Goal: Task Accomplishment & Management: Manage account settings

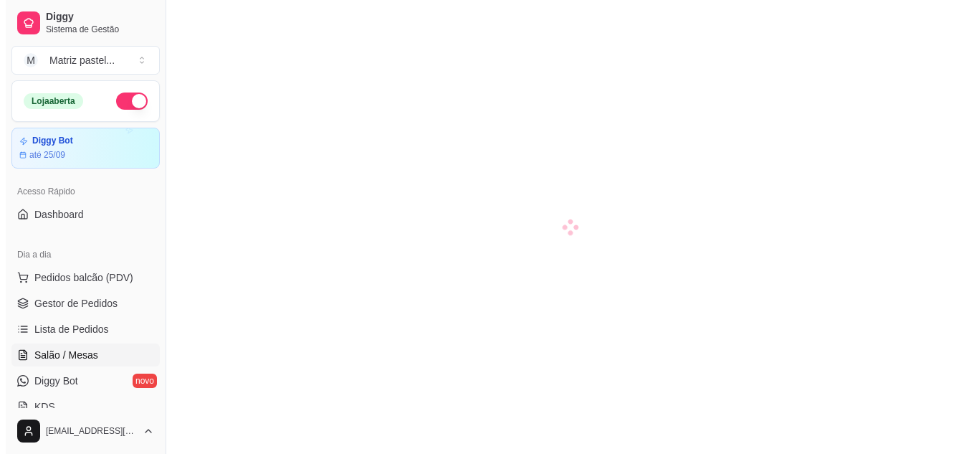
scroll to position [219, 0]
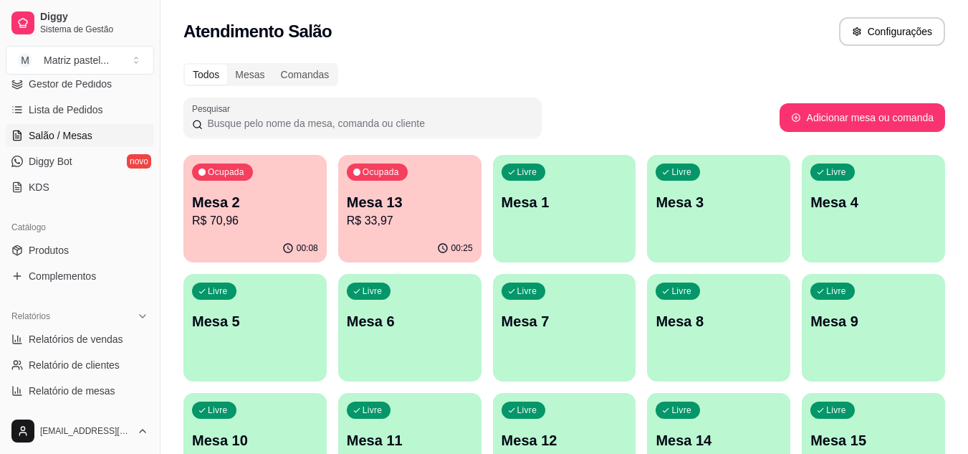
click at [416, 230] on div "Ocupada Mesa 13 R$ 33,97" at bounding box center [409, 195] width 143 height 80
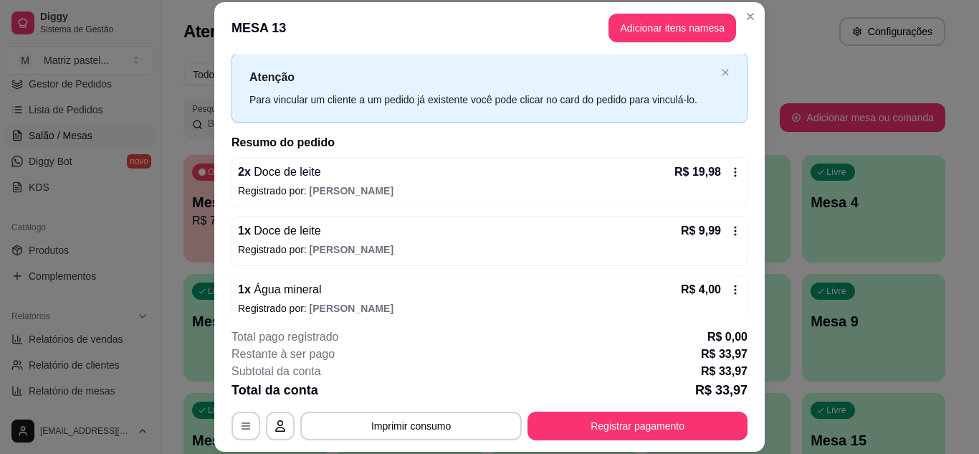
scroll to position [46, 0]
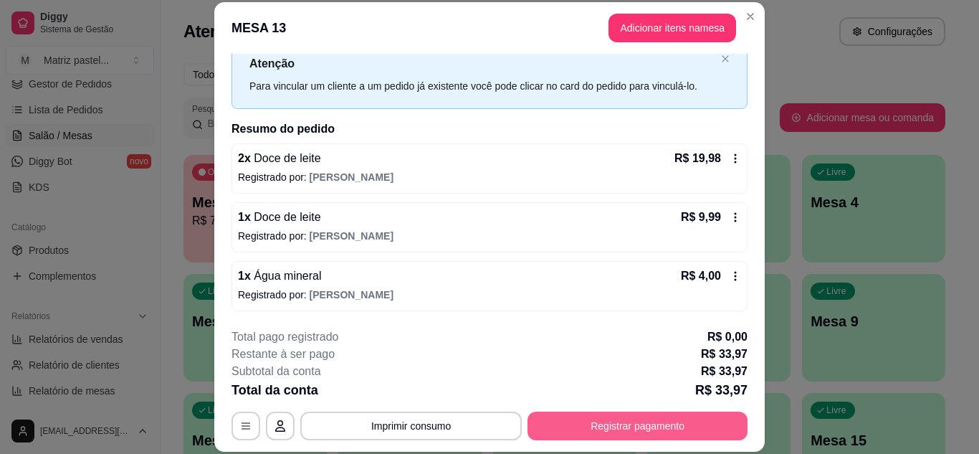
click at [585, 434] on button "Registrar pagamento" at bounding box center [637, 425] width 220 height 29
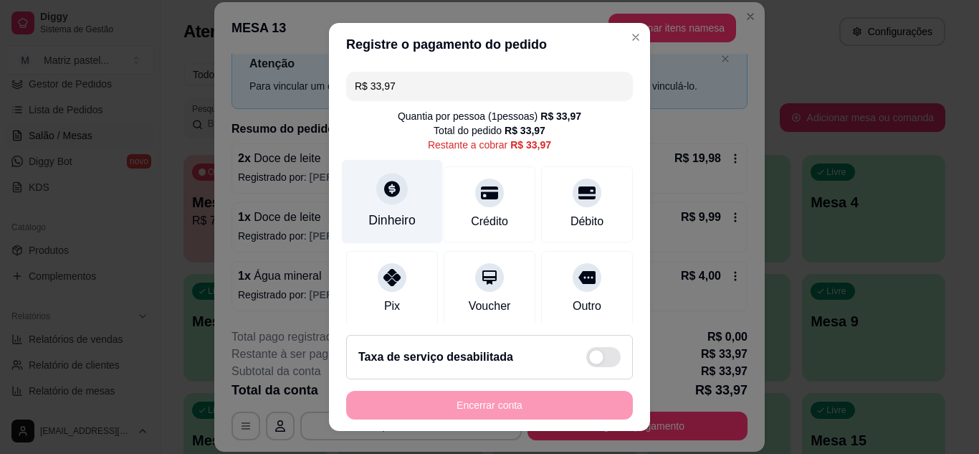
click at [380, 204] on div at bounding box center [392, 189] width 32 height 32
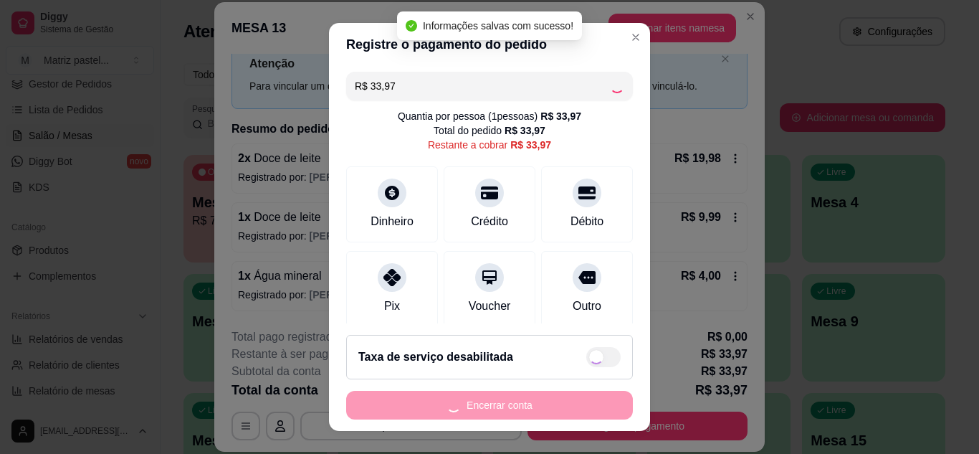
type input "R$ 0,00"
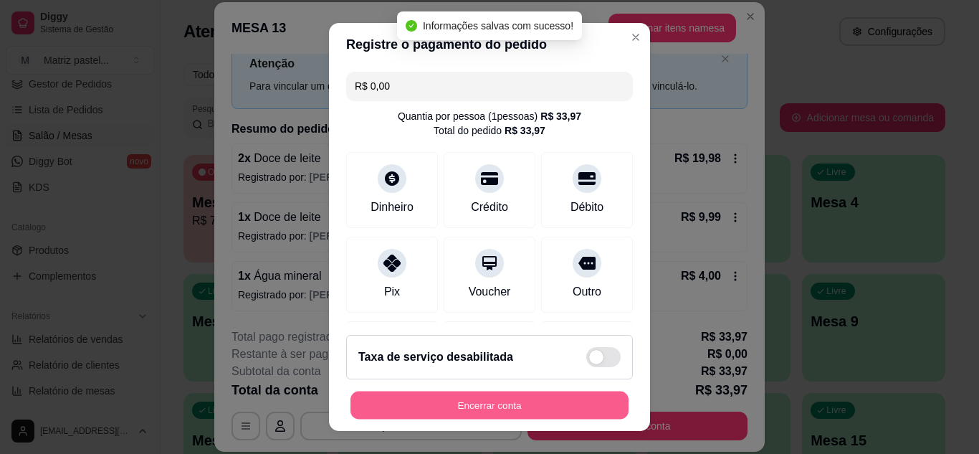
click at [496, 410] on button "Encerrar conta" at bounding box center [489, 405] width 278 height 28
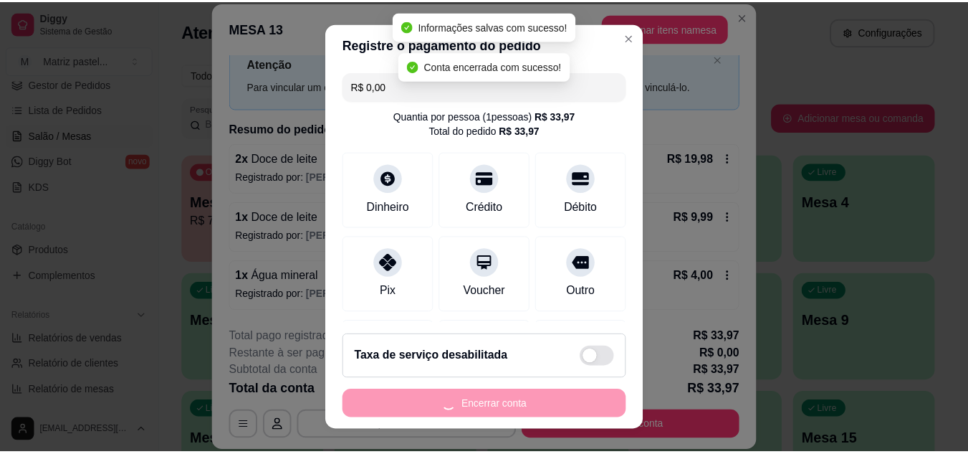
scroll to position [0, 0]
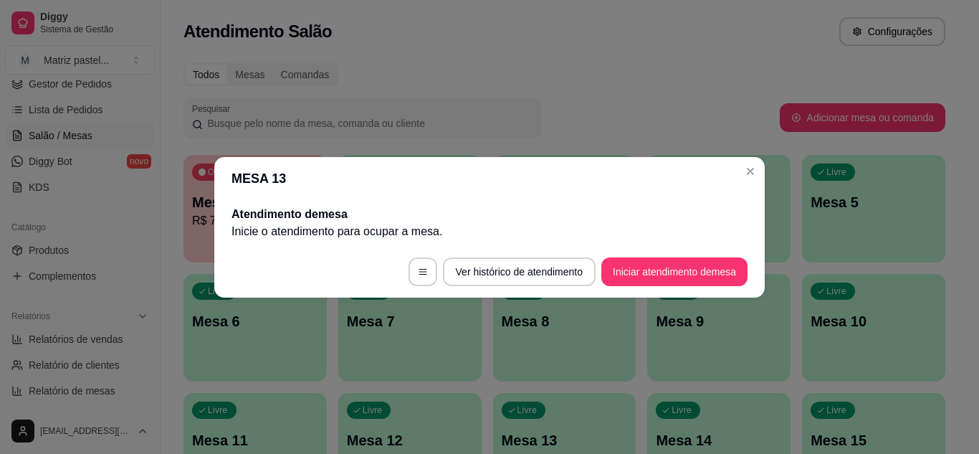
click at [749, 159] on header "MESA 13" at bounding box center [489, 178] width 550 height 43
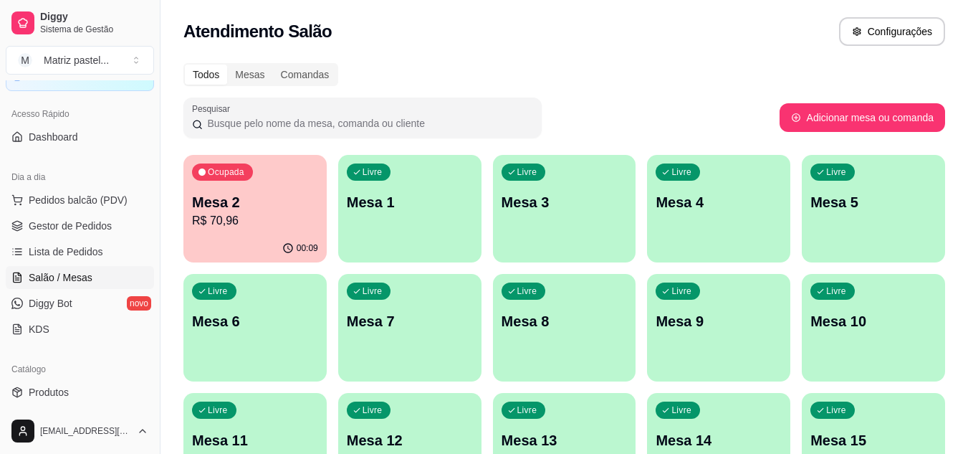
scroll to position [76, 0]
click at [48, 224] on span "Gestor de Pedidos" at bounding box center [70, 227] width 83 height 14
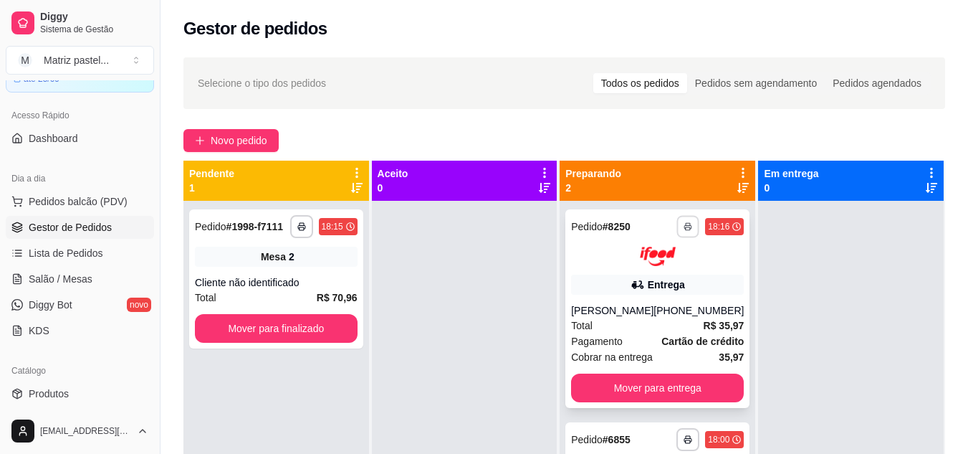
click at [677, 231] on button "button" at bounding box center [688, 226] width 22 height 22
click at [666, 277] on button "IMPRESSORA" at bounding box center [640, 276] width 104 height 23
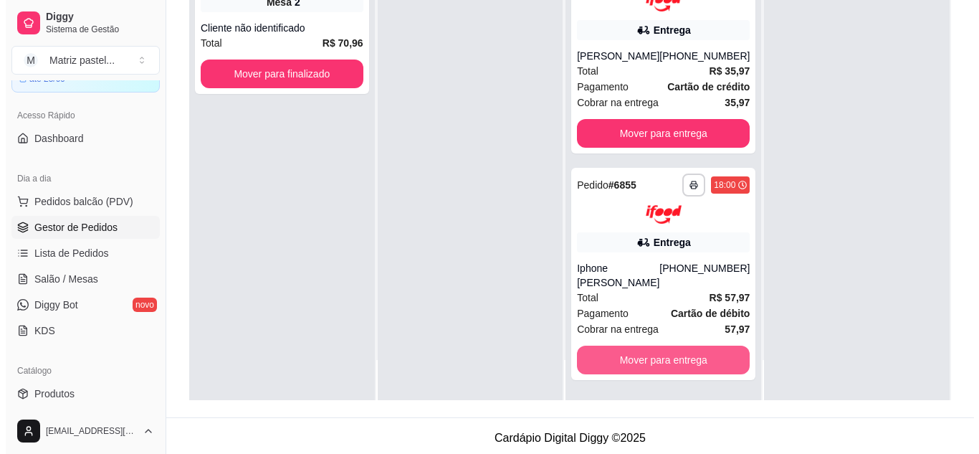
scroll to position [215, 0]
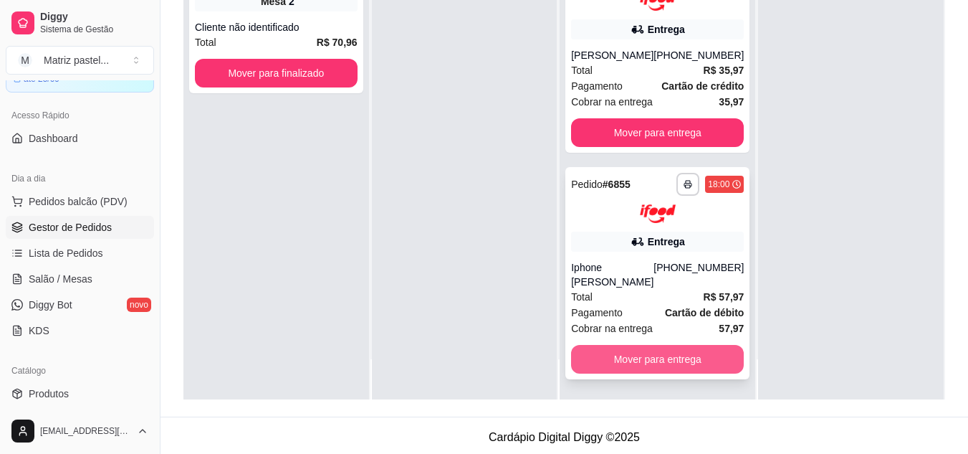
click at [625, 351] on button "Mover para entrega" at bounding box center [657, 359] width 173 height 29
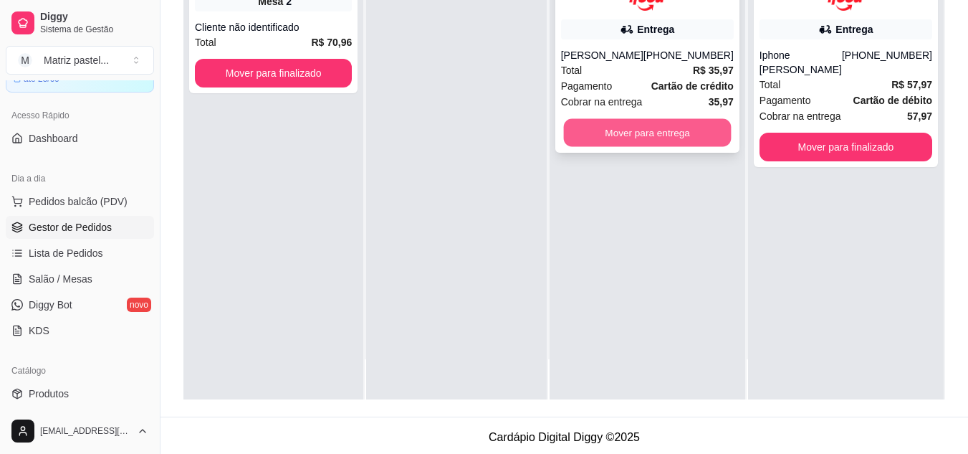
click at [636, 129] on button "Mover para entrega" at bounding box center [647, 132] width 168 height 28
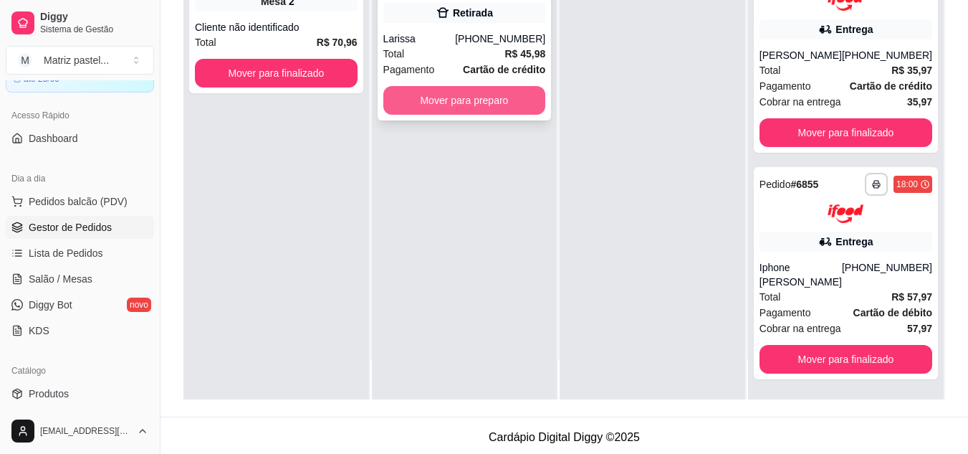
click at [482, 97] on button "Mover para preparo" at bounding box center [464, 100] width 163 height 29
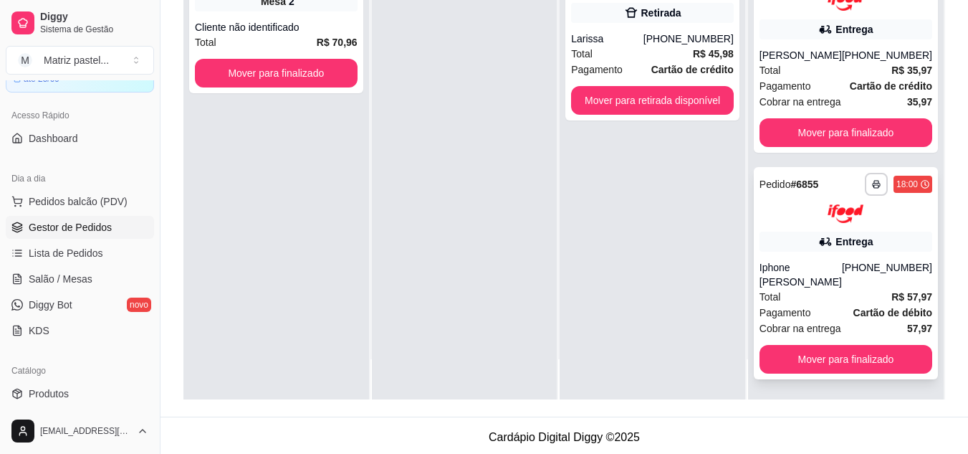
click at [836, 244] on div "Entrega" at bounding box center [854, 241] width 37 height 14
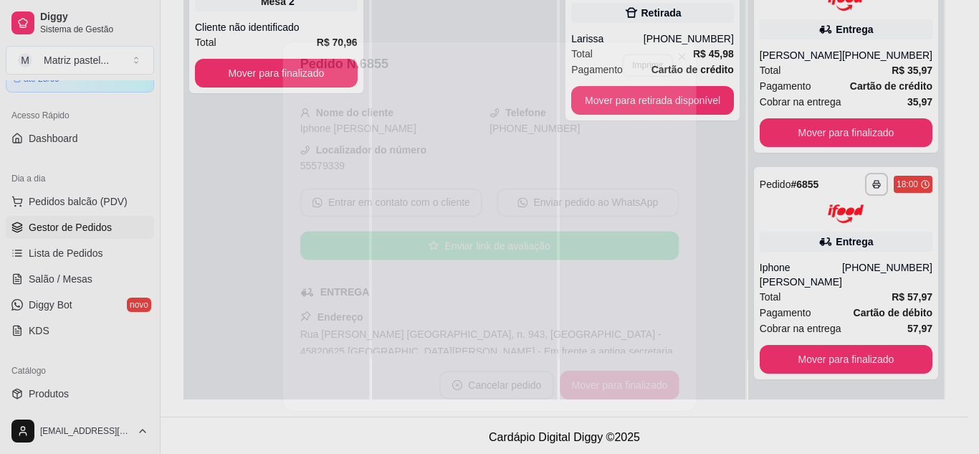
scroll to position [143, 0]
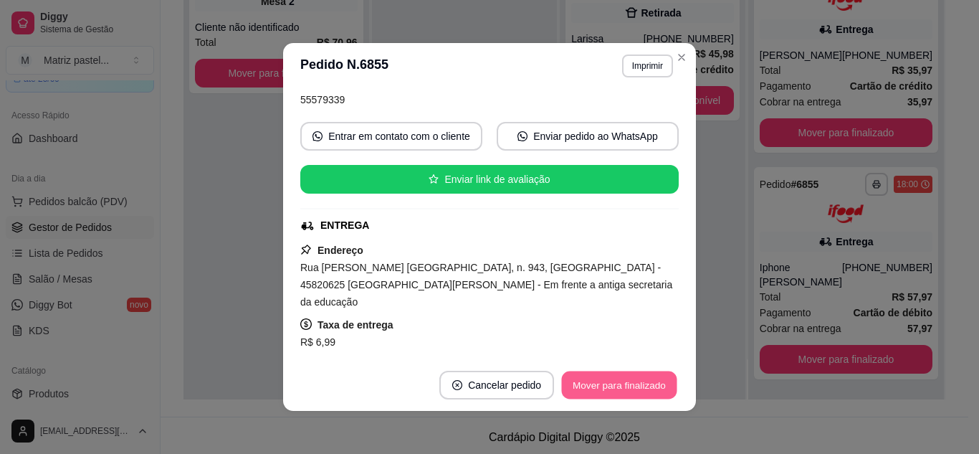
click at [596, 381] on button "Mover para finalizado" at bounding box center [619, 385] width 115 height 28
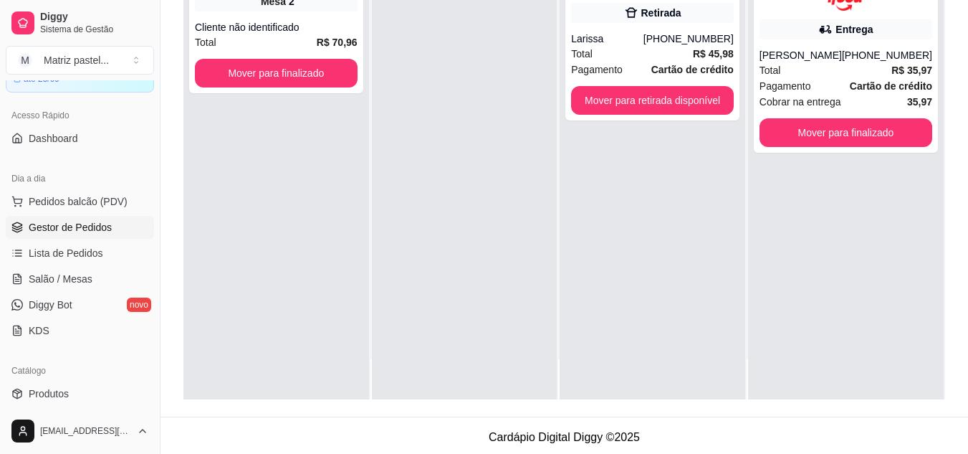
scroll to position [0, 0]
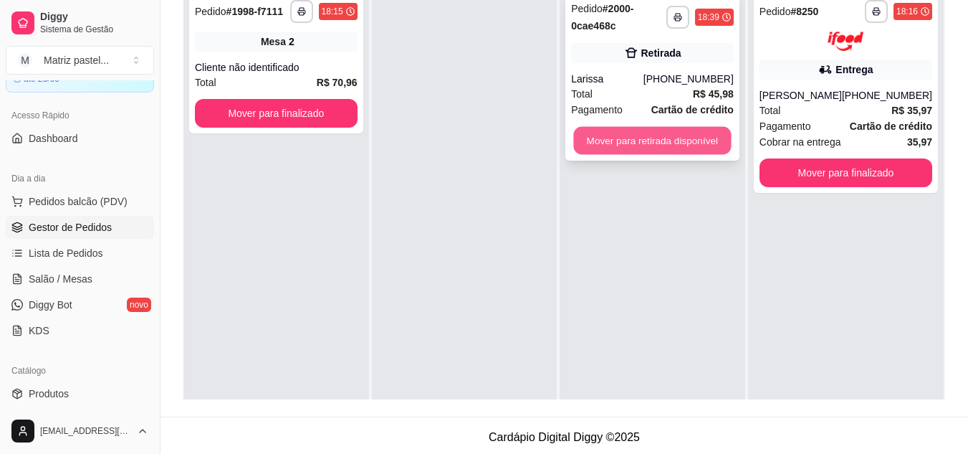
click at [613, 139] on button "Mover para retirada disponível" at bounding box center [653, 141] width 158 height 28
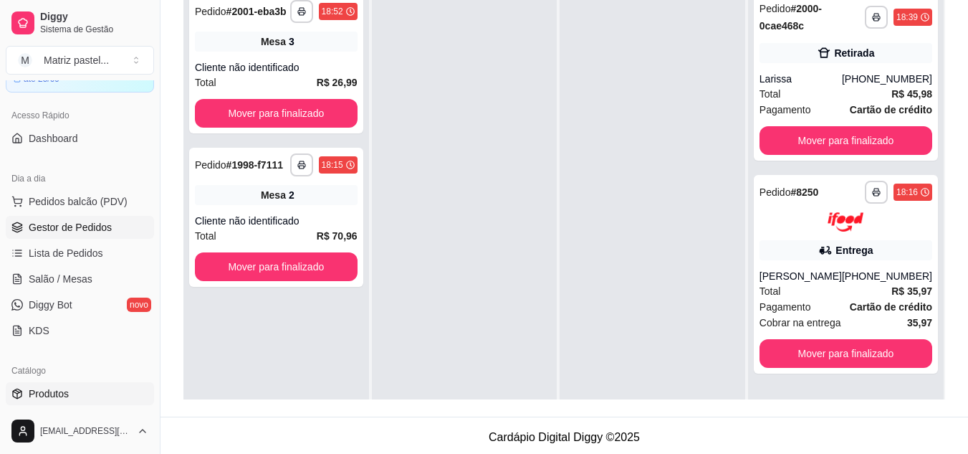
click at [53, 394] on span "Produtos" at bounding box center [49, 393] width 40 height 14
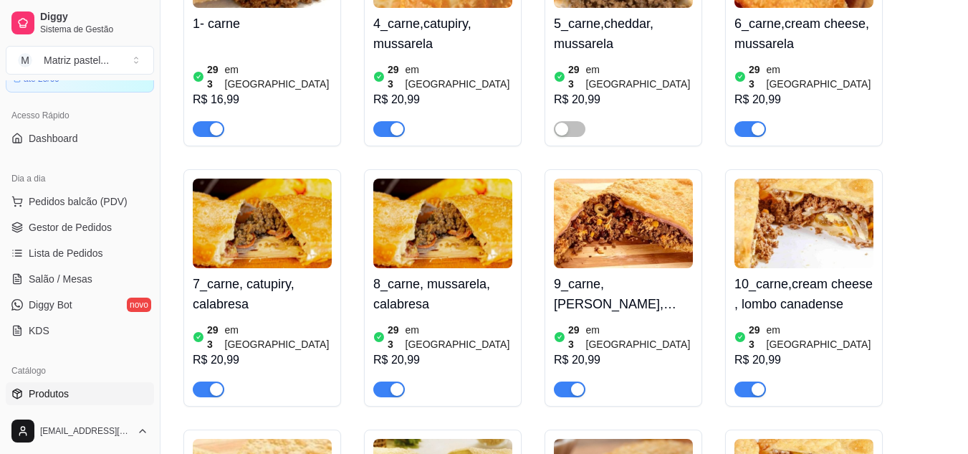
scroll to position [573, 0]
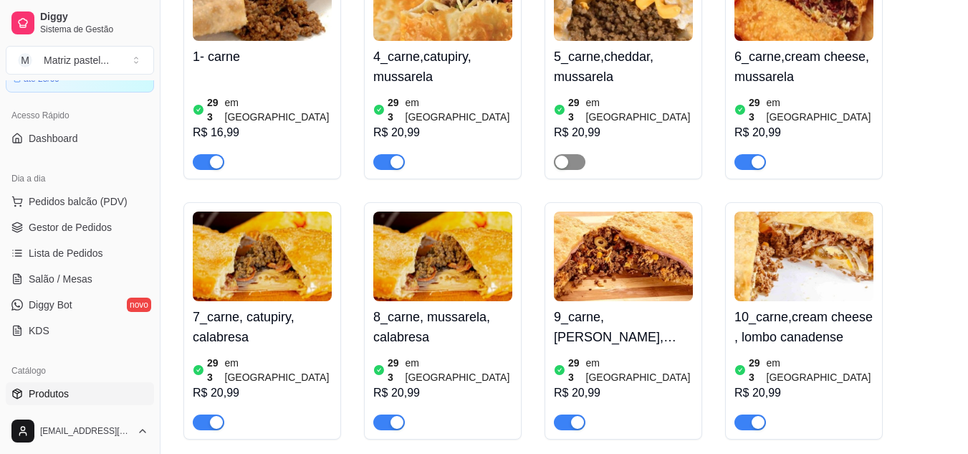
drag, startPoint x: 569, startPoint y: 130, endPoint x: 579, endPoint y: 130, distance: 10.0
click at [579, 154] on span "button" at bounding box center [570, 162] width 32 height 16
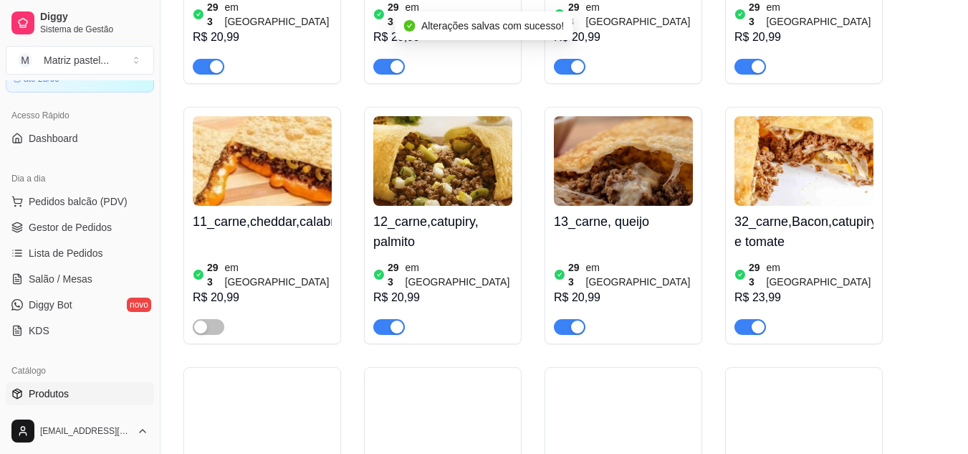
scroll to position [1003, 0]
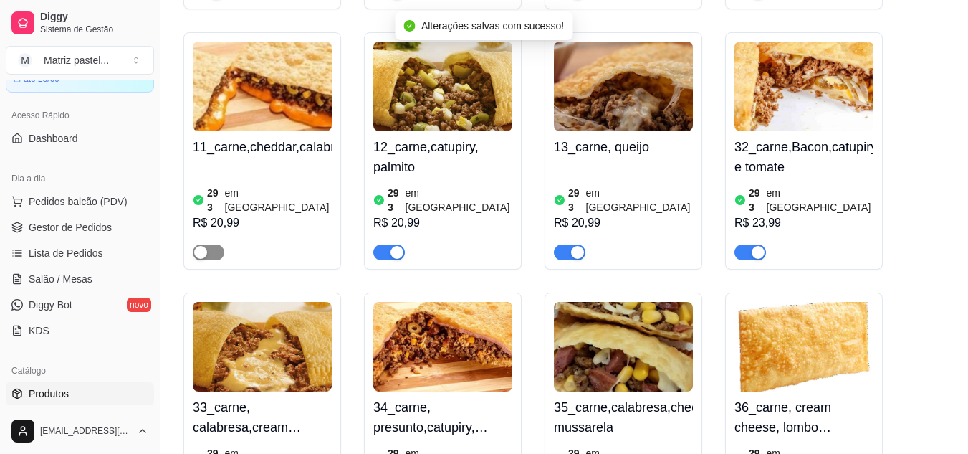
click at [218, 244] on span "button" at bounding box center [209, 252] width 32 height 16
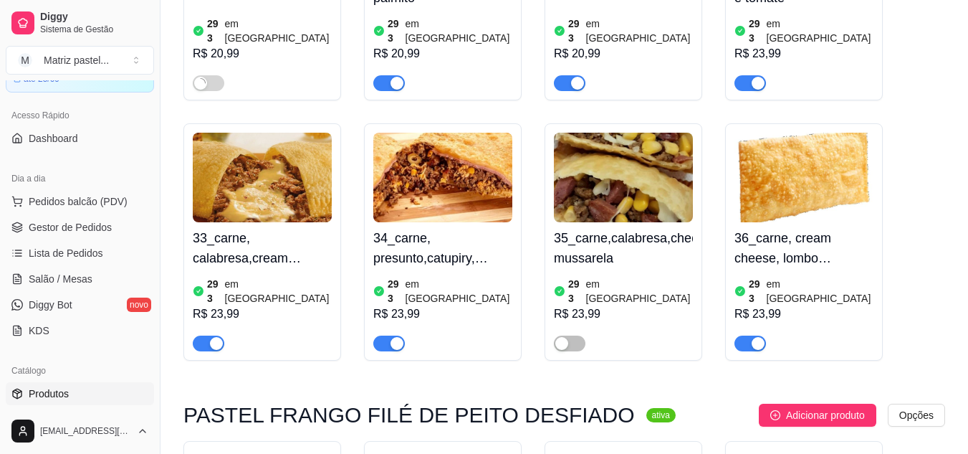
scroll to position [1290, 0]
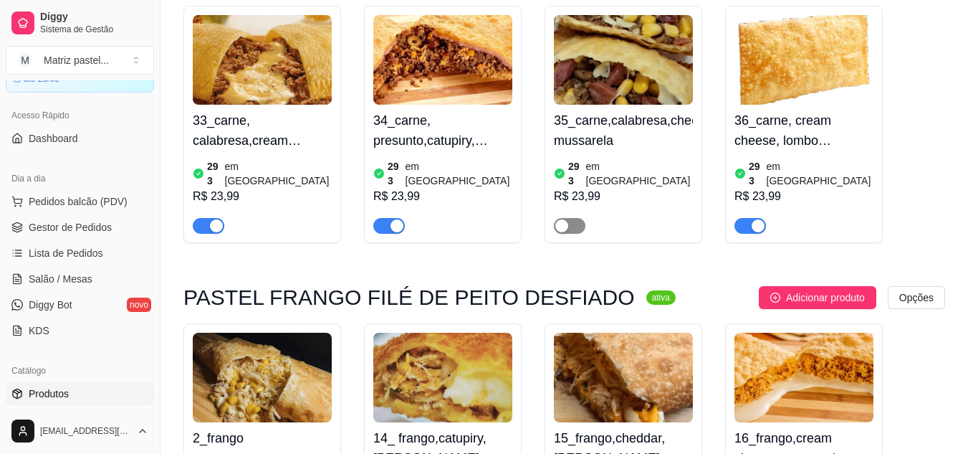
click at [563, 219] on div "button" at bounding box center [561, 225] width 13 height 13
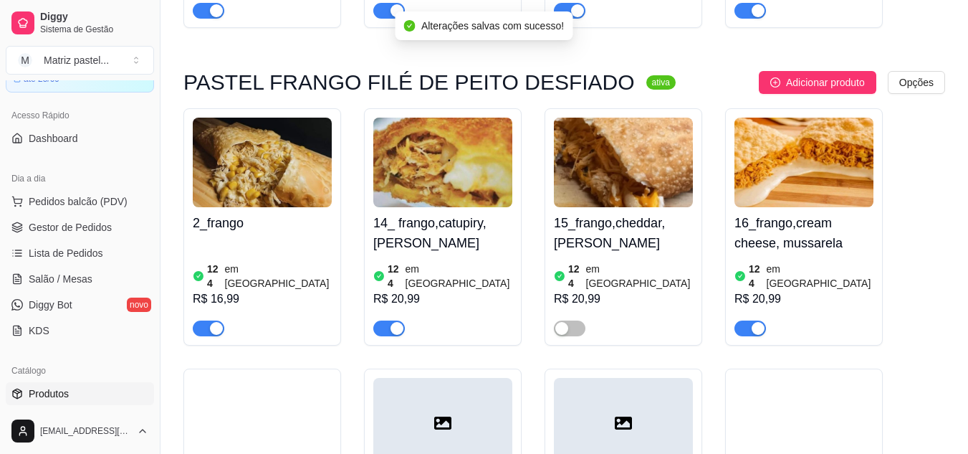
scroll to position [1577, 0]
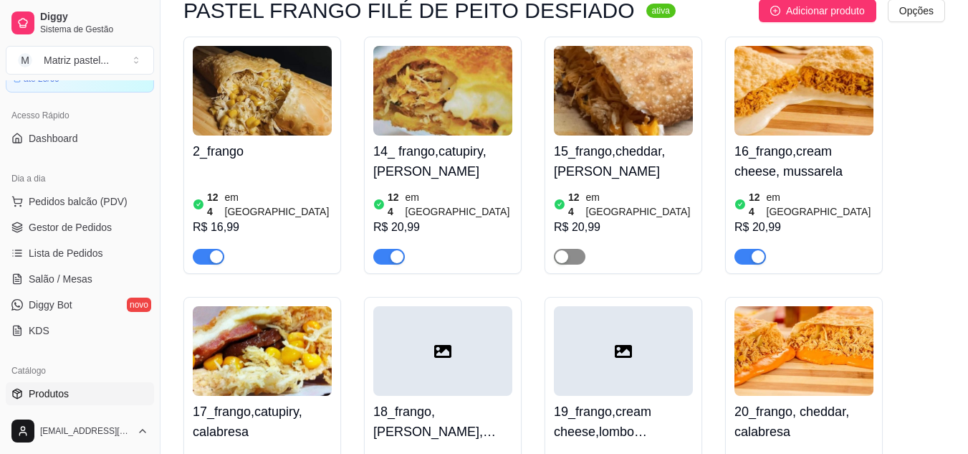
click at [573, 249] on span "button" at bounding box center [570, 257] width 32 height 16
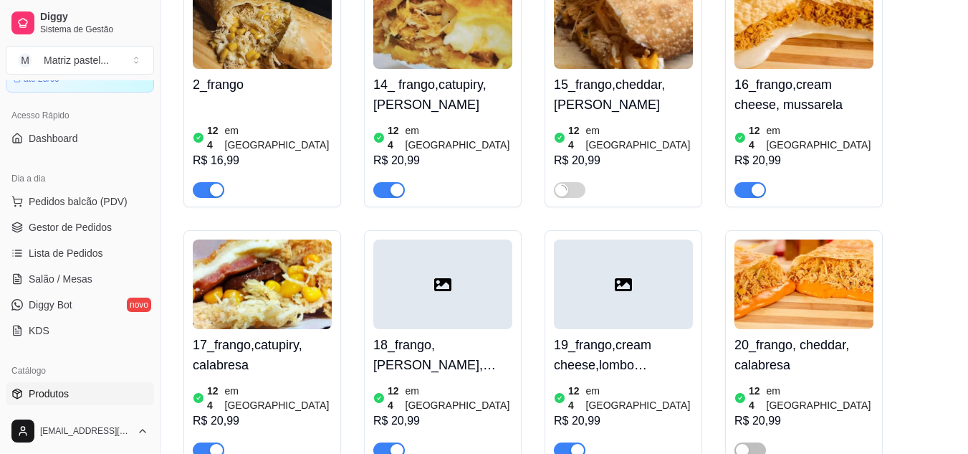
scroll to position [1792, 0]
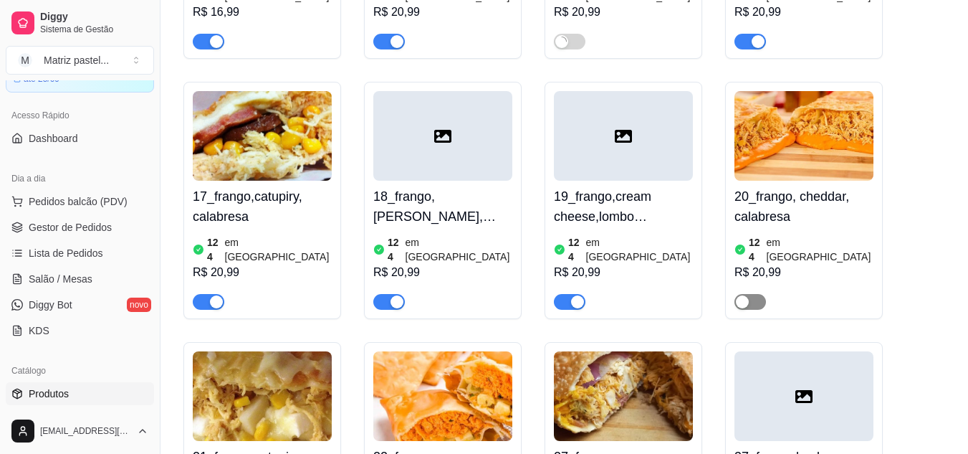
click at [761, 294] on span "button" at bounding box center [751, 302] width 32 height 16
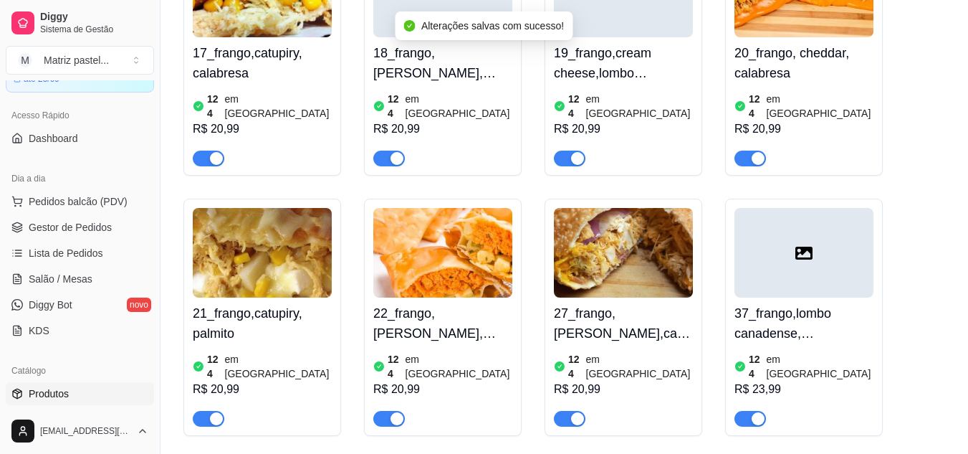
scroll to position [2007, 0]
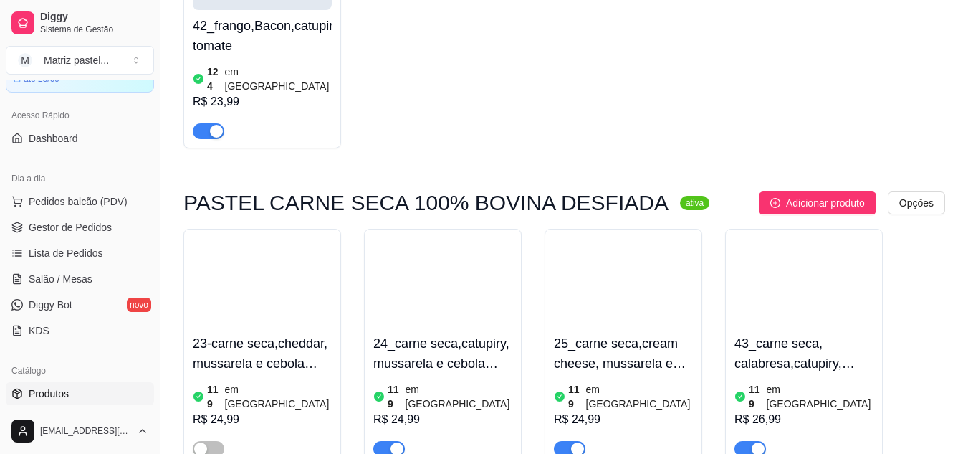
scroll to position [2867, 0]
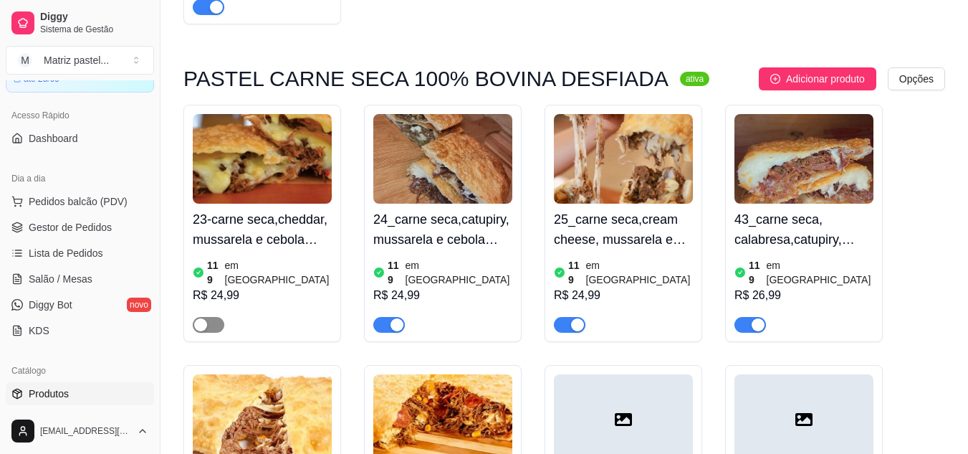
click at [207, 317] on span "button" at bounding box center [209, 325] width 32 height 16
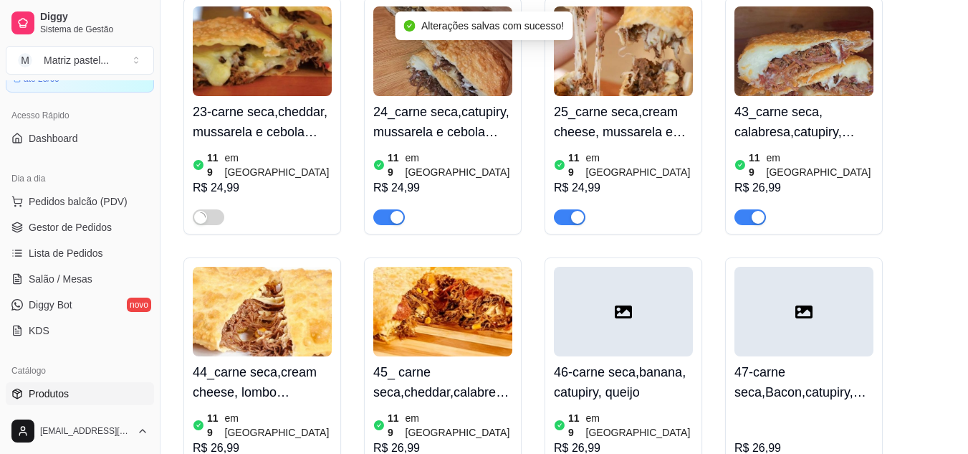
scroll to position [3010, 0]
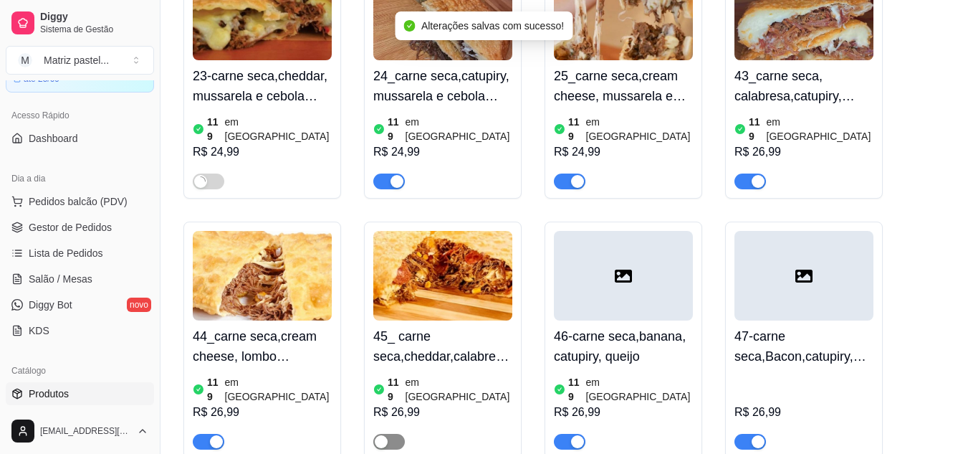
click at [396, 434] on span "button" at bounding box center [389, 442] width 32 height 16
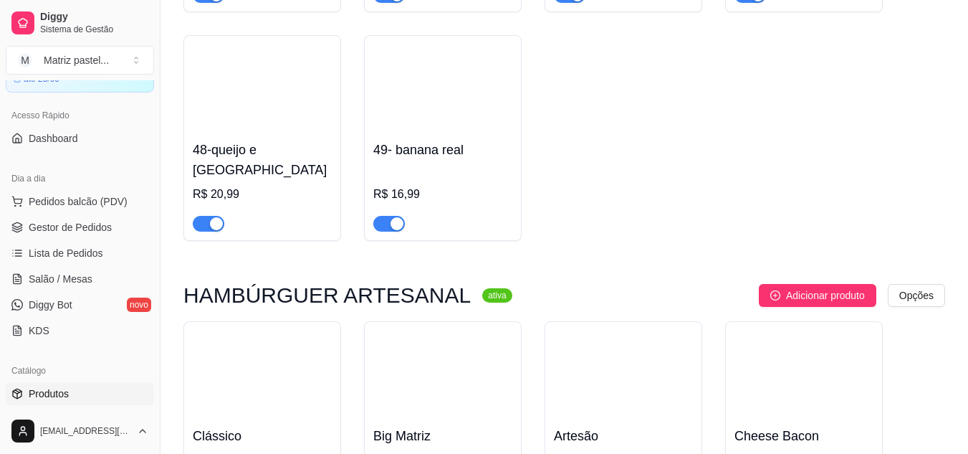
scroll to position [4085, 0]
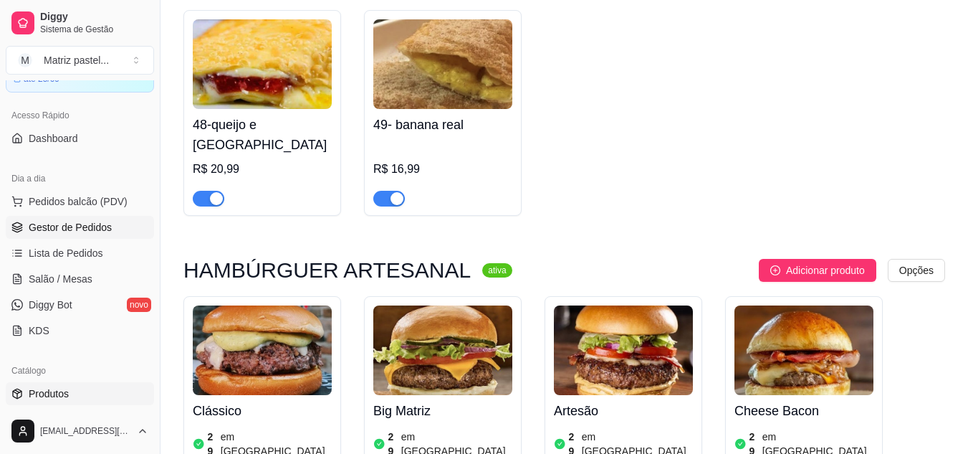
click at [55, 234] on span "Gestor de Pedidos" at bounding box center [70, 227] width 83 height 14
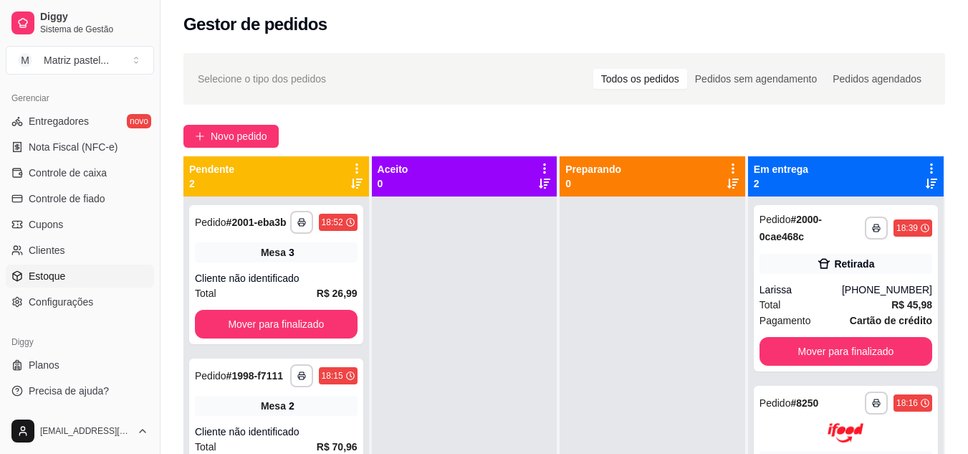
scroll to position [72, 0]
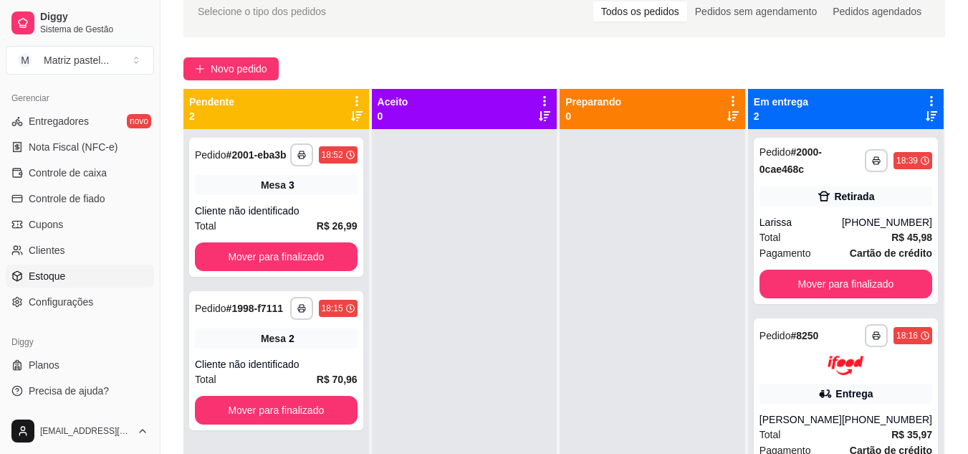
click at [43, 272] on span "Estoque" at bounding box center [47, 276] width 37 height 14
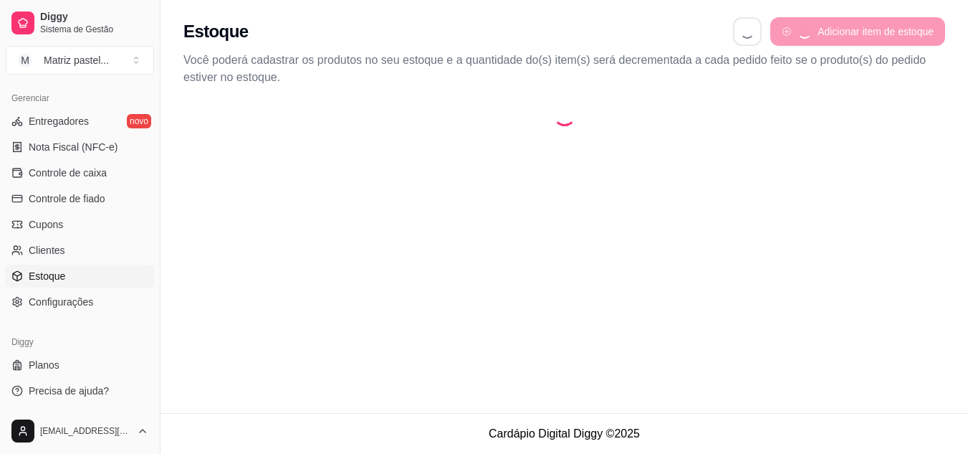
select select "QUANTITY_ORDER"
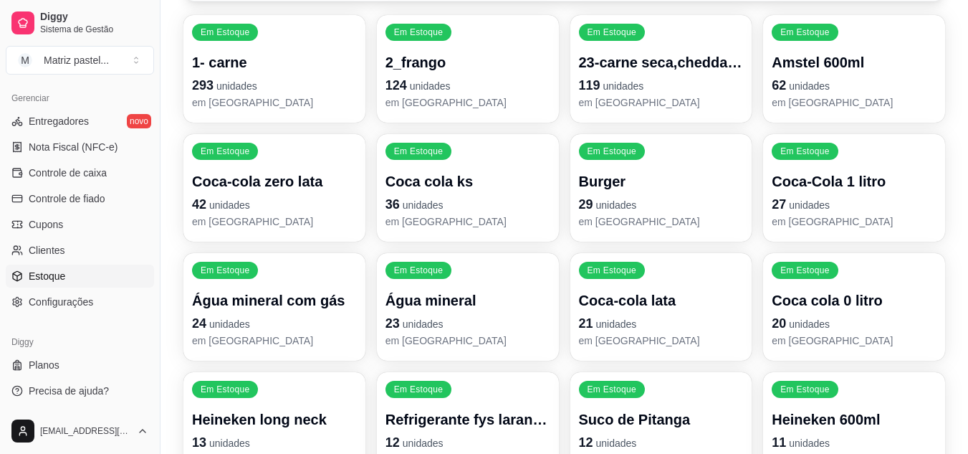
scroll to position [143, 0]
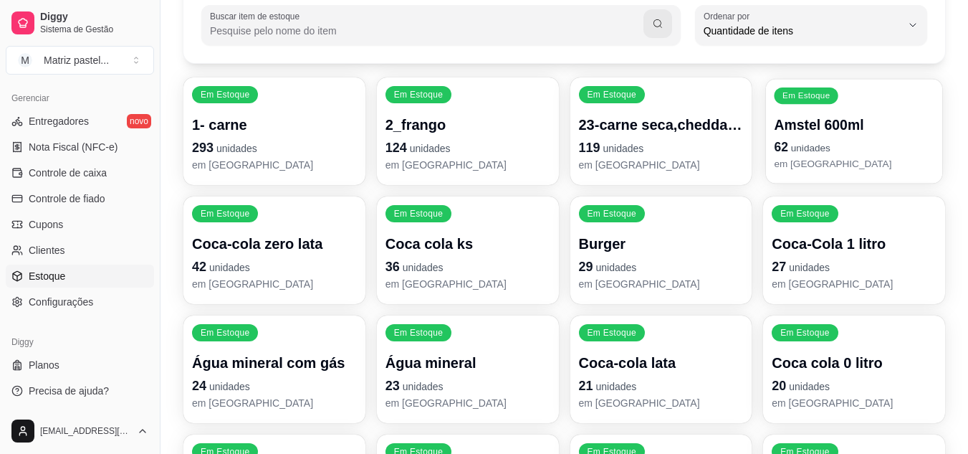
click at [811, 144] on span "unidades" at bounding box center [810, 148] width 39 height 11
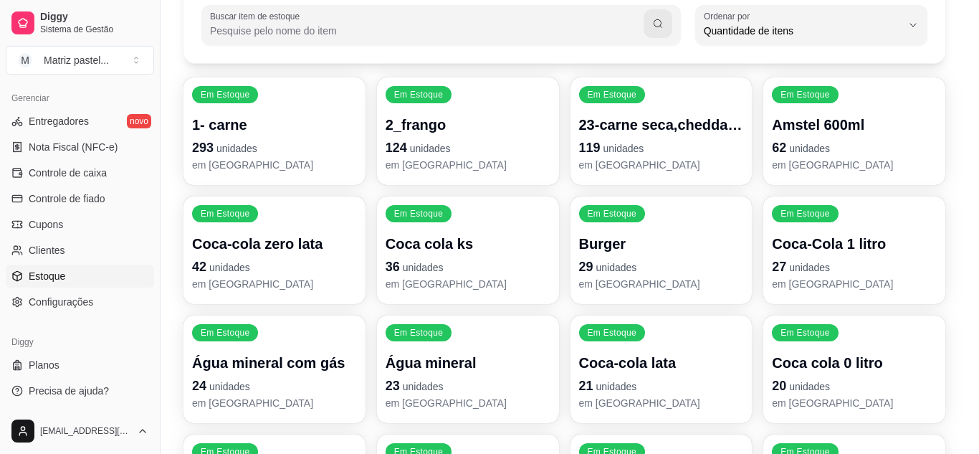
click at [402, 125] on input "62" at bounding box center [489, 123] width 430 height 14
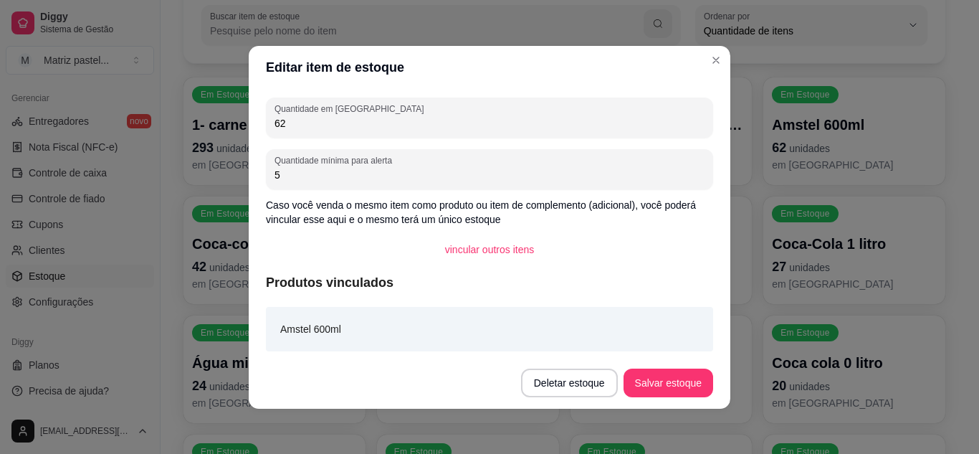
click at [402, 125] on input "62" at bounding box center [489, 123] width 430 height 14
type input "102"
click at [683, 373] on button "Salvar estoque" at bounding box center [667, 382] width 87 height 28
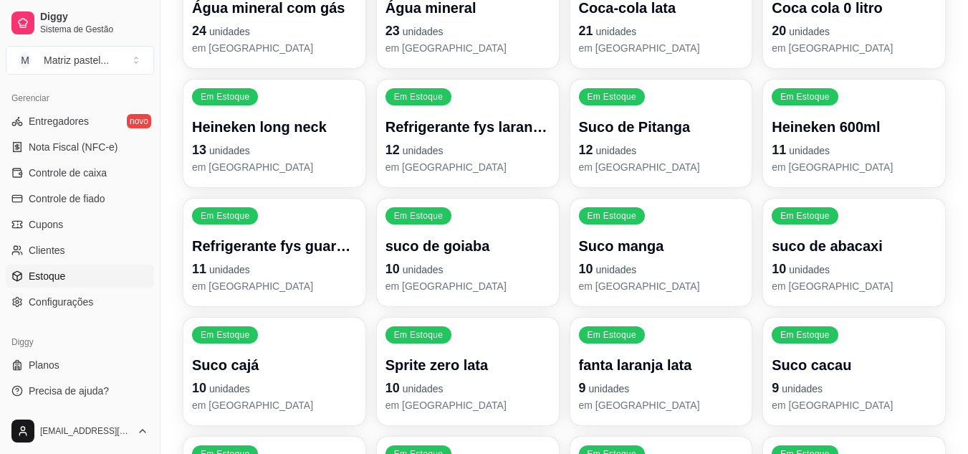
scroll to position [502, 0]
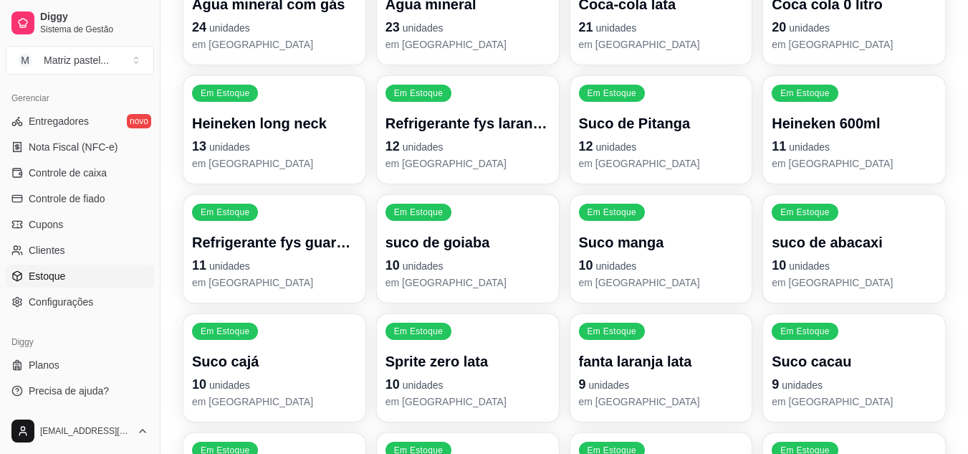
click at [886, 133] on p "Heineken 600ml" at bounding box center [854, 123] width 165 height 20
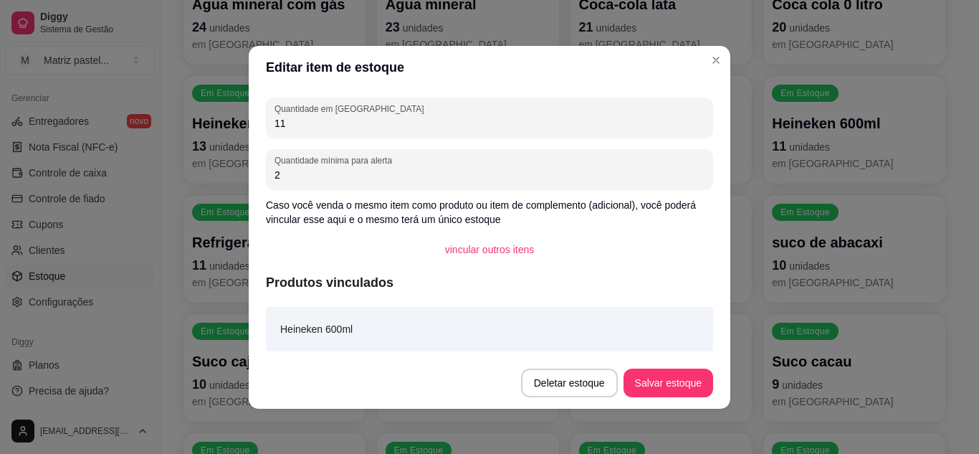
click at [395, 127] on input "11" at bounding box center [489, 123] width 430 height 14
type input "35"
click at [655, 381] on button "Salvar estoque" at bounding box center [668, 382] width 90 height 29
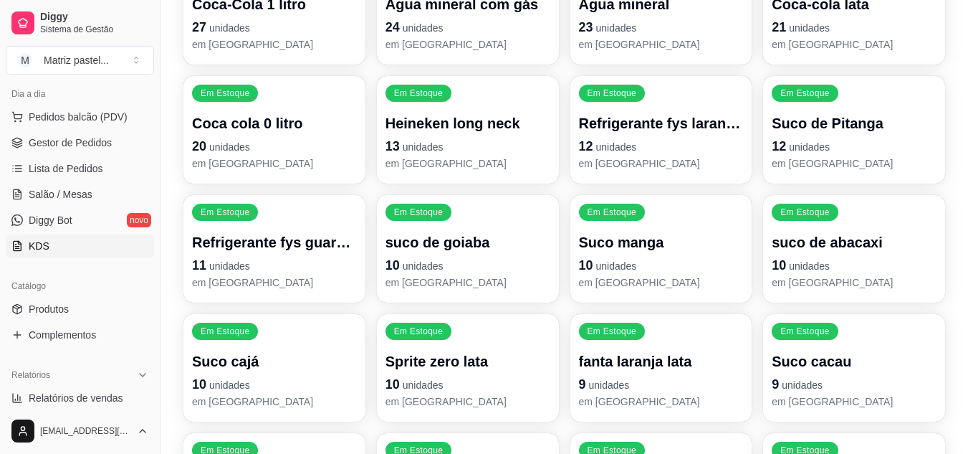
scroll to position [148, 0]
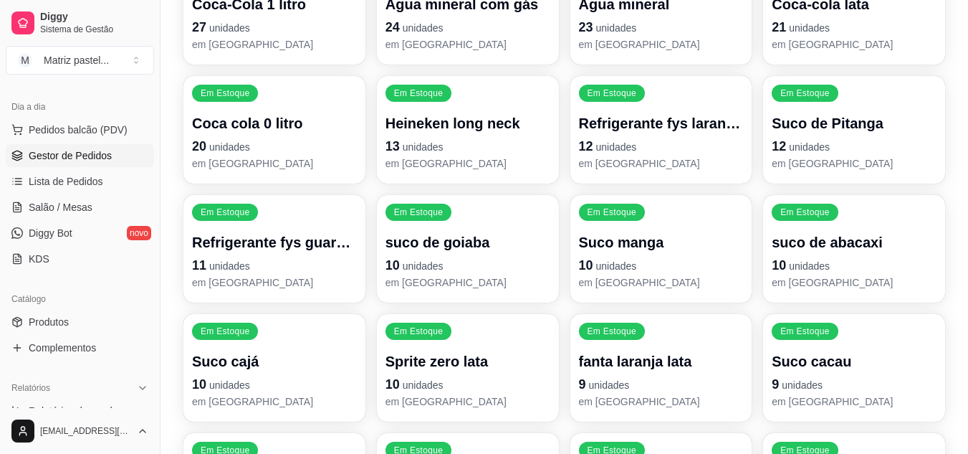
click at [71, 161] on span "Gestor de Pedidos" at bounding box center [70, 155] width 83 height 14
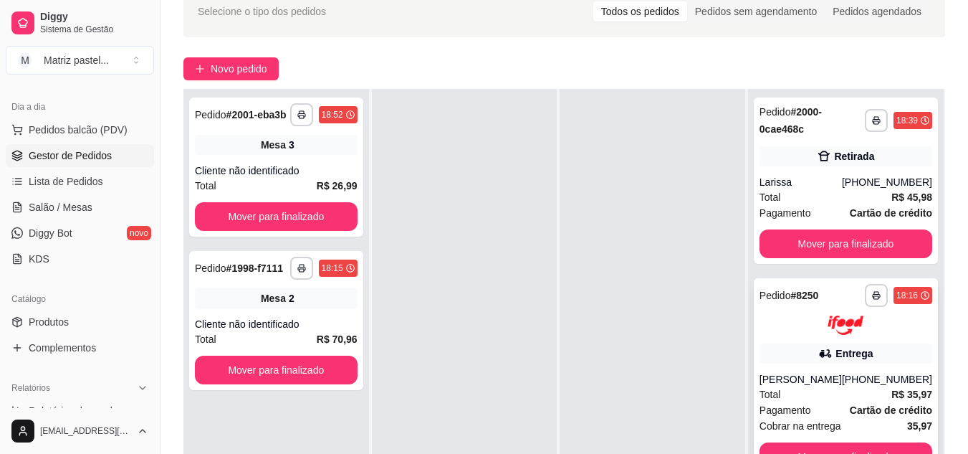
scroll to position [143, 0]
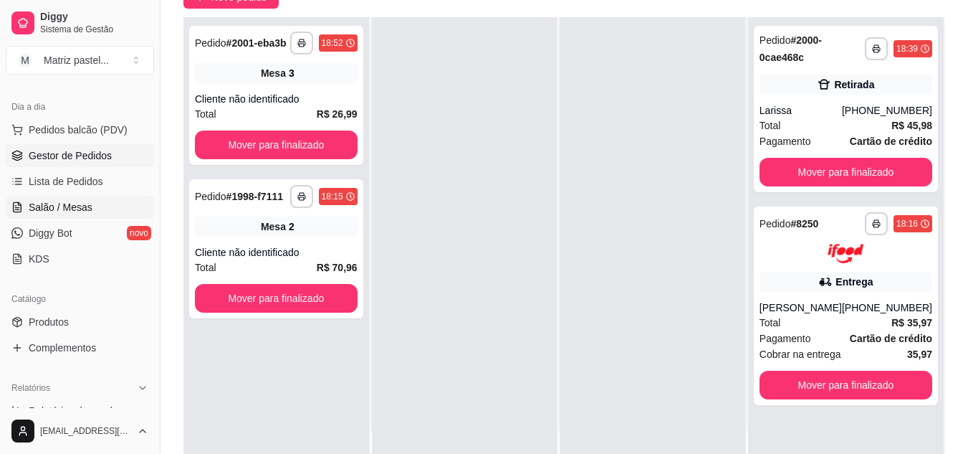
click at [57, 211] on span "Salão / Mesas" at bounding box center [61, 207] width 64 height 14
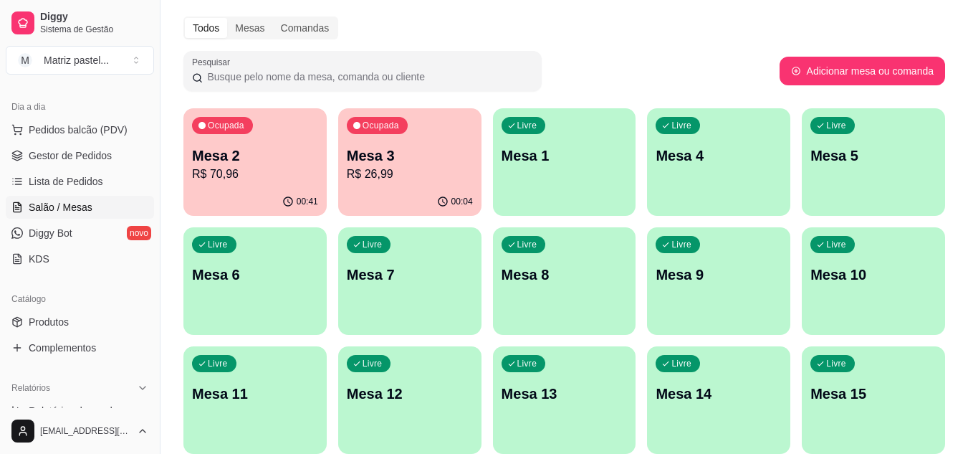
scroll to position [72, 0]
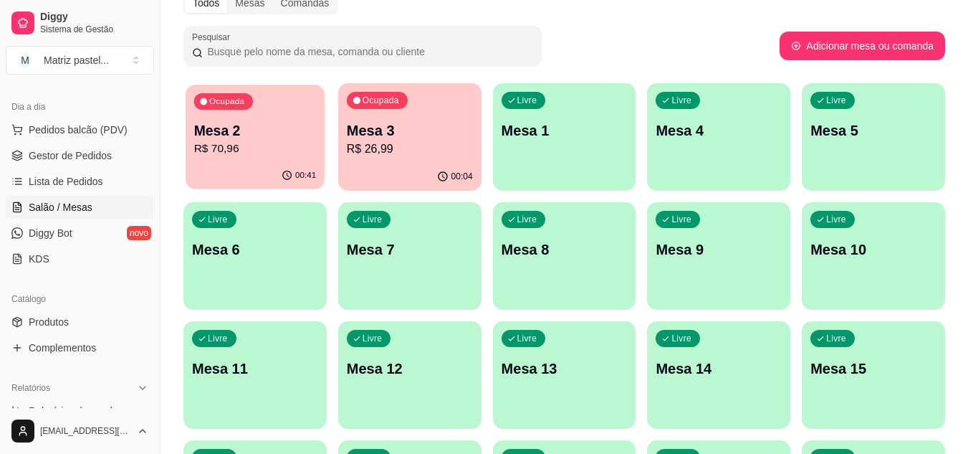
click at [220, 167] on div "00:41" at bounding box center [255, 175] width 139 height 27
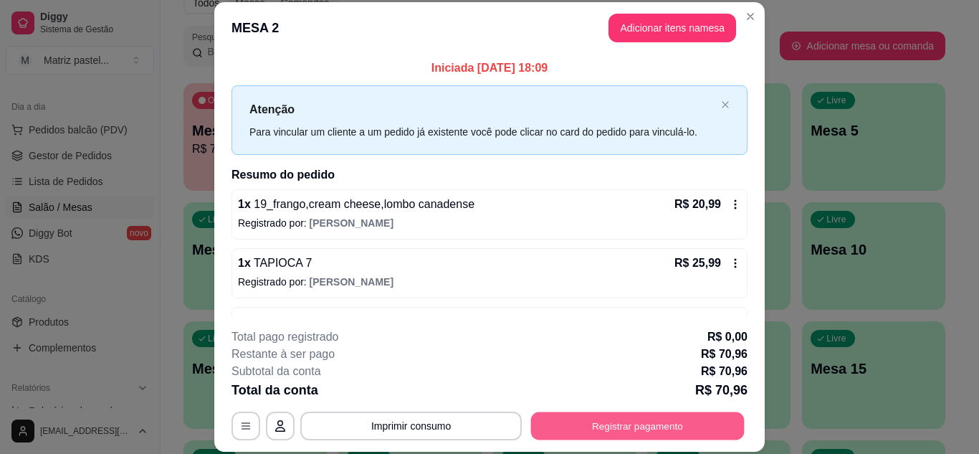
click at [600, 419] on button "Registrar pagamento" at bounding box center [638, 425] width 214 height 28
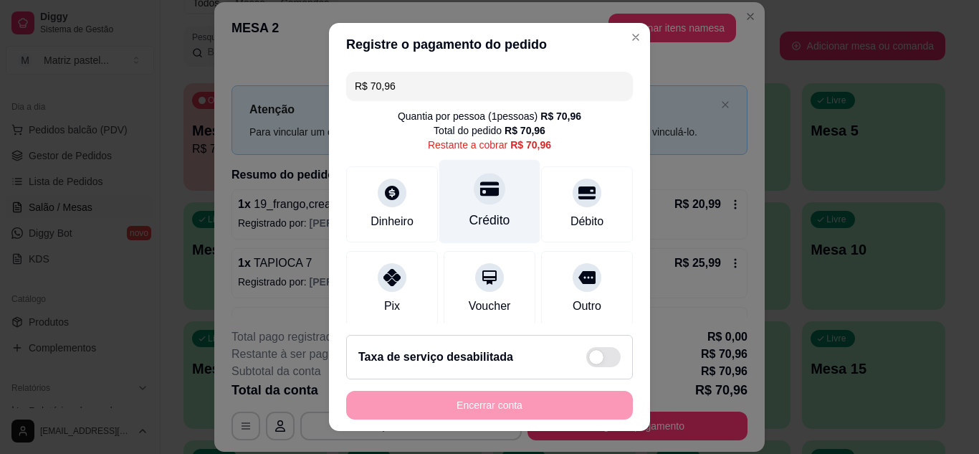
click at [469, 222] on div "Crédito" at bounding box center [489, 220] width 41 height 19
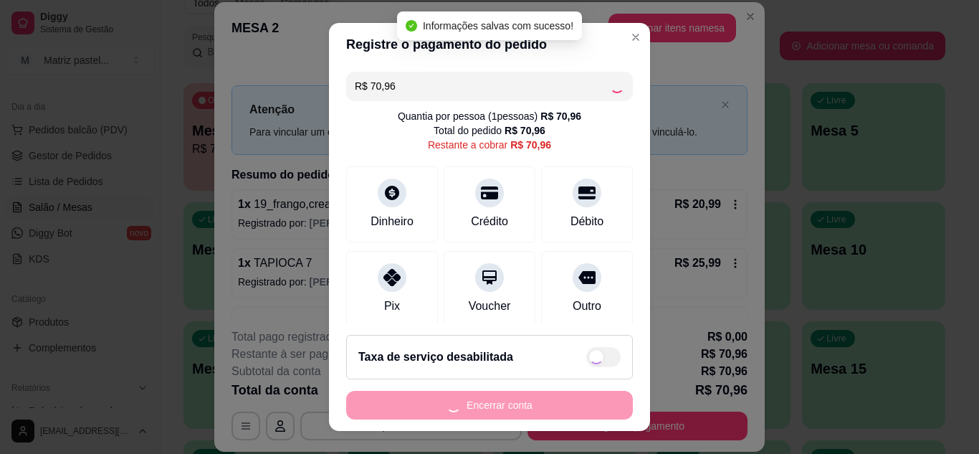
type input "R$ 0,00"
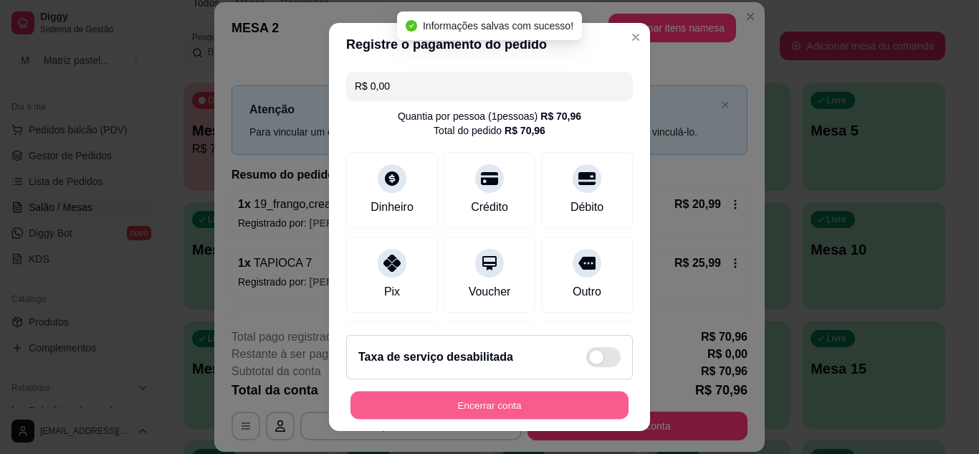
click at [546, 407] on button "Encerrar conta" at bounding box center [489, 405] width 278 height 28
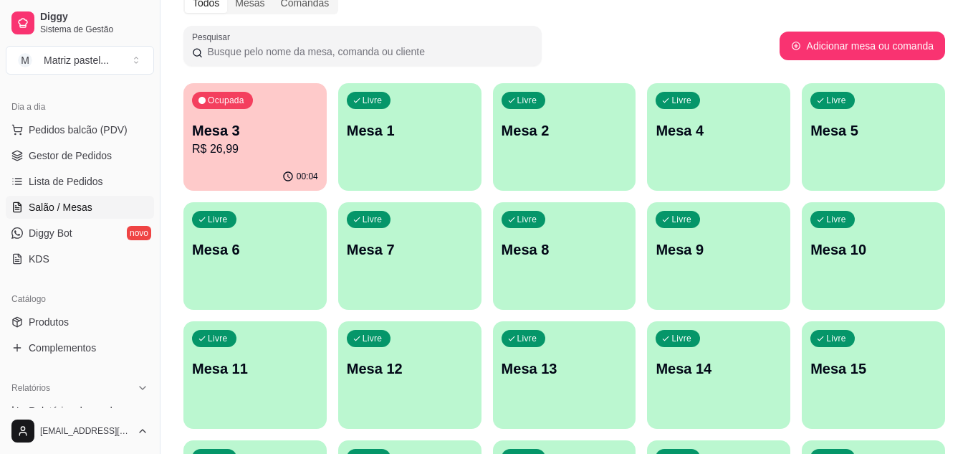
click at [749, 161] on div "Livre Mesa 4" at bounding box center [718, 128] width 143 height 90
click at [300, 159] on div "Ocupada Mesa 3 R$ 26,99" at bounding box center [254, 123] width 143 height 80
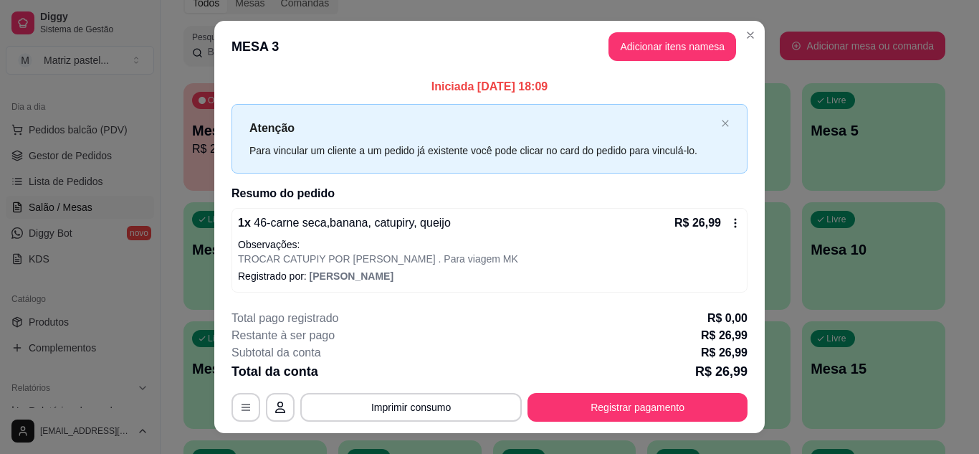
click at [610, 424] on footer "**********" at bounding box center [489, 365] width 550 height 135
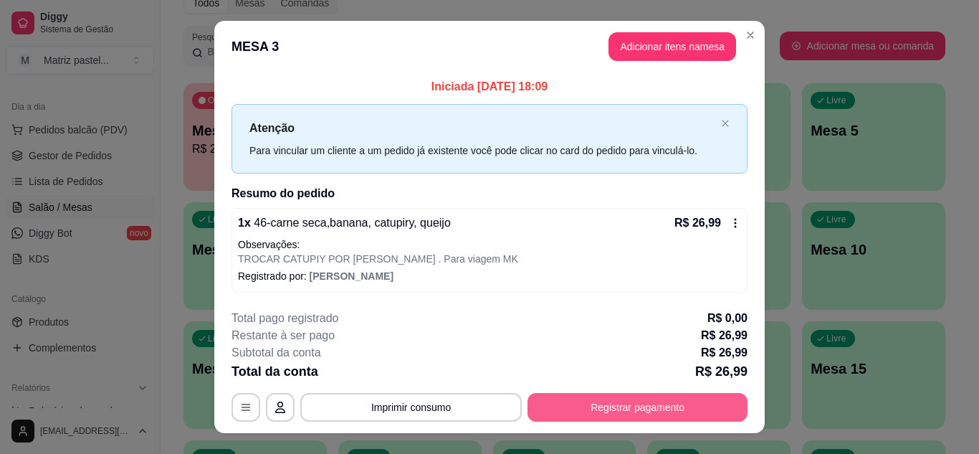
click at [593, 407] on button "Registrar pagamento" at bounding box center [637, 407] width 220 height 29
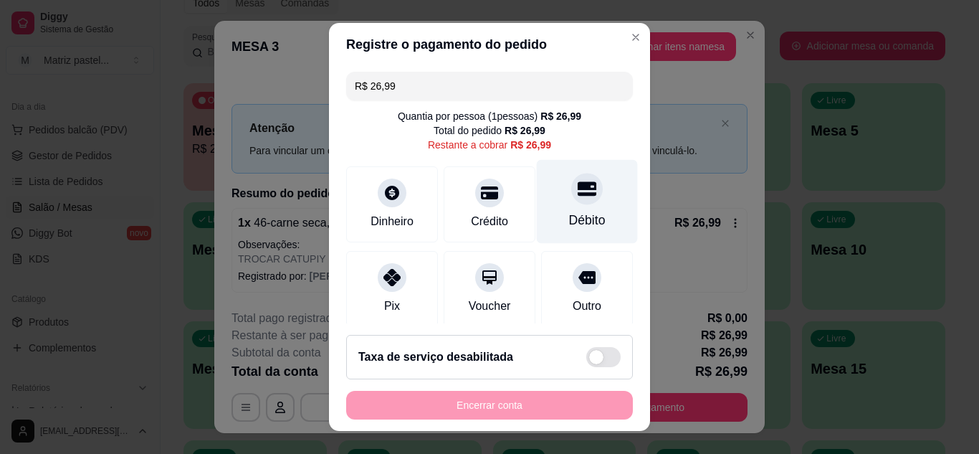
click at [577, 220] on div "Débito" at bounding box center [587, 220] width 37 height 19
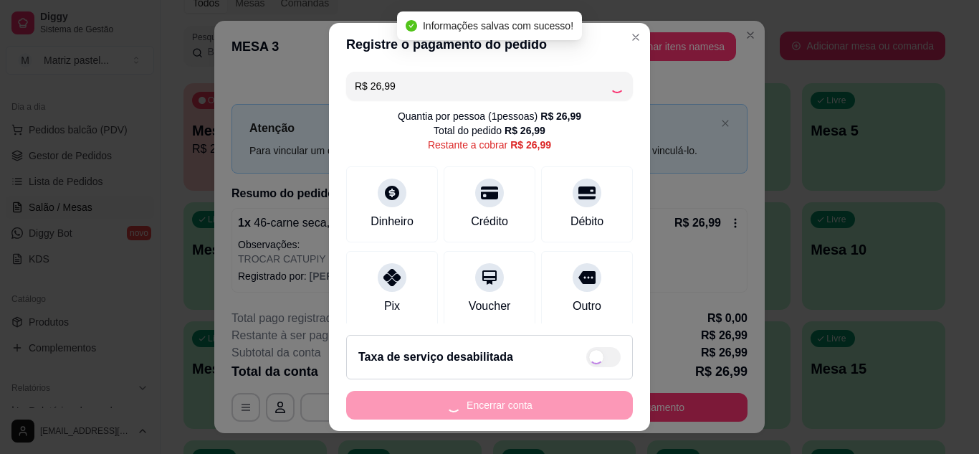
type input "R$ 0,00"
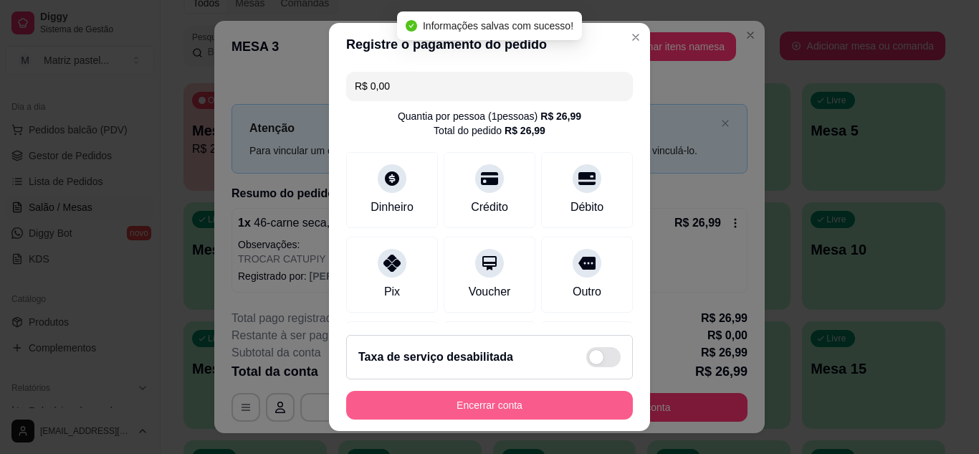
click at [474, 406] on button "Encerrar conta" at bounding box center [489, 405] width 287 height 29
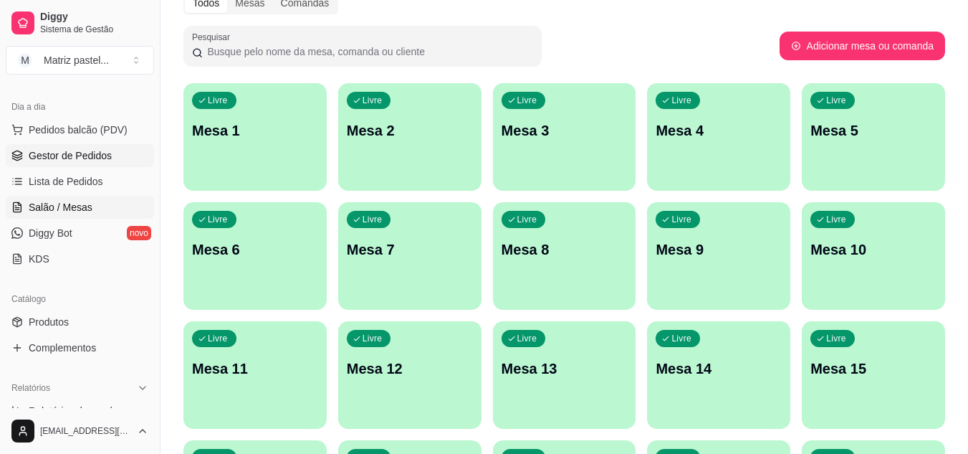
click at [76, 158] on span "Gestor de Pedidos" at bounding box center [70, 155] width 83 height 14
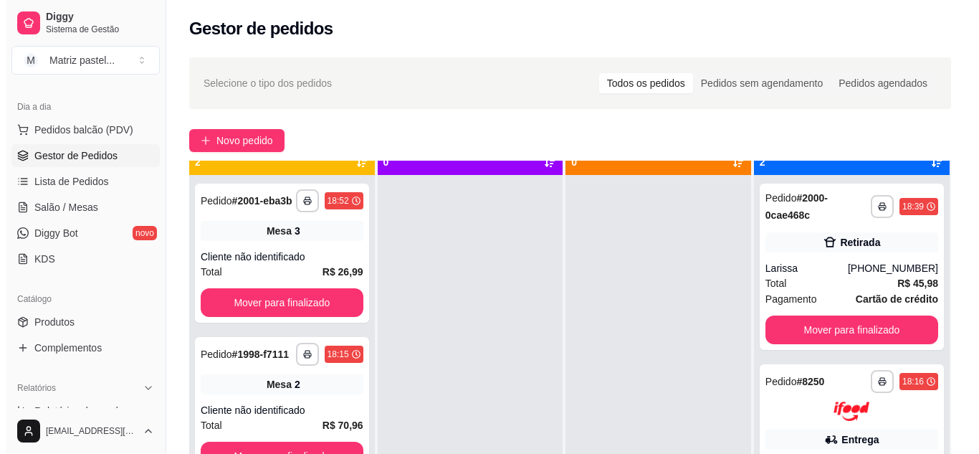
scroll to position [40, 0]
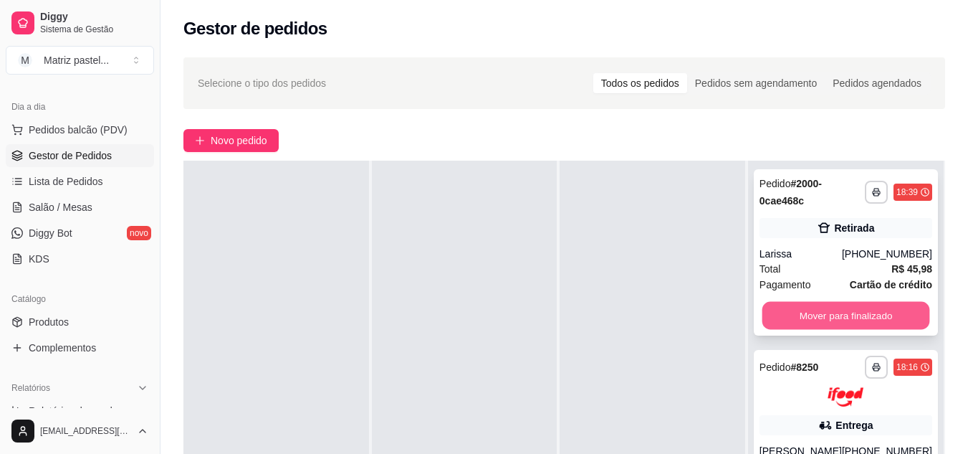
click at [775, 317] on button "Mover para finalizado" at bounding box center [846, 316] width 168 height 28
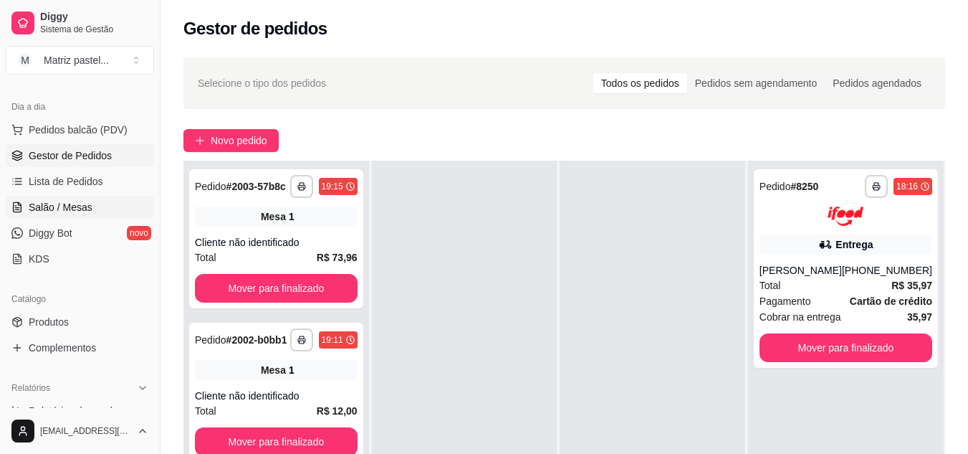
click at [95, 211] on link "Salão / Mesas" at bounding box center [80, 207] width 148 height 23
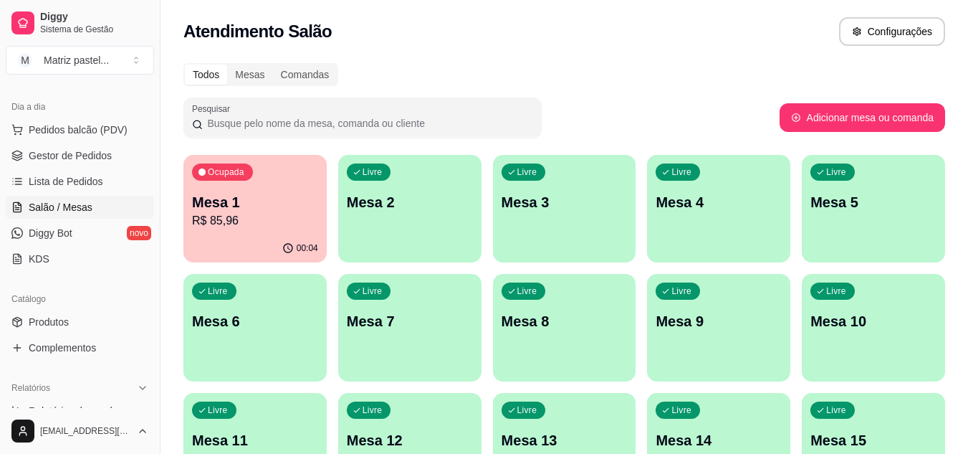
click at [300, 231] on div "Ocupada Mesa 1 R$ 85,96" at bounding box center [254, 195] width 143 height 80
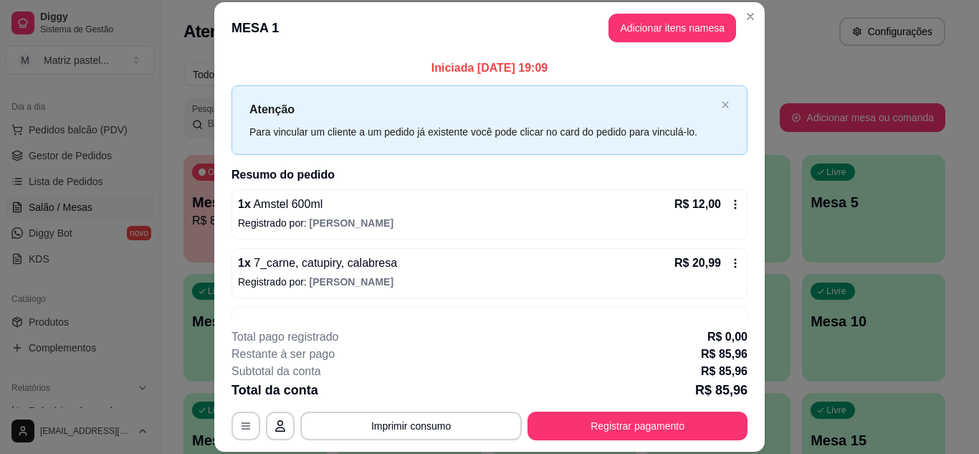
click at [730, 205] on icon at bounding box center [735, 204] width 11 height 11
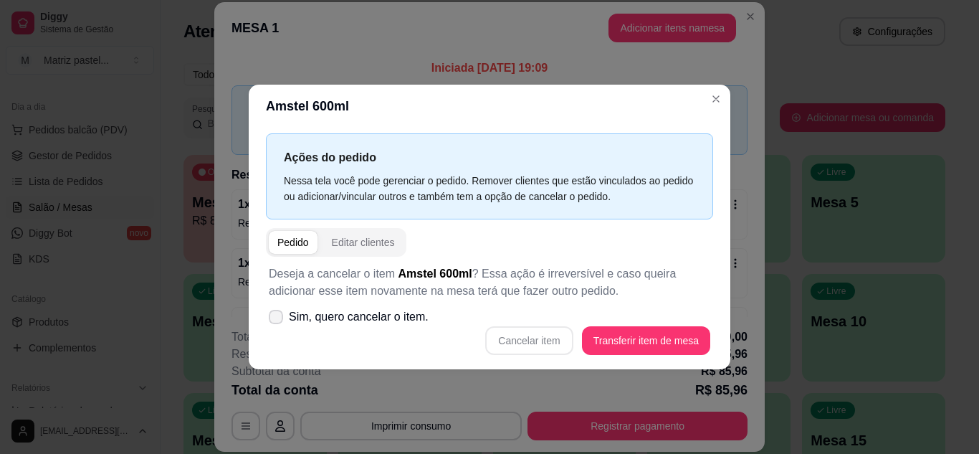
click at [397, 320] on span "Sim, quero cancelar o item." at bounding box center [359, 316] width 140 height 17
click at [277, 320] on input "Sim, quero cancelar o item." at bounding box center [272, 323] width 9 height 9
checkbox input "true"
click at [561, 343] on button "Cancelar item" at bounding box center [529, 340] width 85 height 28
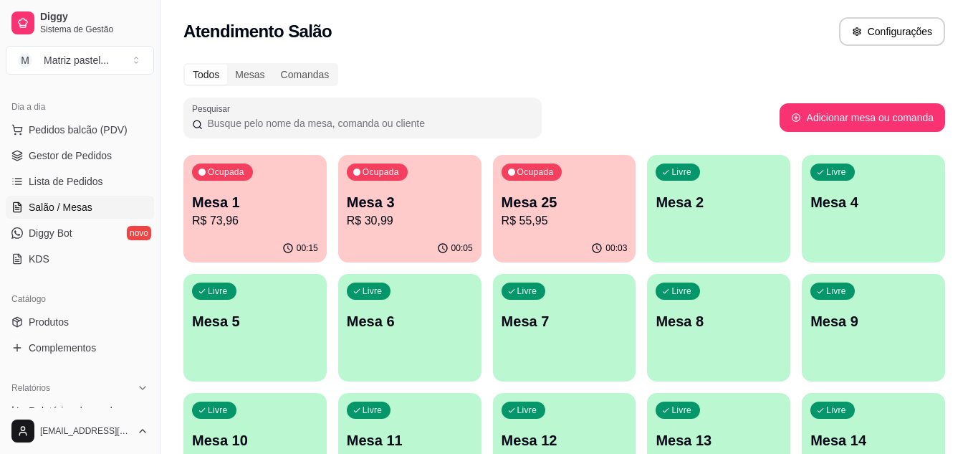
click at [540, 213] on p "R$ 55,95" at bounding box center [565, 220] width 126 height 17
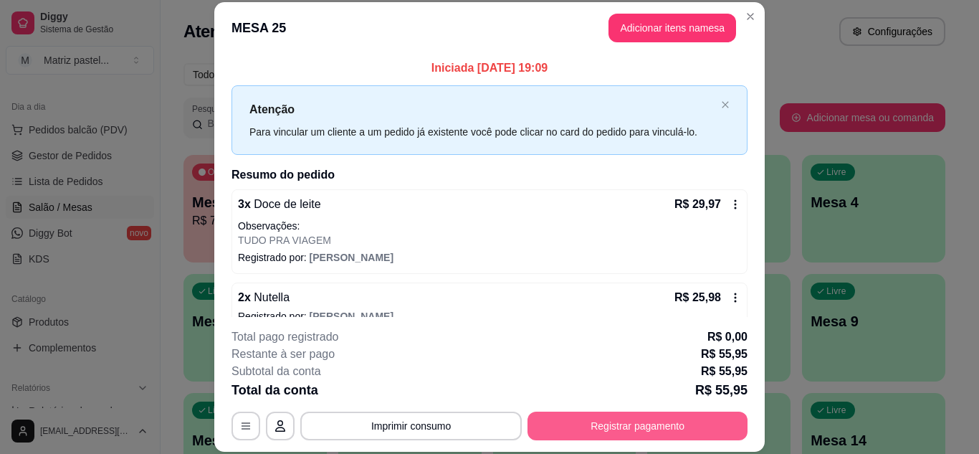
click at [611, 433] on button "Registrar pagamento" at bounding box center [637, 425] width 220 height 29
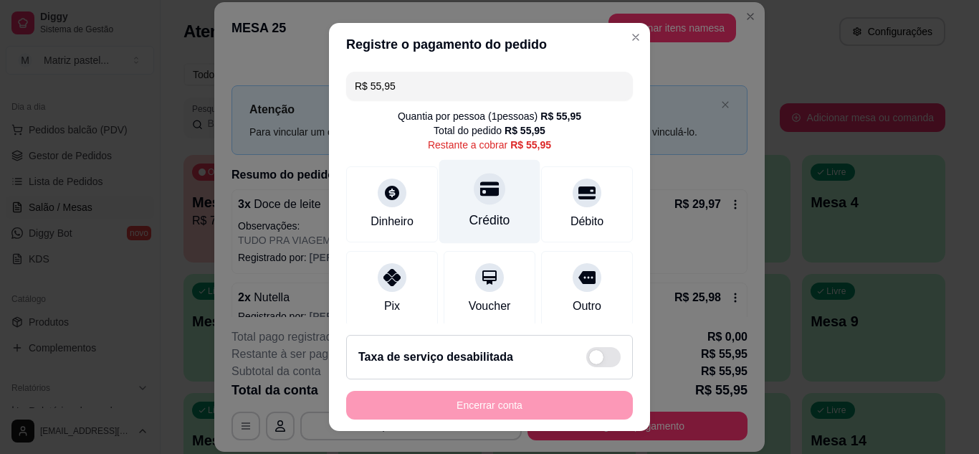
click at [489, 221] on div "Crédito" at bounding box center [489, 220] width 41 height 19
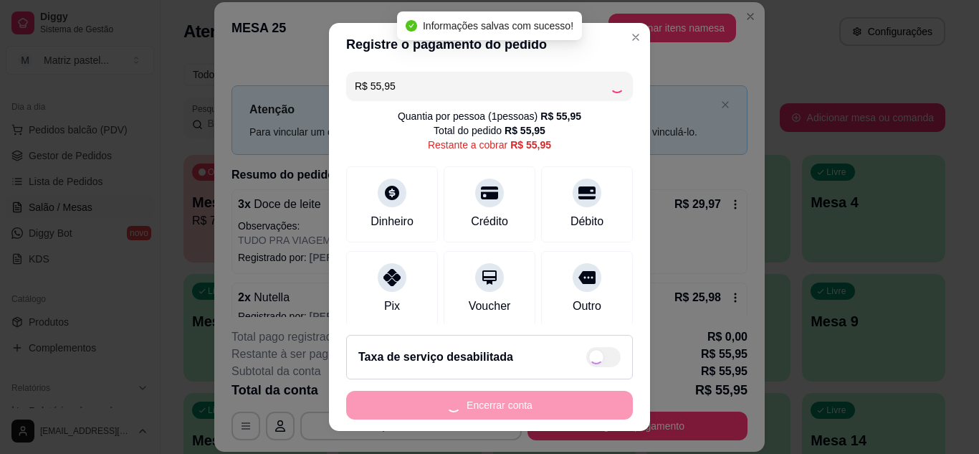
type input "R$ 0,00"
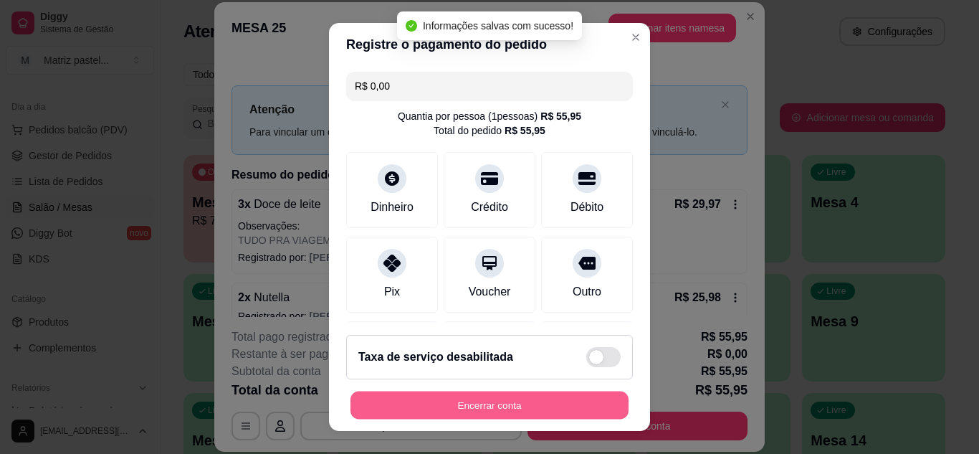
click at [508, 413] on button "Encerrar conta" at bounding box center [489, 405] width 278 height 28
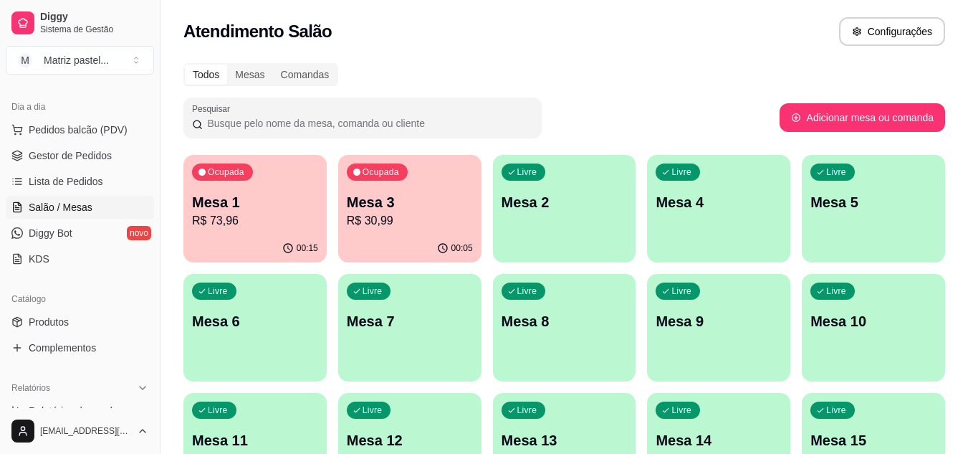
click at [272, 213] on p "R$ 73,96" at bounding box center [255, 220] width 126 height 17
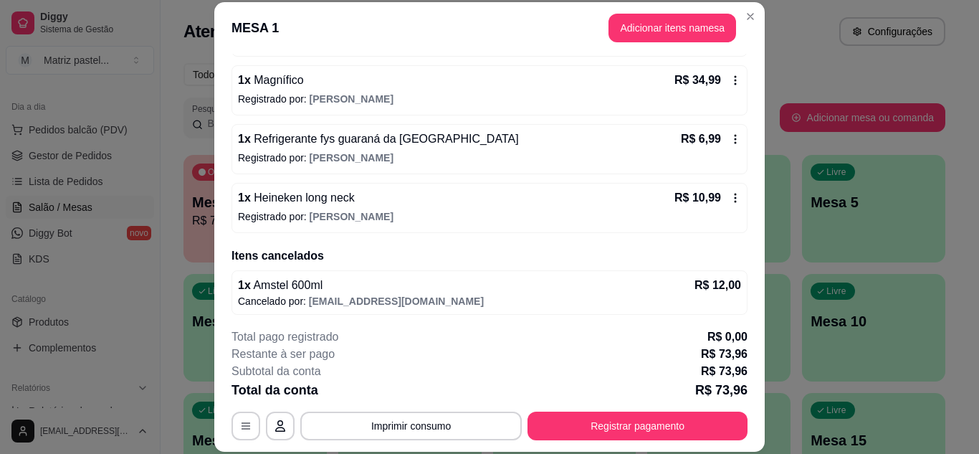
scroll to position [186, 0]
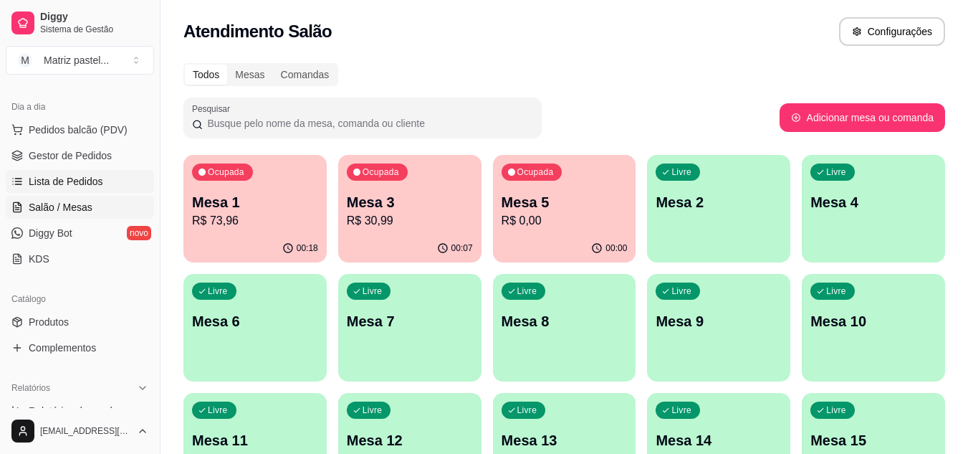
click at [85, 173] on link "Lista de Pedidos" at bounding box center [80, 181] width 148 height 23
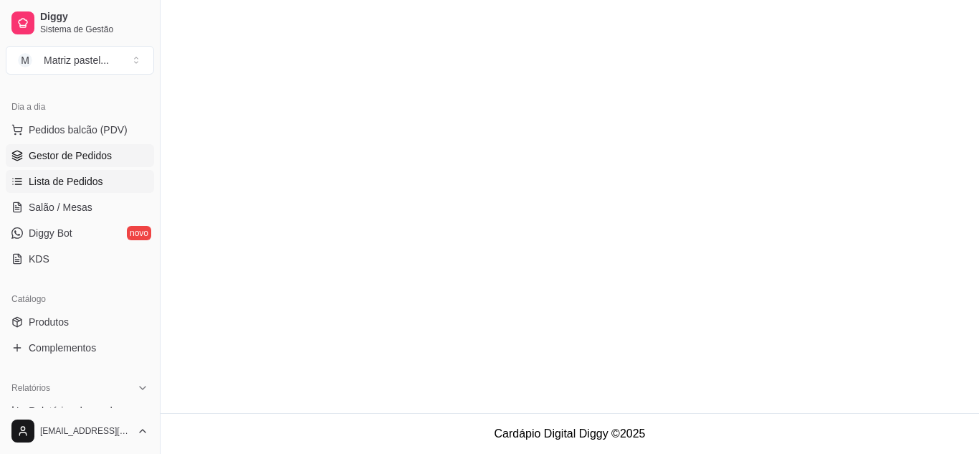
click at [82, 162] on span "Gestor de Pedidos" at bounding box center [70, 155] width 83 height 14
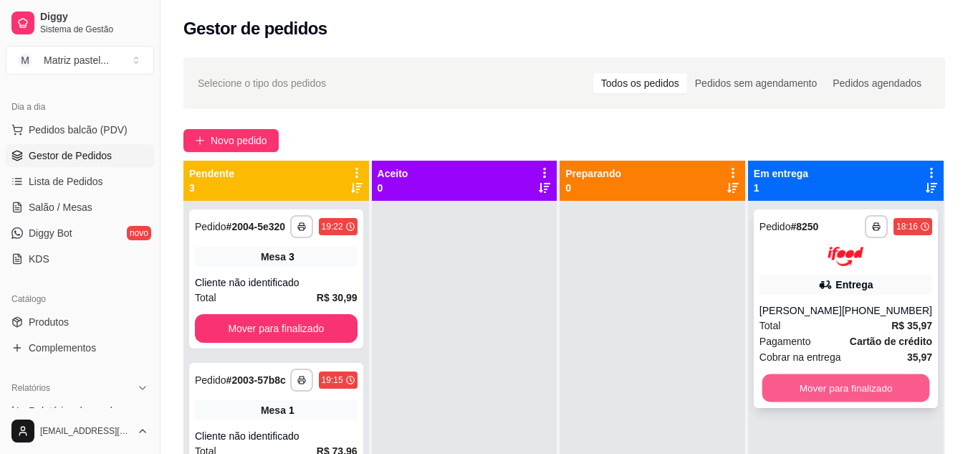
click at [859, 379] on button "Mover para finalizado" at bounding box center [846, 387] width 168 height 28
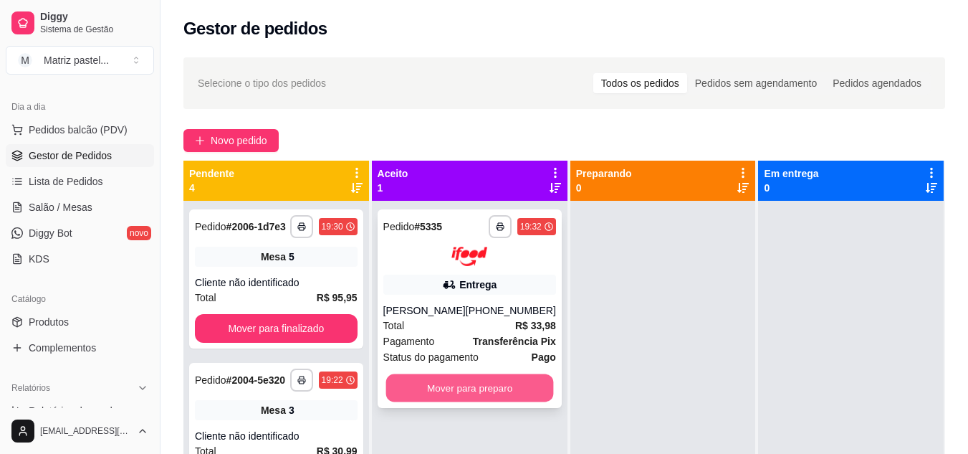
click at [437, 385] on button "Mover para preparo" at bounding box center [470, 387] width 168 height 28
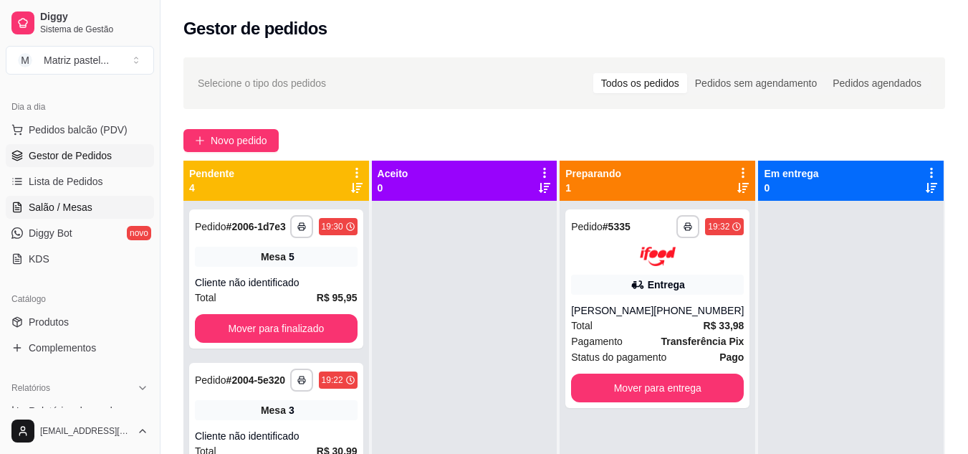
click at [78, 204] on span "Salão / Mesas" at bounding box center [61, 207] width 64 height 14
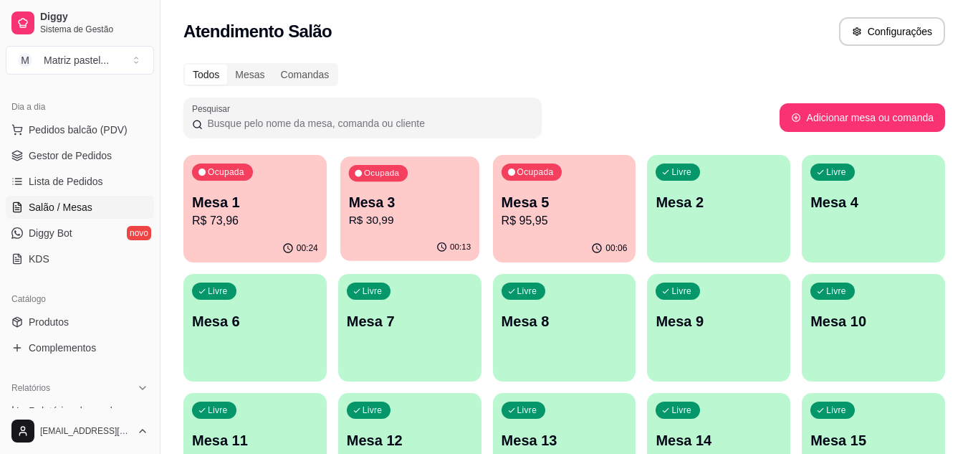
click at [381, 204] on p "Mesa 3" at bounding box center [409, 202] width 123 height 19
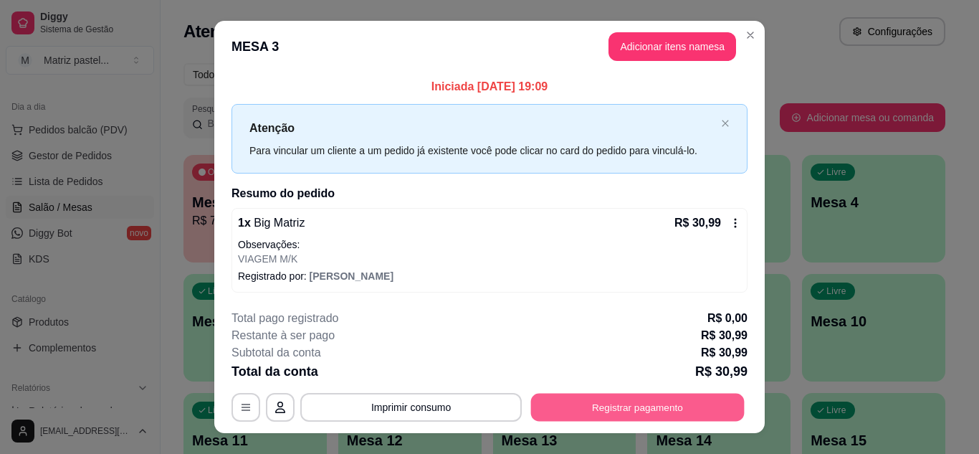
click at [639, 396] on button "Registrar pagamento" at bounding box center [638, 407] width 214 height 28
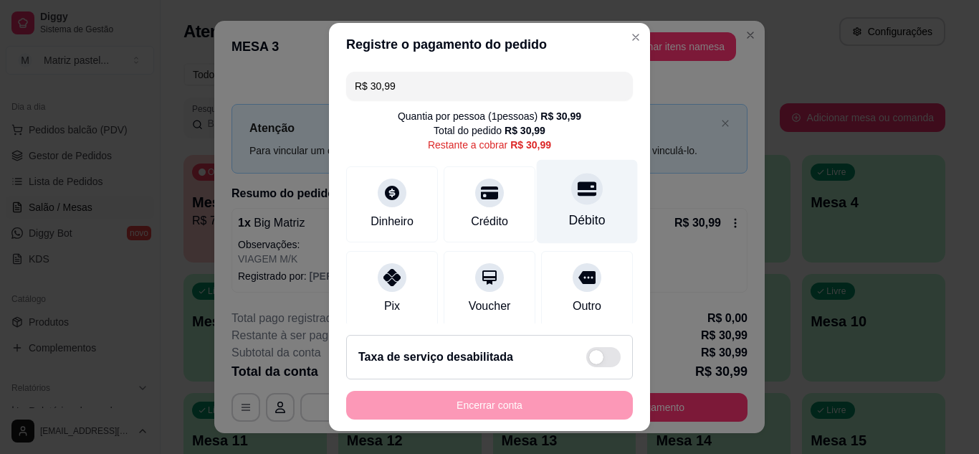
click at [578, 204] on div "Débito" at bounding box center [587, 201] width 101 height 84
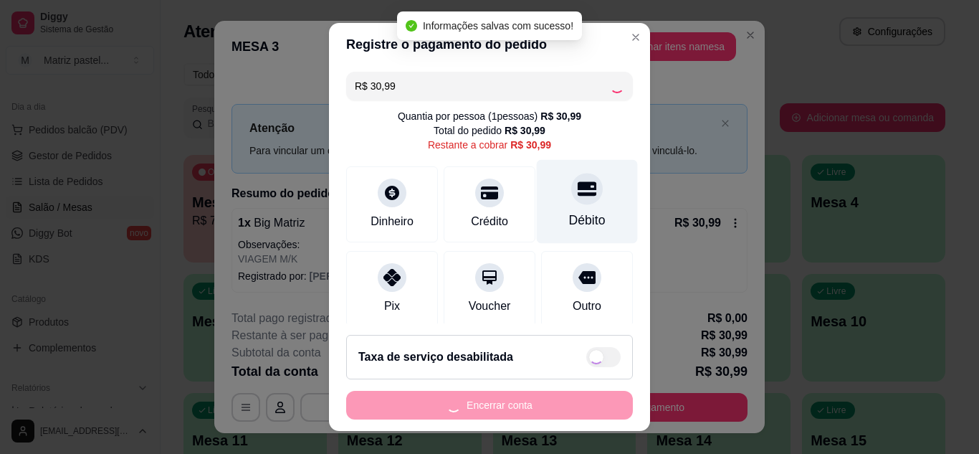
type input "R$ 0,00"
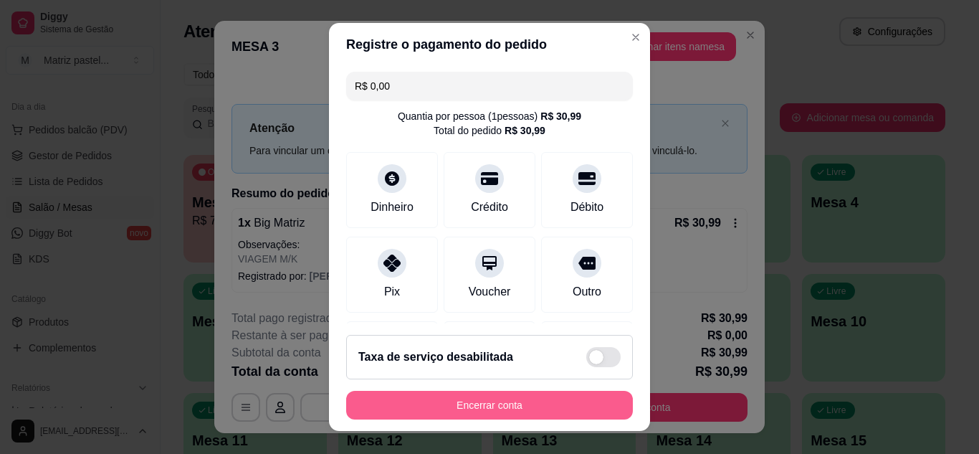
click at [528, 413] on button "Encerrar conta" at bounding box center [489, 405] width 287 height 29
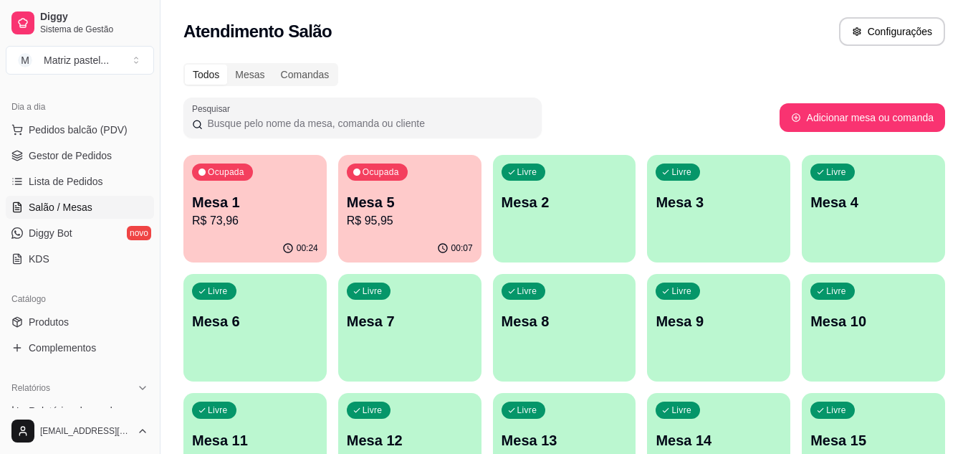
click at [77, 167] on ul "Pedidos balcão (PDV) Gestor de Pedidos Lista de Pedidos Salão / Mesas Diggy Bot…" at bounding box center [80, 194] width 148 height 152
click at [77, 153] on span "Gestor de Pedidos" at bounding box center [70, 155] width 83 height 14
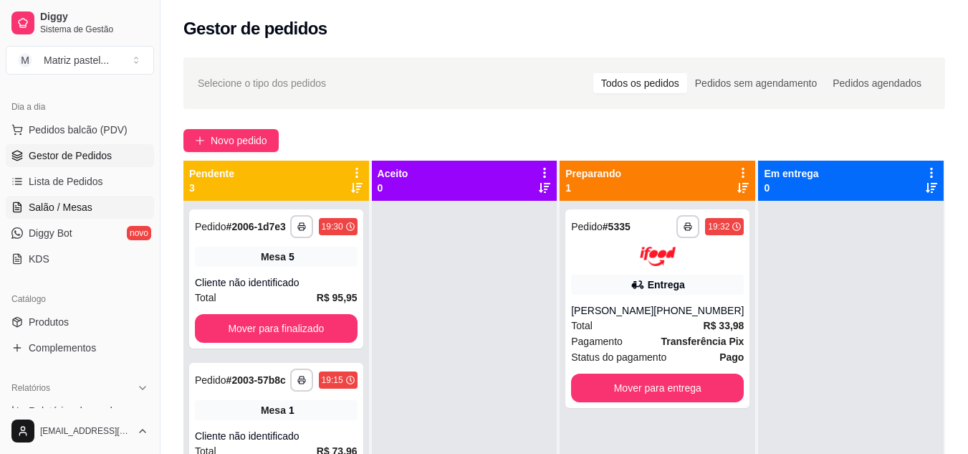
click at [55, 209] on span "Salão / Mesas" at bounding box center [61, 207] width 64 height 14
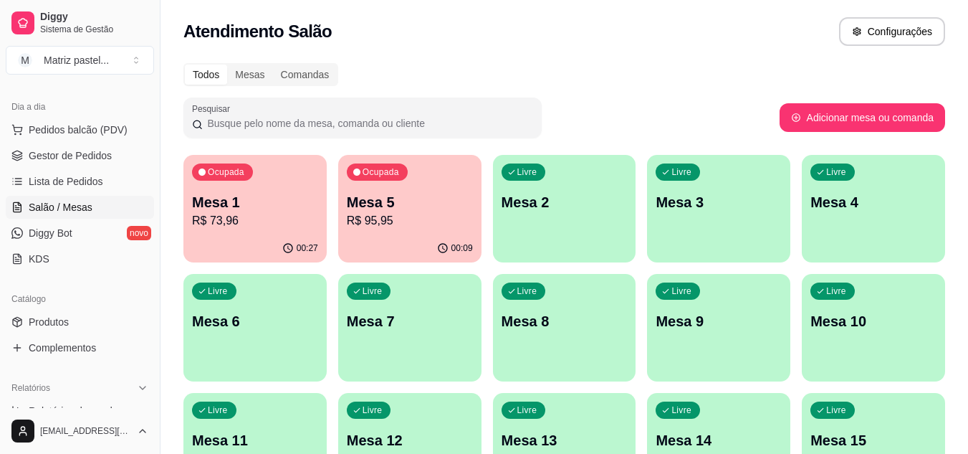
click at [231, 209] on p "Mesa 1" at bounding box center [255, 202] width 126 height 20
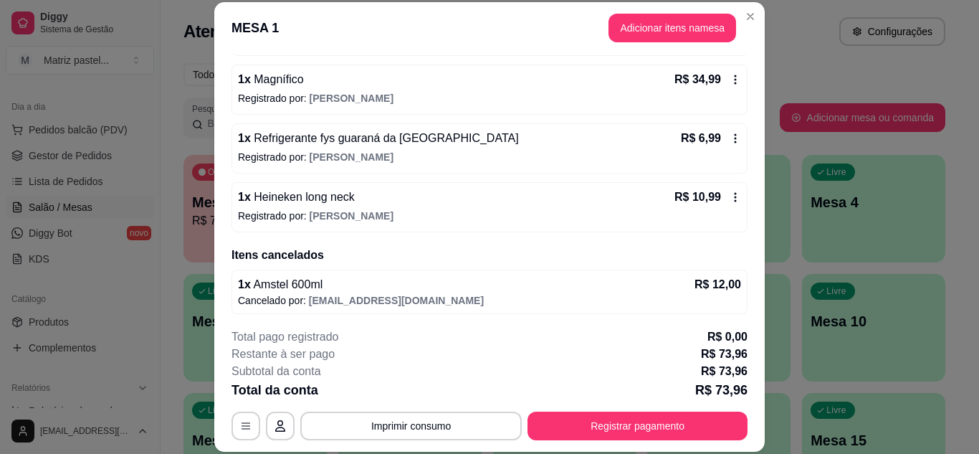
scroll to position [186, 0]
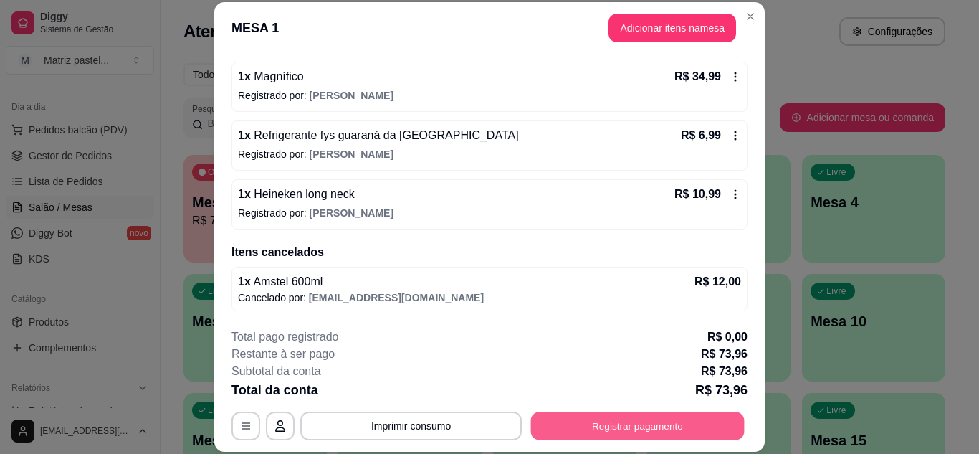
click at [588, 420] on button "Registrar pagamento" at bounding box center [638, 425] width 214 height 28
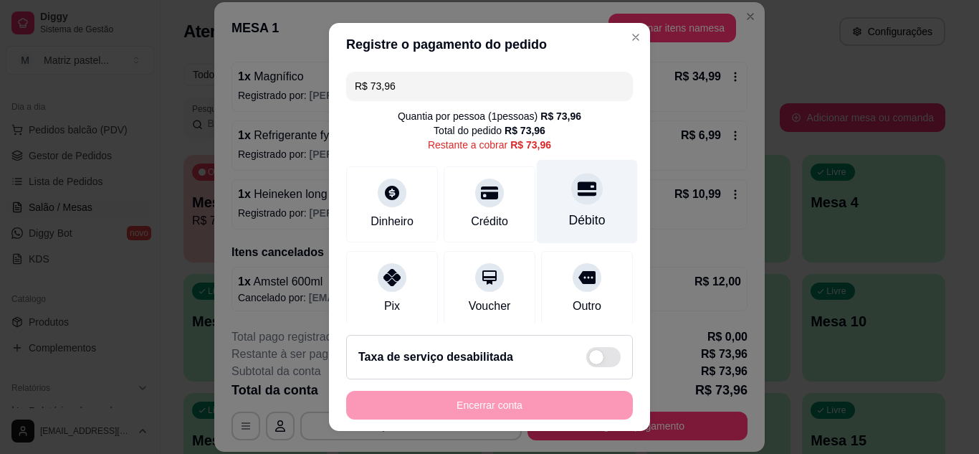
click at [572, 213] on div "Débito" at bounding box center [587, 220] width 37 height 19
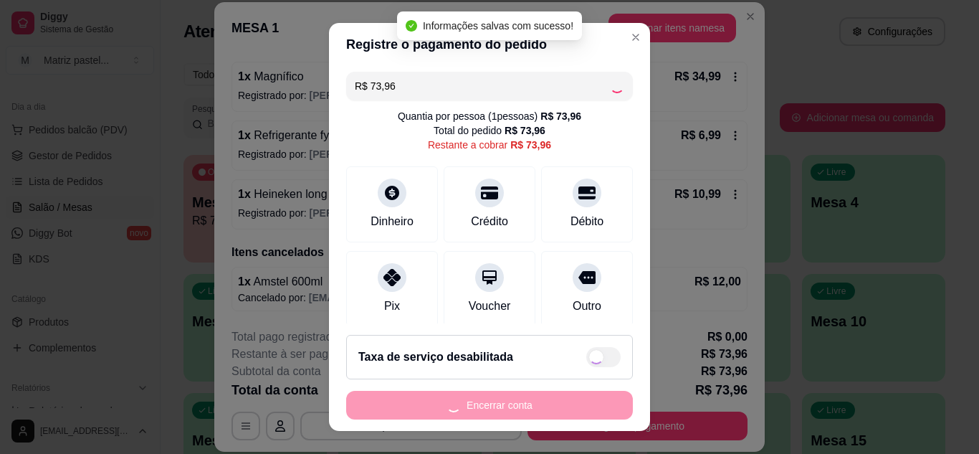
type input "R$ 0,00"
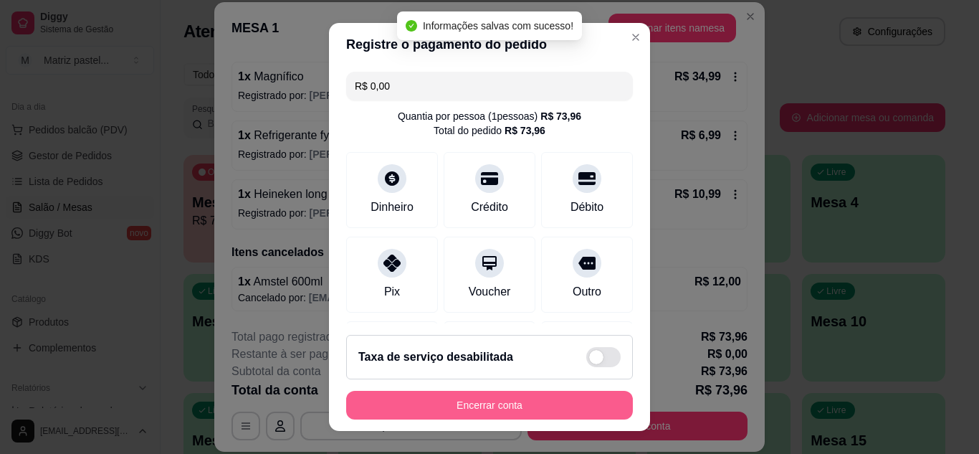
click at [507, 403] on button "Encerrar conta" at bounding box center [489, 405] width 287 height 29
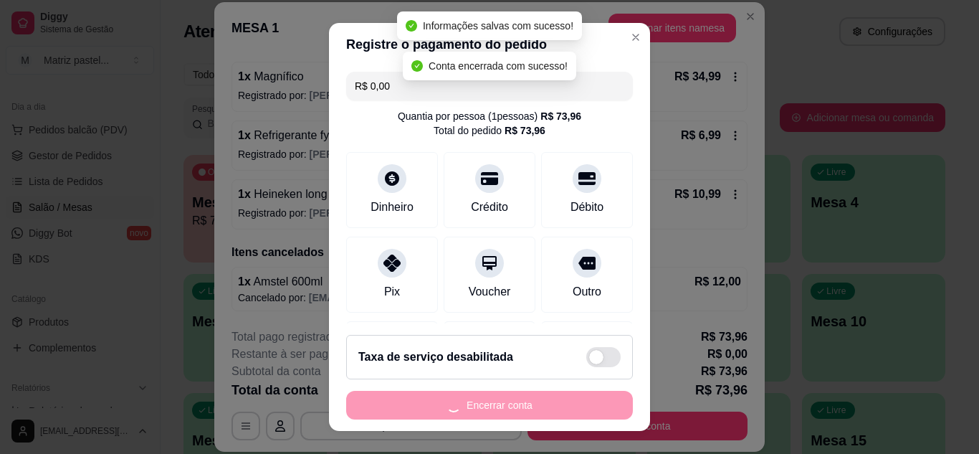
scroll to position [0, 0]
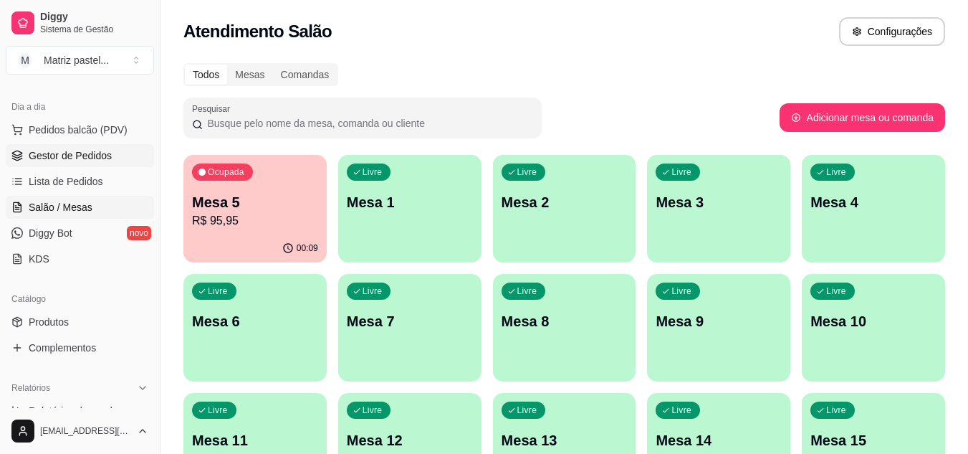
click at [54, 149] on span "Gestor de Pedidos" at bounding box center [70, 155] width 83 height 14
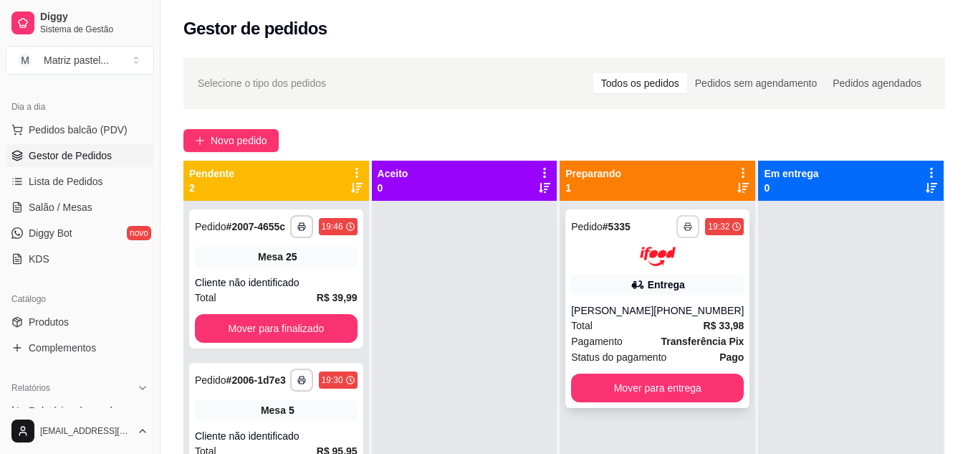
click at [686, 234] on button "button" at bounding box center [688, 226] width 23 height 23
click at [660, 272] on button "IMPRESSORA" at bounding box center [640, 276] width 104 height 23
click at [72, 212] on span "Salão / Mesas" at bounding box center [61, 207] width 64 height 14
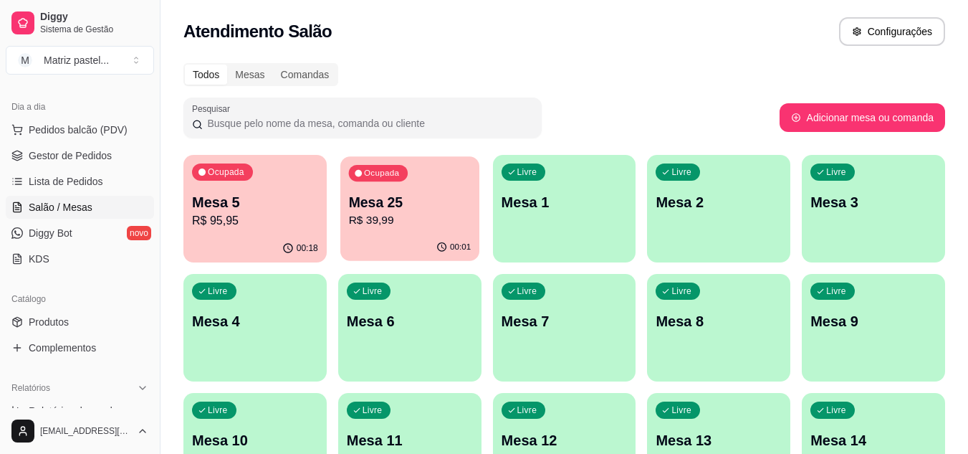
click at [361, 226] on p "R$ 39,99" at bounding box center [409, 220] width 123 height 16
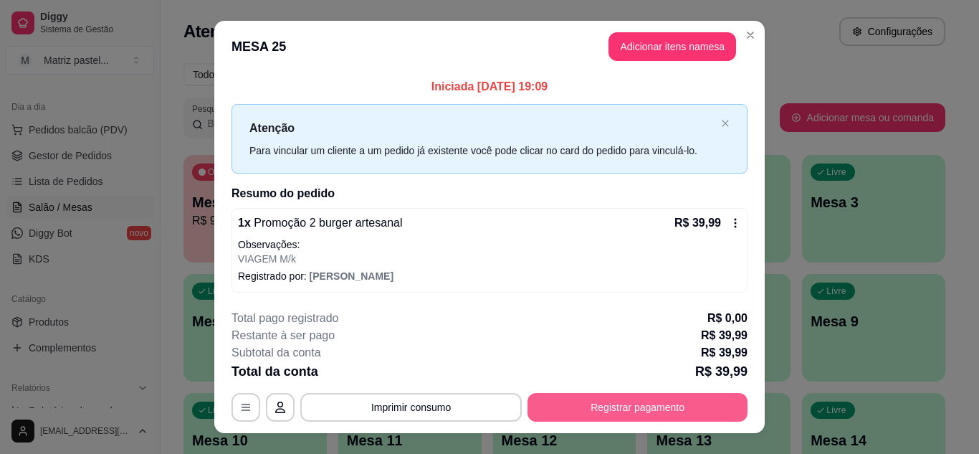
click at [654, 409] on button "Registrar pagamento" at bounding box center [637, 407] width 220 height 29
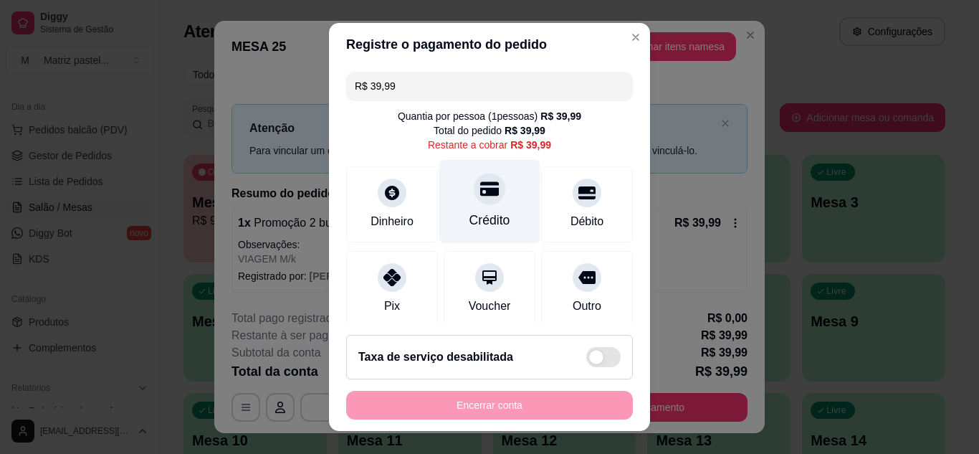
click at [475, 215] on div "Crédito" at bounding box center [489, 220] width 41 height 19
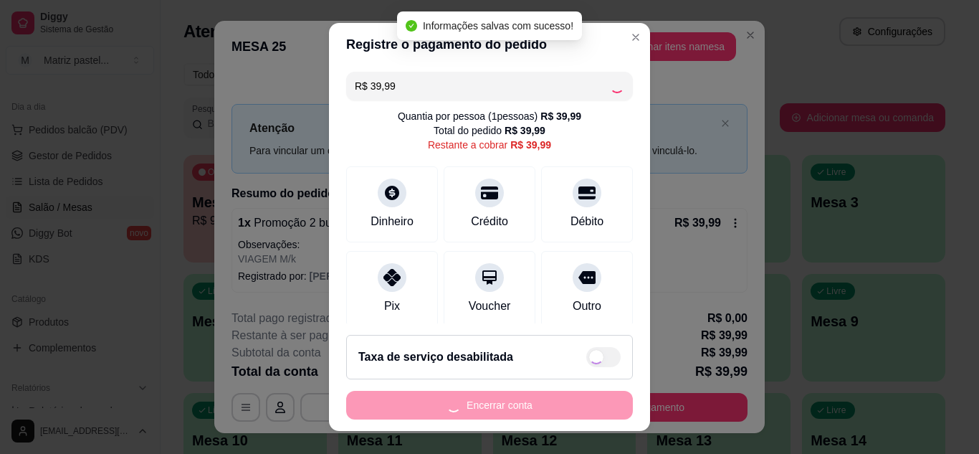
type input "R$ 0,00"
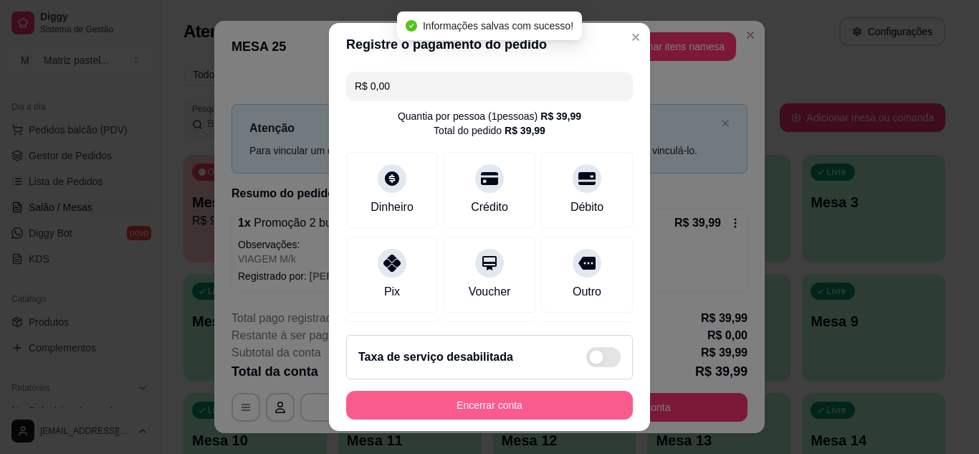
click at [482, 407] on button "Encerrar conta" at bounding box center [489, 405] width 287 height 29
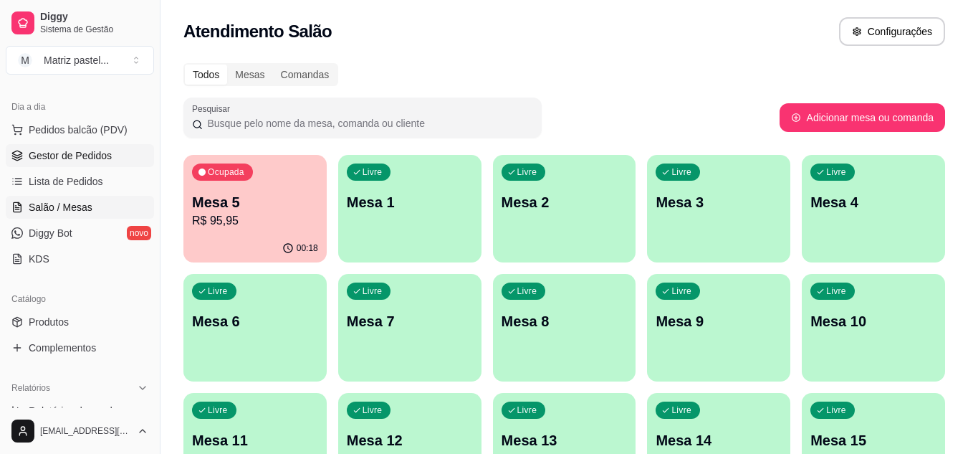
click at [43, 162] on span "Gestor de Pedidos" at bounding box center [70, 155] width 83 height 14
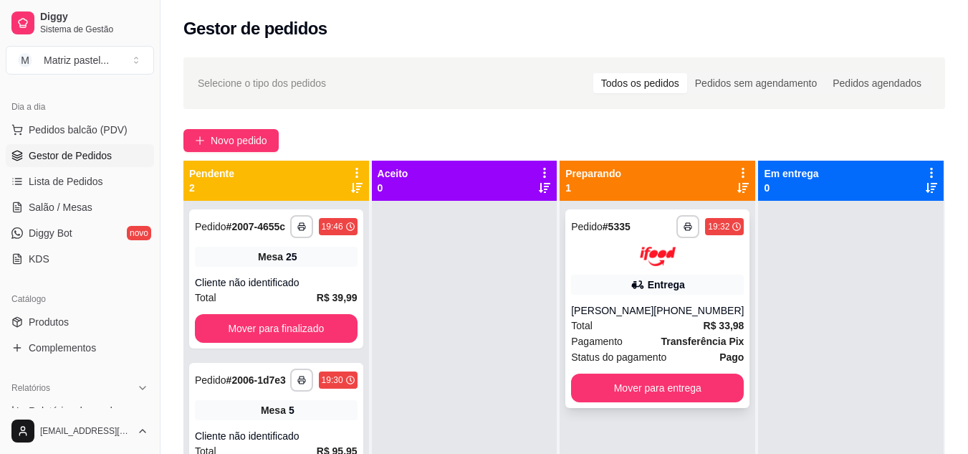
click at [649, 292] on div "Entrega" at bounding box center [657, 284] width 173 height 20
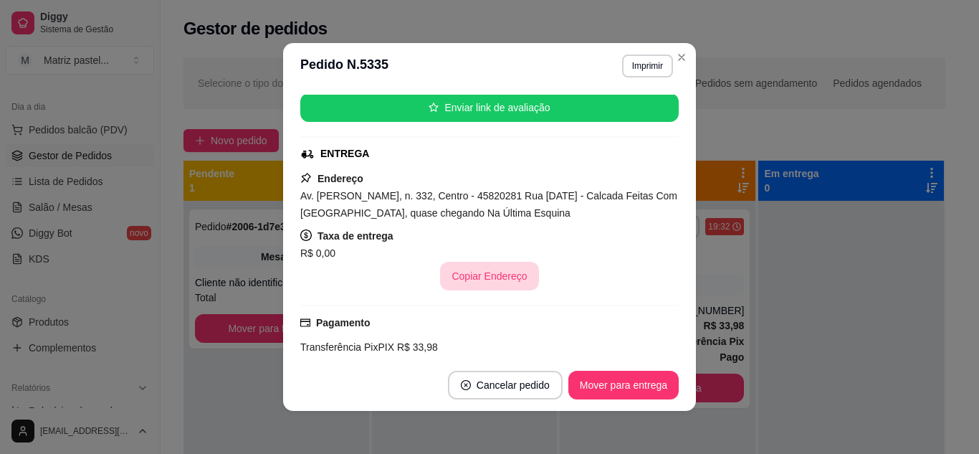
scroll to position [368, 0]
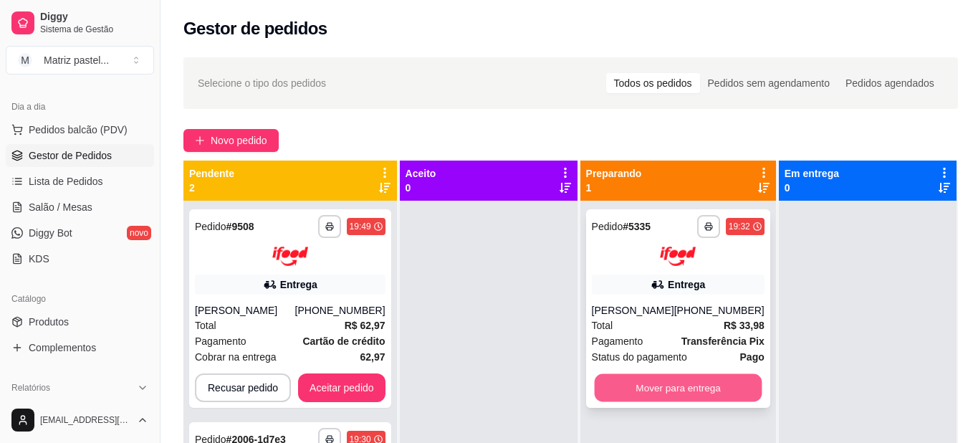
click at [696, 393] on button "Mover para entrega" at bounding box center [678, 387] width 168 height 28
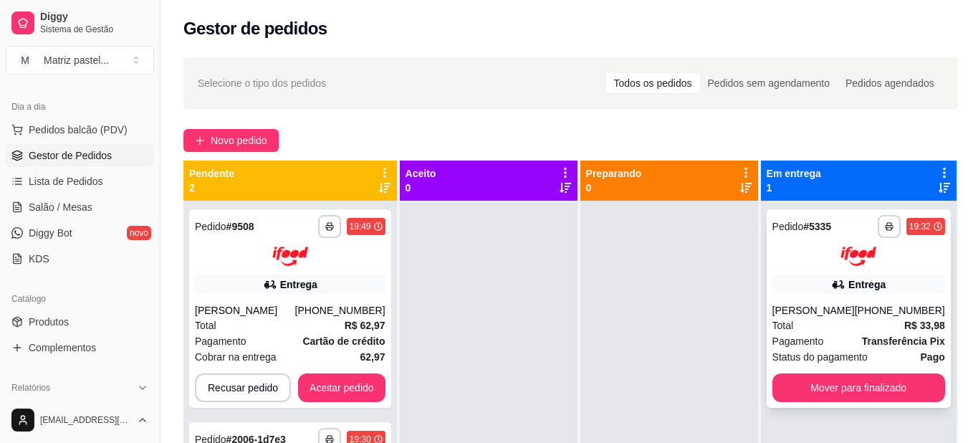
click at [851, 316] on div "[PERSON_NAME] [PHONE_NUMBER]" at bounding box center [859, 310] width 173 height 14
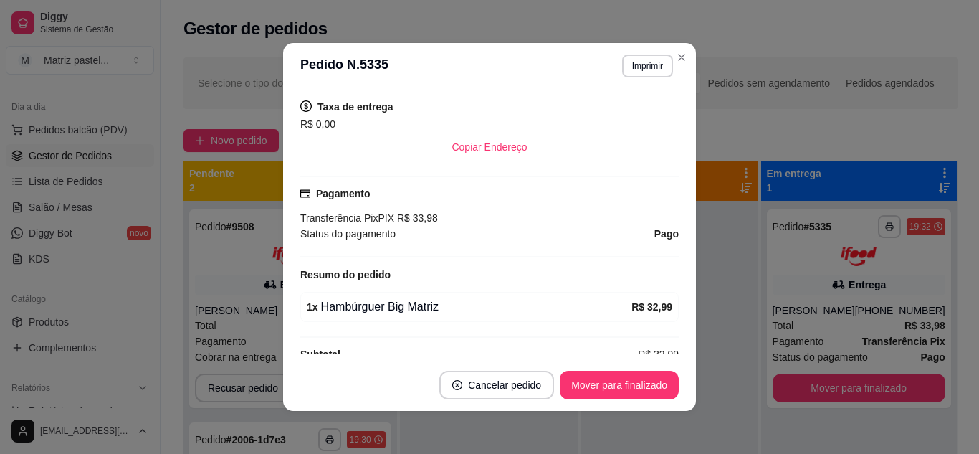
scroll to position [358, 0]
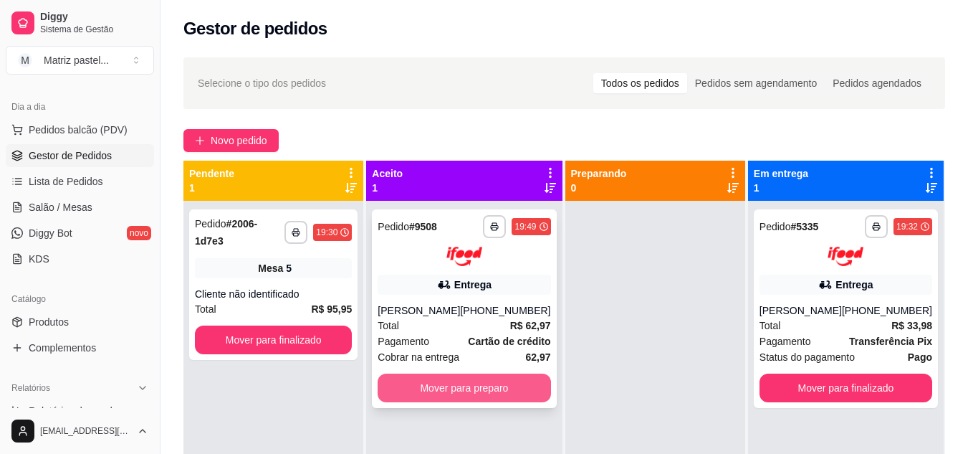
click at [485, 388] on button "Mover para preparo" at bounding box center [464, 387] width 173 height 29
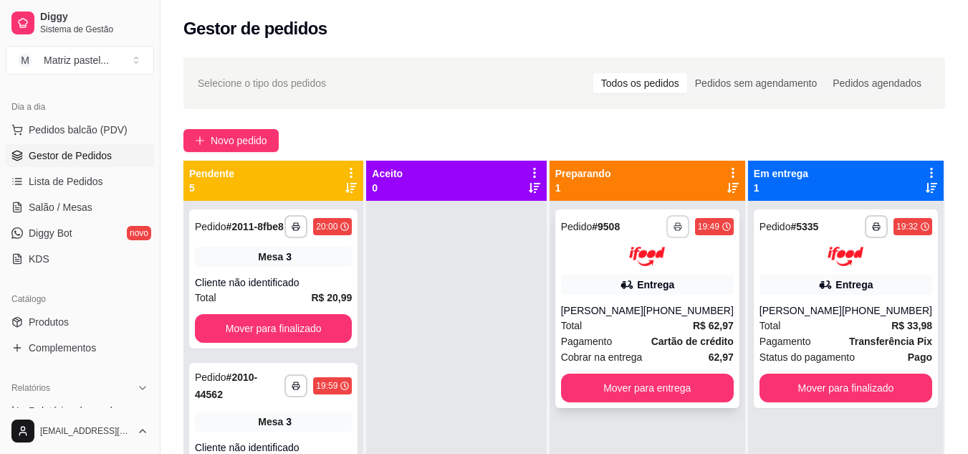
click at [675, 221] on button "button" at bounding box center [677, 226] width 23 height 23
click at [651, 263] on div "Escolha a impressora IMPRESSORA" at bounding box center [639, 266] width 118 height 49
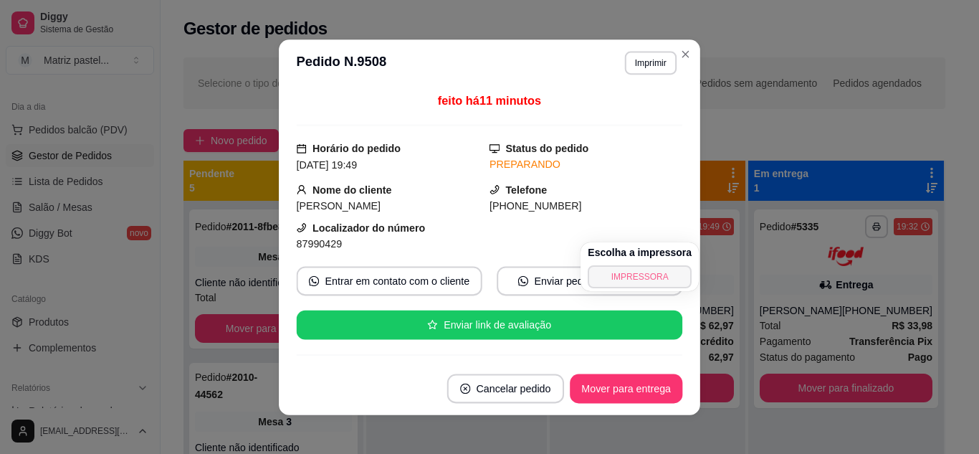
click at [651, 267] on button "IMPRESSORA" at bounding box center [640, 276] width 104 height 23
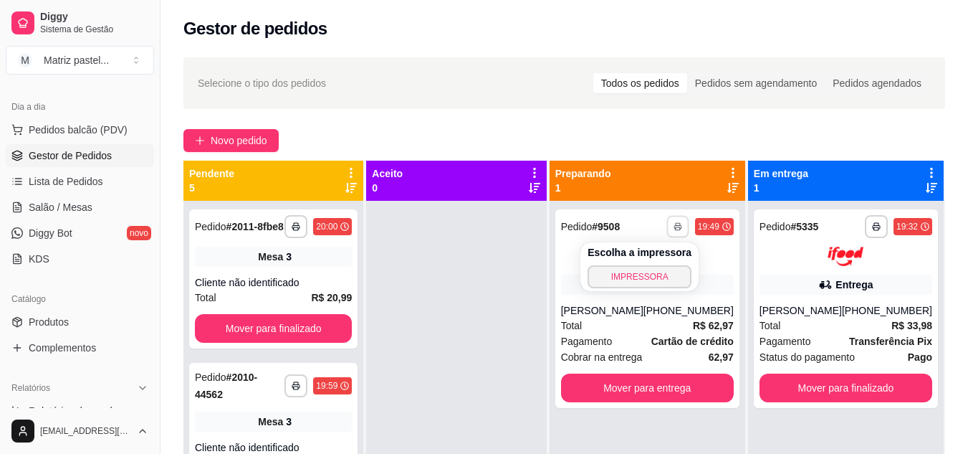
click at [648, 287] on button "IMPRESSORA" at bounding box center [640, 276] width 104 height 23
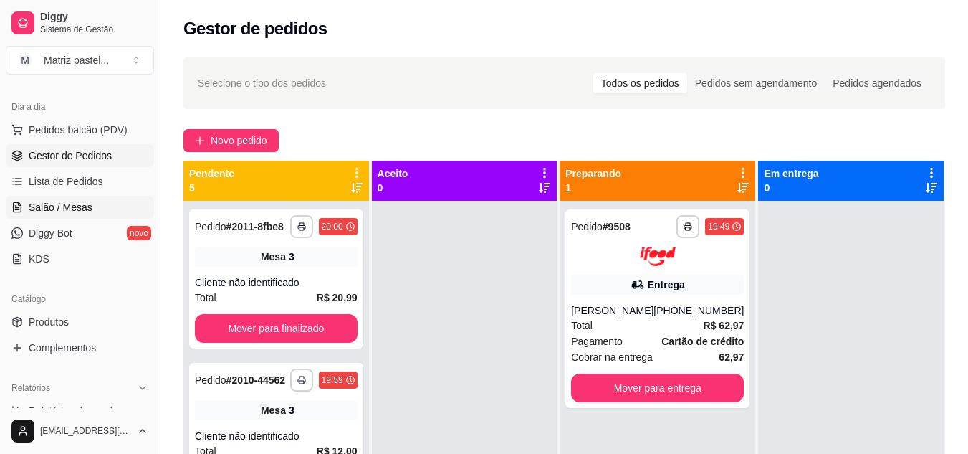
click at [73, 204] on span "Salão / Mesas" at bounding box center [61, 207] width 64 height 14
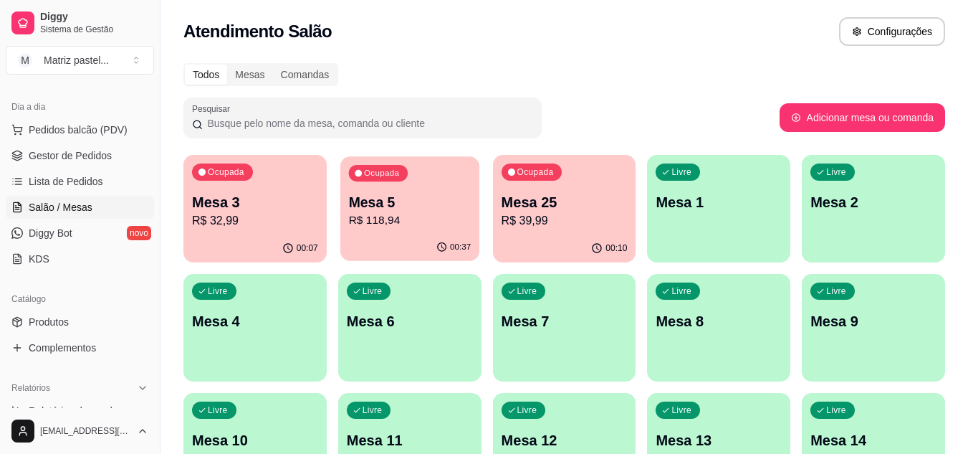
click at [431, 218] on p "R$ 118,94" at bounding box center [409, 220] width 123 height 16
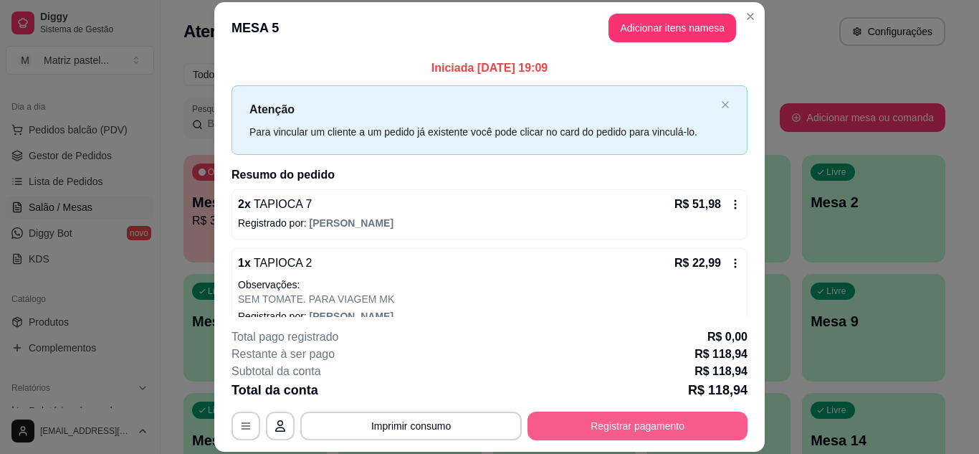
click at [628, 429] on button "Registrar pagamento" at bounding box center [637, 425] width 220 height 29
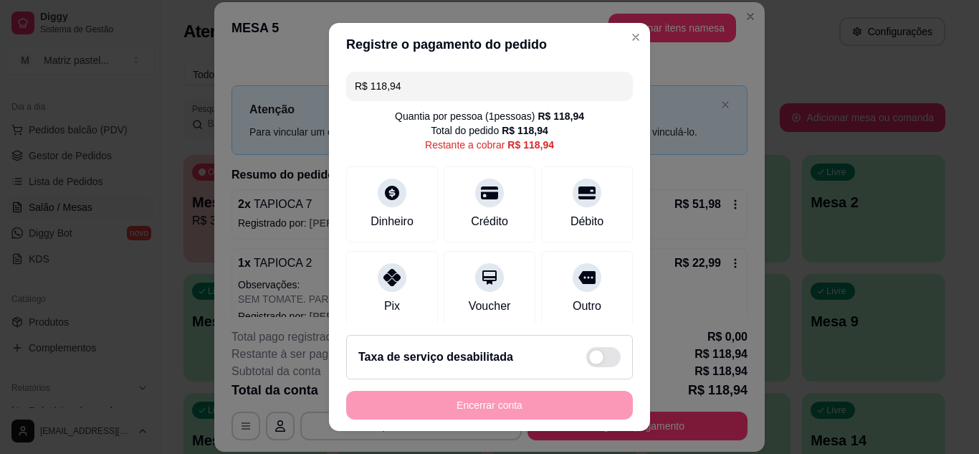
click at [465, 87] on input "R$ 118,94" at bounding box center [489, 86] width 269 height 29
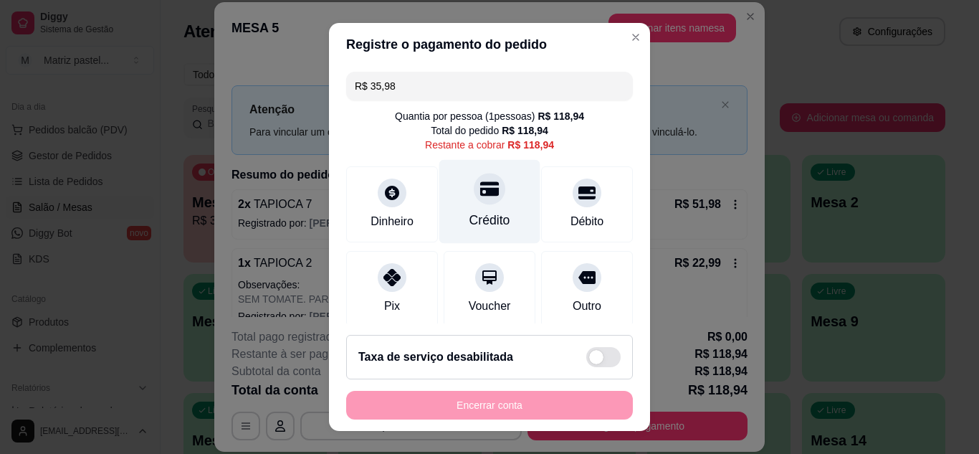
click at [480, 181] on icon at bounding box center [489, 188] width 19 height 19
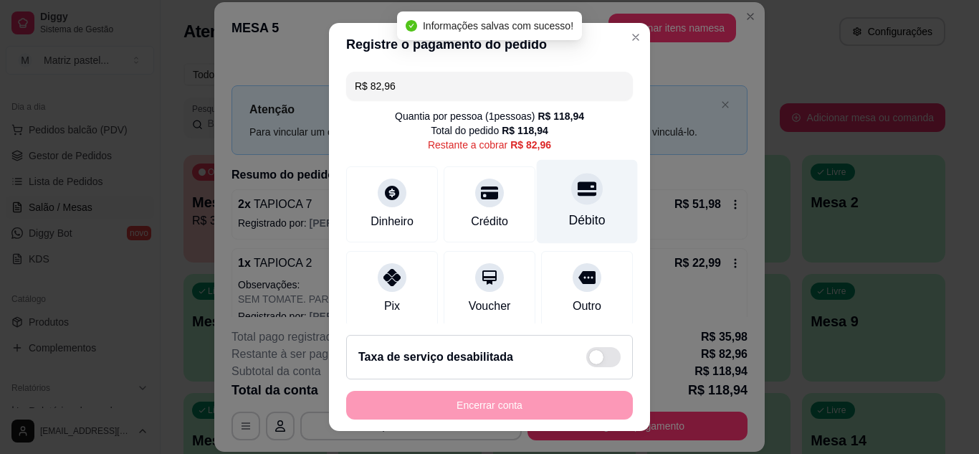
click at [545, 204] on div "Débito" at bounding box center [587, 201] width 101 height 84
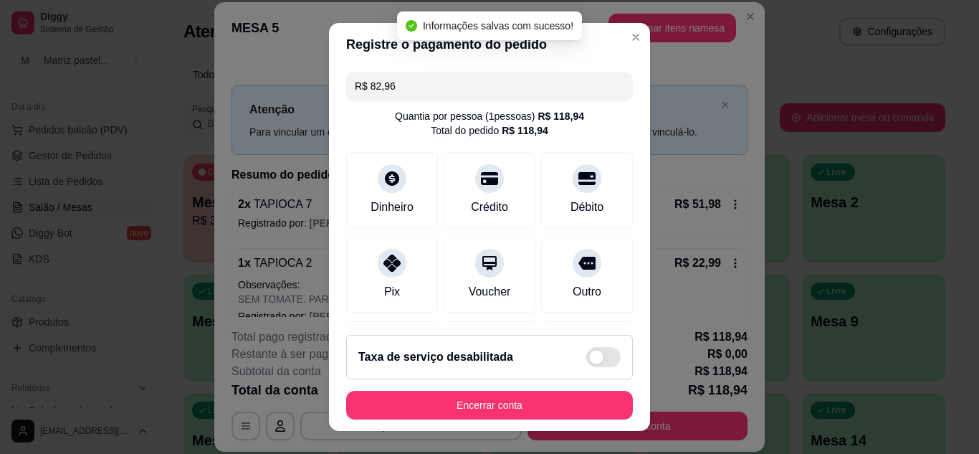
type input "R$ 0,00"
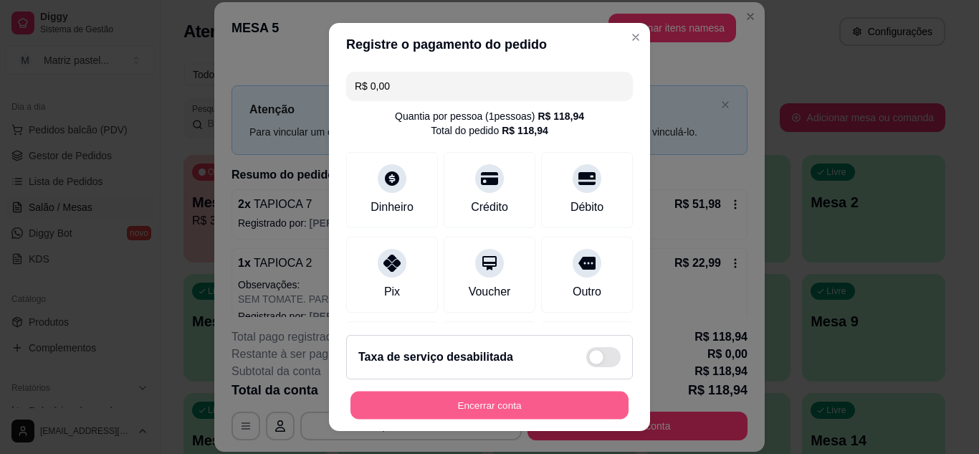
click at [391, 403] on button "Encerrar conta" at bounding box center [489, 405] width 278 height 28
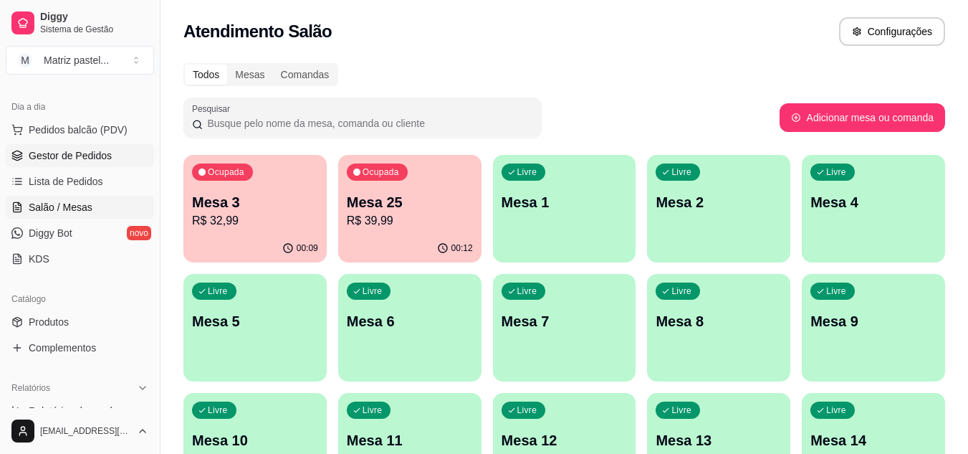
click at [59, 147] on link "Gestor de Pedidos" at bounding box center [80, 155] width 148 height 23
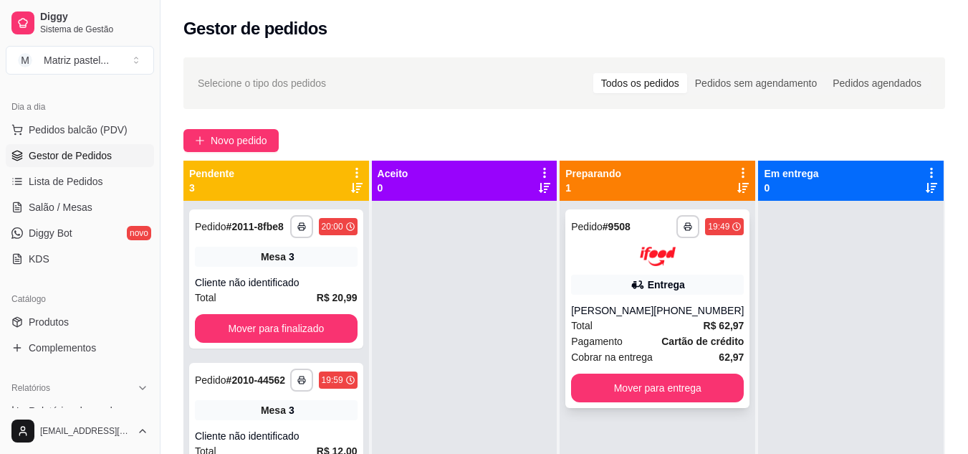
click at [658, 284] on div "Entrega" at bounding box center [666, 284] width 37 height 14
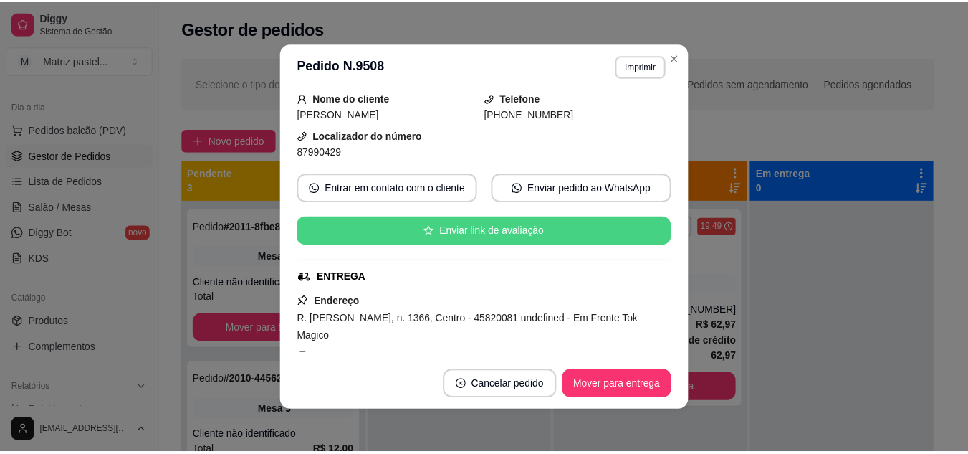
scroll to position [143, 0]
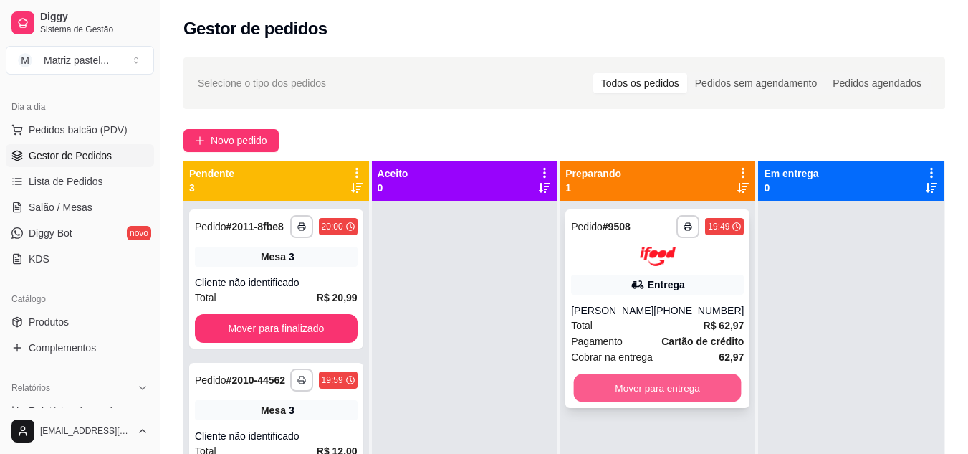
click at [713, 376] on button "Mover para entrega" at bounding box center [658, 387] width 168 height 28
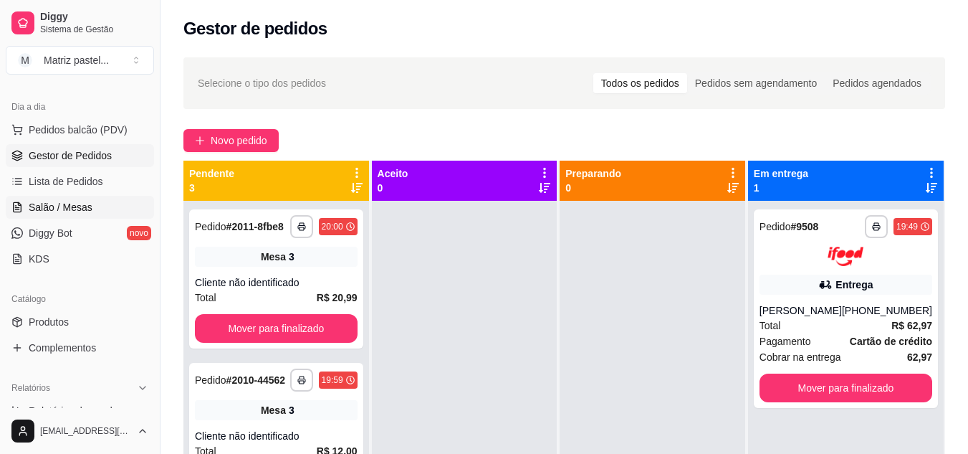
click at [75, 211] on span "Salão / Mesas" at bounding box center [61, 207] width 64 height 14
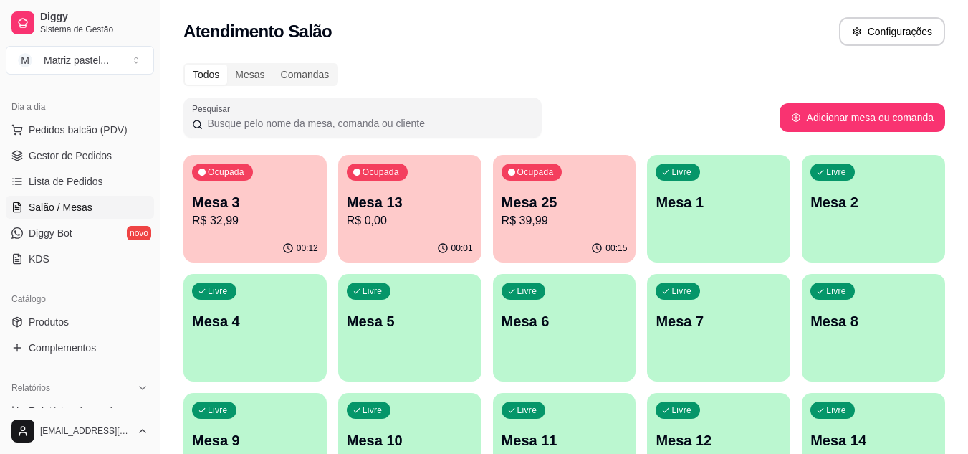
click at [256, 229] on p "R$ 32,99" at bounding box center [255, 220] width 126 height 17
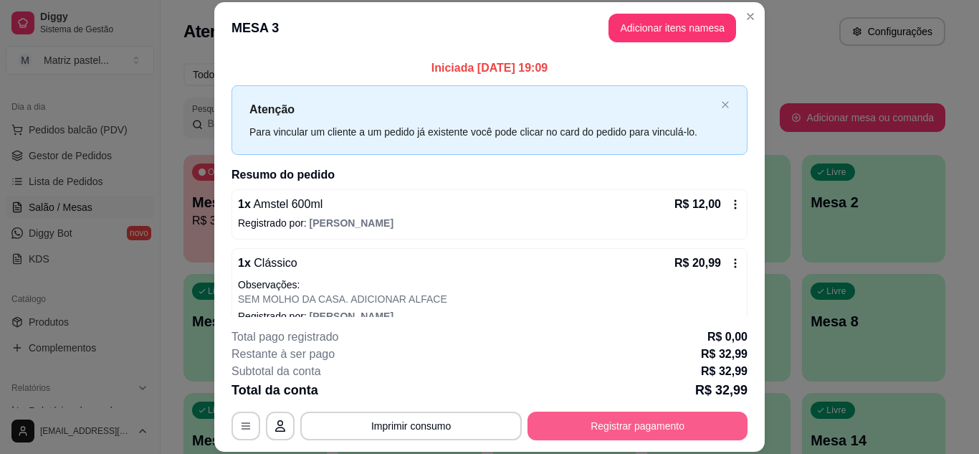
click at [585, 431] on button "Registrar pagamento" at bounding box center [637, 425] width 220 height 29
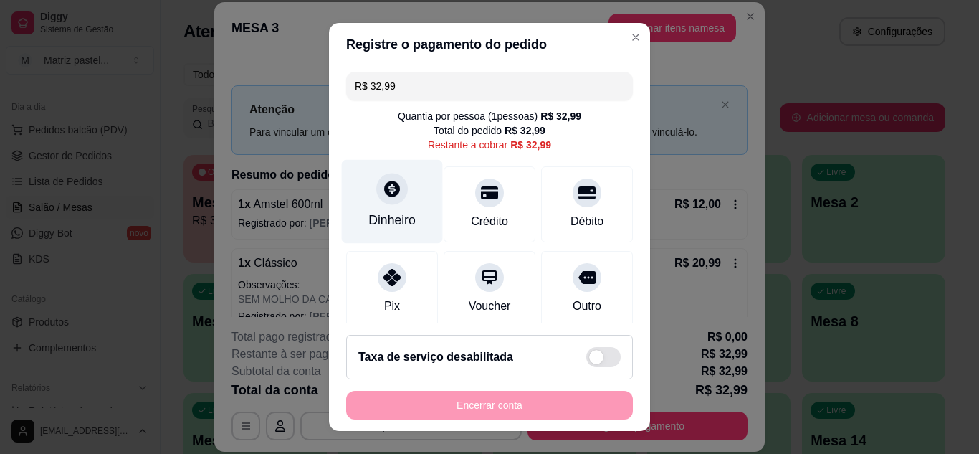
click at [401, 204] on div "Dinheiro" at bounding box center [392, 201] width 101 height 84
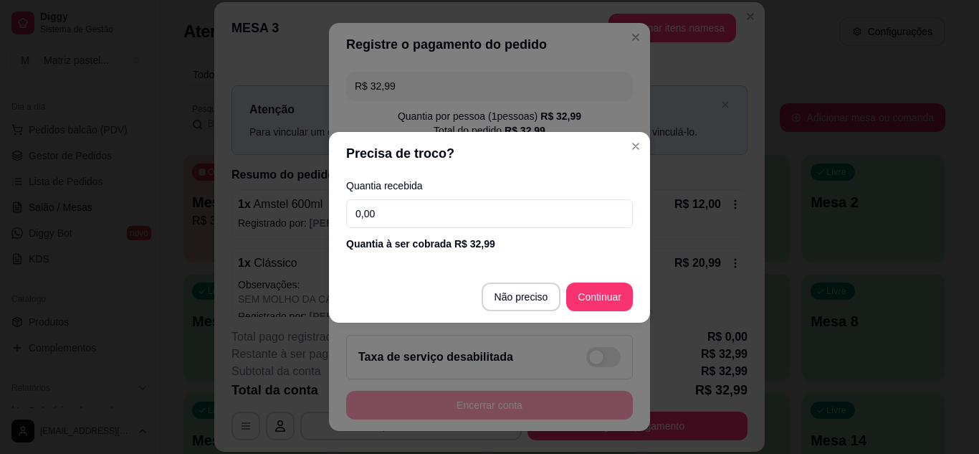
click at [599, 313] on footer "Não preciso Continuar" at bounding box center [489, 297] width 321 height 52
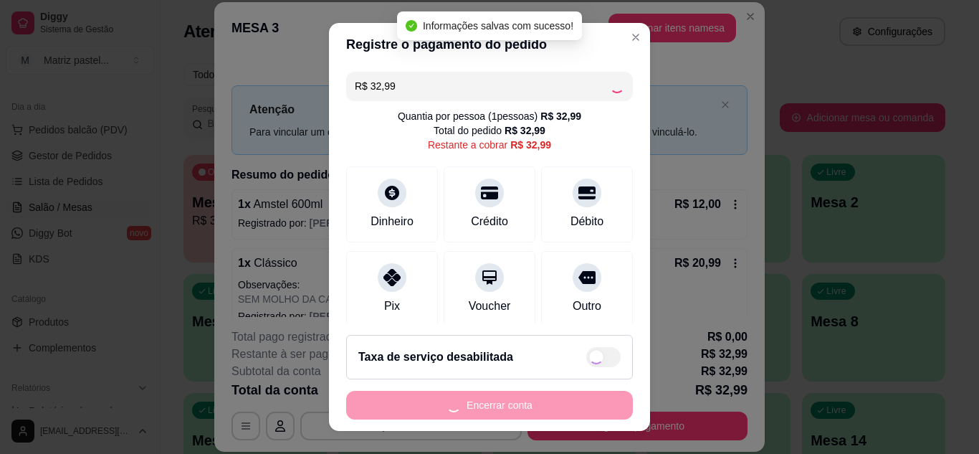
type input "R$ 0,00"
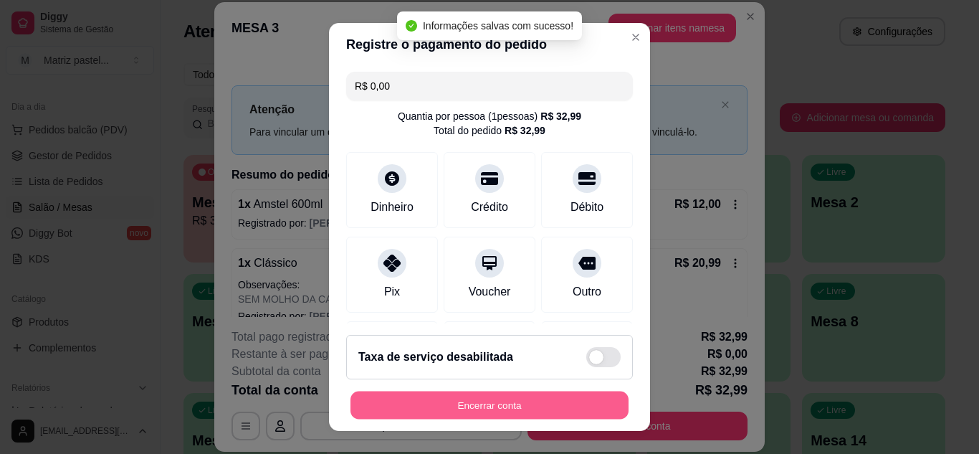
click at [506, 395] on button "Encerrar conta" at bounding box center [489, 405] width 278 height 28
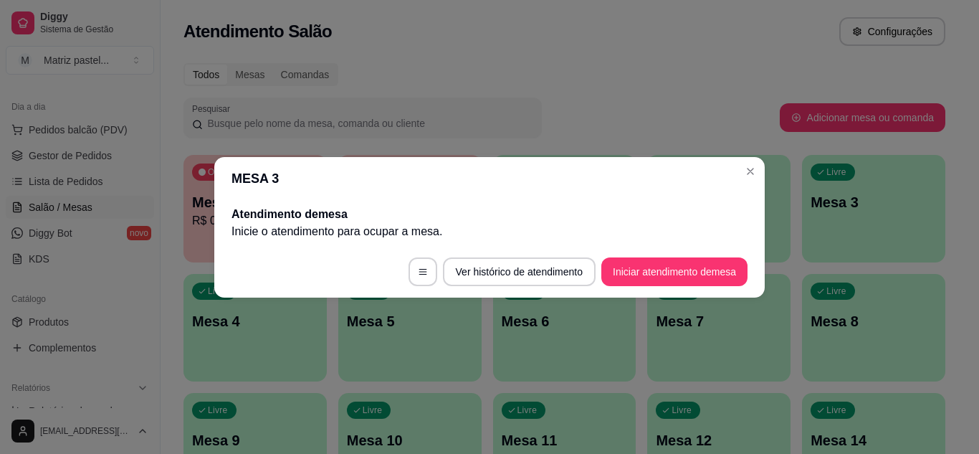
click at [751, 159] on header "MESA 3" at bounding box center [489, 178] width 550 height 43
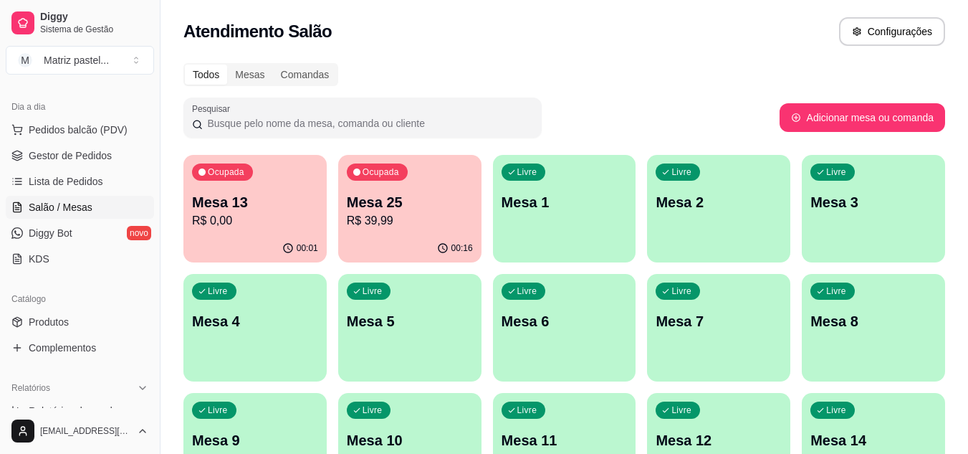
click at [235, 192] on p "Mesa 13" at bounding box center [255, 202] width 126 height 20
click at [90, 159] on span "Gestor de Pedidos" at bounding box center [70, 155] width 83 height 14
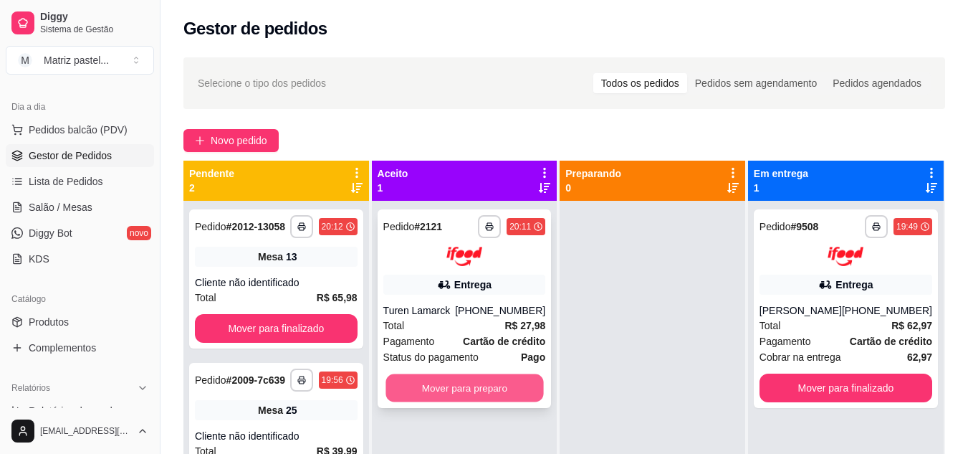
click at [488, 388] on button "Mover para preparo" at bounding box center [465, 387] width 158 height 28
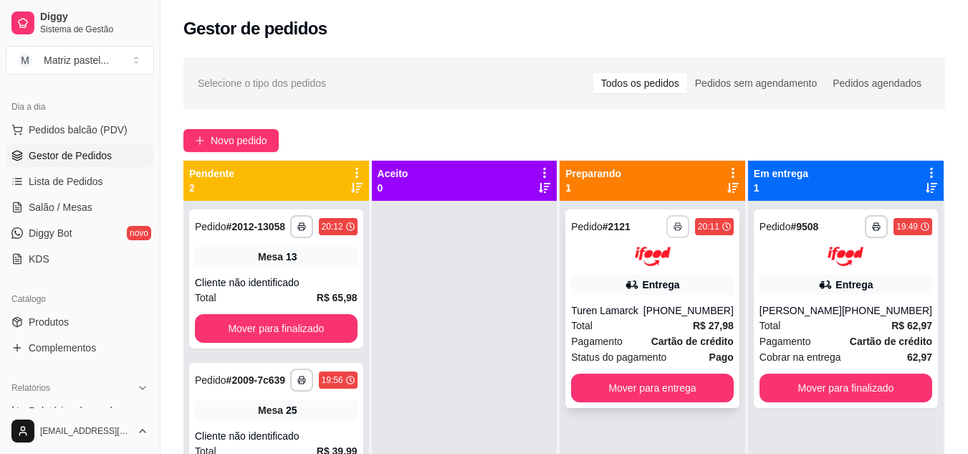
click at [679, 218] on button "button" at bounding box center [677, 226] width 23 height 23
click at [670, 294] on div "Entrega" at bounding box center [652, 284] width 163 height 20
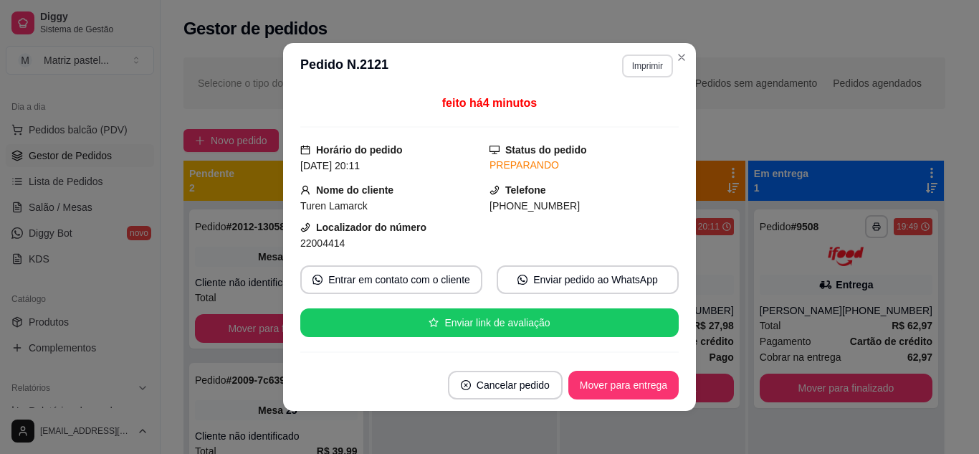
click at [634, 67] on button "Imprimir" at bounding box center [647, 65] width 51 height 23
click at [634, 110] on button "IMPRESSORA" at bounding box center [617, 116] width 100 height 22
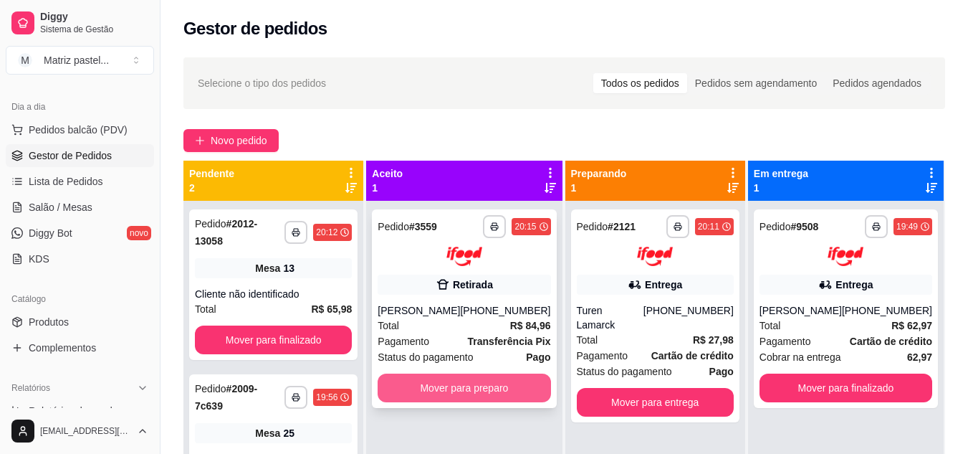
click at [468, 380] on button "Mover para preparo" at bounding box center [464, 387] width 173 height 29
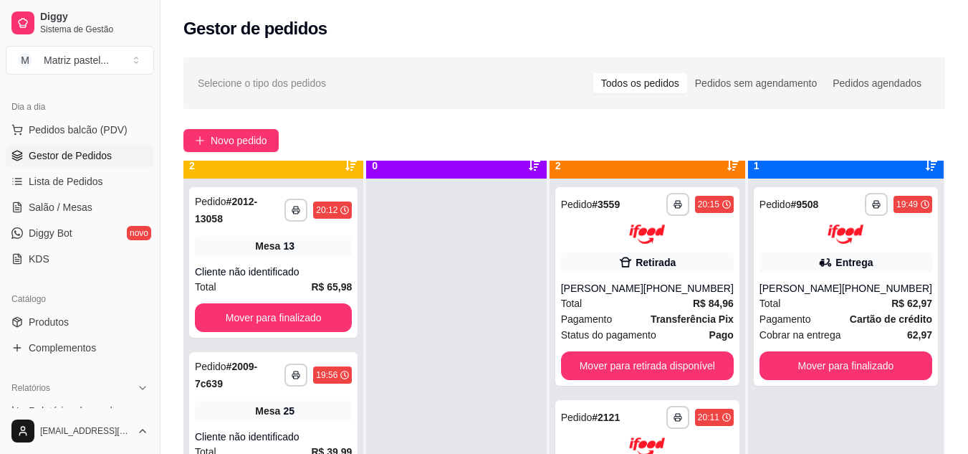
scroll to position [40, 0]
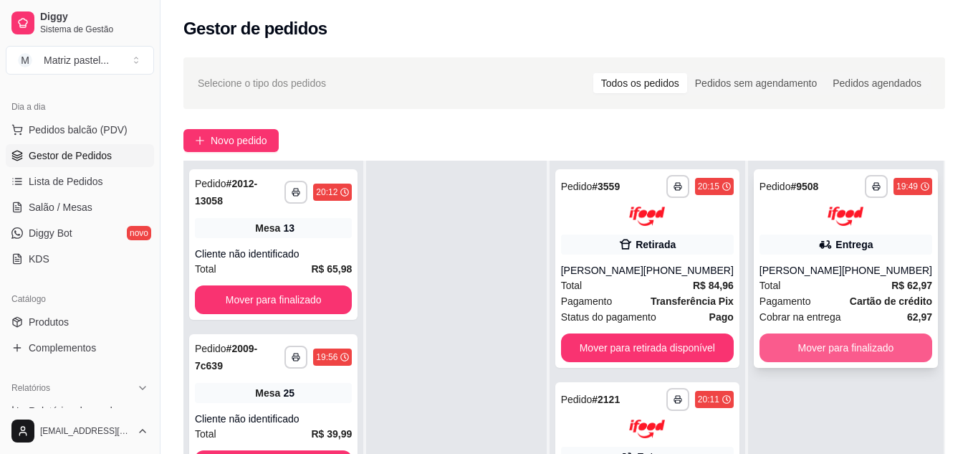
click at [794, 355] on button "Mover para finalizado" at bounding box center [846, 347] width 173 height 29
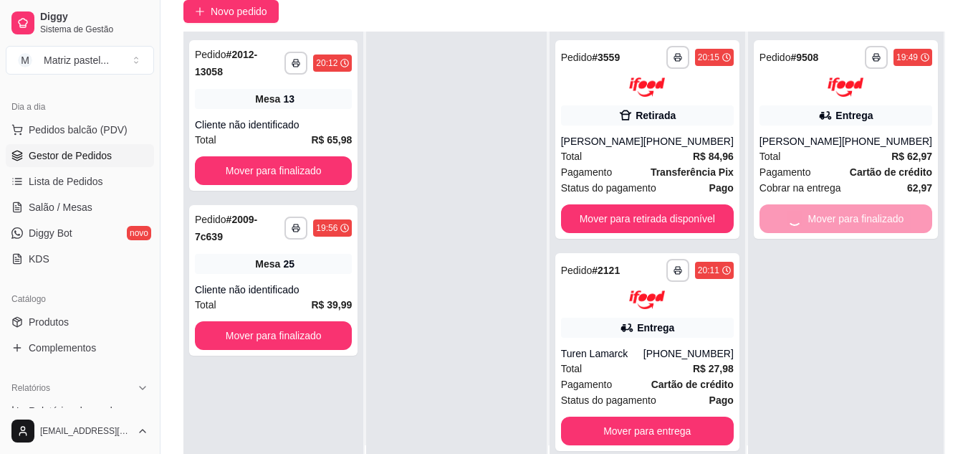
scroll to position [143, 0]
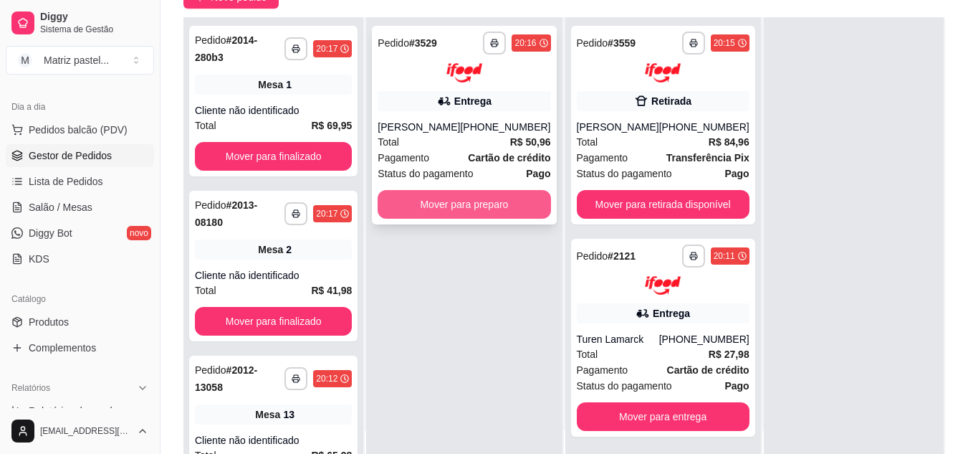
click at [452, 213] on button "Mover para preparo" at bounding box center [464, 204] width 173 height 29
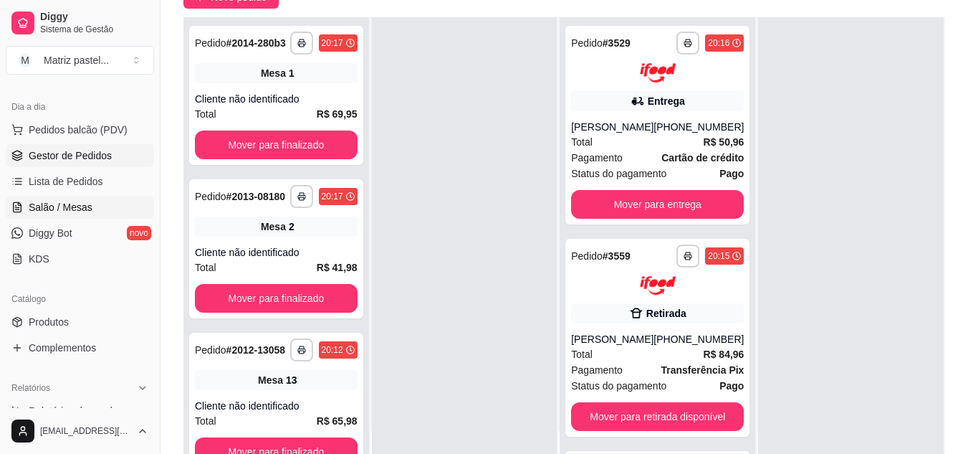
click at [52, 211] on span "Salão / Mesas" at bounding box center [61, 207] width 64 height 14
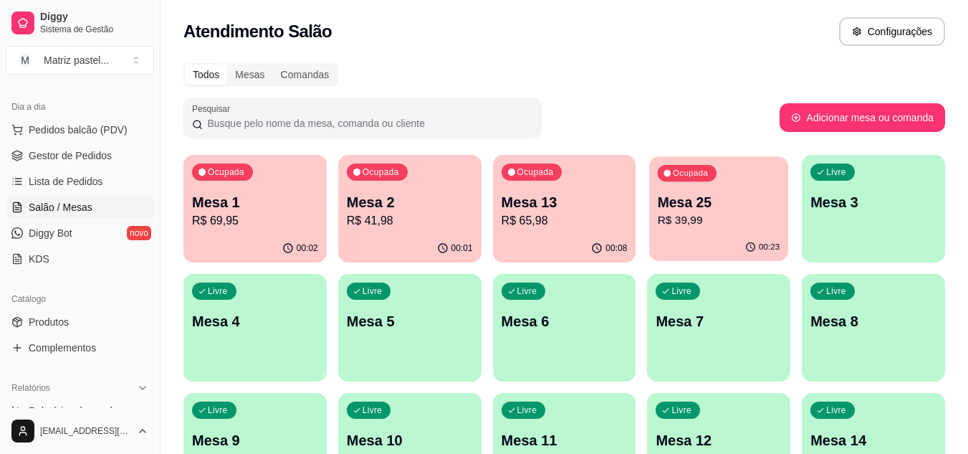
click at [729, 205] on p "Mesa 25" at bounding box center [719, 202] width 123 height 19
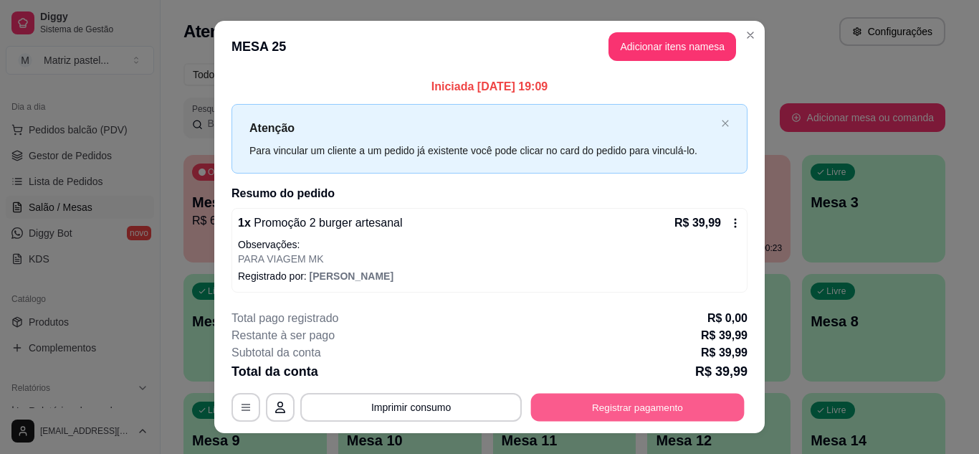
click at [608, 417] on button "Registrar pagamento" at bounding box center [638, 407] width 214 height 28
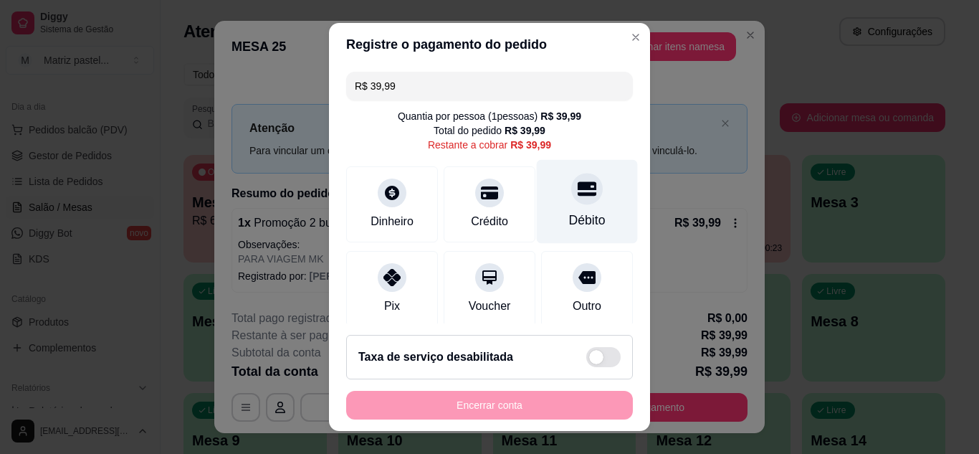
click at [580, 221] on div "Débito" at bounding box center [587, 220] width 37 height 19
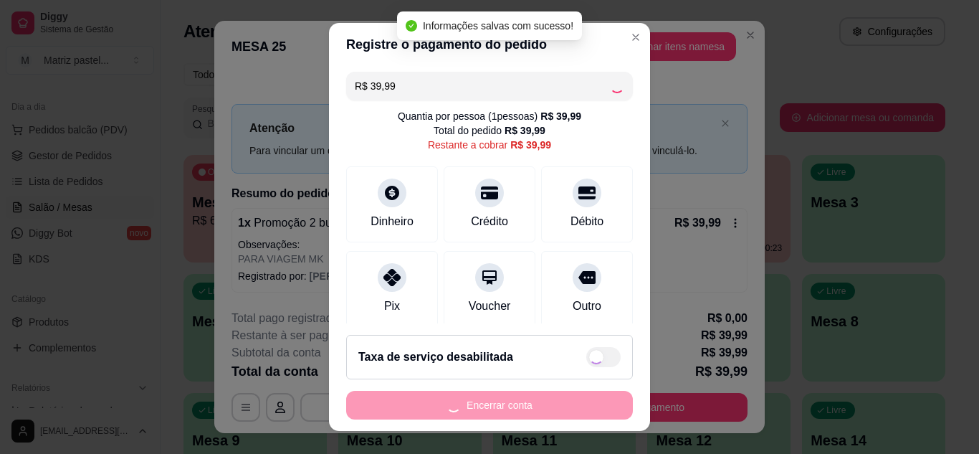
type input "R$ 0,00"
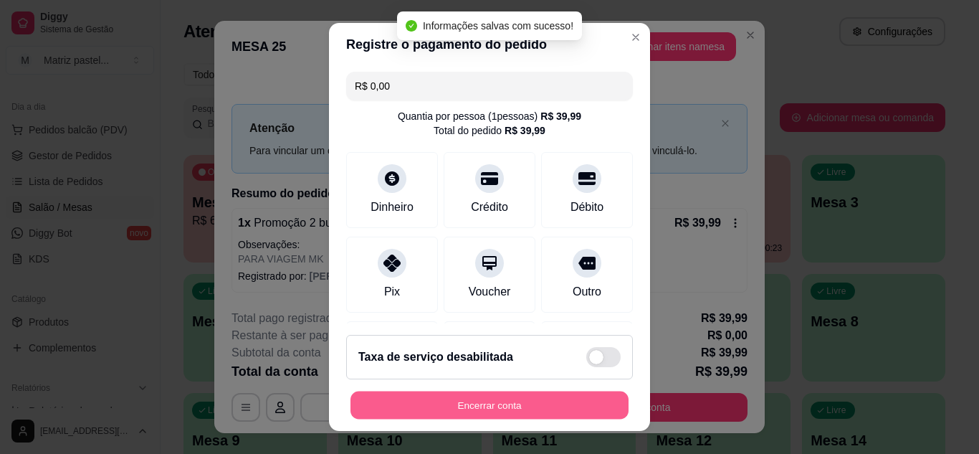
click at [488, 419] on button "Encerrar conta" at bounding box center [489, 405] width 278 height 28
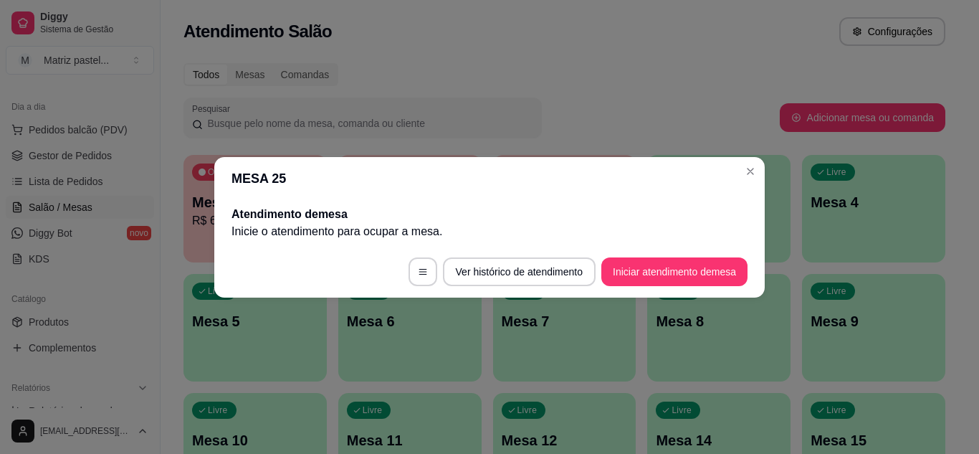
click at [738, 170] on header "MESA 25" at bounding box center [489, 178] width 550 height 43
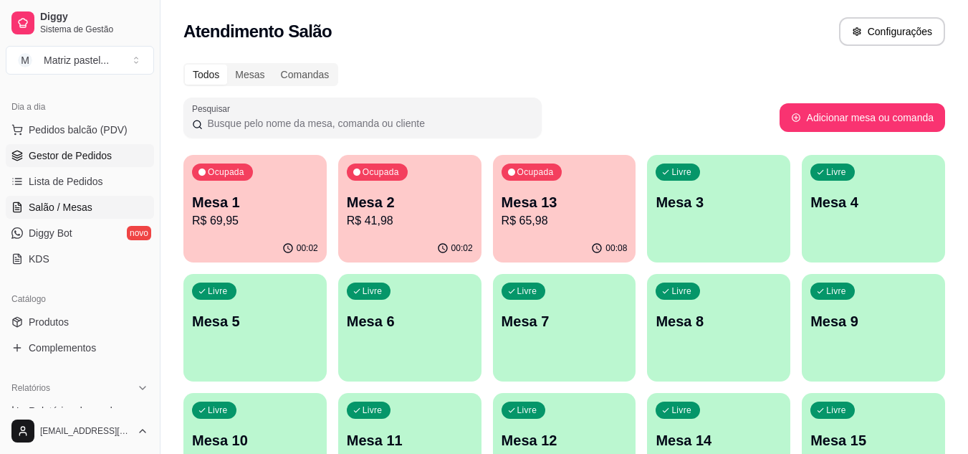
click at [54, 160] on span "Gestor de Pedidos" at bounding box center [70, 155] width 83 height 14
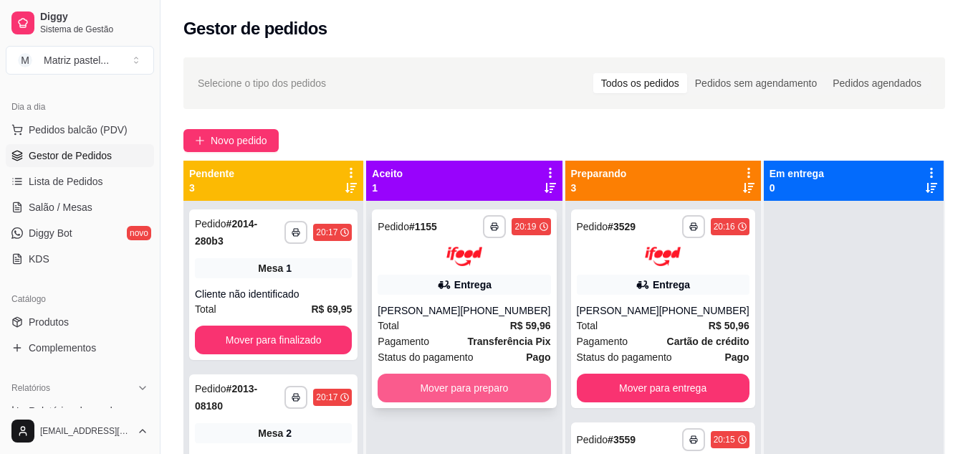
click at [487, 396] on button "Mover para preparo" at bounding box center [464, 387] width 173 height 29
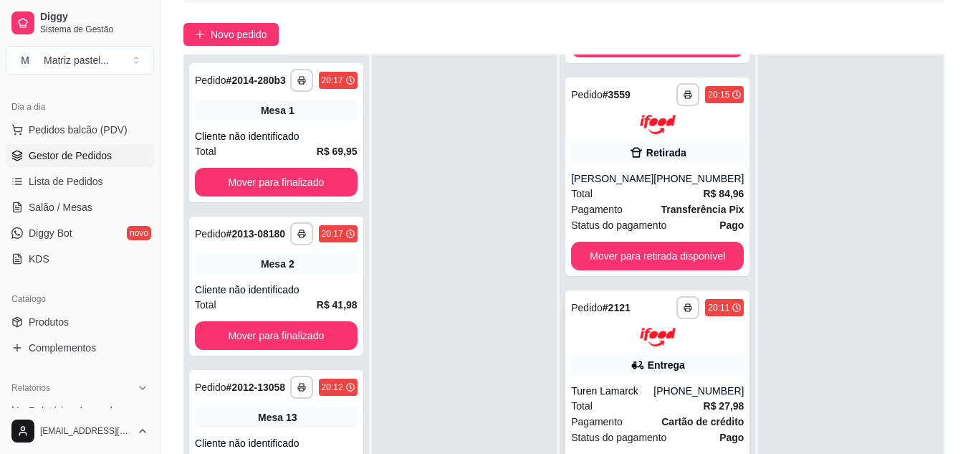
scroll to position [143, 0]
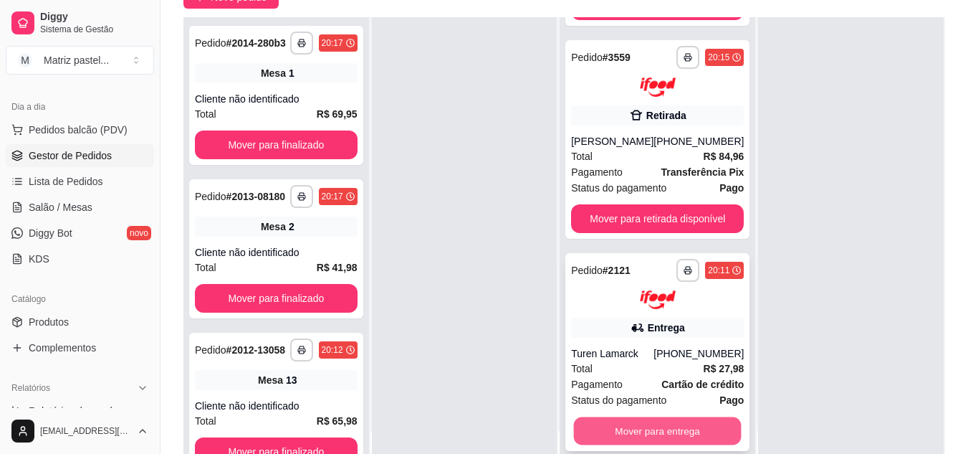
click at [601, 432] on button "Mover para entrega" at bounding box center [658, 431] width 168 height 28
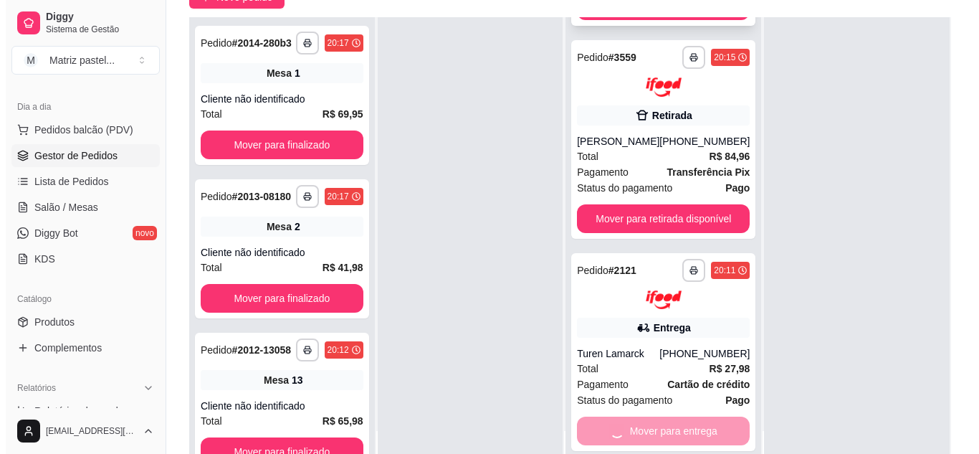
scroll to position [199, 0]
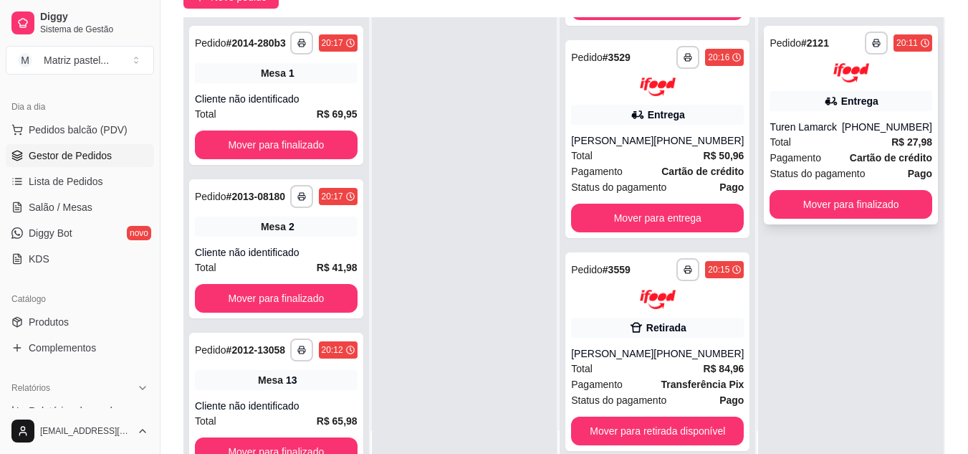
click at [833, 133] on div "Turen Lamarck" at bounding box center [806, 127] width 72 height 14
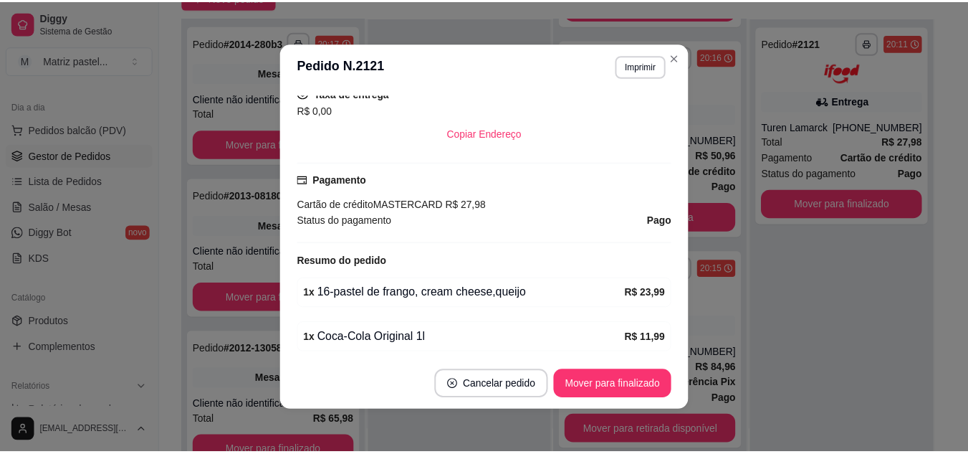
scroll to position [358, 0]
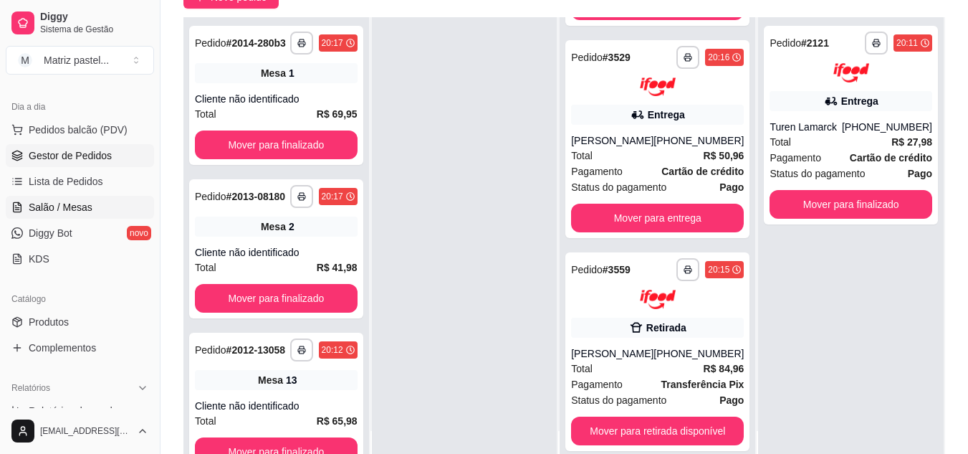
click at [46, 202] on span "Salão / Mesas" at bounding box center [61, 207] width 64 height 14
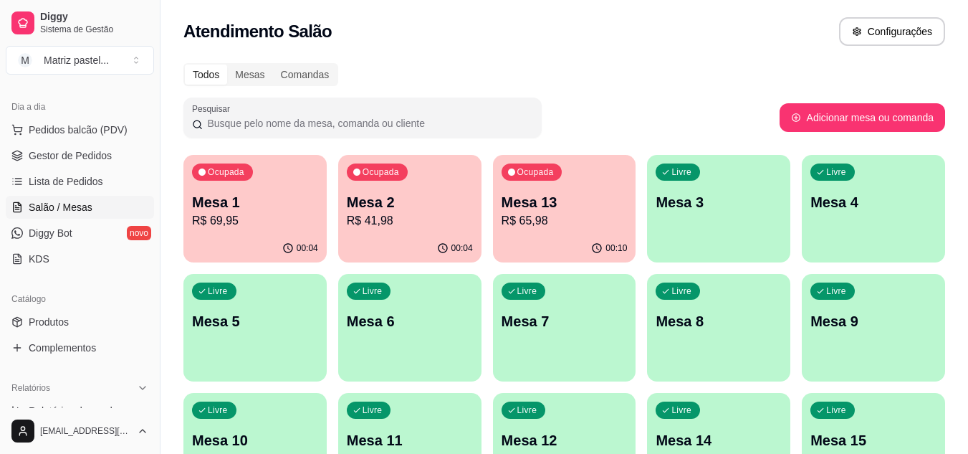
click at [525, 236] on div "00:10" at bounding box center [564, 248] width 143 height 28
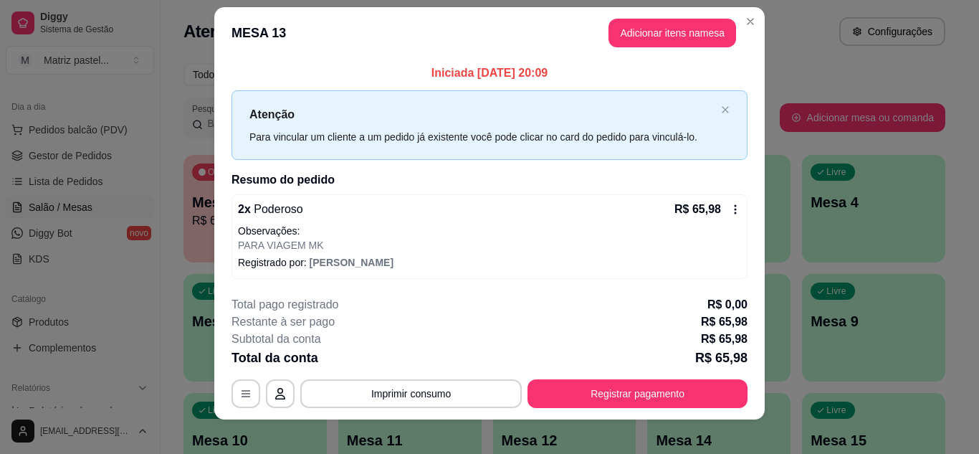
scroll to position [25, 0]
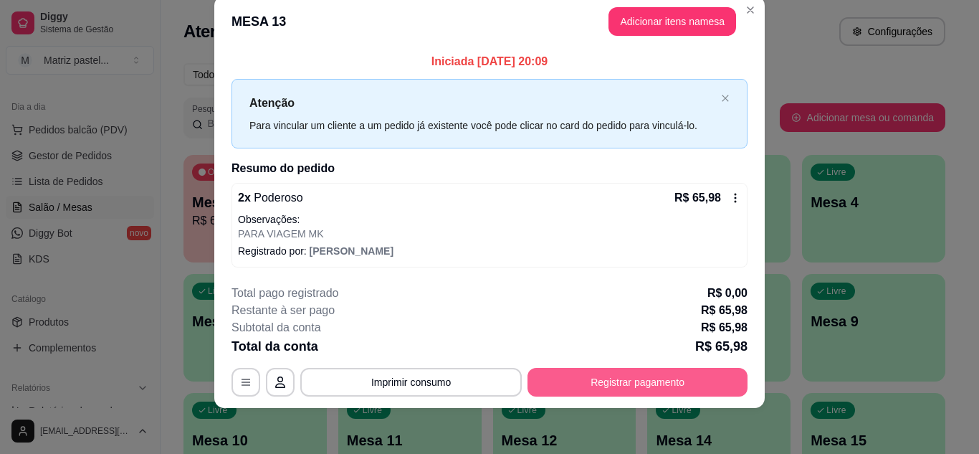
click at [591, 378] on button "Registrar pagamento" at bounding box center [637, 382] width 220 height 29
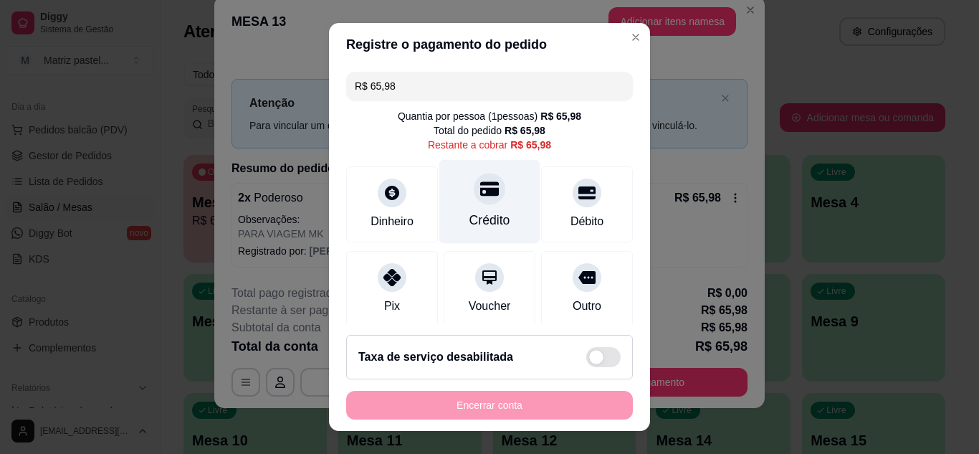
click at [482, 190] on icon at bounding box center [489, 188] width 19 height 14
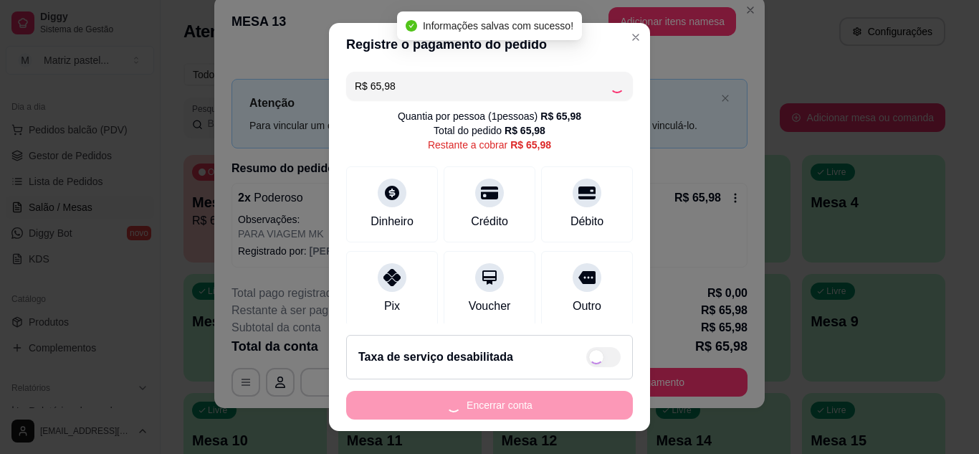
type input "R$ 0,00"
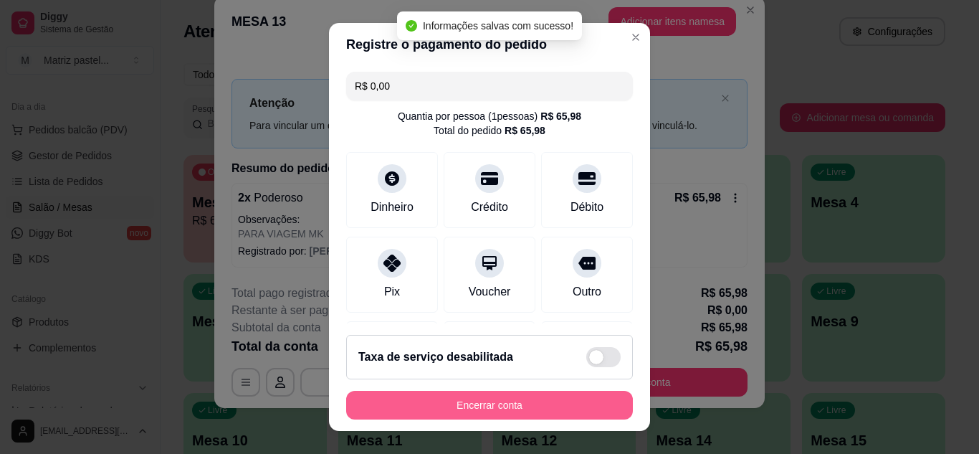
click at [477, 414] on button "Encerrar conta" at bounding box center [489, 405] width 287 height 29
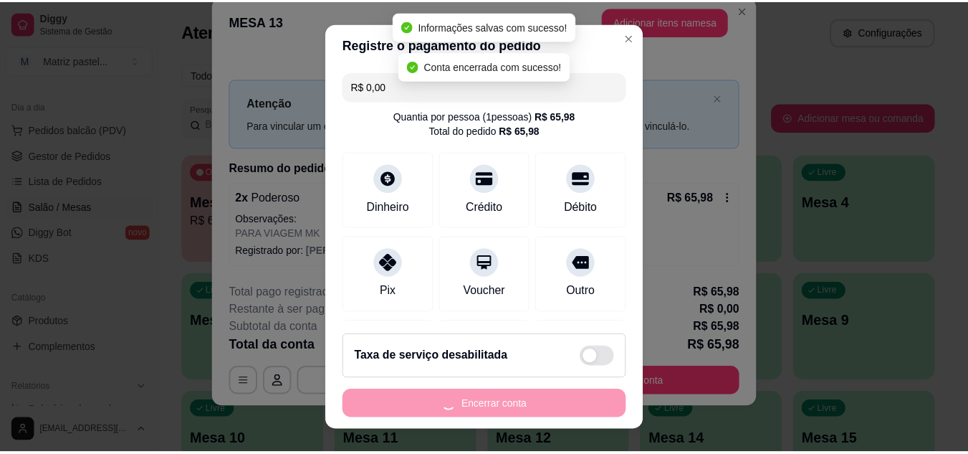
scroll to position [0, 0]
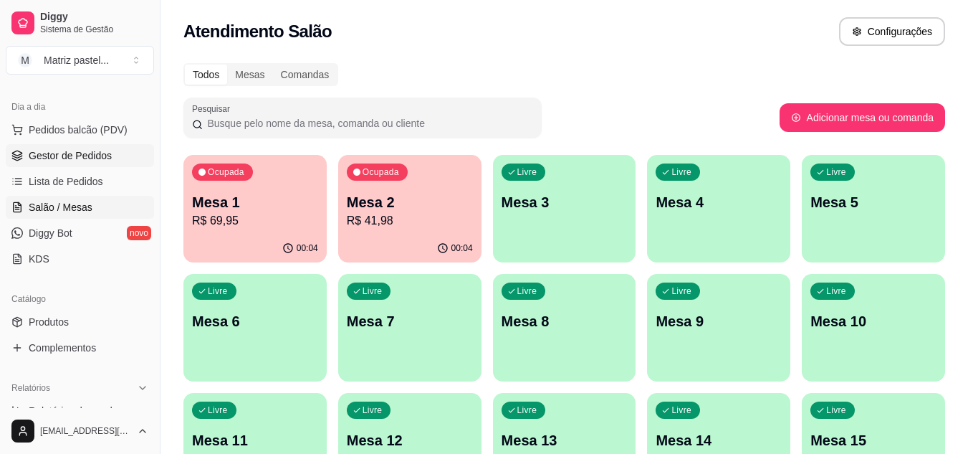
click at [72, 163] on link "Gestor de Pedidos" at bounding box center [80, 155] width 148 height 23
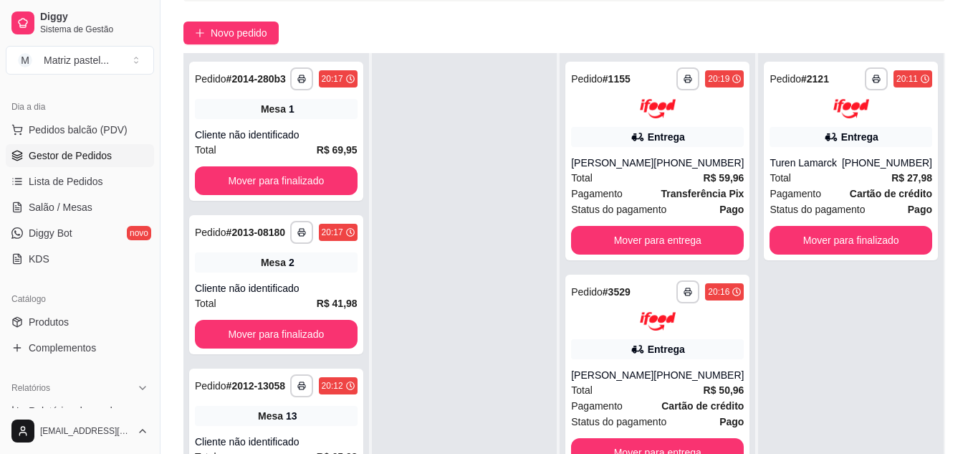
scroll to position [143, 0]
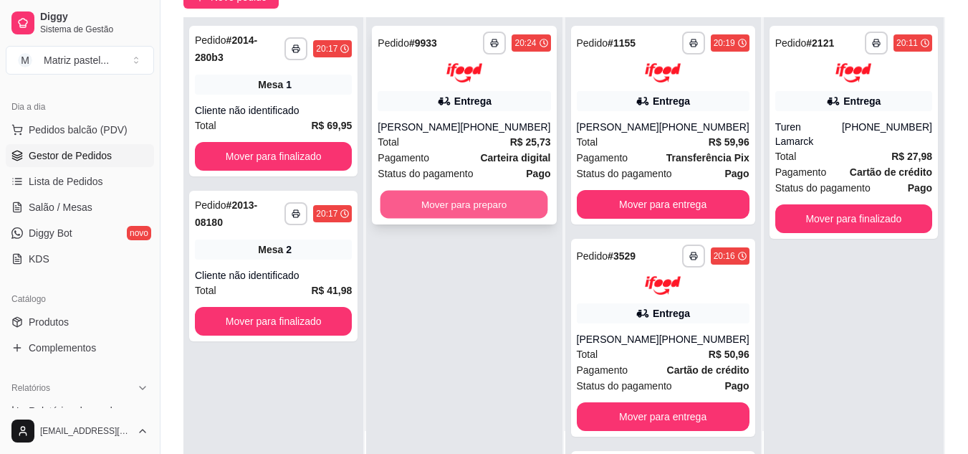
click at [479, 199] on button "Mover para preparo" at bounding box center [465, 204] width 168 height 28
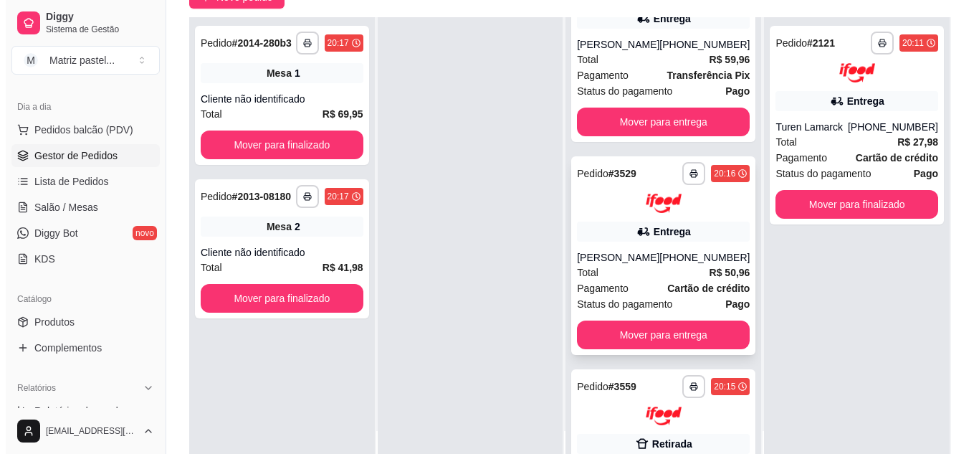
scroll to position [267, 0]
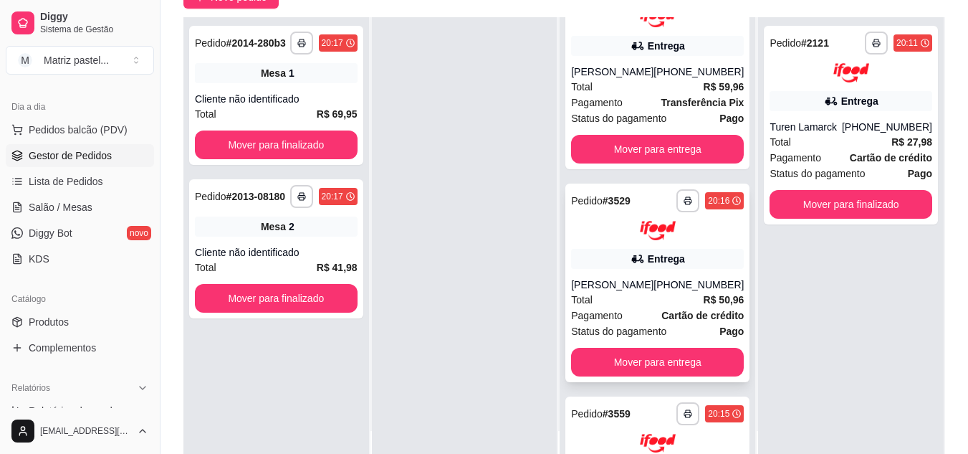
click at [633, 254] on icon at bounding box center [638, 259] width 14 height 14
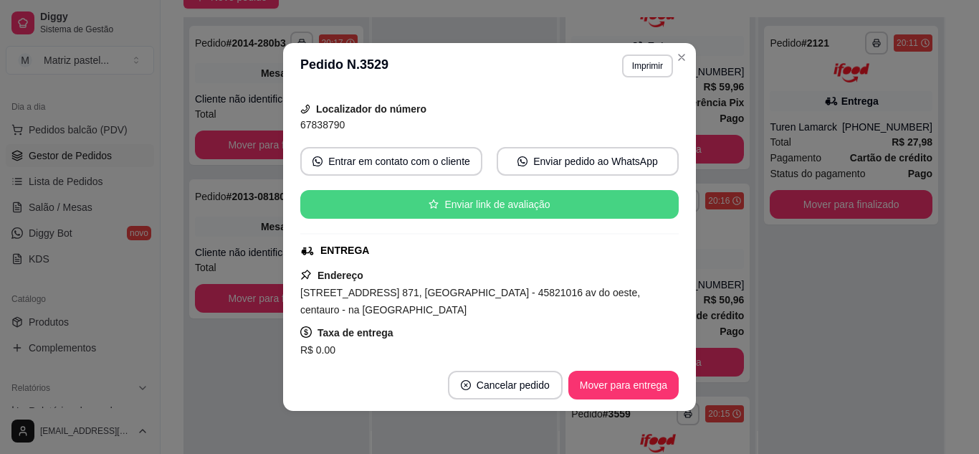
scroll to position [143, 0]
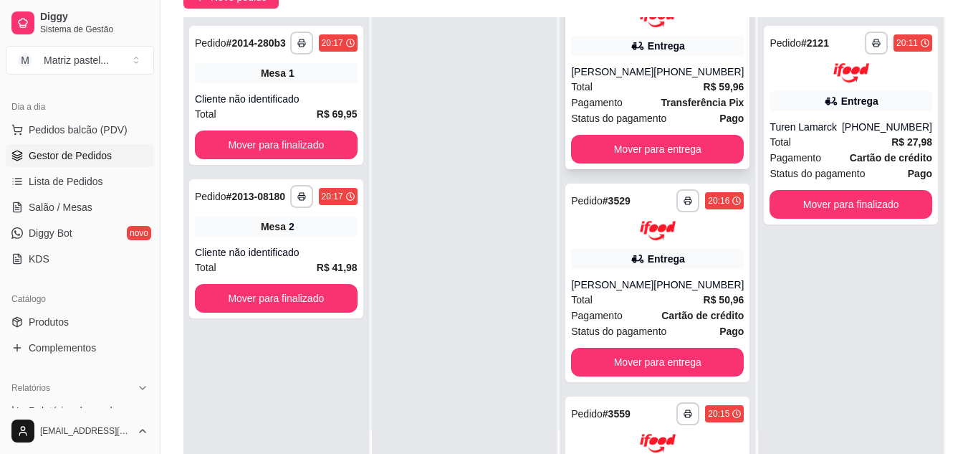
click at [680, 87] on div "Total R$ 59,96" at bounding box center [657, 87] width 173 height 16
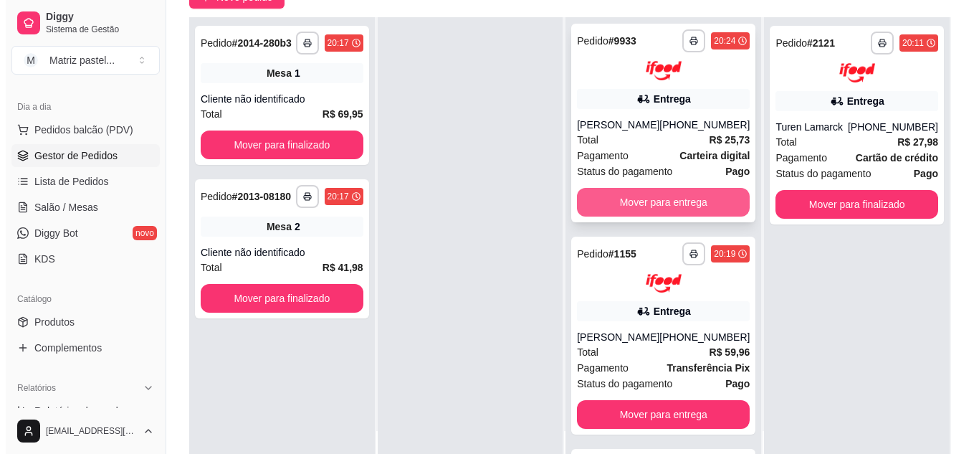
scroll to position [0, 0]
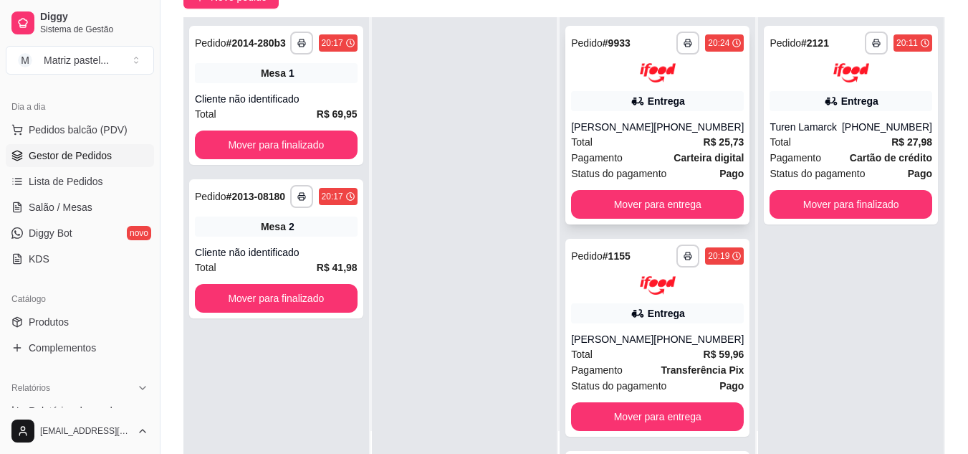
click at [671, 97] on div "Entrega" at bounding box center [666, 101] width 37 height 14
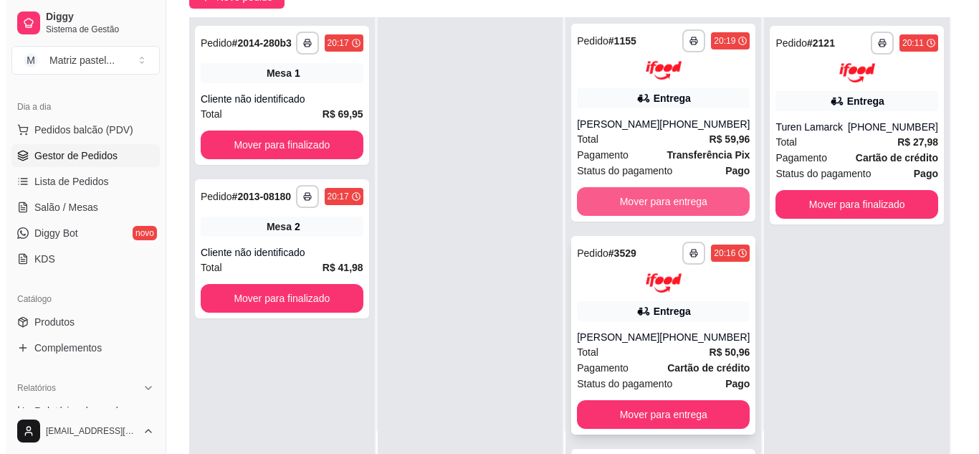
scroll to position [287, 0]
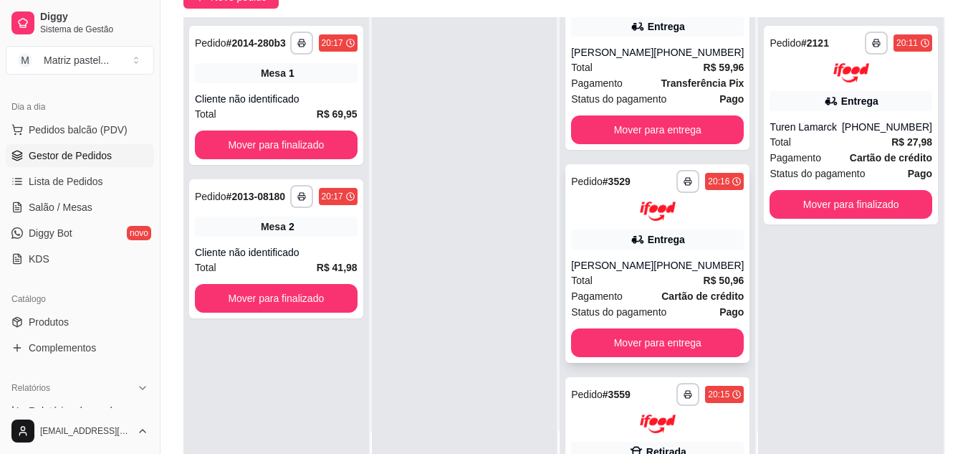
click at [614, 234] on div "Entrega" at bounding box center [657, 239] width 173 height 20
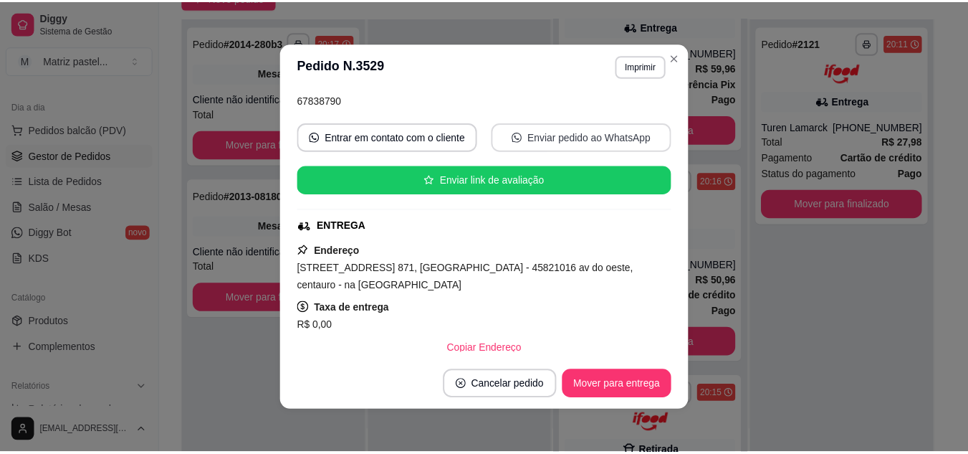
scroll to position [143, 0]
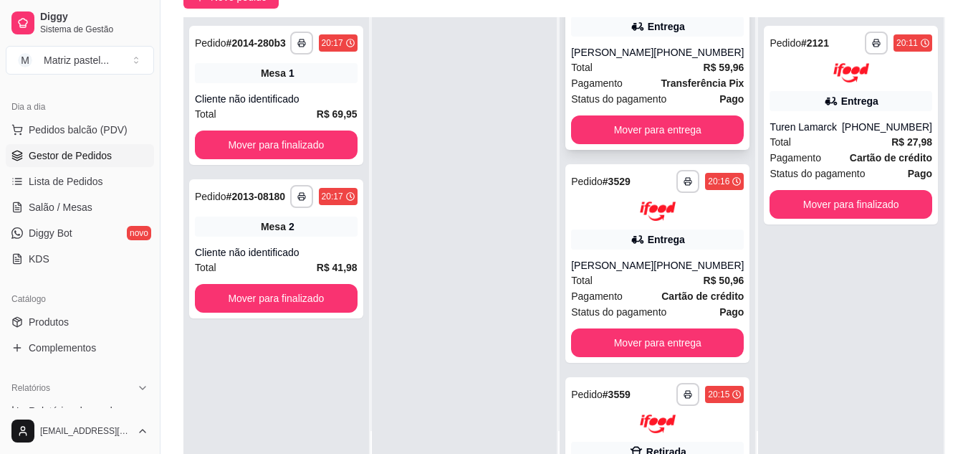
click at [677, 53] on div "[PHONE_NUMBER]" at bounding box center [699, 52] width 90 height 14
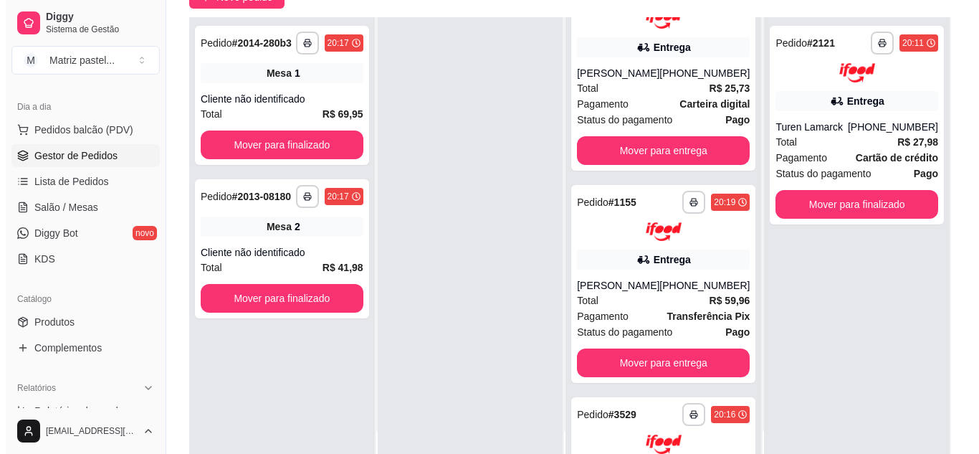
scroll to position [0, 0]
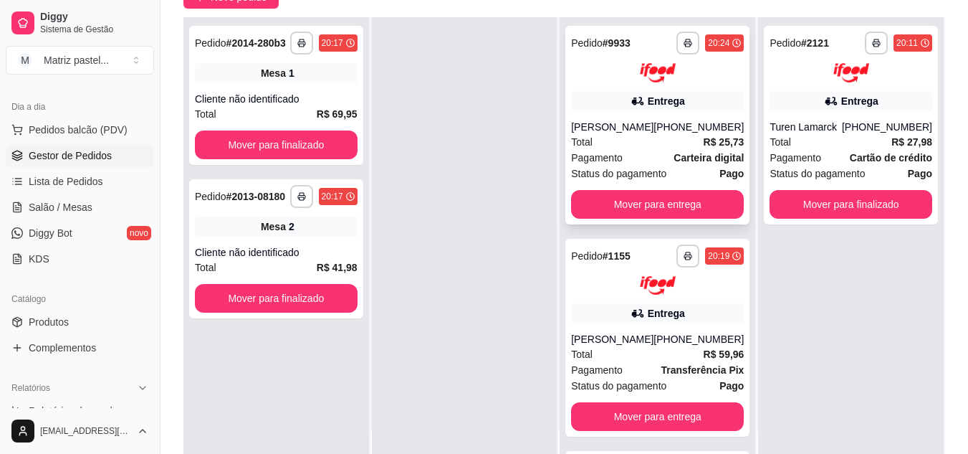
click at [617, 105] on div "Entrega" at bounding box center [657, 101] width 173 height 20
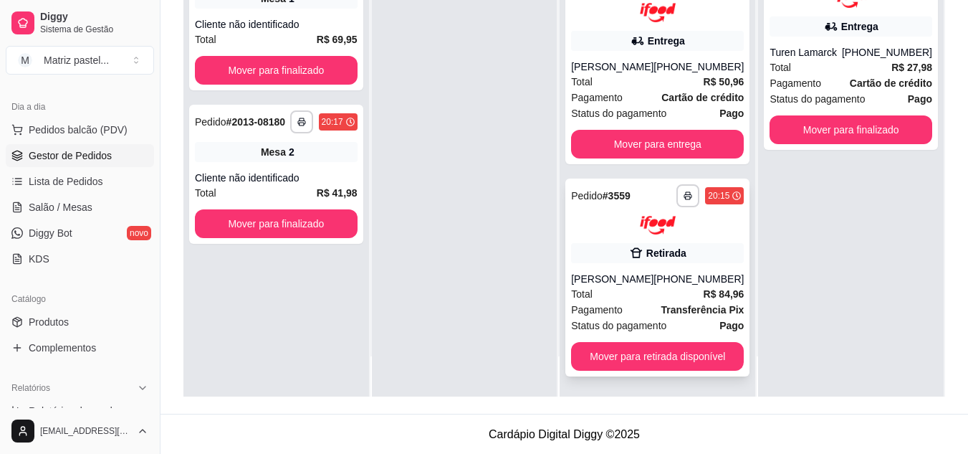
scroll to position [219, 0]
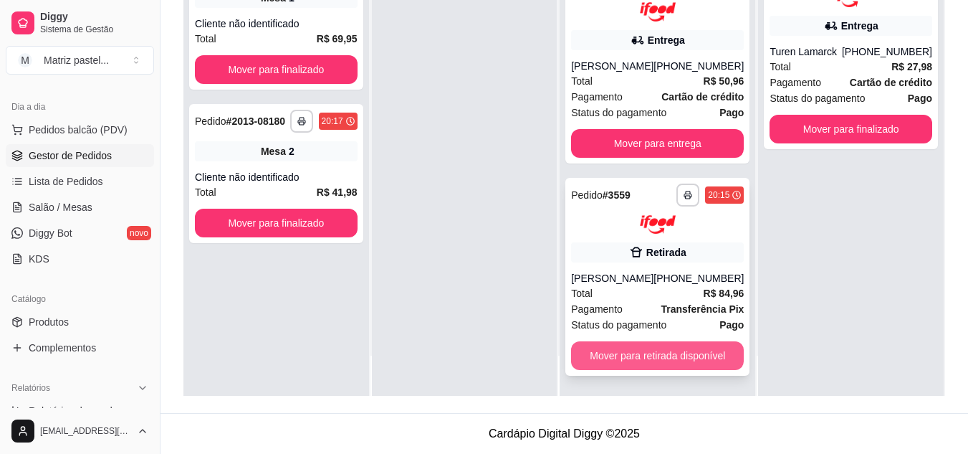
click at [605, 358] on button "Mover para retirada disponível" at bounding box center [657, 355] width 173 height 29
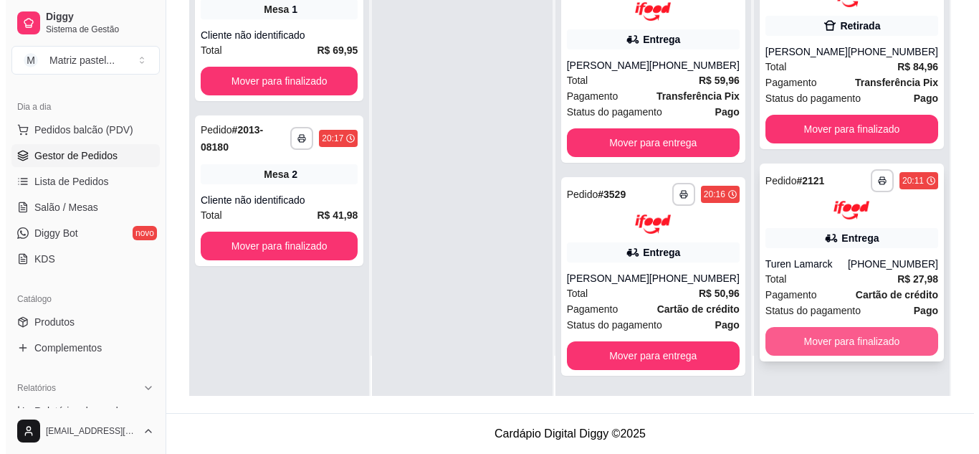
scroll to position [0, 0]
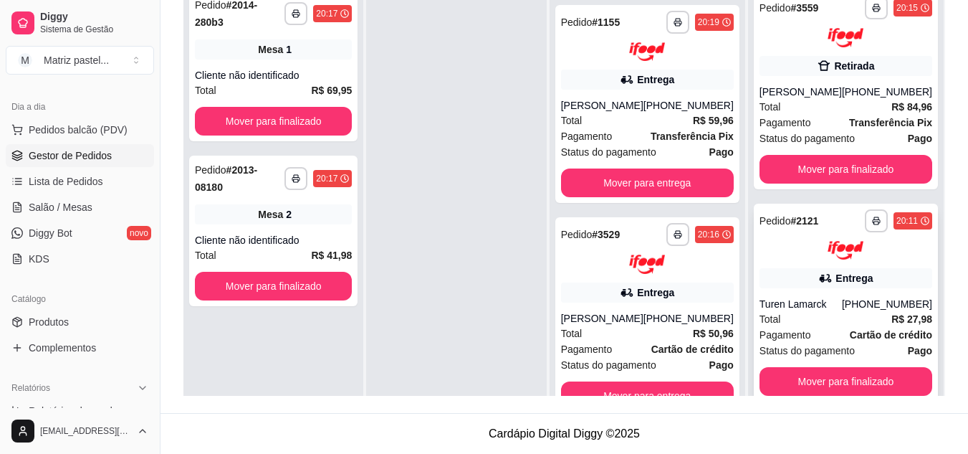
click at [842, 308] on div "Turen Lamarck" at bounding box center [801, 304] width 82 height 14
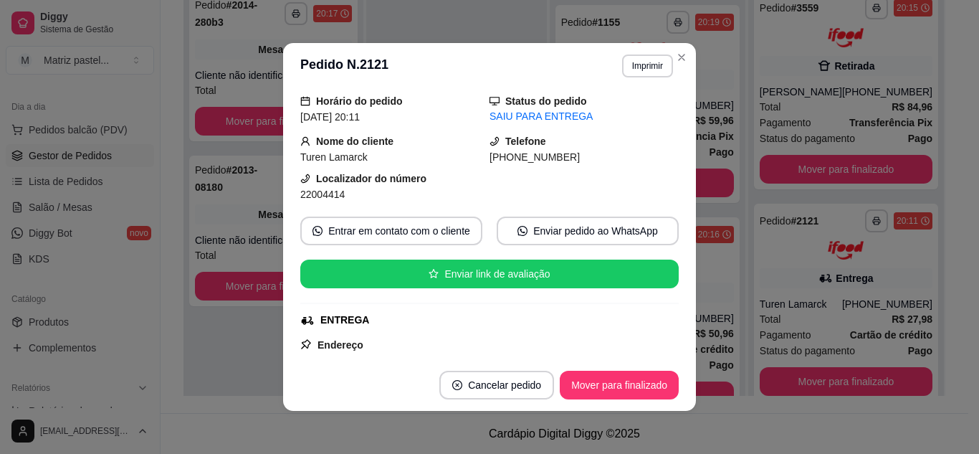
scroll to position [72, 0]
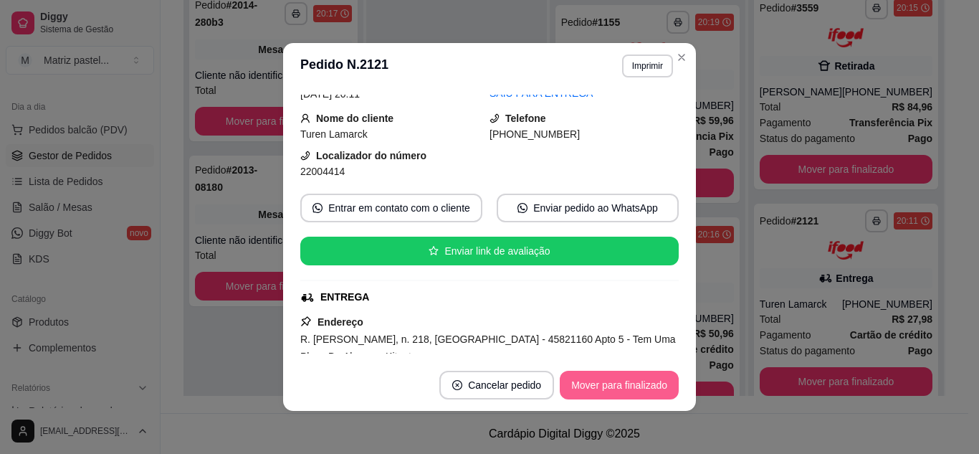
click at [597, 386] on button "Mover para finalizado" at bounding box center [619, 385] width 119 height 29
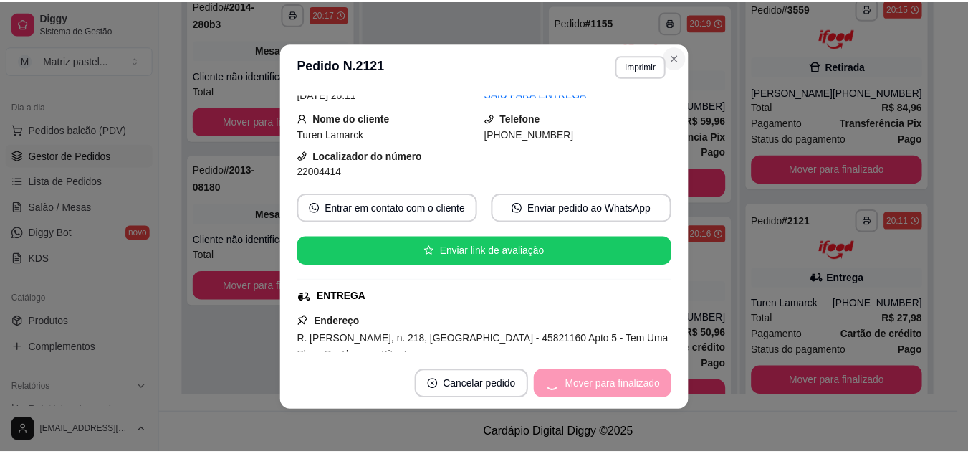
scroll to position [39, 0]
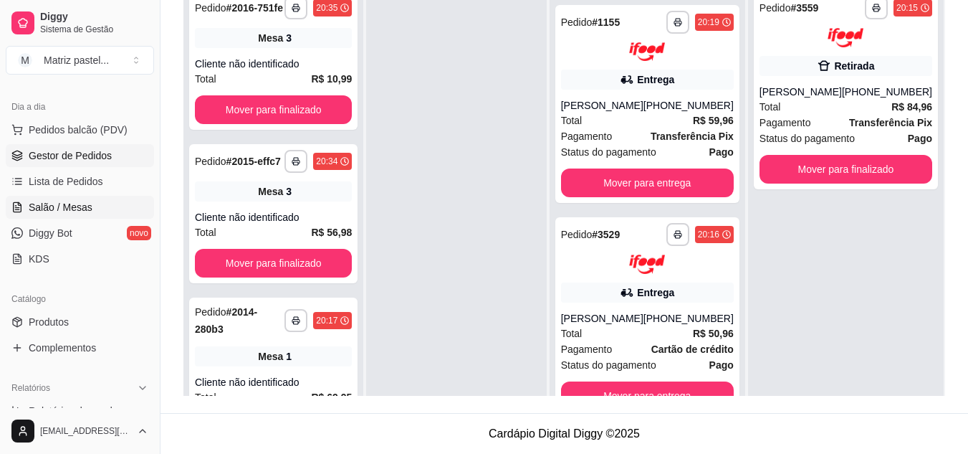
click at [79, 211] on span "Salão / Mesas" at bounding box center [61, 207] width 64 height 14
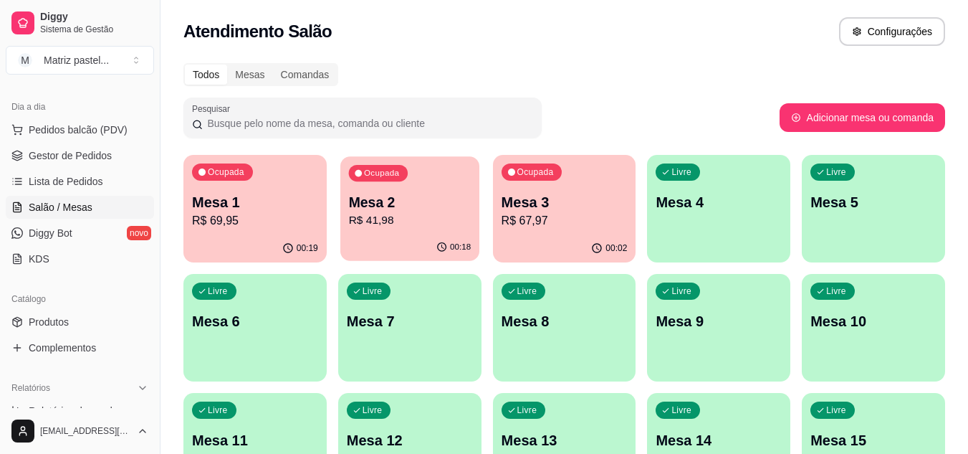
click at [421, 220] on p "R$ 41,98" at bounding box center [409, 220] width 123 height 16
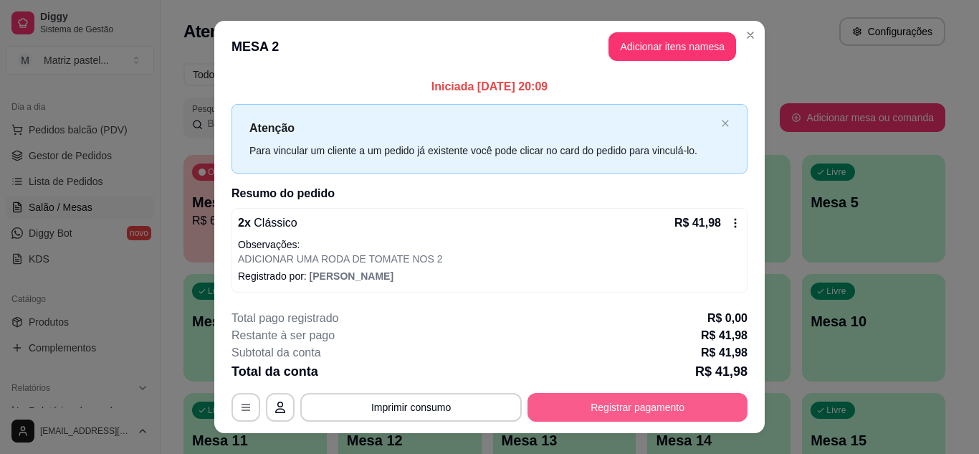
click at [623, 408] on button "Registrar pagamento" at bounding box center [637, 407] width 220 height 29
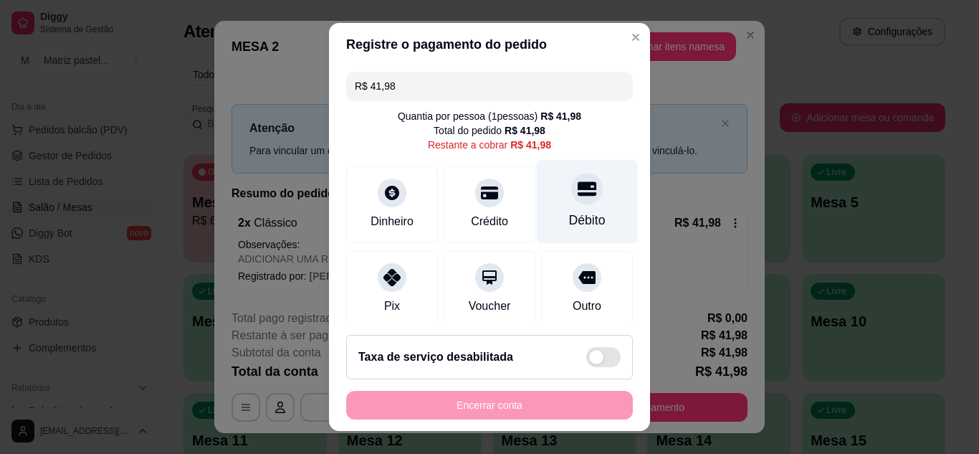
click at [571, 201] on div at bounding box center [587, 189] width 32 height 32
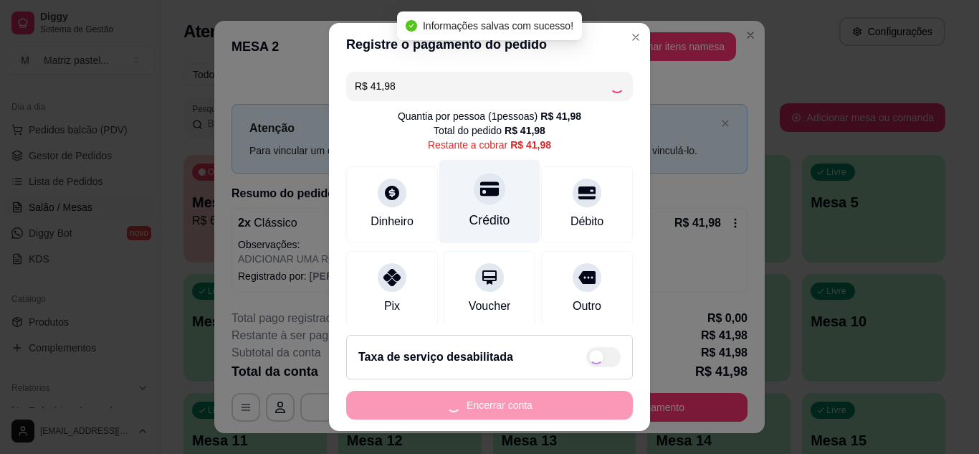
type input "R$ 0,00"
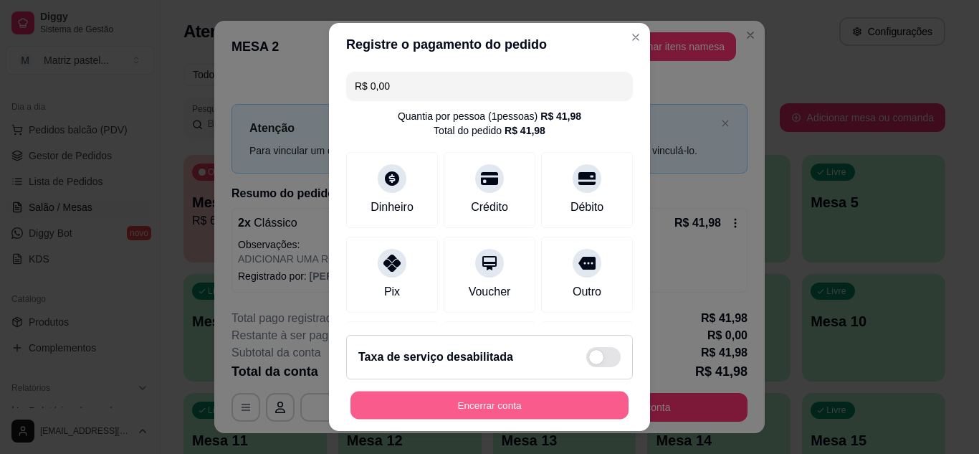
click at [505, 398] on button "Encerrar conta" at bounding box center [489, 405] width 278 height 28
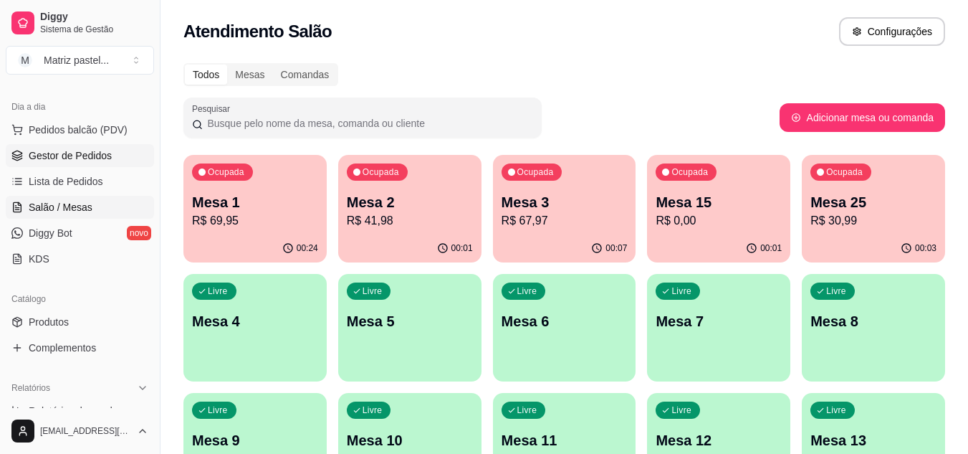
click at [52, 158] on span "Gestor de Pedidos" at bounding box center [70, 155] width 83 height 14
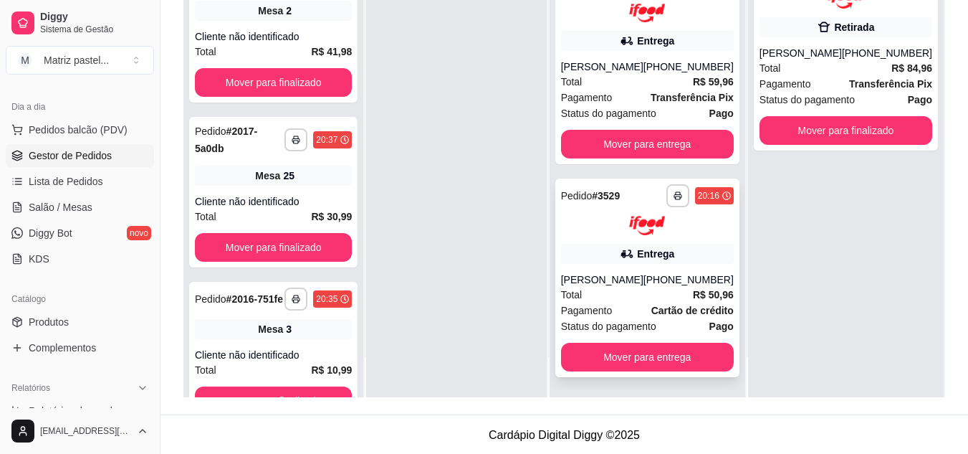
scroll to position [219, 0]
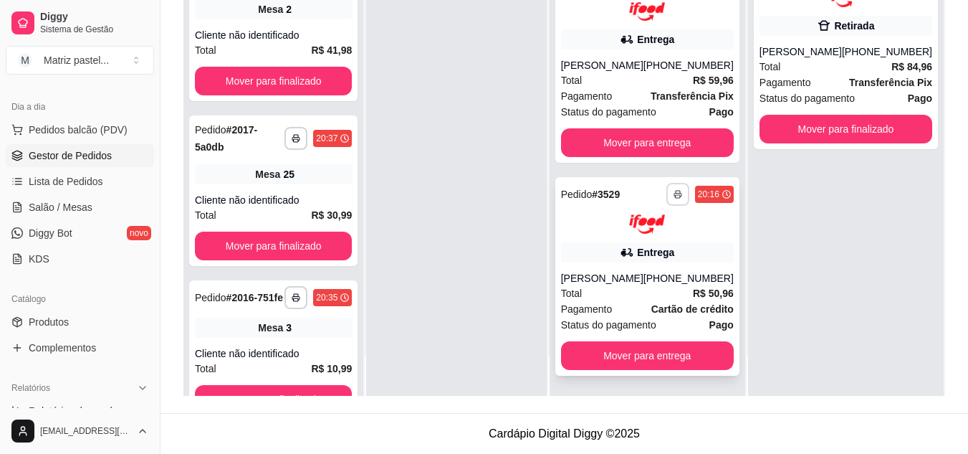
click at [673, 183] on button "button" at bounding box center [677, 194] width 23 height 23
click at [626, 234] on button "IMPRESSORA" at bounding box center [628, 230] width 100 height 22
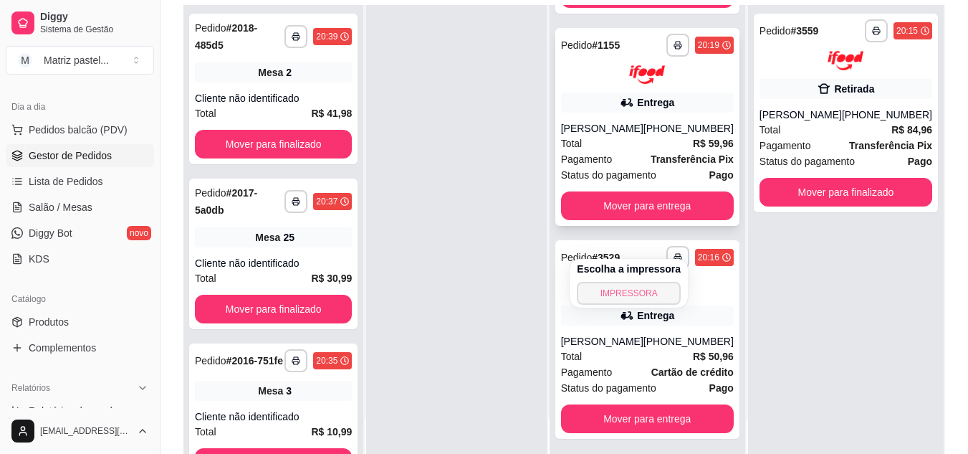
scroll to position [75, 0]
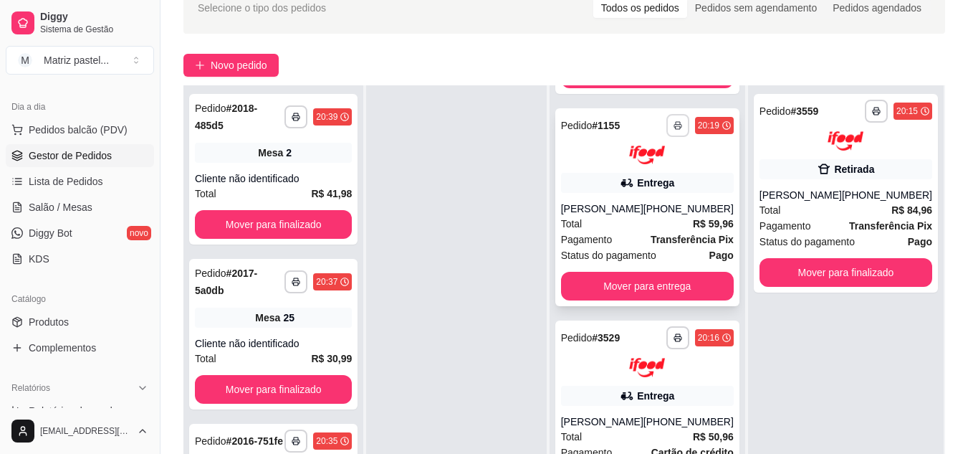
click at [666, 114] on button "button" at bounding box center [677, 125] width 23 height 23
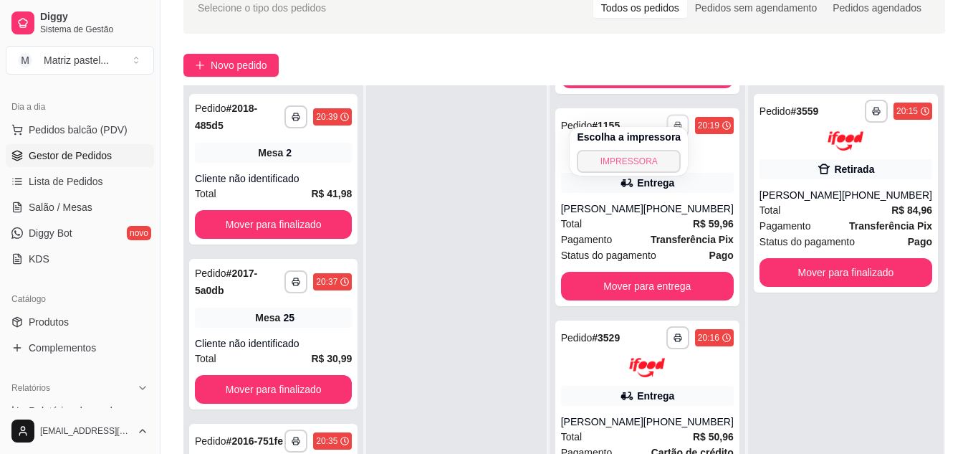
click at [639, 157] on button "IMPRESSORA" at bounding box center [629, 161] width 104 height 23
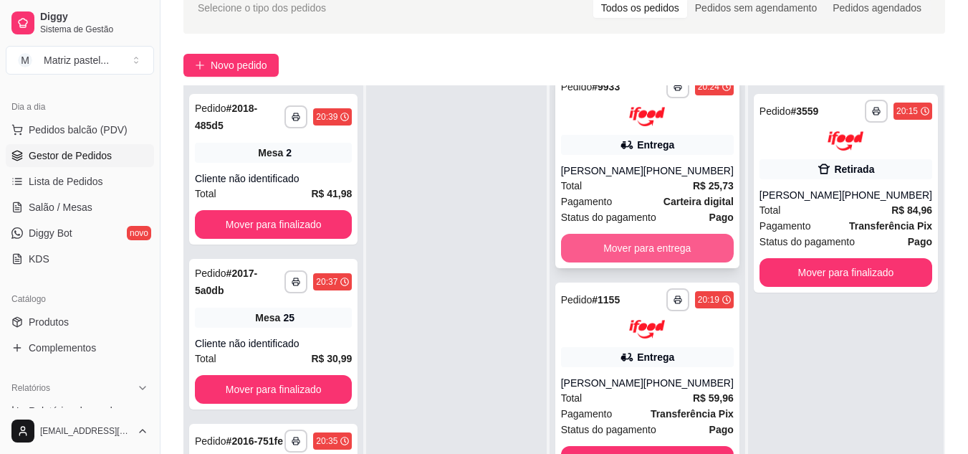
scroll to position [0, 0]
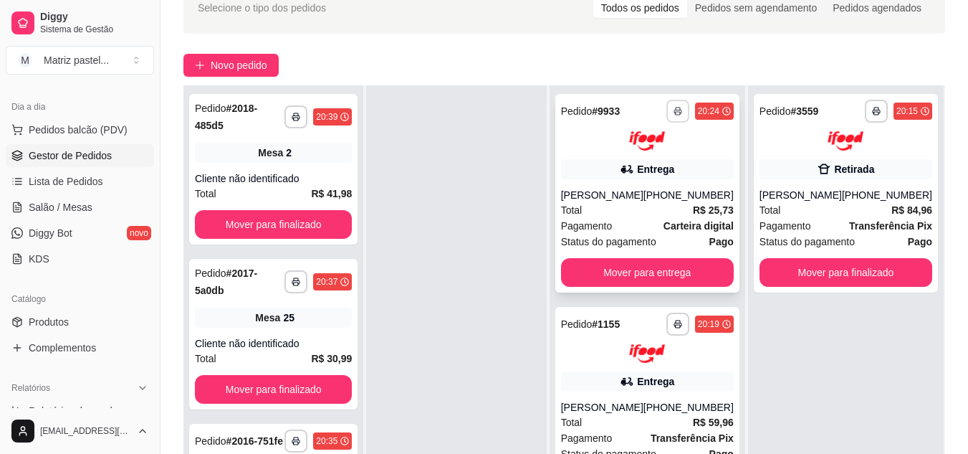
click at [666, 105] on button "button" at bounding box center [677, 111] width 23 height 23
click at [631, 168] on button "IMPRESSORA" at bounding box center [629, 161] width 104 height 23
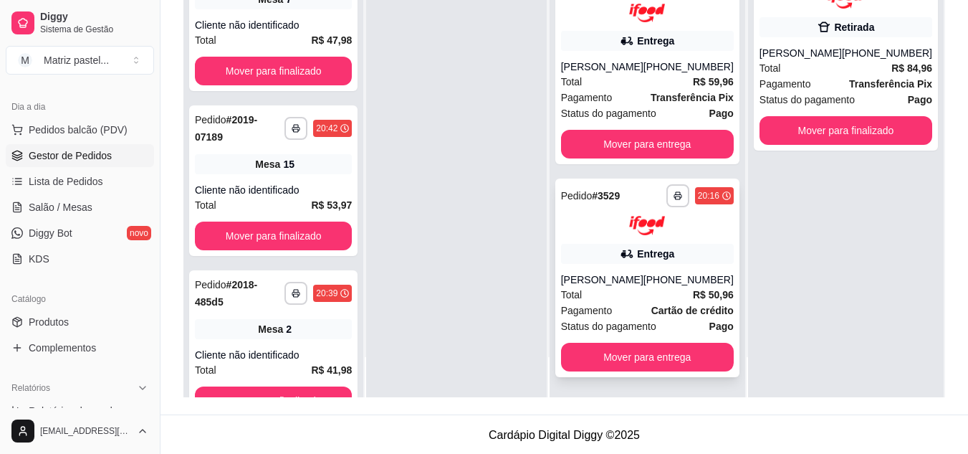
scroll to position [219, 0]
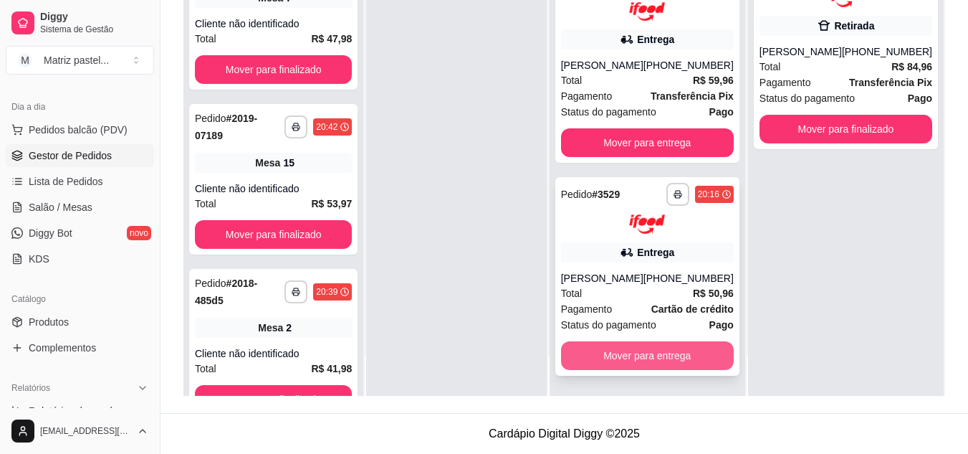
click at [641, 348] on button "Mover para entrega" at bounding box center [647, 355] width 173 height 29
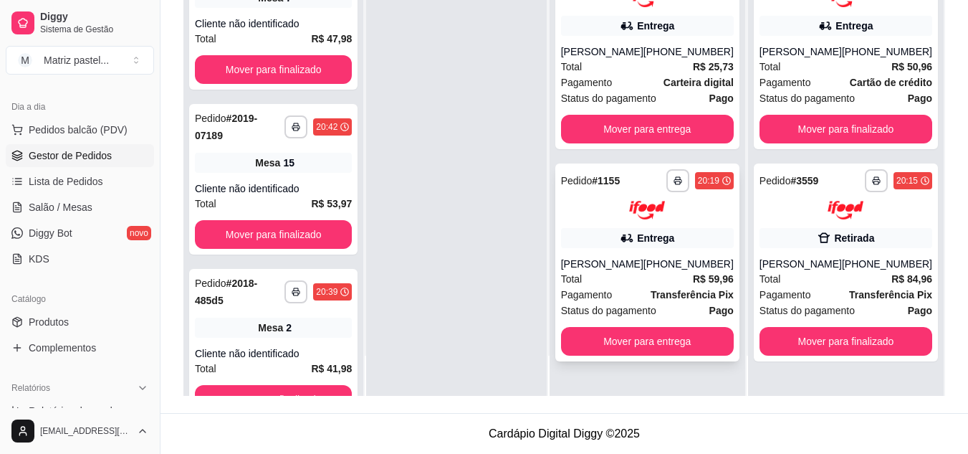
scroll to position [0, 0]
click at [644, 333] on button "Mover para entrega" at bounding box center [647, 341] width 173 height 29
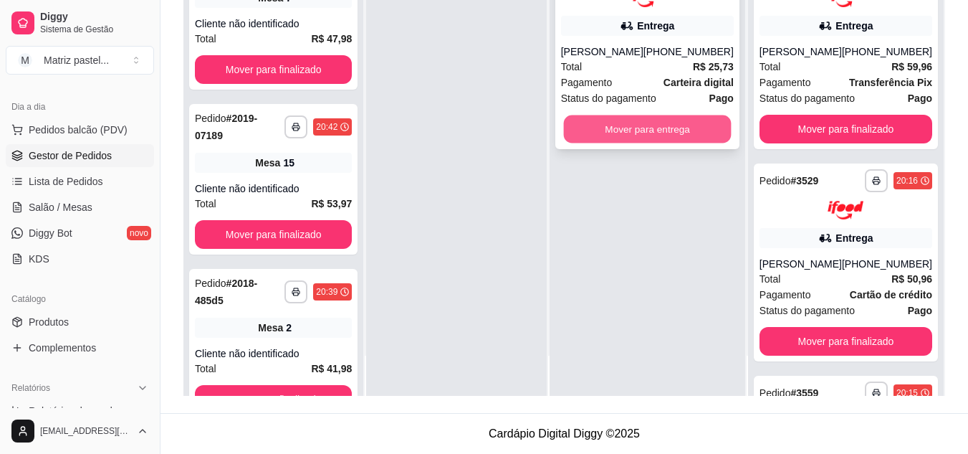
click at [646, 133] on button "Mover para entrega" at bounding box center [647, 129] width 168 height 28
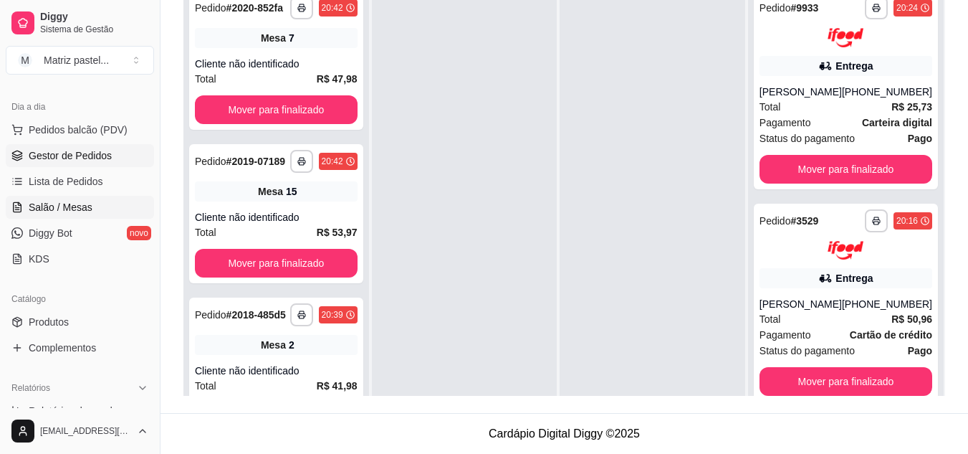
click at [49, 204] on span "Salão / Mesas" at bounding box center [61, 207] width 64 height 14
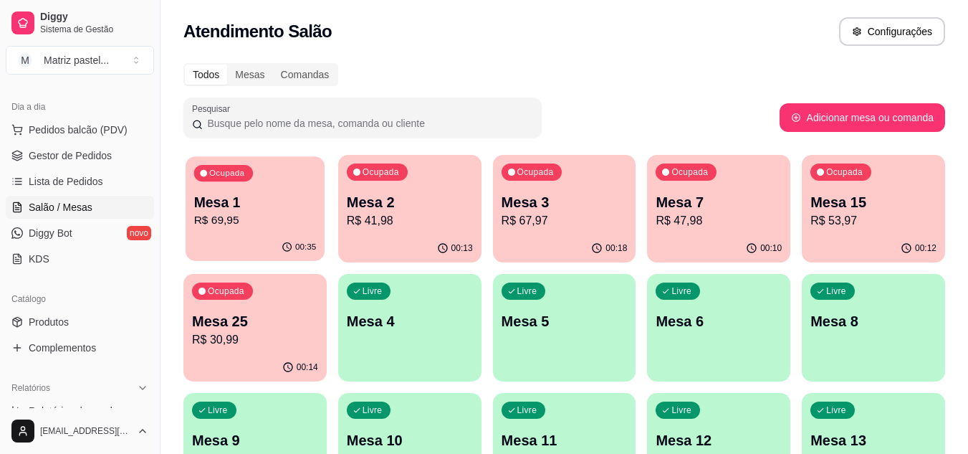
click at [287, 220] on p "R$ 69,95" at bounding box center [255, 220] width 123 height 16
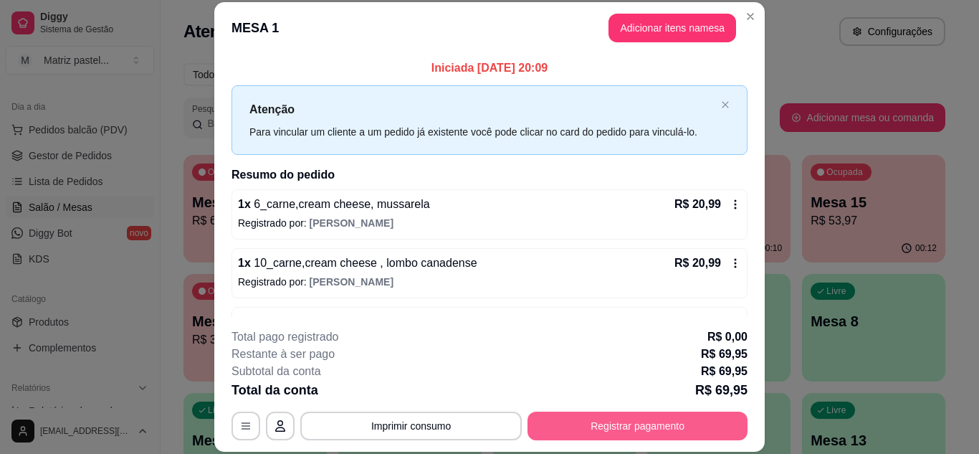
click at [637, 423] on button "Registrar pagamento" at bounding box center [637, 425] width 220 height 29
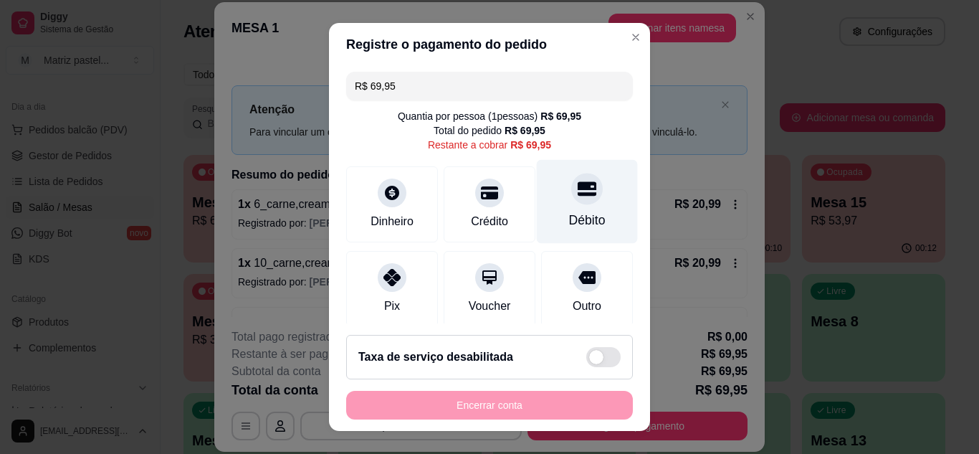
click at [578, 190] on icon at bounding box center [587, 188] width 19 height 14
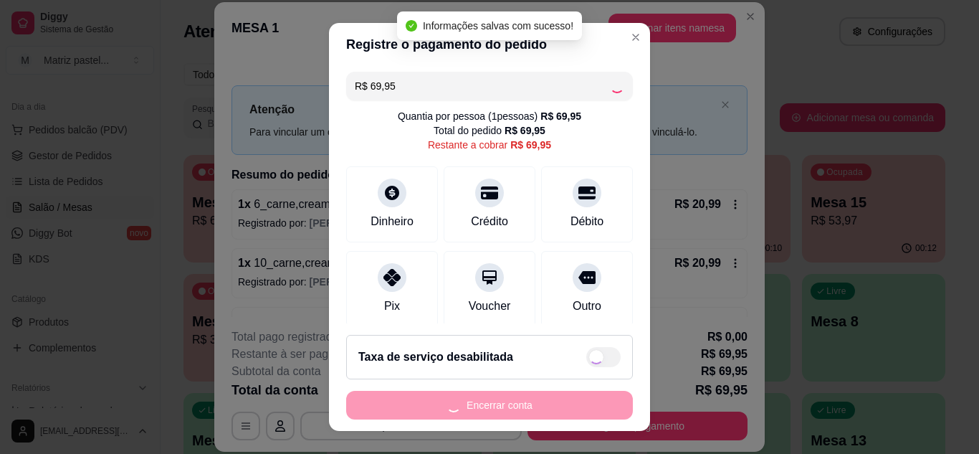
type input "R$ 0,00"
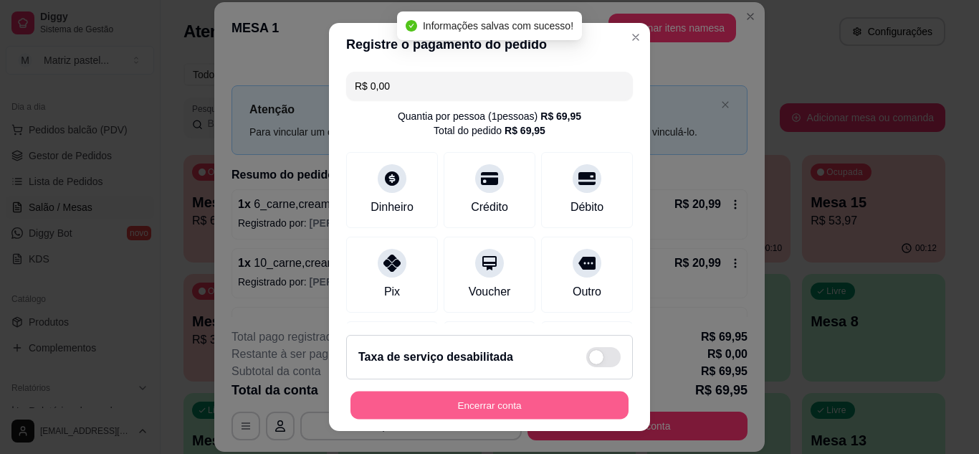
click at [587, 416] on button "Encerrar conta" at bounding box center [489, 405] width 278 height 28
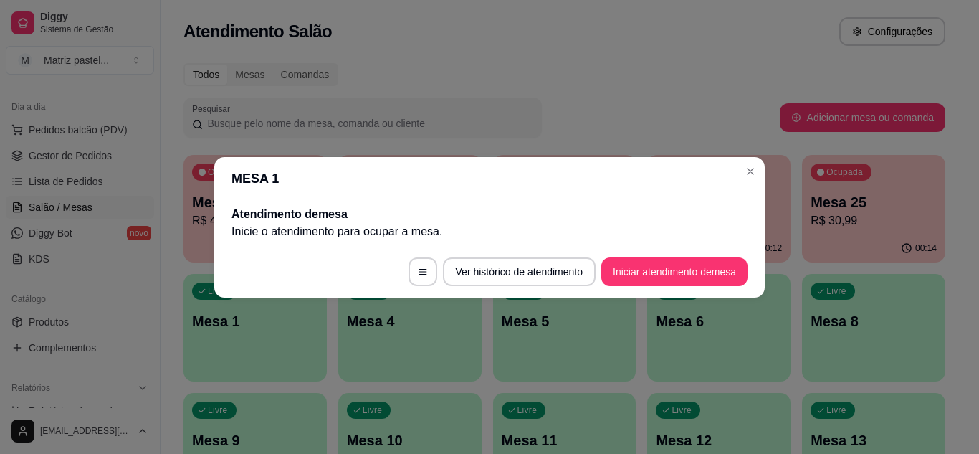
click at [753, 183] on header "MESA 1" at bounding box center [489, 178] width 550 height 43
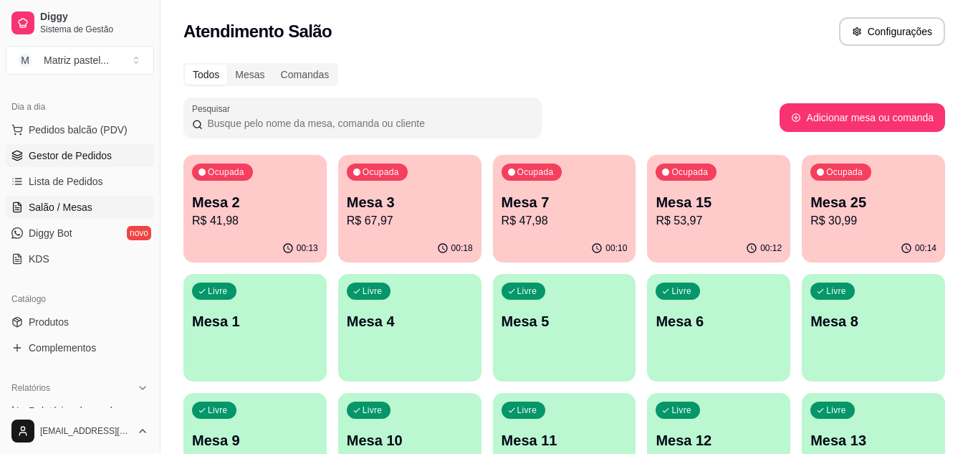
click at [61, 158] on span "Gestor de Pedidos" at bounding box center [70, 155] width 83 height 14
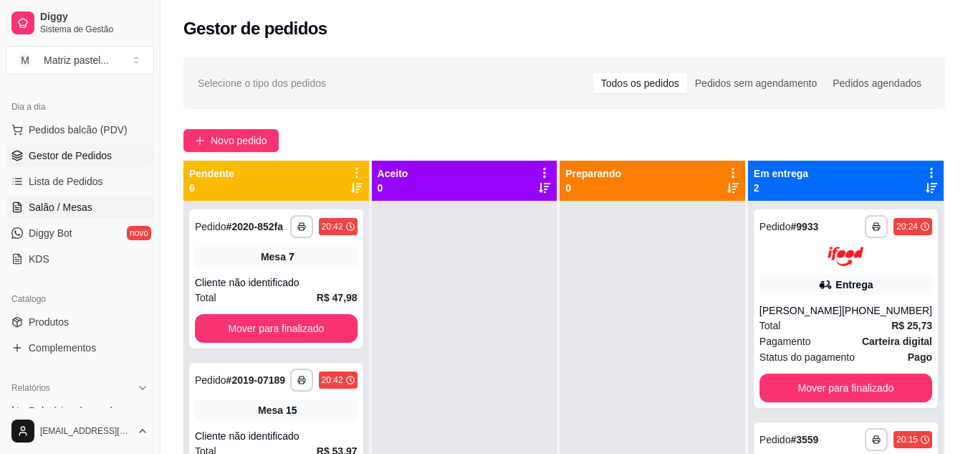
click at [59, 206] on span "Salão / Mesas" at bounding box center [61, 207] width 64 height 14
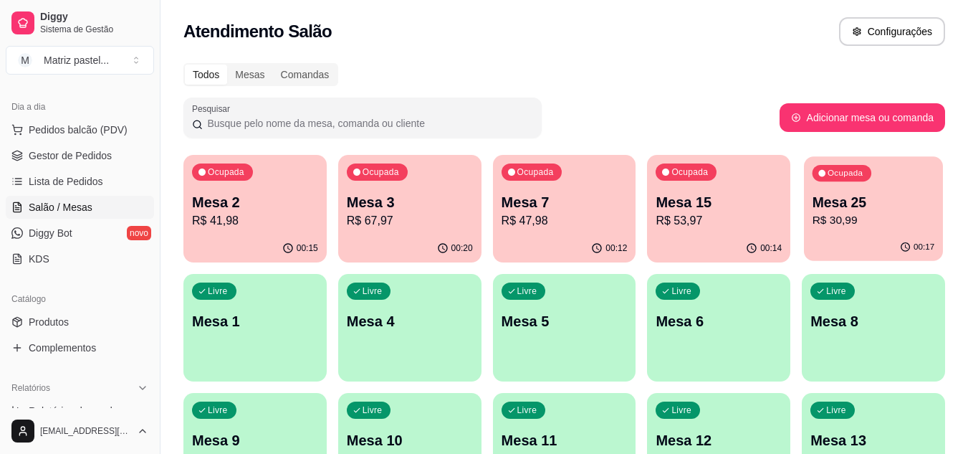
click at [821, 204] on p "Mesa 25" at bounding box center [874, 202] width 123 height 19
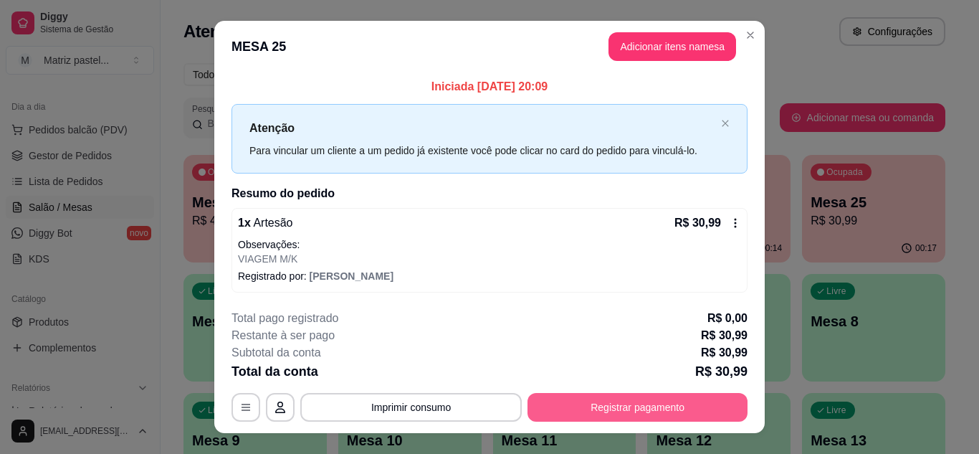
click at [616, 403] on button "Registrar pagamento" at bounding box center [637, 407] width 220 height 29
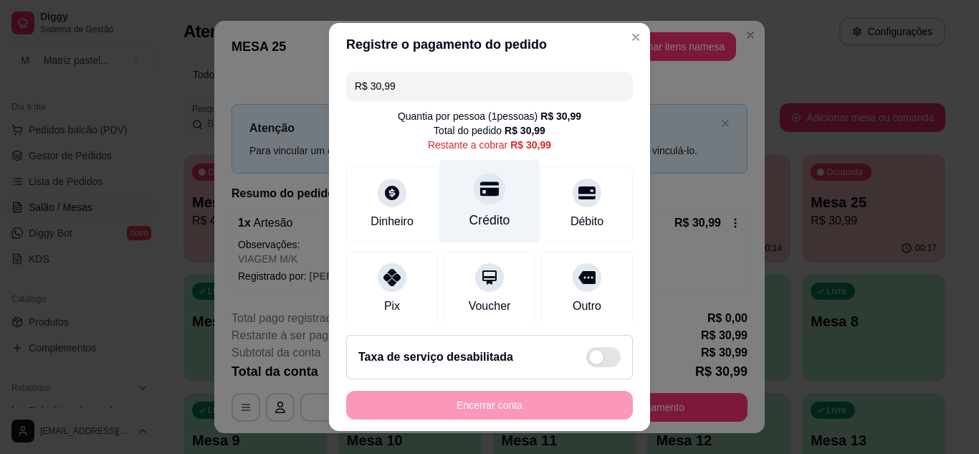
click at [477, 214] on div "Crédito" at bounding box center [489, 220] width 41 height 19
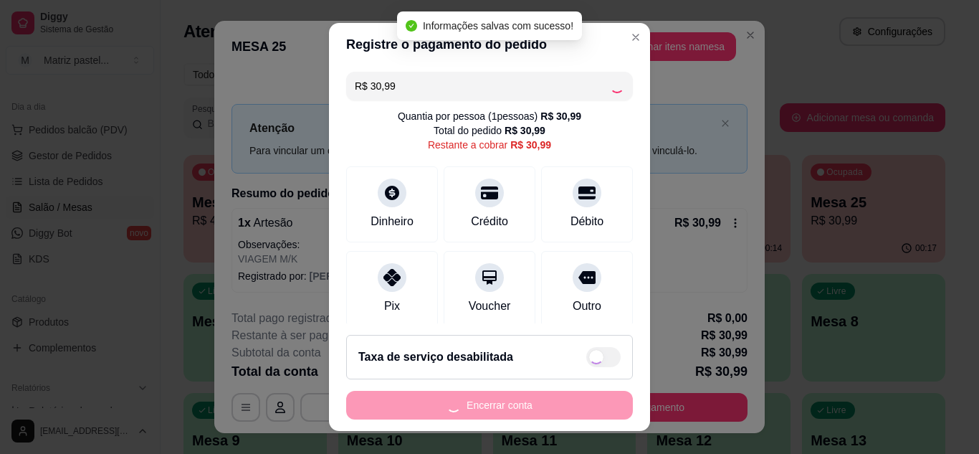
type input "R$ 0,00"
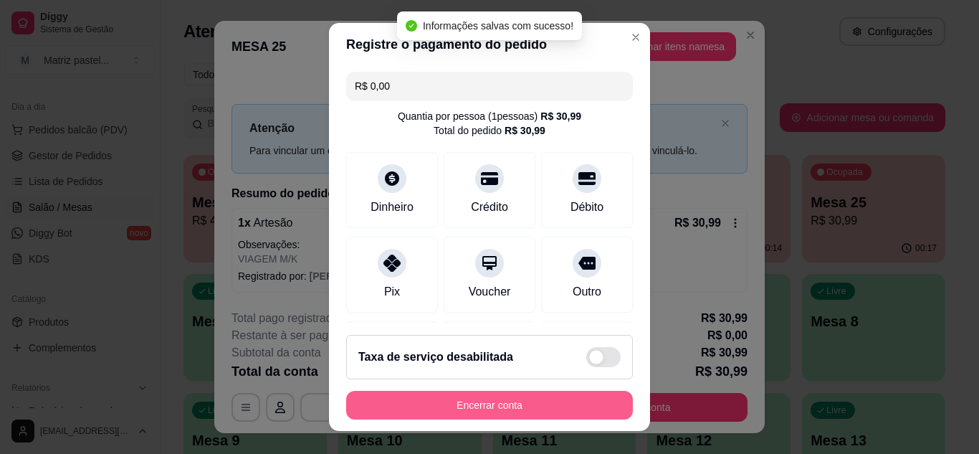
click at [473, 401] on button "Encerrar conta" at bounding box center [489, 405] width 287 height 29
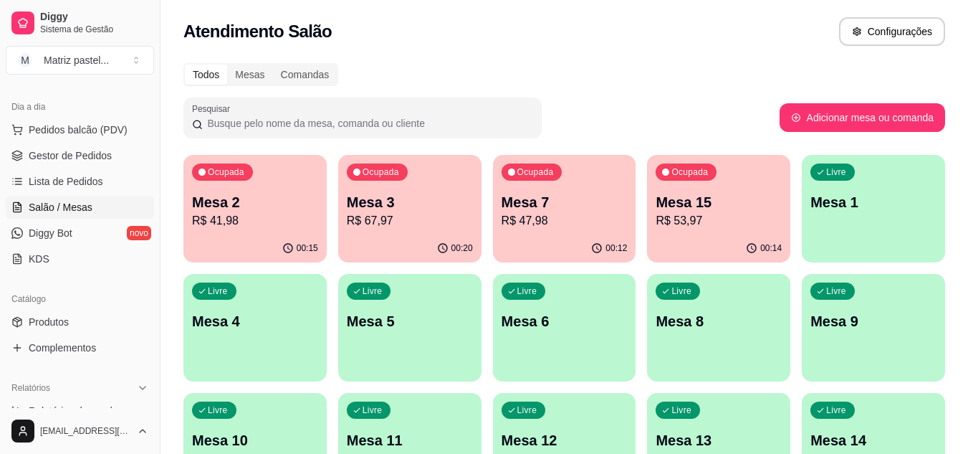
click at [274, 204] on p "Mesa 2" at bounding box center [255, 202] width 126 height 20
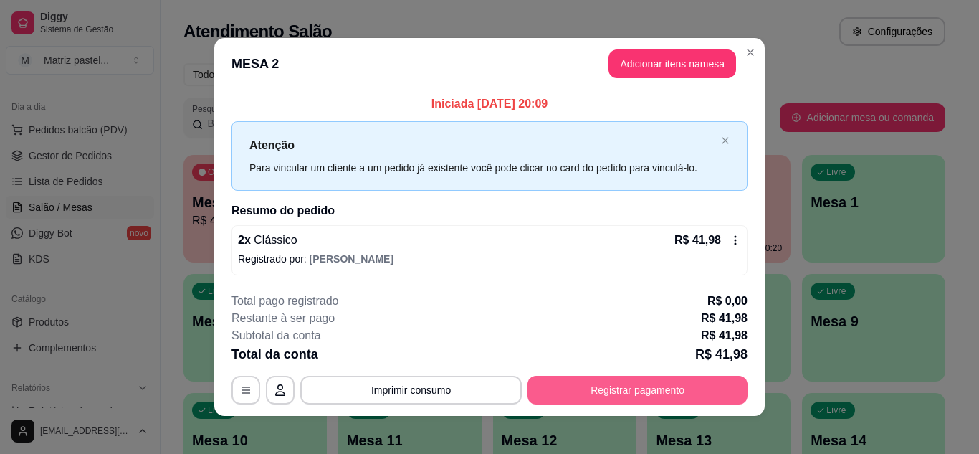
click at [599, 393] on button "Registrar pagamento" at bounding box center [637, 390] width 220 height 29
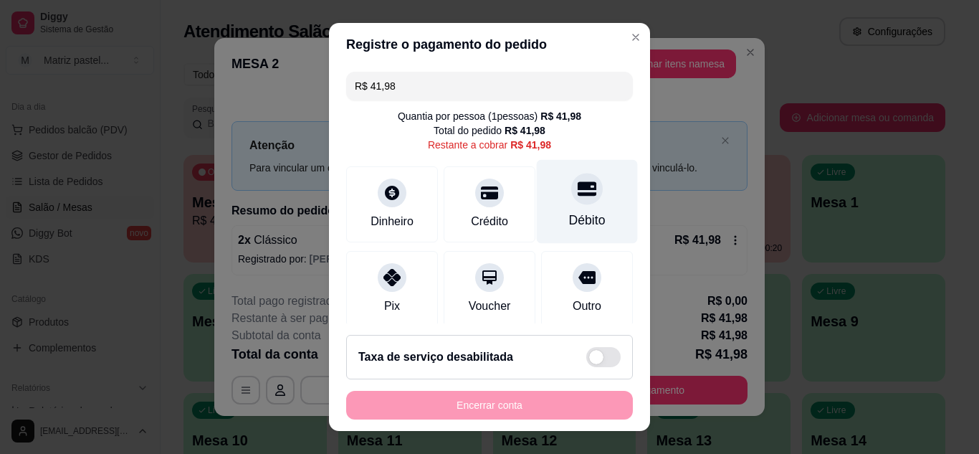
click at [569, 227] on div "Débito" at bounding box center [587, 220] width 37 height 19
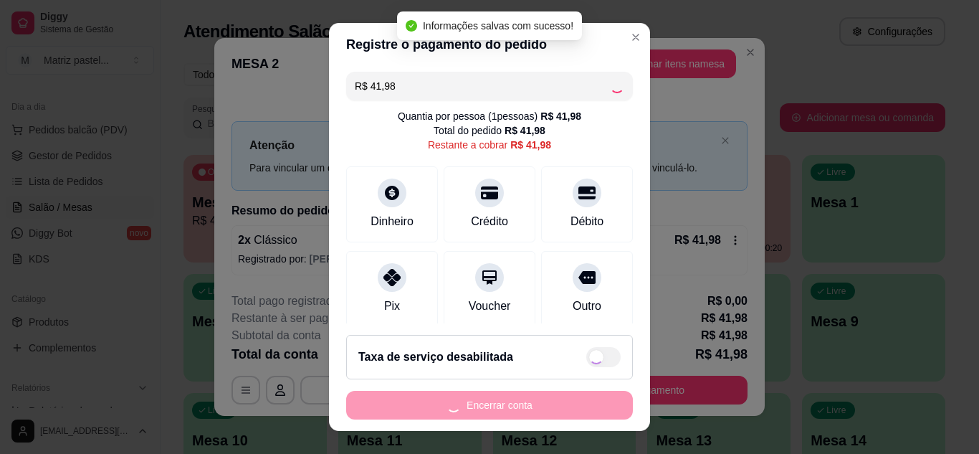
type input "R$ 0,00"
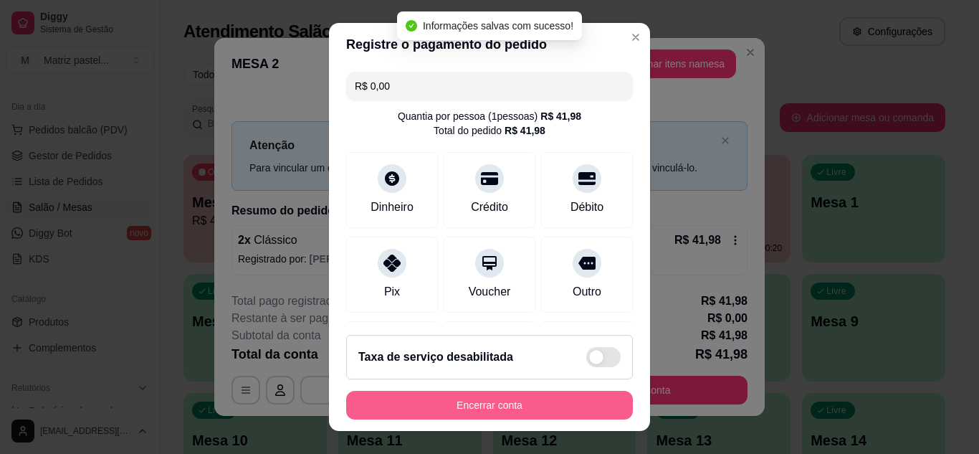
click at [504, 398] on button "Encerrar conta" at bounding box center [489, 405] width 287 height 29
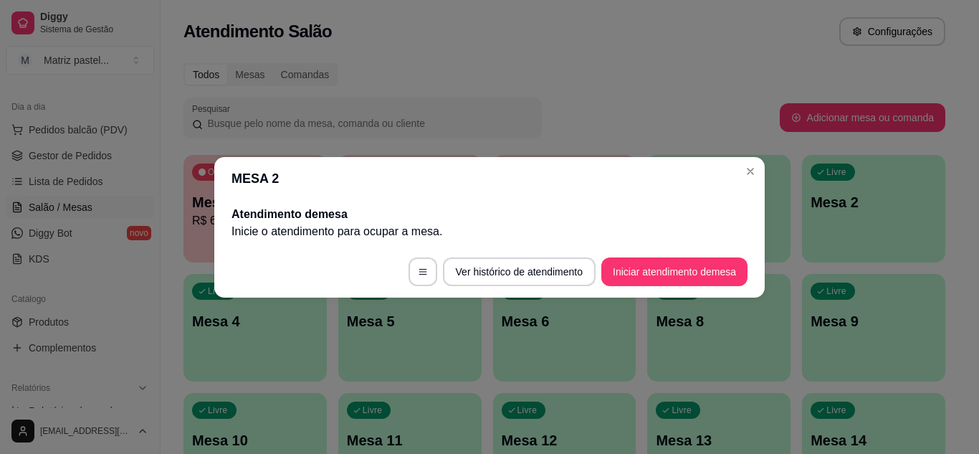
click at [755, 183] on header "MESA 2" at bounding box center [489, 178] width 550 height 43
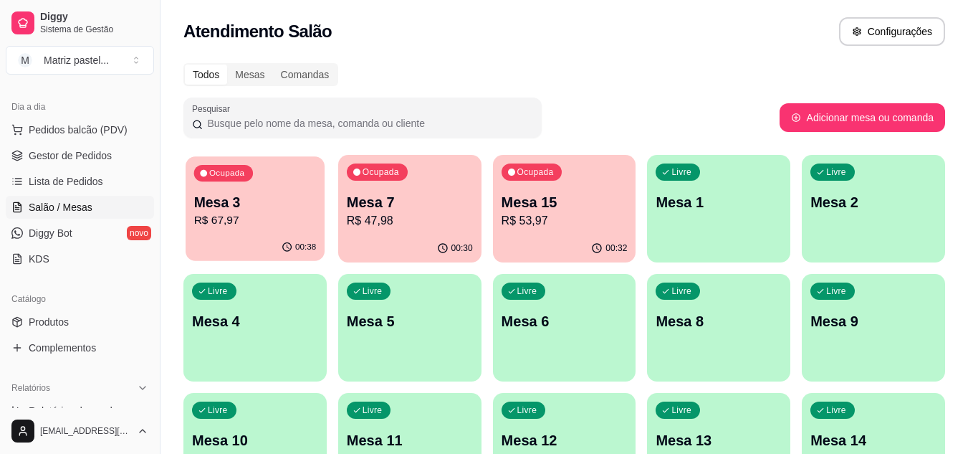
click at [216, 218] on p "R$ 67,97" at bounding box center [255, 220] width 123 height 16
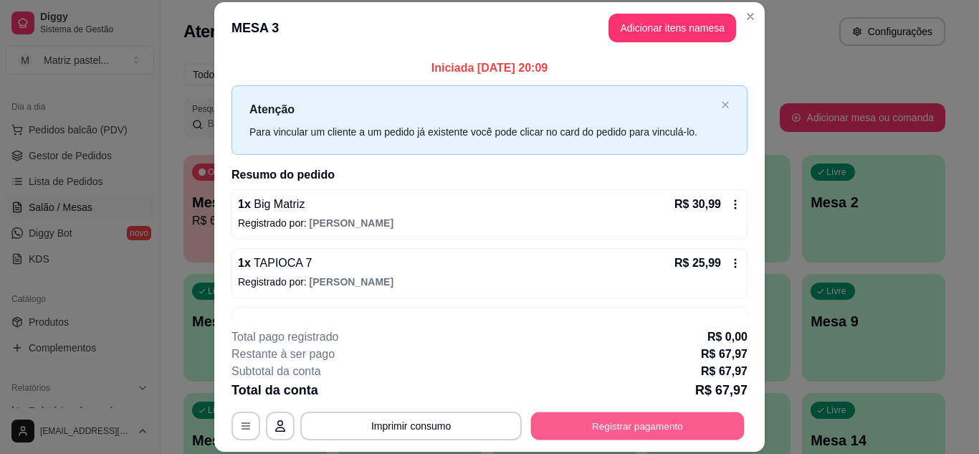
click at [636, 435] on button "Registrar pagamento" at bounding box center [638, 425] width 214 height 28
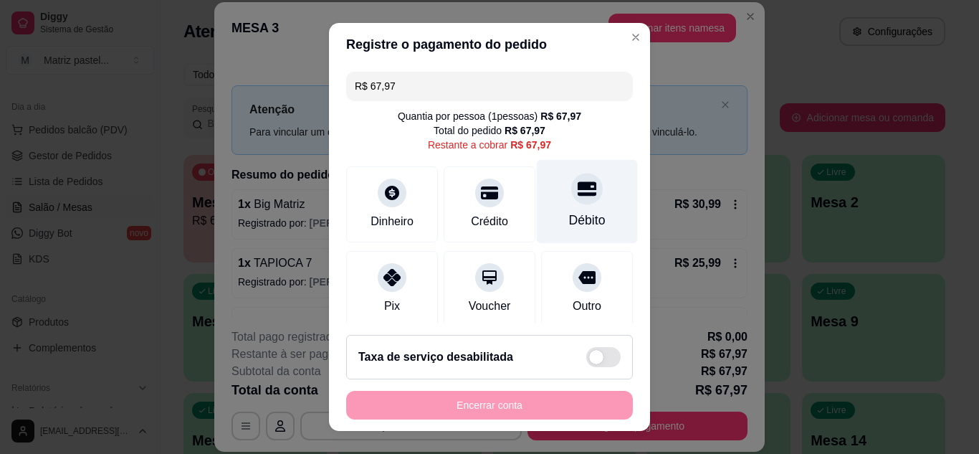
click at [571, 204] on div at bounding box center [587, 189] width 32 height 32
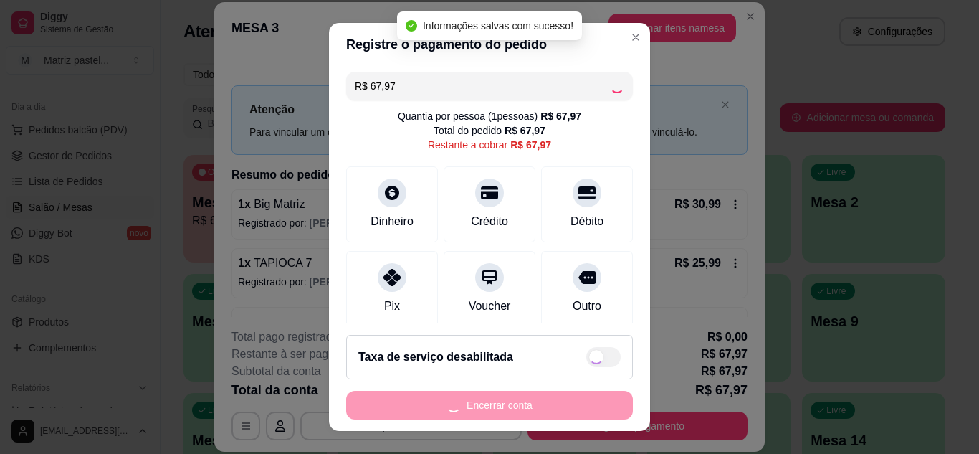
type input "R$ 0,00"
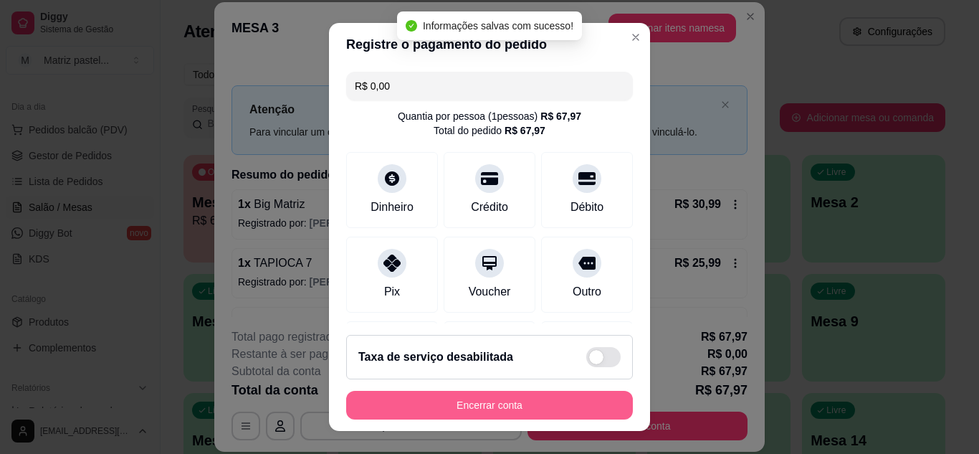
click at [464, 405] on button "Encerrar conta" at bounding box center [489, 405] width 287 height 29
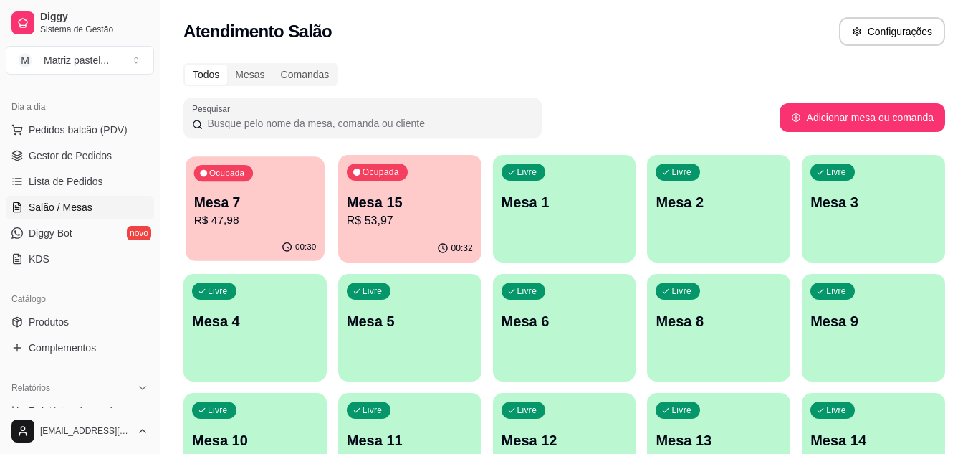
click at [264, 206] on p "Mesa 7" at bounding box center [255, 202] width 123 height 19
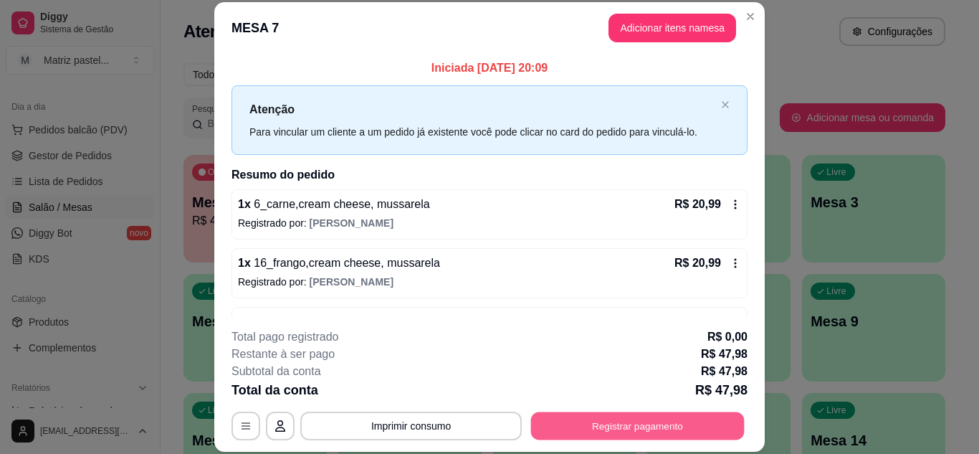
click at [653, 430] on button "Registrar pagamento" at bounding box center [638, 425] width 214 height 28
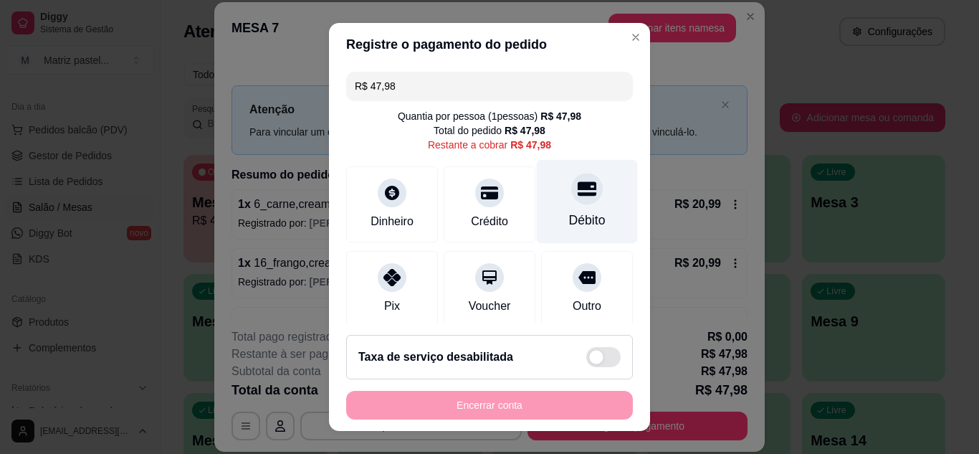
click at [569, 221] on div "Débito" at bounding box center [587, 220] width 37 height 19
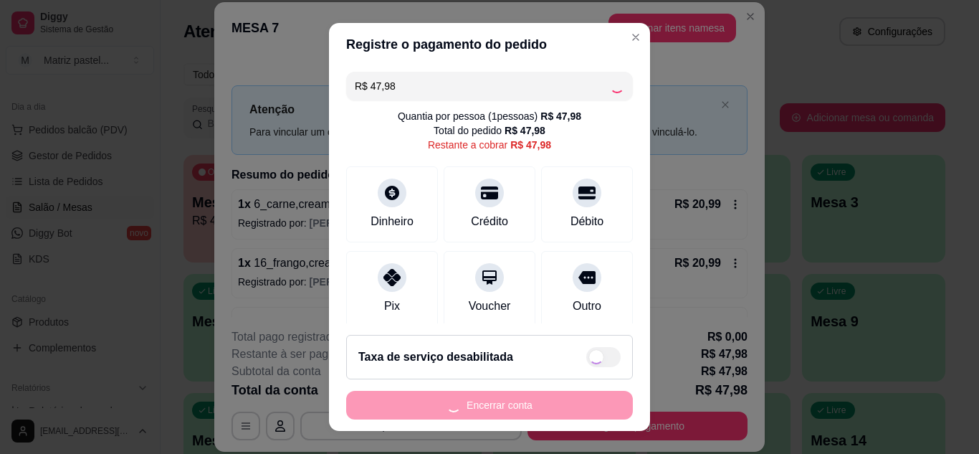
type input "R$ 0,00"
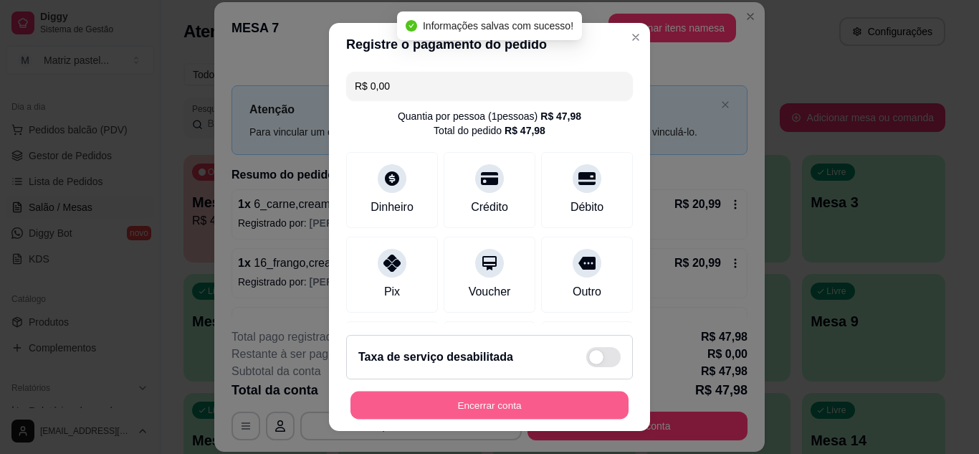
click at [490, 414] on button "Encerrar conta" at bounding box center [489, 405] width 278 height 28
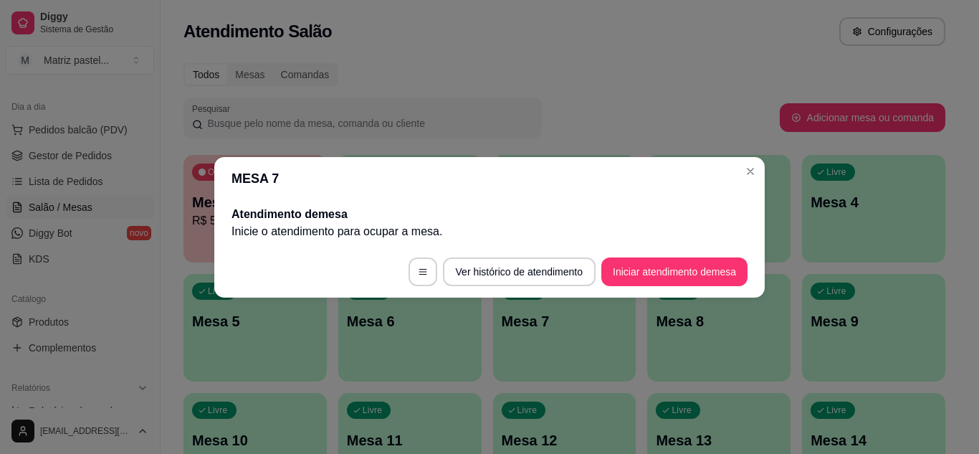
click at [741, 180] on header "MESA 7" at bounding box center [489, 178] width 550 height 43
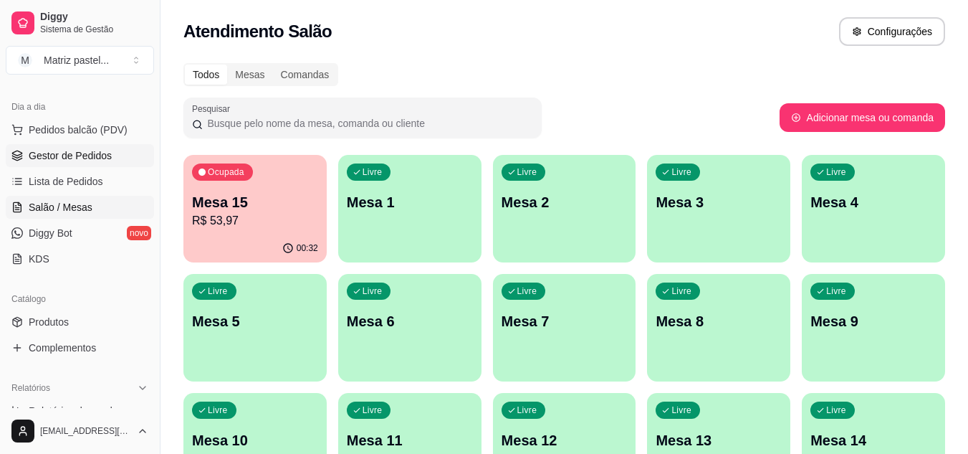
click at [57, 147] on link "Gestor de Pedidos" at bounding box center [80, 155] width 148 height 23
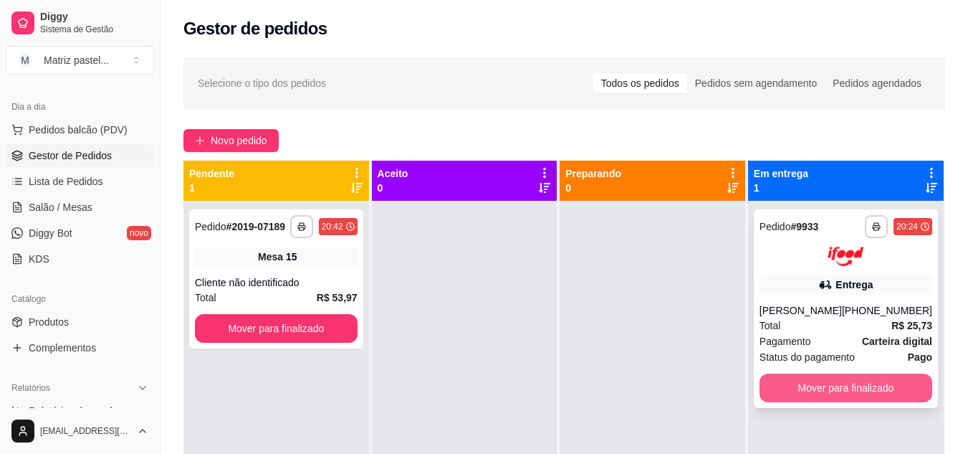
click at [859, 379] on button "Mover para finalizado" at bounding box center [846, 387] width 173 height 29
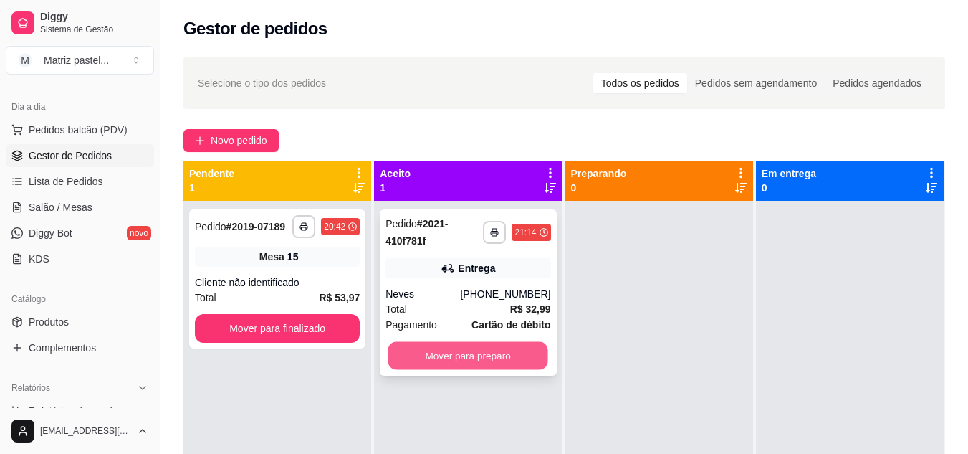
click at [417, 352] on button "Mover para preparo" at bounding box center [468, 356] width 160 height 28
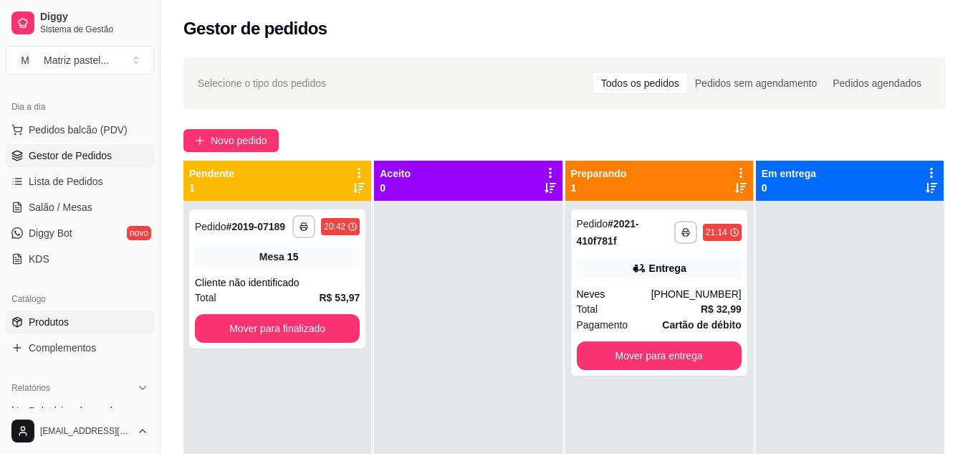
click at [49, 322] on span "Produtos" at bounding box center [49, 322] width 40 height 14
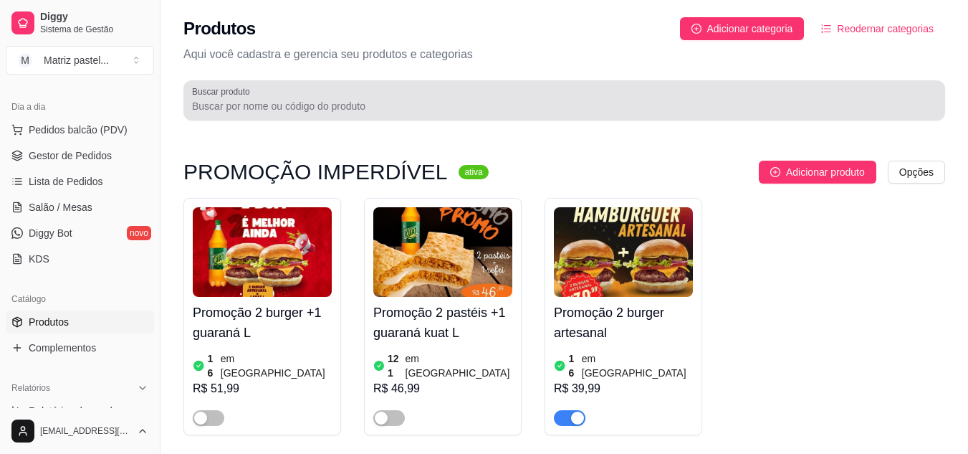
click at [346, 97] on div at bounding box center [564, 100] width 745 height 29
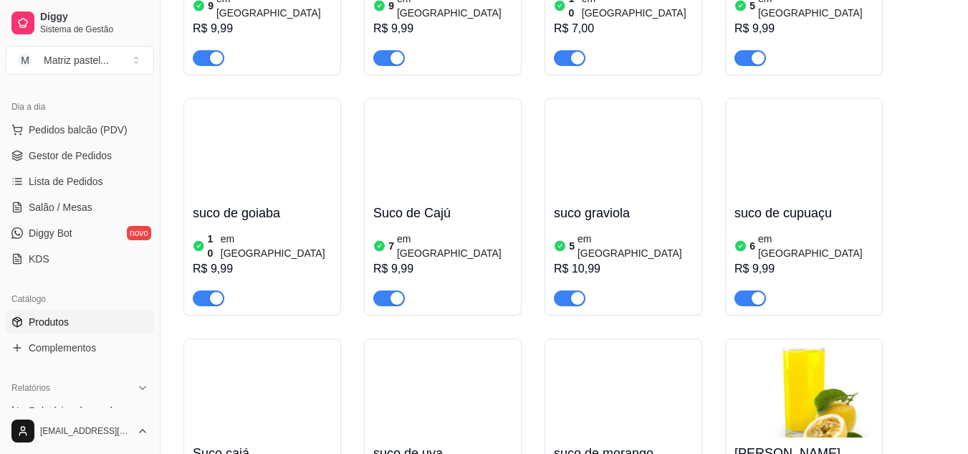
scroll to position [430, 0]
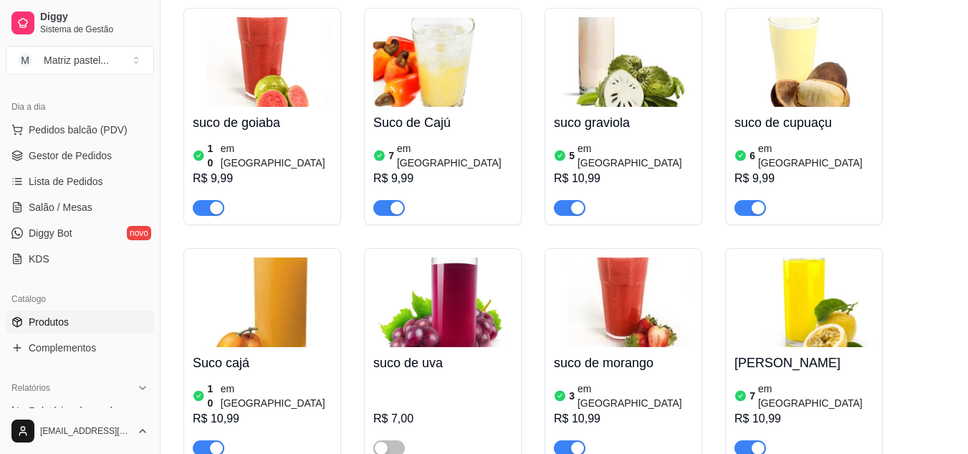
type input "suc"
click at [34, 151] on span "Gestor de Pedidos" at bounding box center [70, 155] width 83 height 14
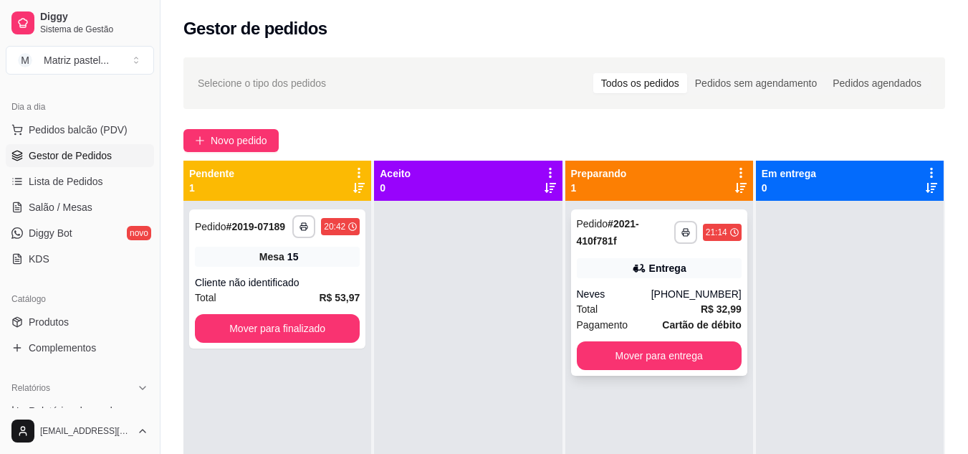
click at [636, 254] on div "**********" at bounding box center [659, 292] width 176 height 166
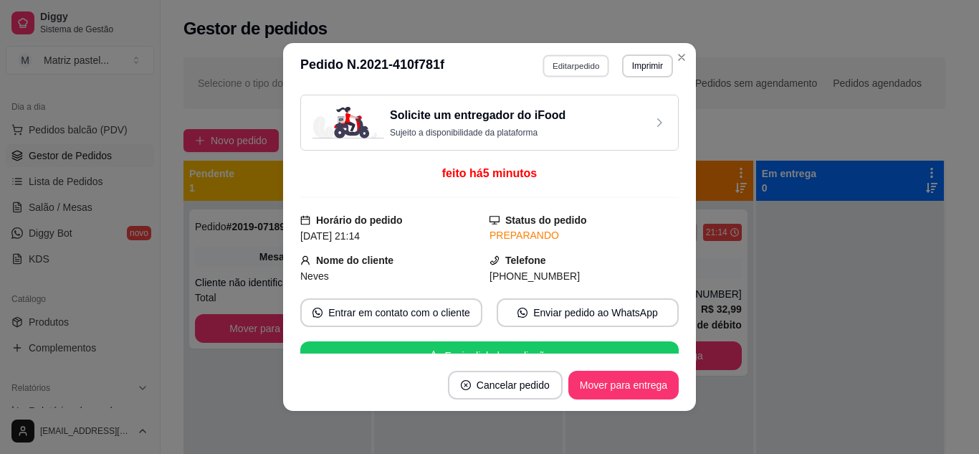
click at [548, 56] on button "Editar pedido" at bounding box center [576, 65] width 67 height 22
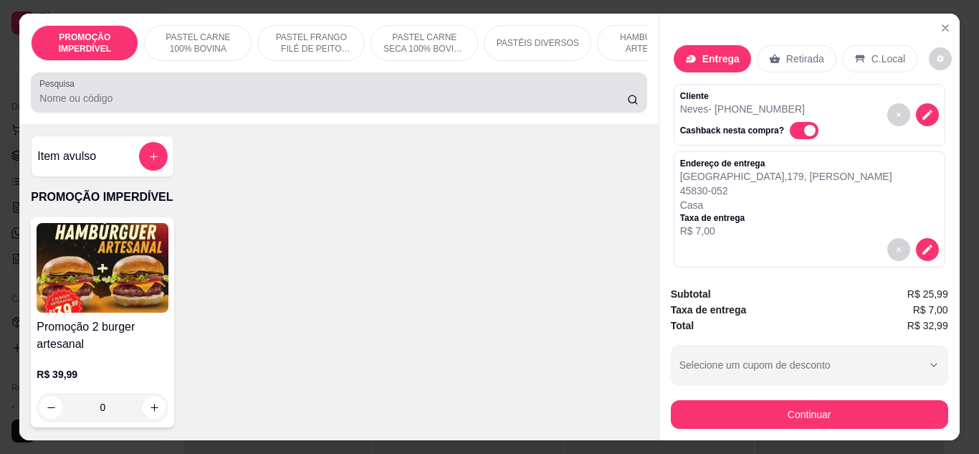
click at [277, 88] on div at bounding box center [338, 92] width 598 height 29
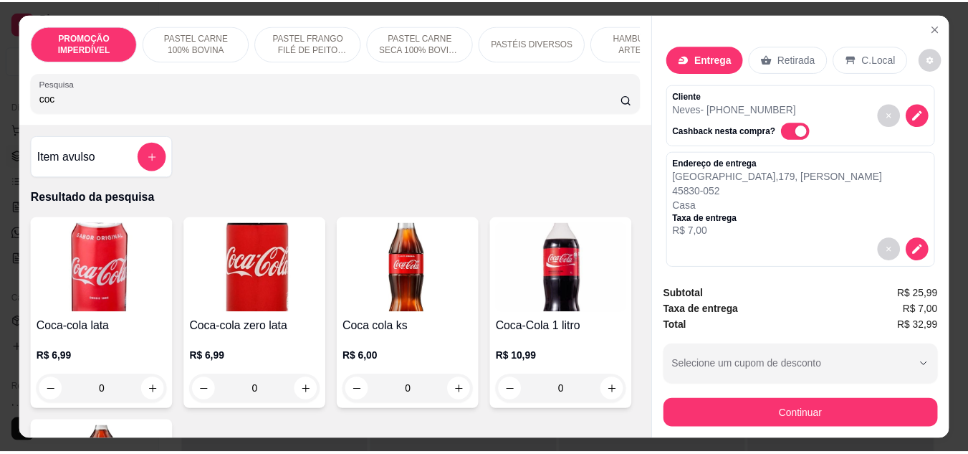
scroll to position [358, 0]
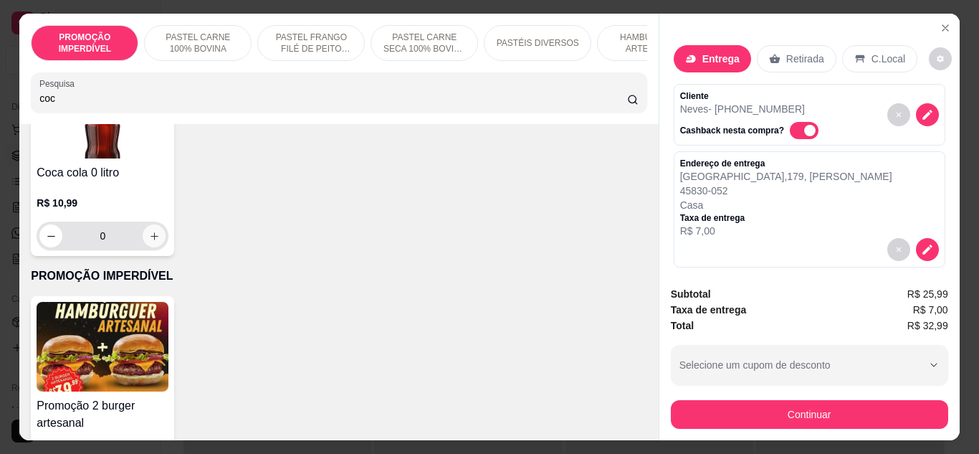
type input "coc"
click at [166, 242] on button "increase-product-quantity" at bounding box center [154, 235] width 22 height 22
type input "1"
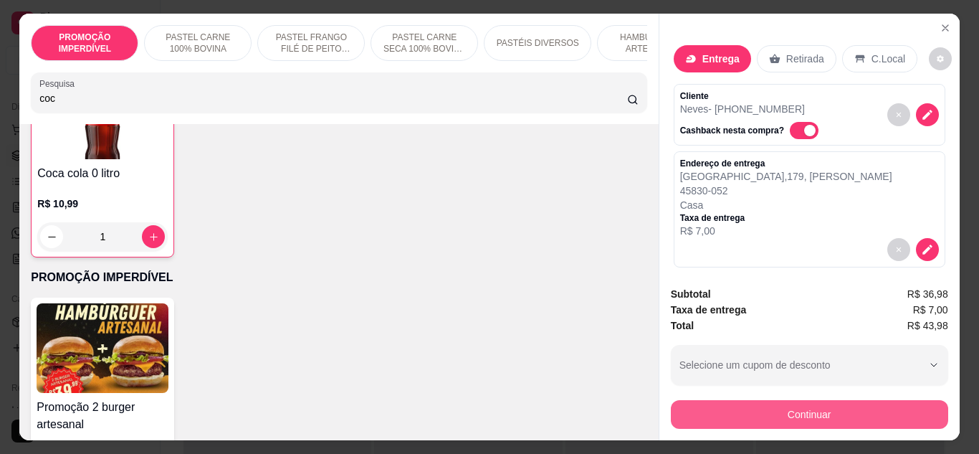
click at [760, 401] on button "Continuar" at bounding box center [809, 414] width 277 height 29
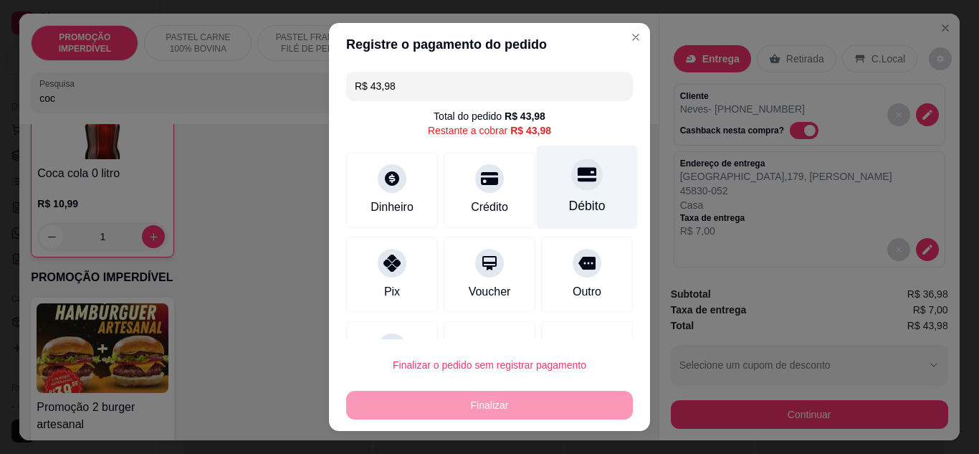
click at [588, 195] on div "Débito" at bounding box center [587, 187] width 101 height 84
type input "R$ 0,00"
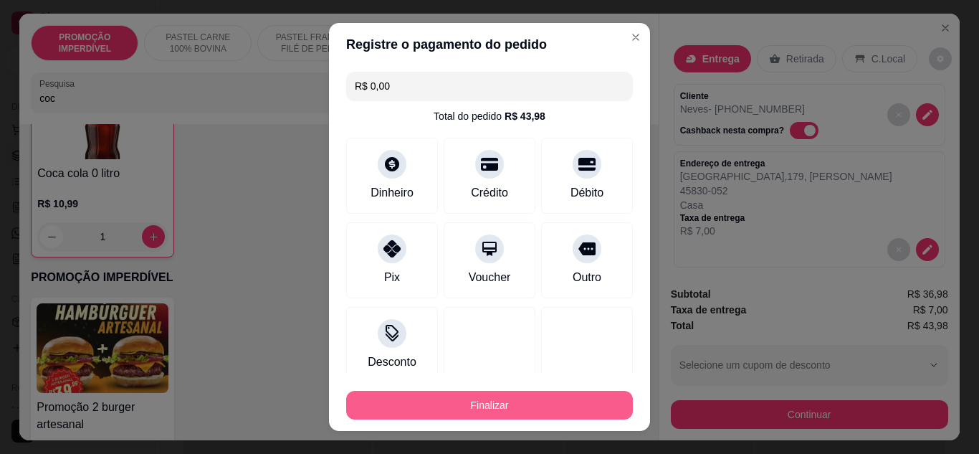
click at [545, 400] on button "Finalizar" at bounding box center [489, 405] width 287 height 29
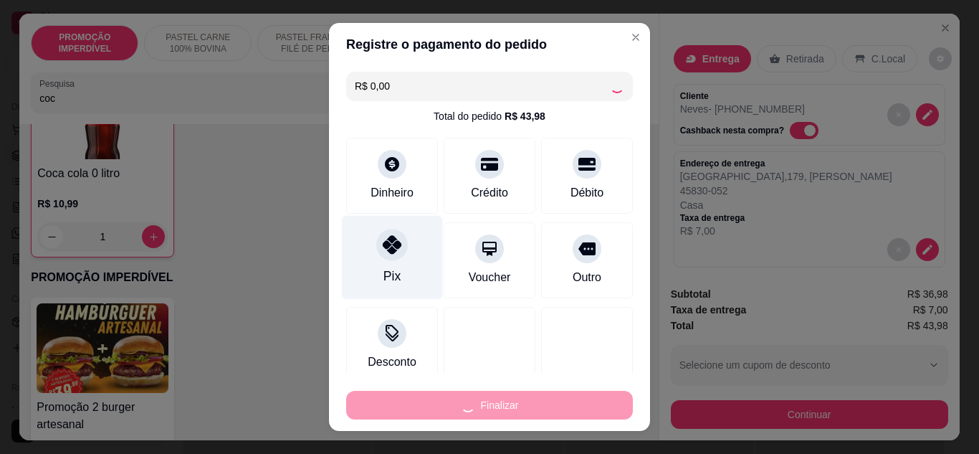
type input "0"
type input "-R$ 43,98"
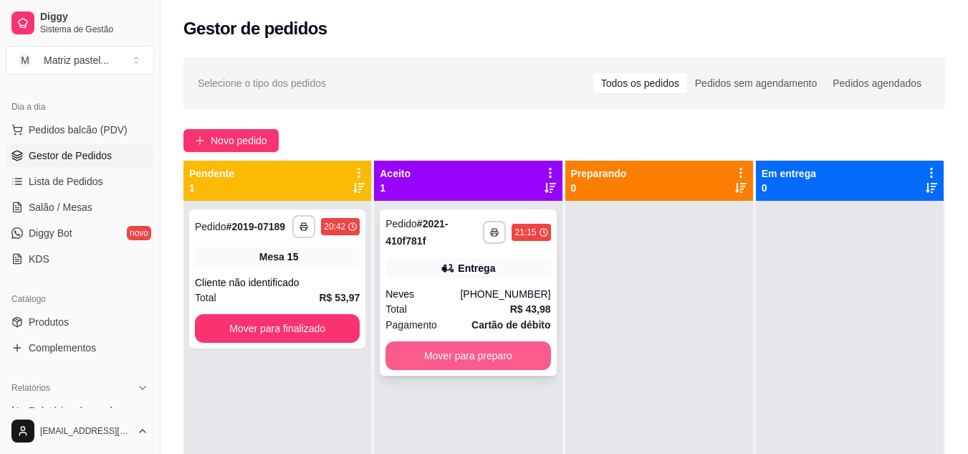
click at [466, 360] on button "Mover para preparo" at bounding box center [468, 355] width 165 height 29
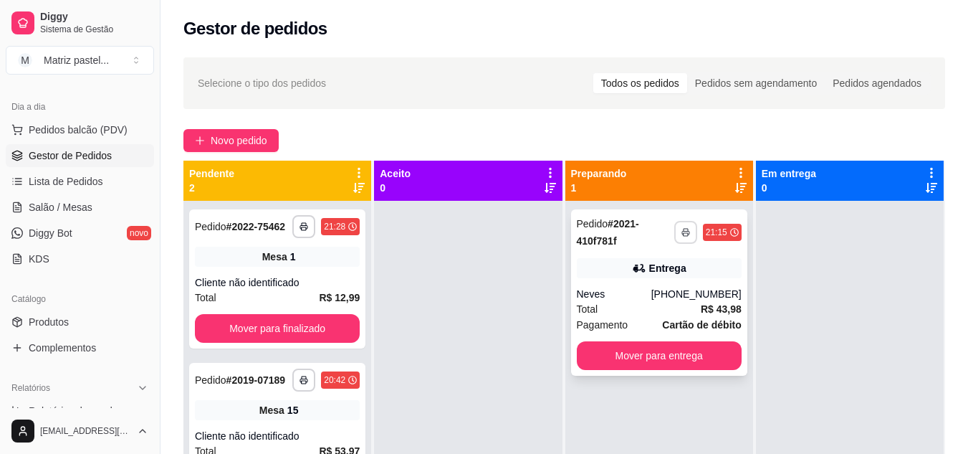
click at [682, 228] on icon "button" at bounding box center [686, 232] width 9 height 9
click at [646, 280] on button "IMPRESSORA" at bounding box center [640, 282] width 100 height 22
click at [588, 351] on button "Mover para entrega" at bounding box center [659, 355] width 165 height 29
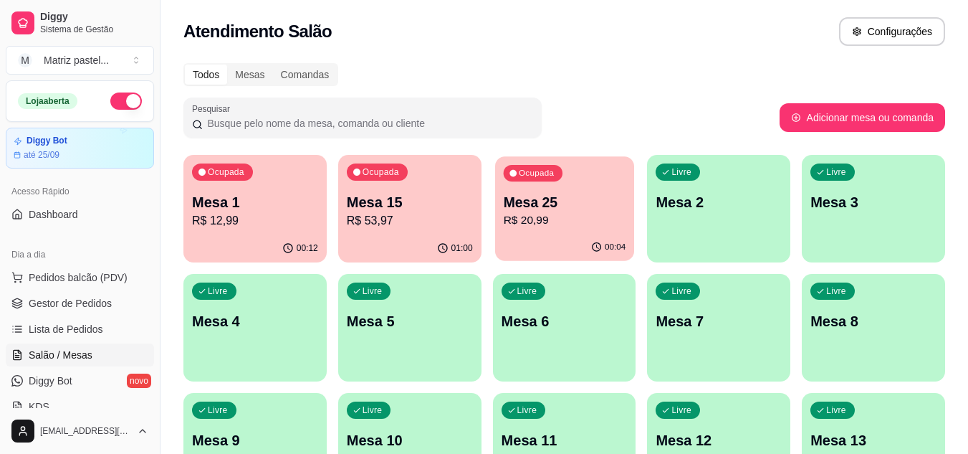
click at [578, 203] on p "Mesa 25" at bounding box center [564, 202] width 123 height 19
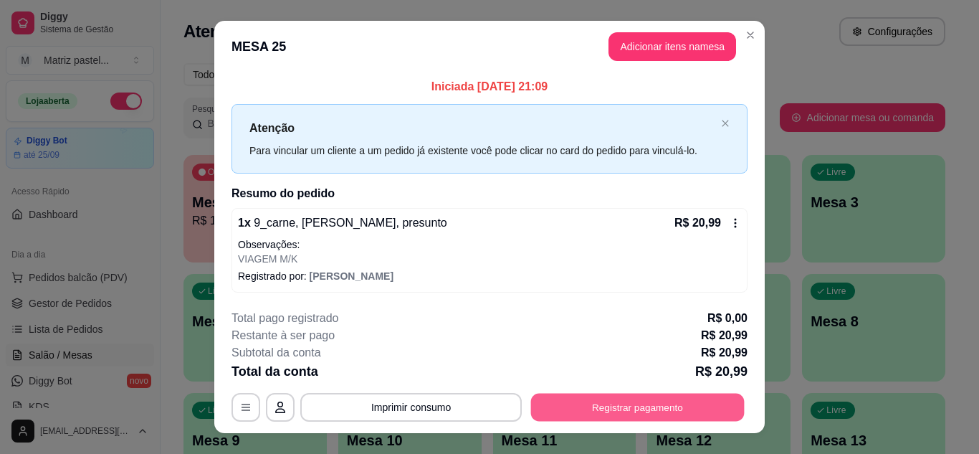
click at [618, 402] on button "Registrar pagamento" at bounding box center [638, 407] width 214 height 28
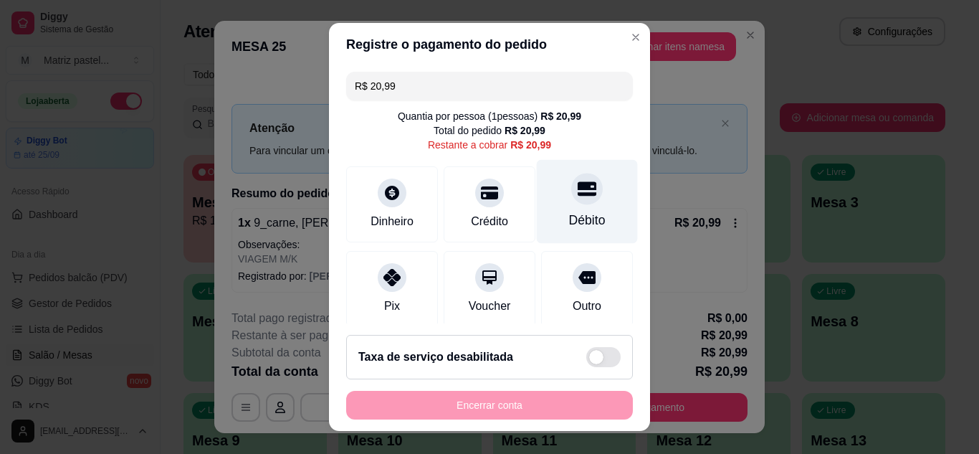
click at [571, 201] on div at bounding box center [587, 189] width 32 height 32
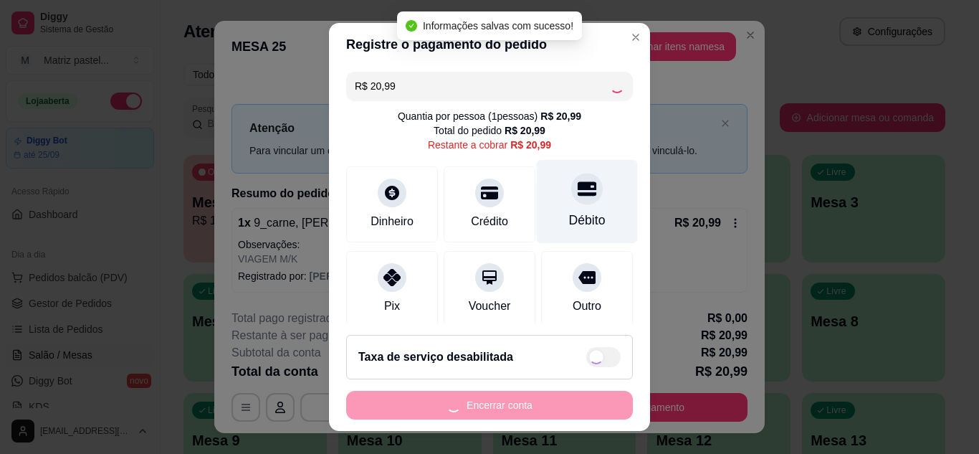
type input "R$ 0,00"
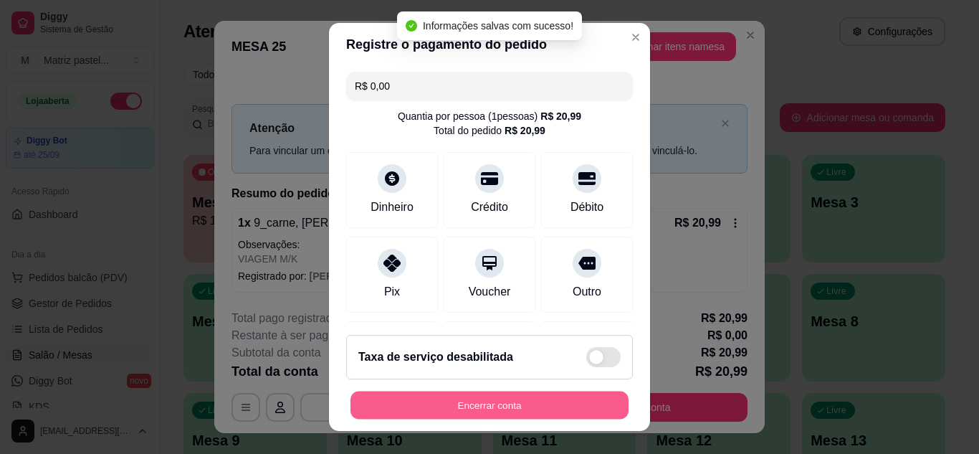
click at [492, 398] on button "Encerrar conta" at bounding box center [489, 405] width 278 height 28
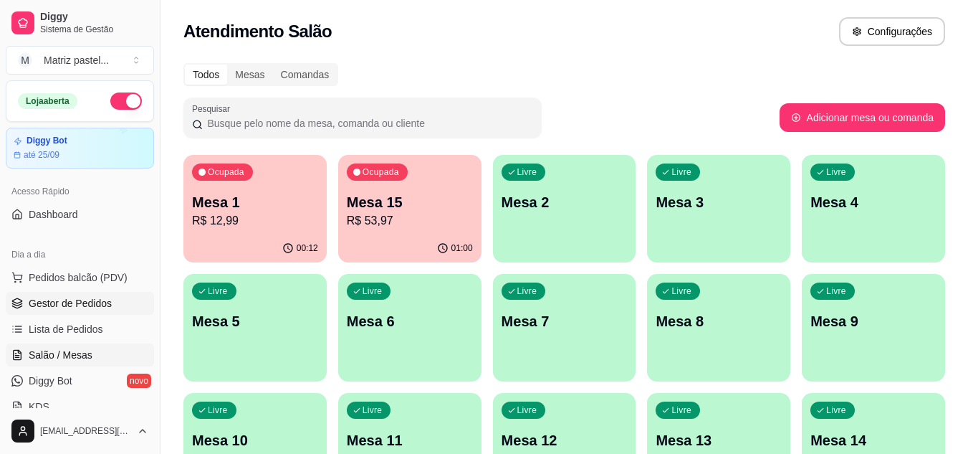
click at [82, 301] on span "Gestor de Pedidos" at bounding box center [70, 303] width 83 height 14
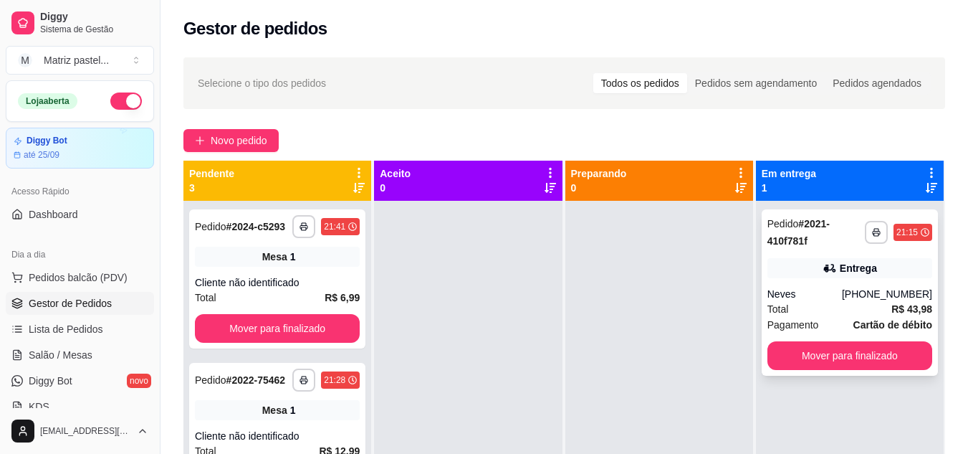
click at [897, 233] on div "21:15" at bounding box center [907, 231] width 21 height 11
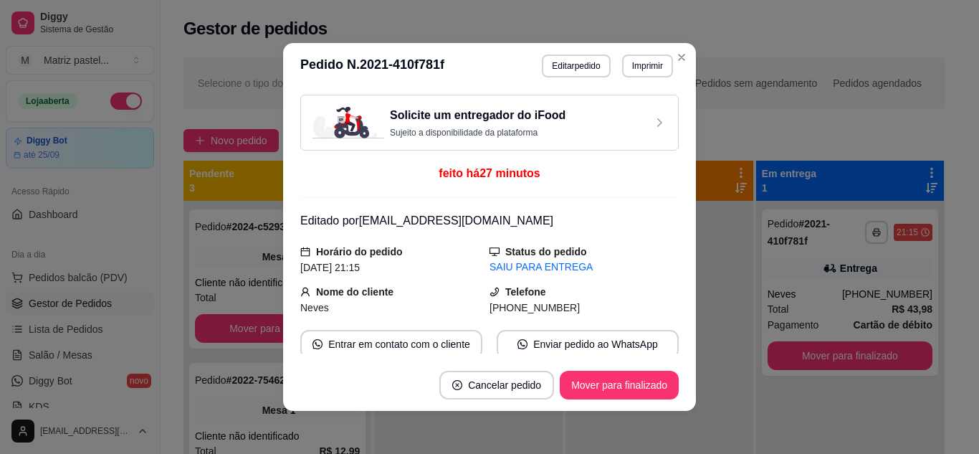
click at [676, 346] on div "Solicite um entregador do iFood Sujeito a disponibilidade da plataforma feito h…" at bounding box center [489, 224] width 413 height 270
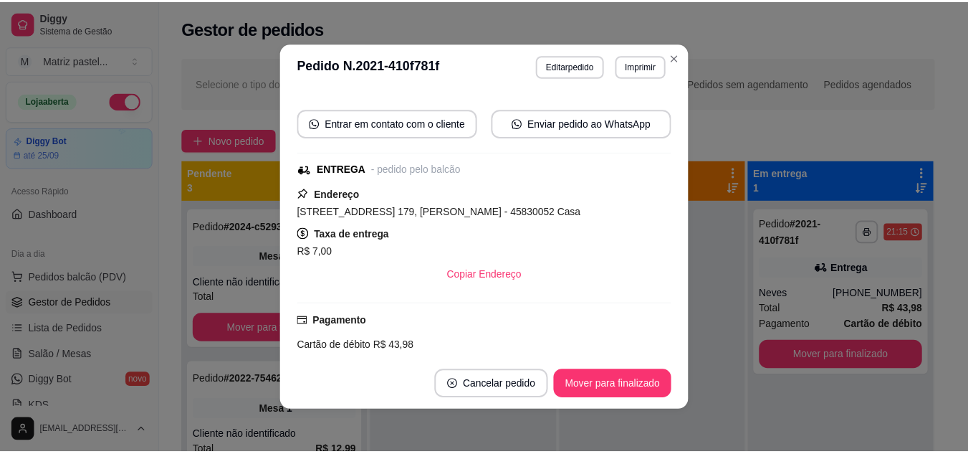
scroll to position [229, 0]
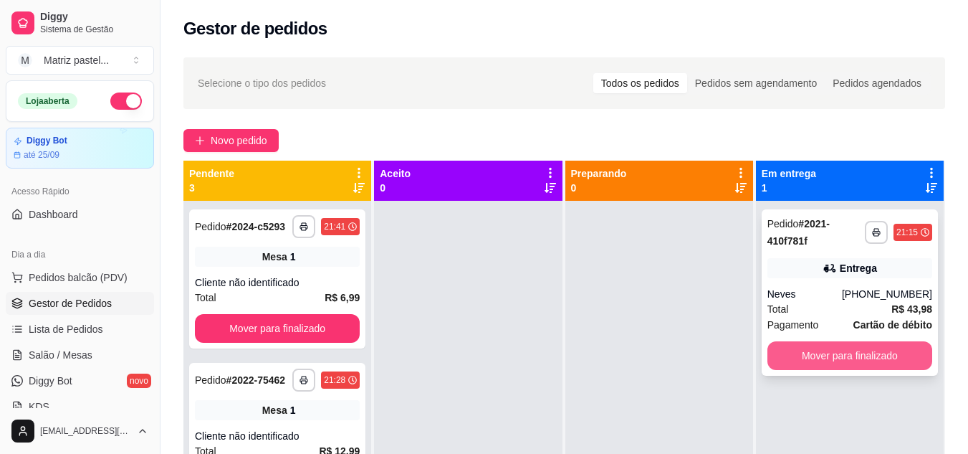
click at [864, 353] on button "Mover para finalizado" at bounding box center [850, 355] width 165 height 29
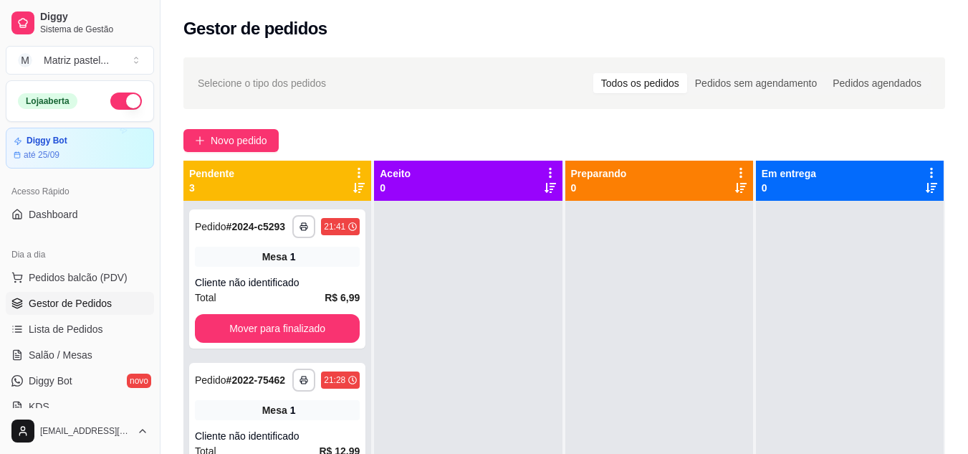
click at [534, 1] on div "Gestor de pedidos" at bounding box center [565, 24] width 808 height 49
click at [80, 354] on span "Salão / Mesas" at bounding box center [61, 355] width 64 height 14
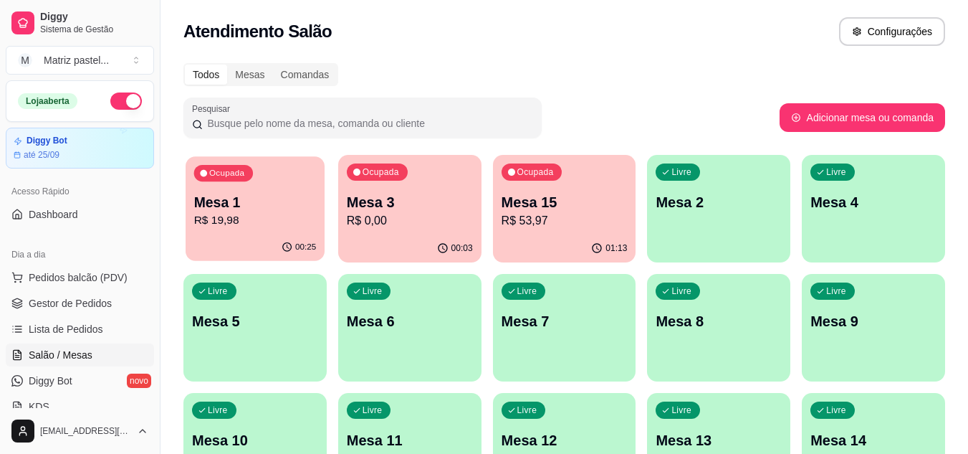
click at [226, 205] on p "Mesa 1" at bounding box center [255, 202] width 123 height 19
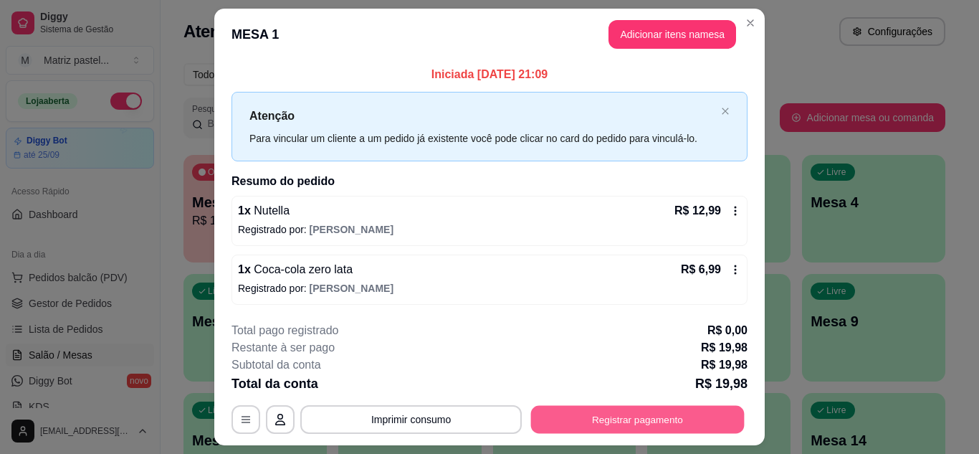
click at [636, 415] on button "Registrar pagamento" at bounding box center [638, 420] width 214 height 28
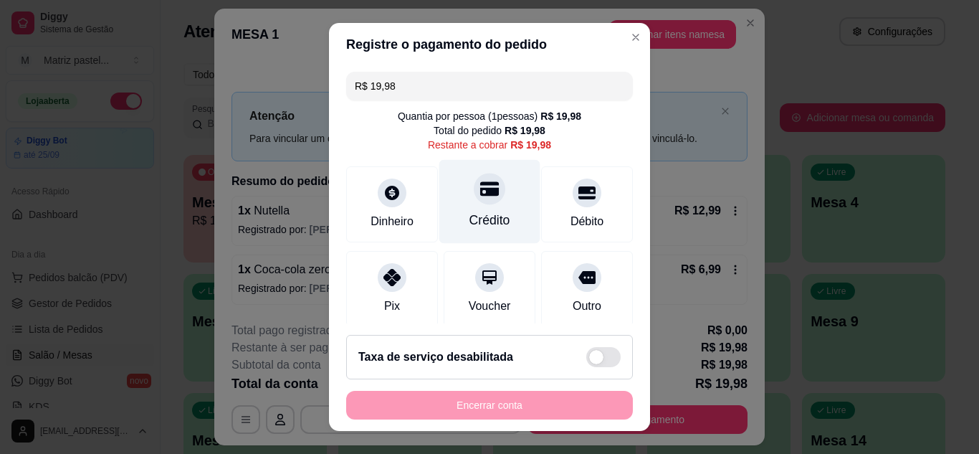
click at [482, 181] on icon at bounding box center [489, 188] width 19 height 19
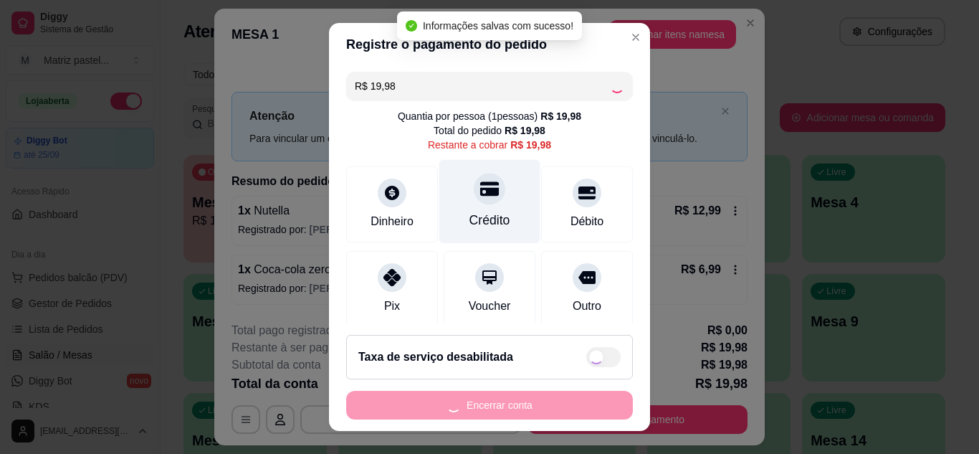
type input "R$ 0,00"
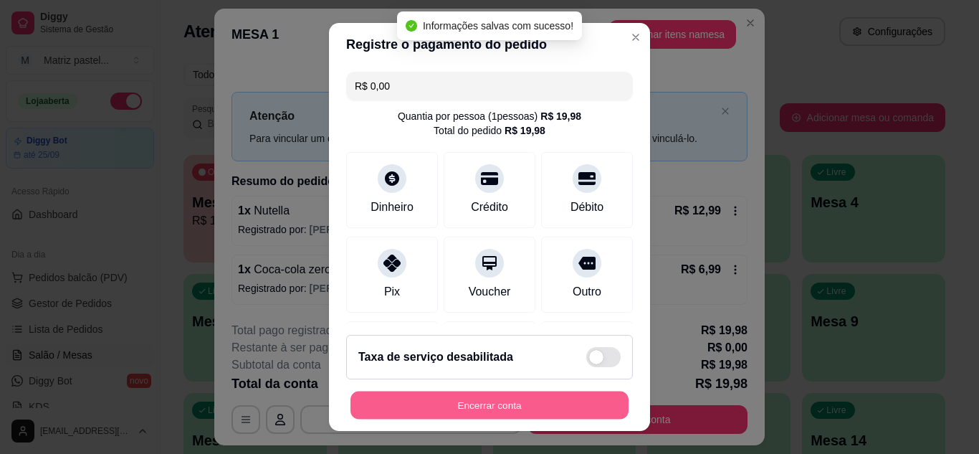
click at [512, 406] on button "Encerrar conta" at bounding box center [489, 405] width 278 height 28
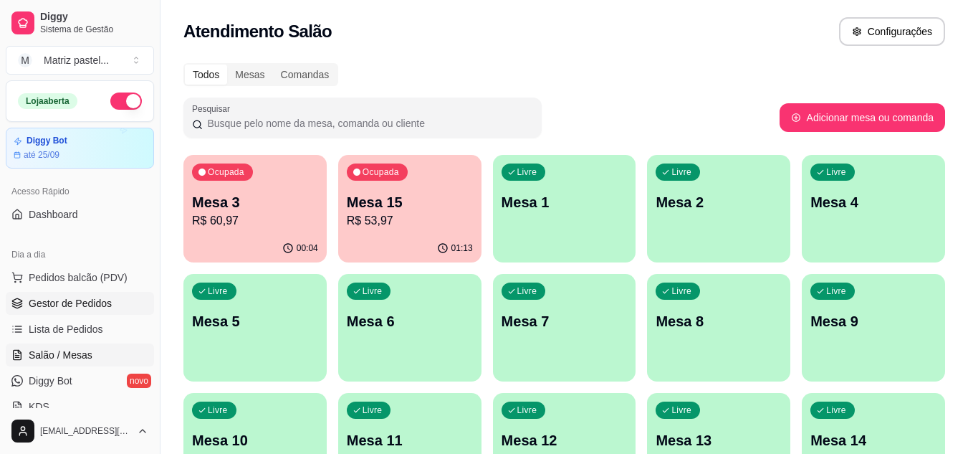
click at [86, 306] on span "Gestor de Pedidos" at bounding box center [70, 303] width 83 height 14
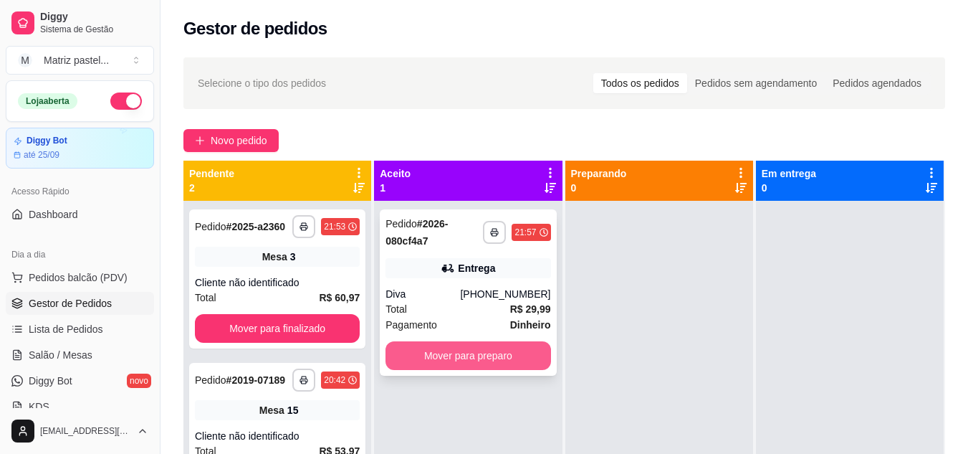
click at [465, 349] on button "Mover para preparo" at bounding box center [468, 355] width 165 height 29
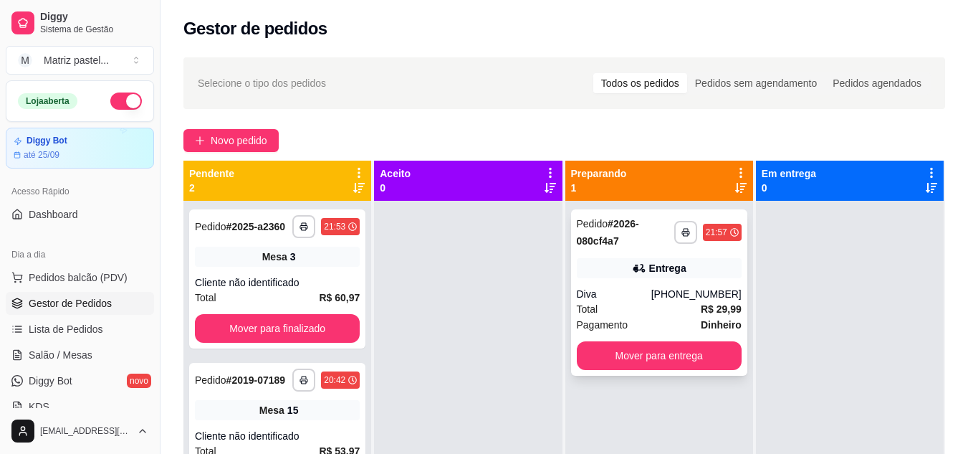
click at [706, 234] on div "21:57" at bounding box center [716, 231] width 21 height 11
click at [674, 229] on button "button" at bounding box center [685, 232] width 22 height 22
click at [616, 282] on button "IMPRESSORA" at bounding box center [639, 282] width 100 height 22
click at [59, 355] on span "Salão / Mesas" at bounding box center [61, 355] width 64 height 14
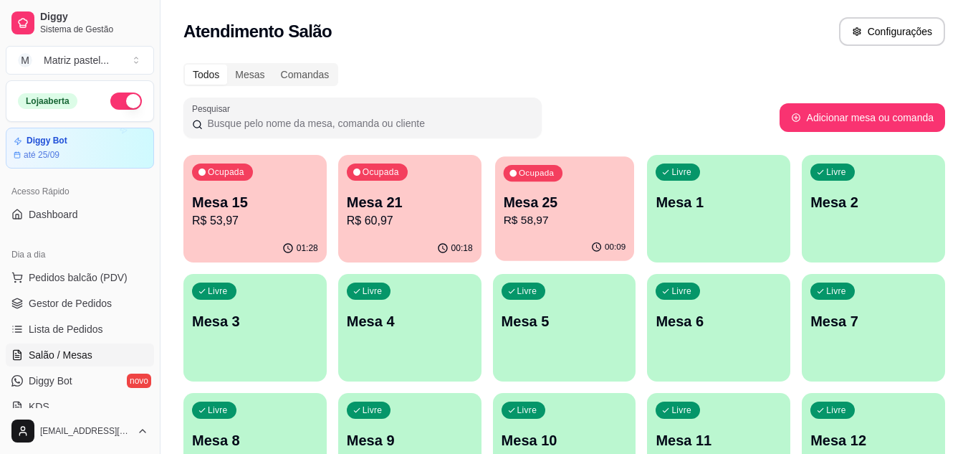
click at [545, 195] on p "Mesa 25" at bounding box center [564, 202] width 123 height 19
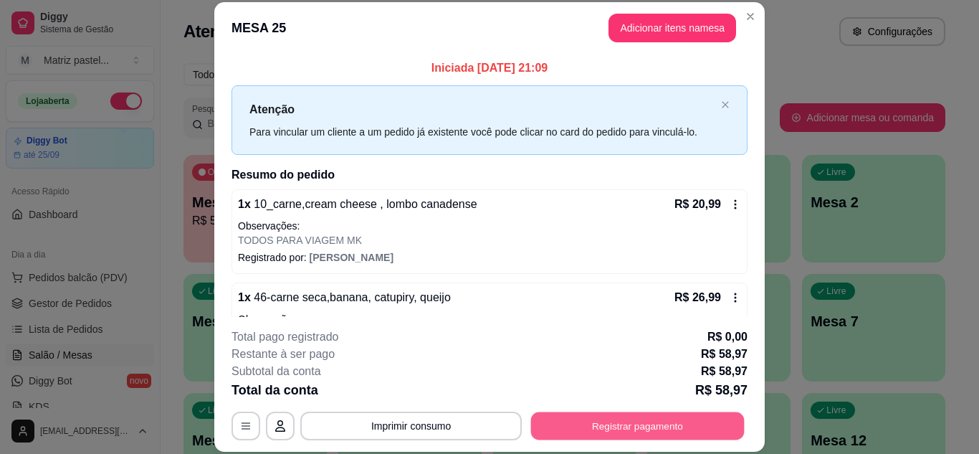
click at [618, 416] on button "Registrar pagamento" at bounding box center [638, 425] width 214 height 28
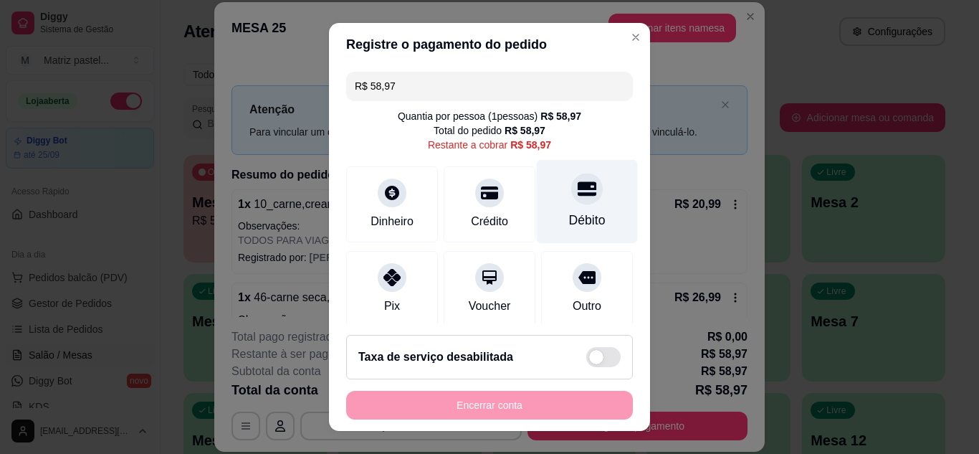
click at [578, 188] on icon at bounding box center [587, 188] width 19 height 14
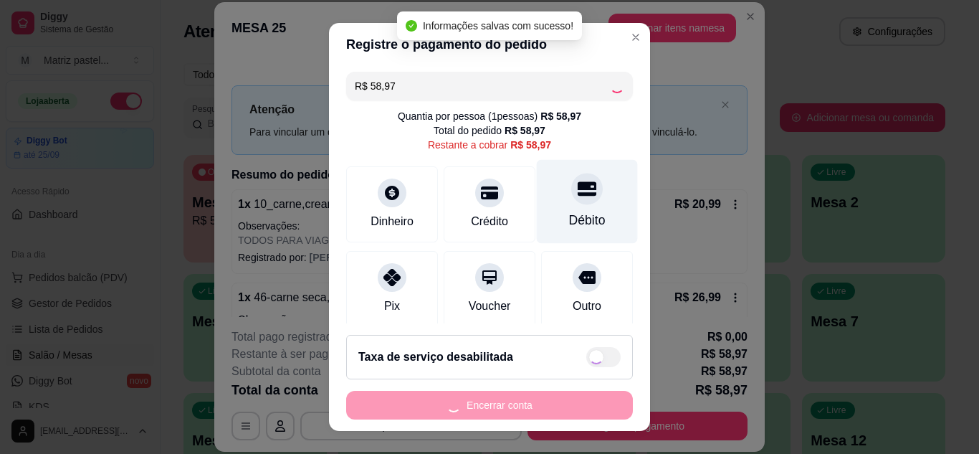
type input "R$ 0,00"
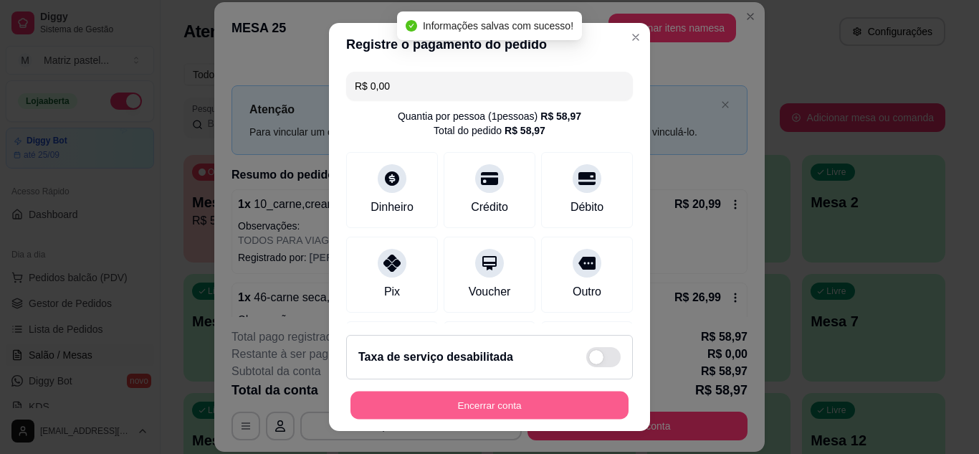
click at [487, 401] on button "Encerrar conta" at bounding box center [489, 405] width 278 height 28
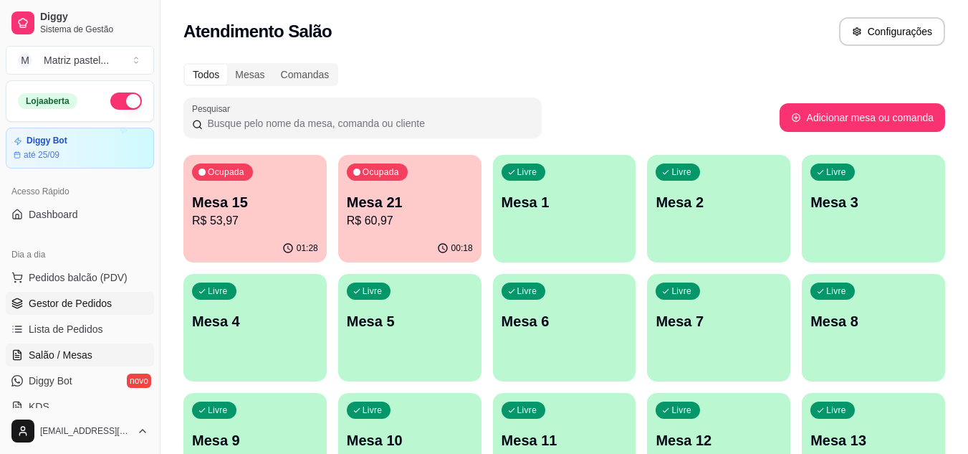
click at [59, 300] on span "Gestor de Pedidos" at bounding box center [70, 303] width 83 height 14
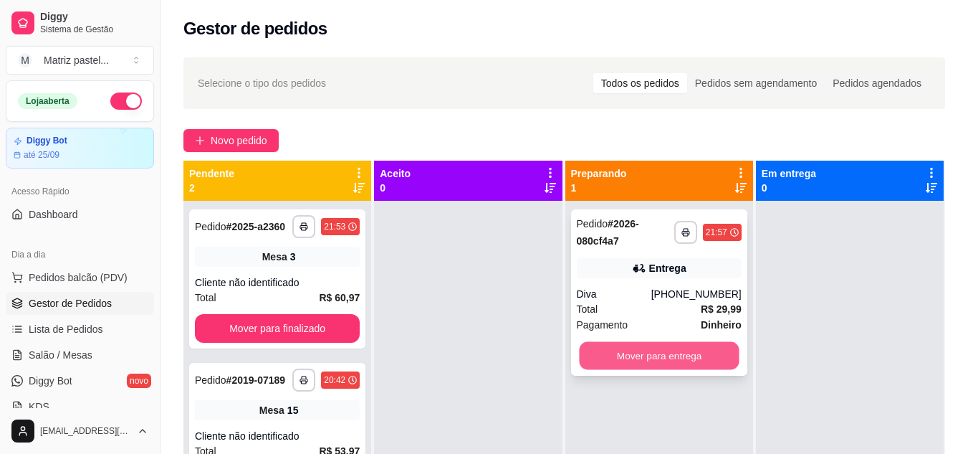
click at [636, 355] on button "Mover para entrega" at bounding box center [659, 356] width 160 height 28
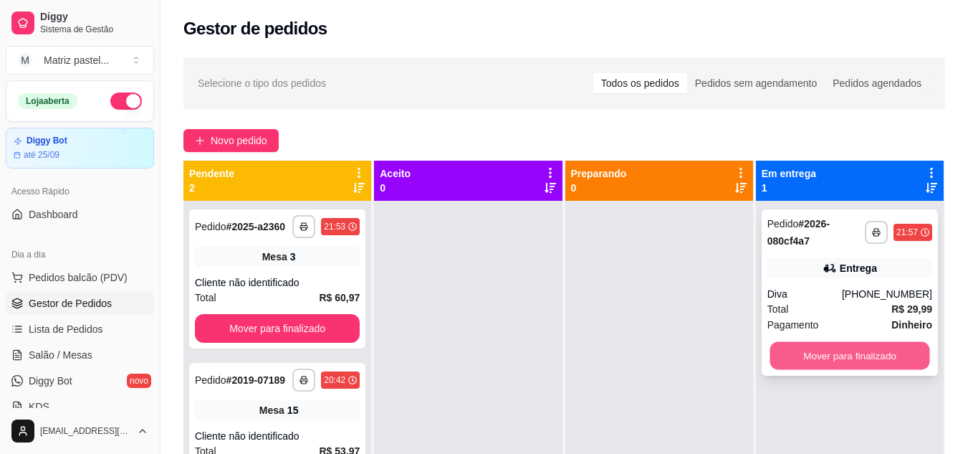
click at [823, 354] on button "Mover para finalizado" at bounding box center [850, 356] width 160 height 28
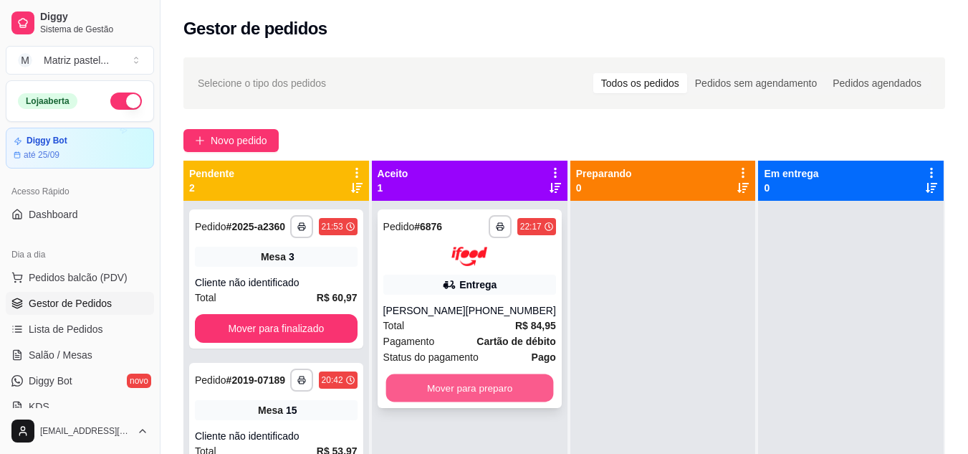
click at [476, 387] on button "Mover para preparo" at bounding box center [470, 387] width 168 height 28
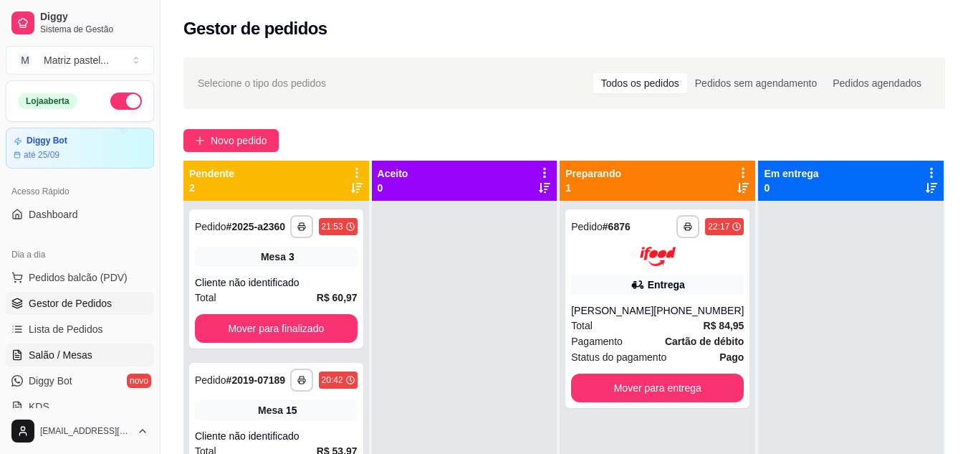
click at [60, 350] on span "Salão / Mesas" at bounding box center [61, 355] width 64 height 14
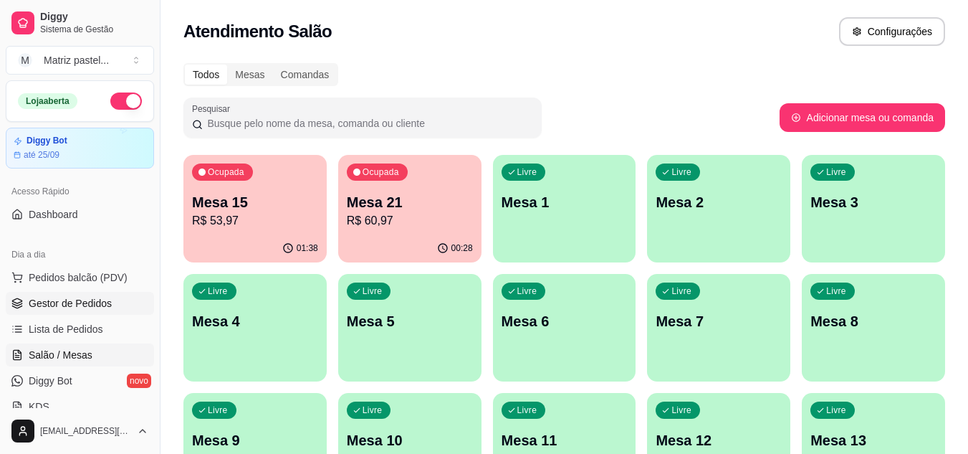
click at [82, 305] on span "Gestor de Pedidos" at bounding box center [70, 303] width 83 height 14
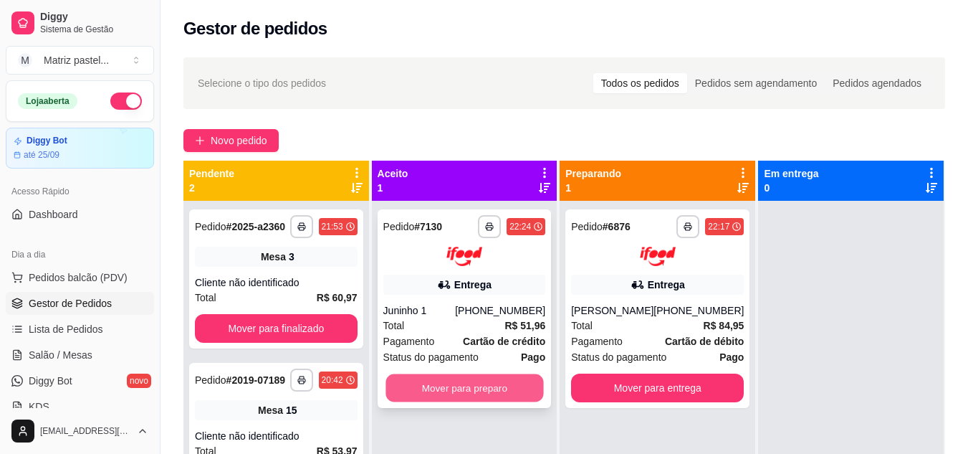
click at [492, 394] on button "Mover para preparo" at bounding box center [465, 387] width 158 height 28
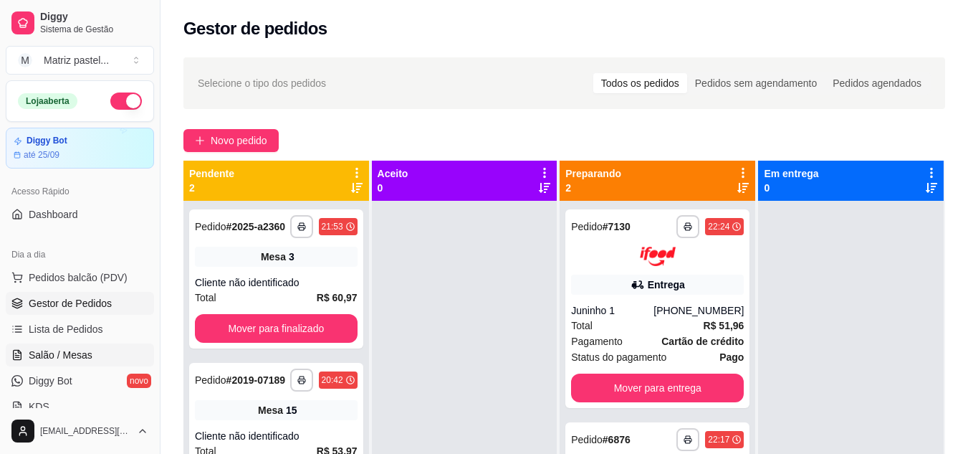
click at [72, 355] on span "Salão / Mesas" at bounding box center [61, 355] width 64 height 14
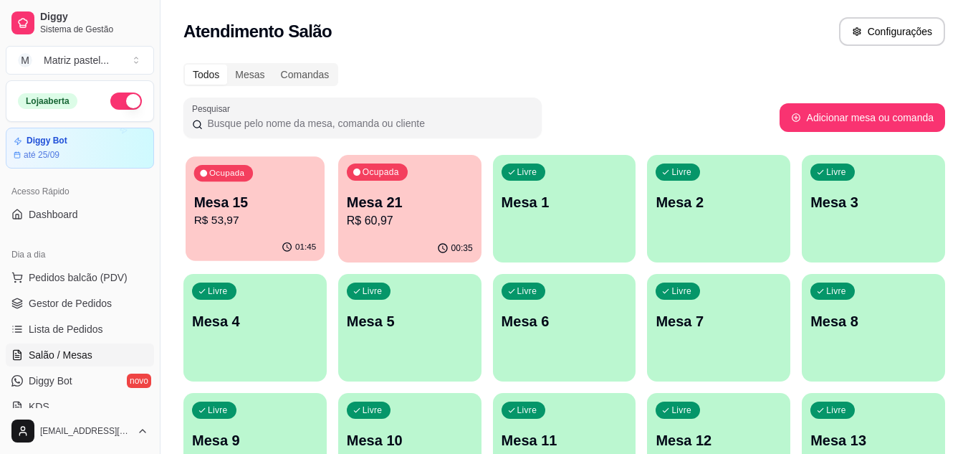
click at [249, 203] on p "Mesa 15" at bounding box center [255, 202] width 123 height 19
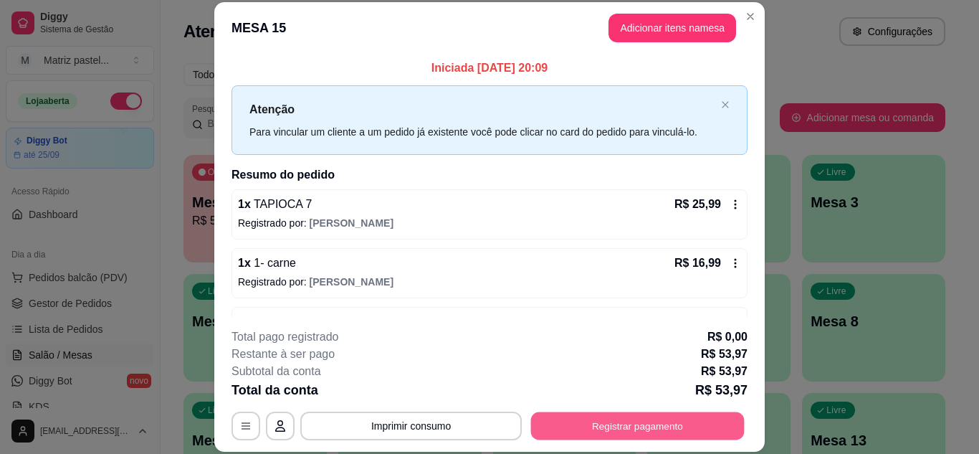
click at [631, 423] on button "Registrar pagamento" at bounding box center [638, 425] width 214 height 28
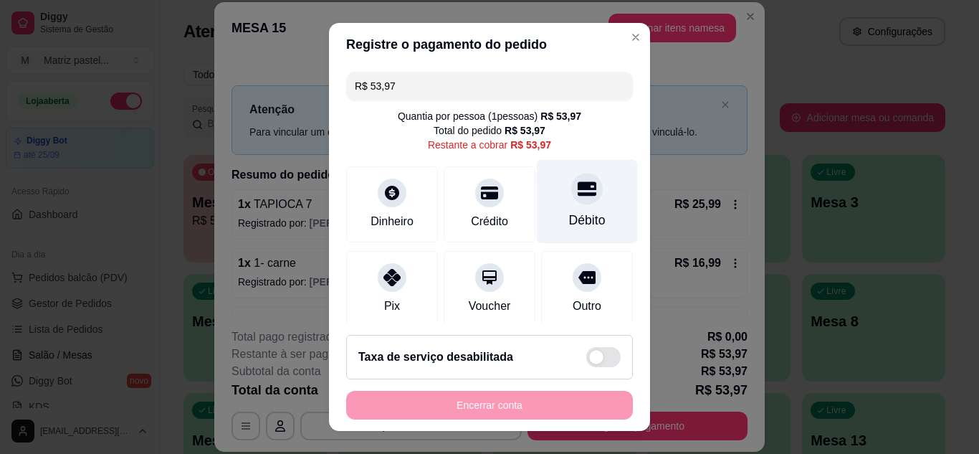
click at [578, 197] on icon at bounding box center [587, 188] width 19 height 19
type input "R$ 0,00"
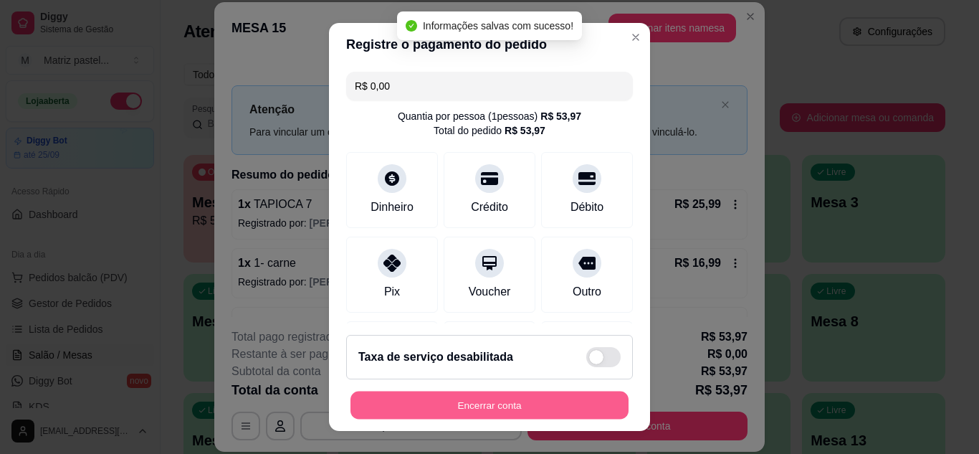
click at [505, 414] on button "Encerrar conta" at bounding box center [489, 405] width 278 height 28
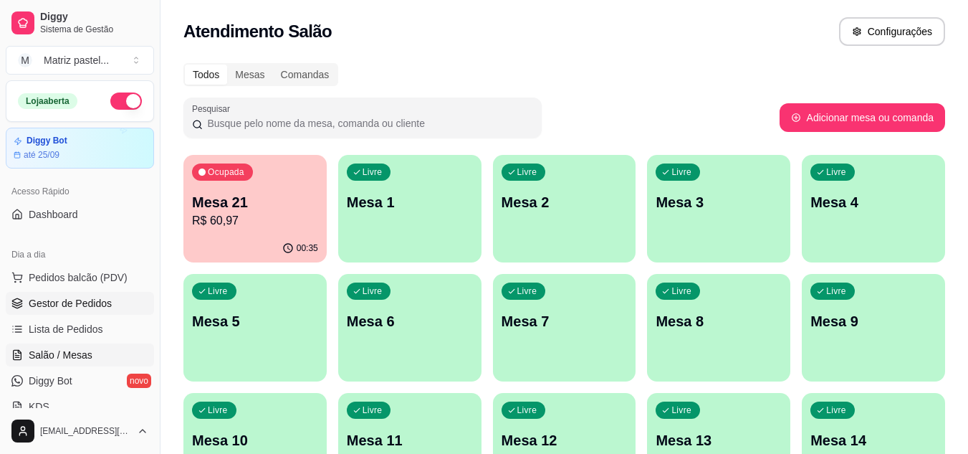
click at [86, 300] on span "Gestor de Pedidos" at bounding box center [70, 303] width 83 height 14
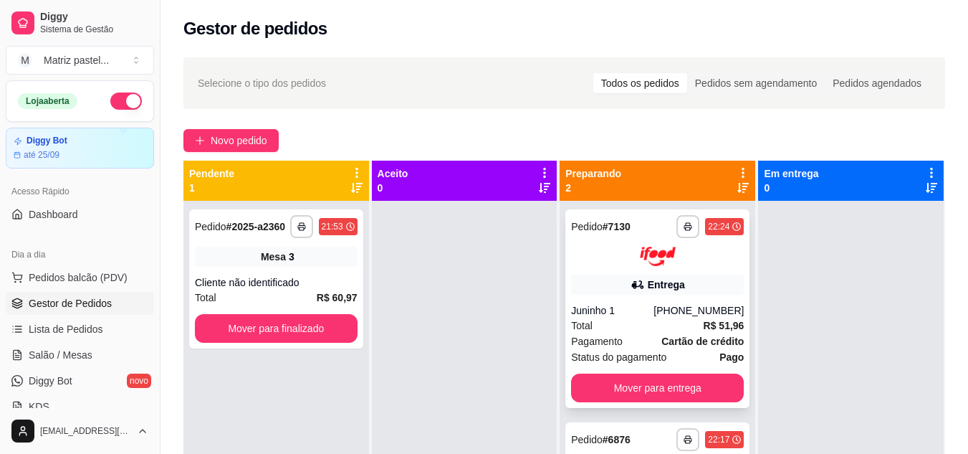
click at [720, 228] on div "22:24" at bounding box center [724, 226] width 39 height 17
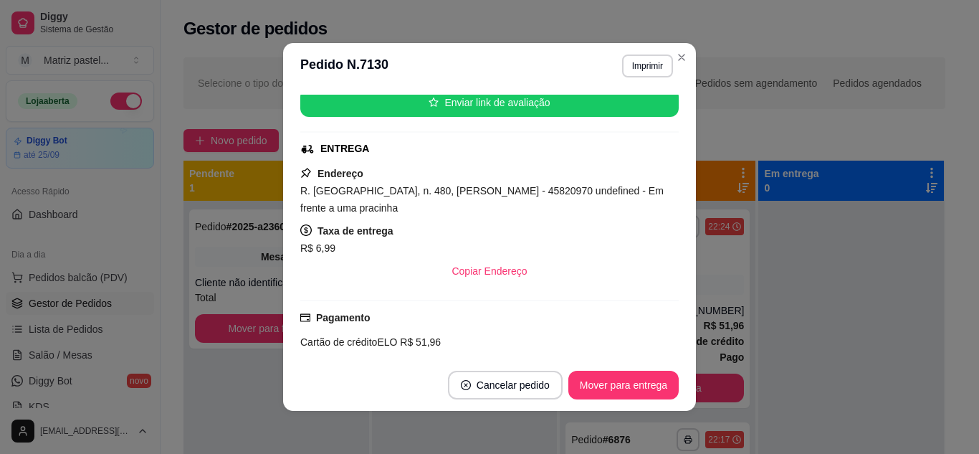
scroll to position [229, 0]
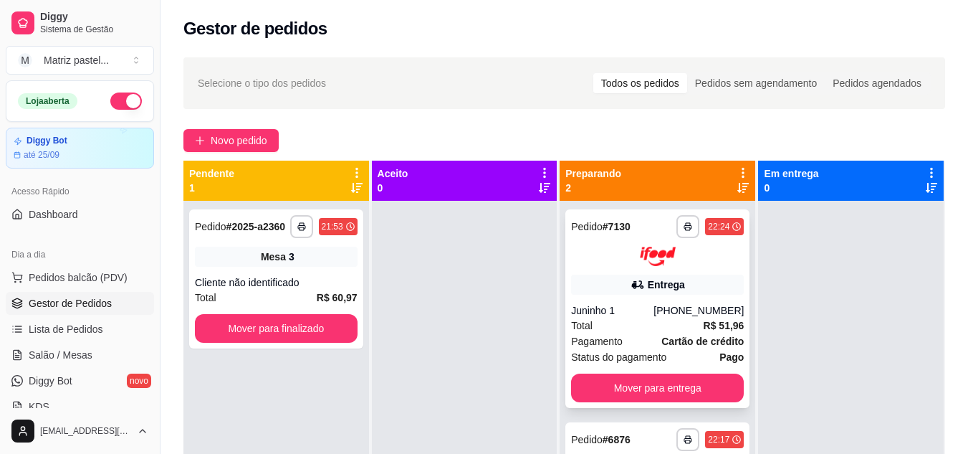
click at [713, 231] on div "22:24" at bounding box center [718, 226] width 21 height 11
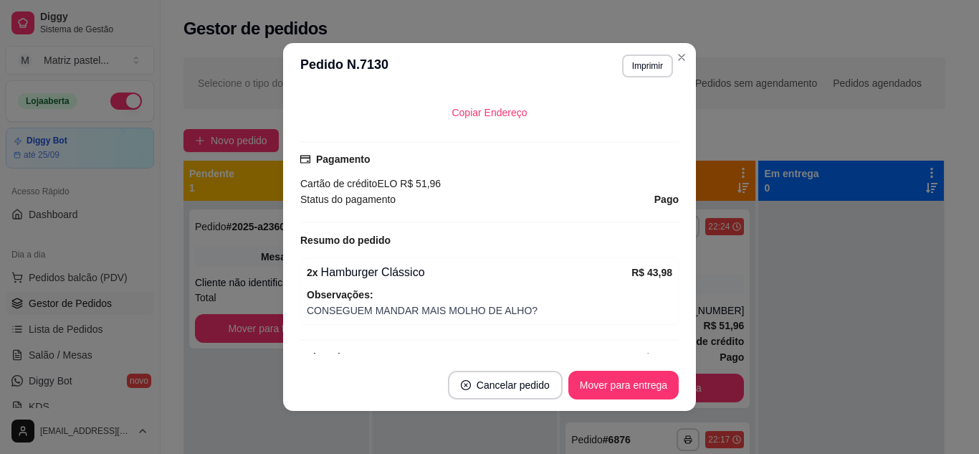
scroll to position [388, 0]
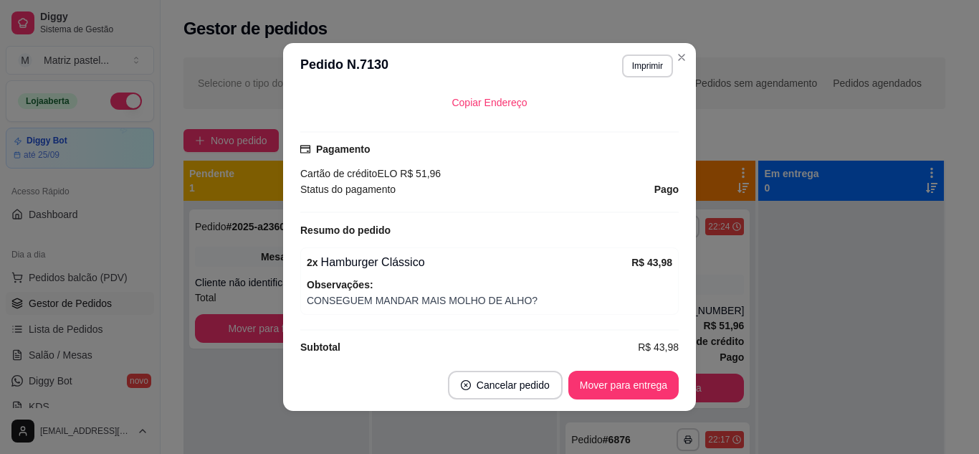
click at [673, 103] on div "feito há 1 minutos Horário do pedido 24/09/2025 22:24 Status do pedido PREPARAN…" at bounding box center [489, 224] width 378 height 259
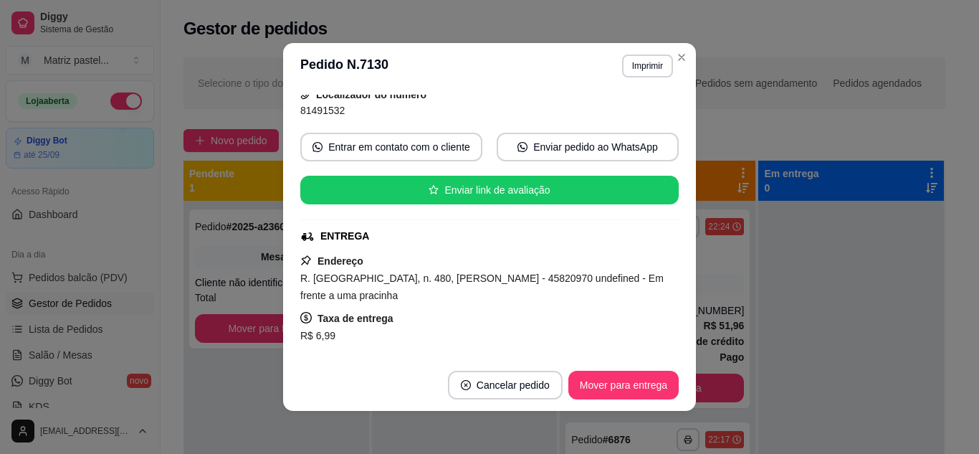
scroll to position [130, 0]
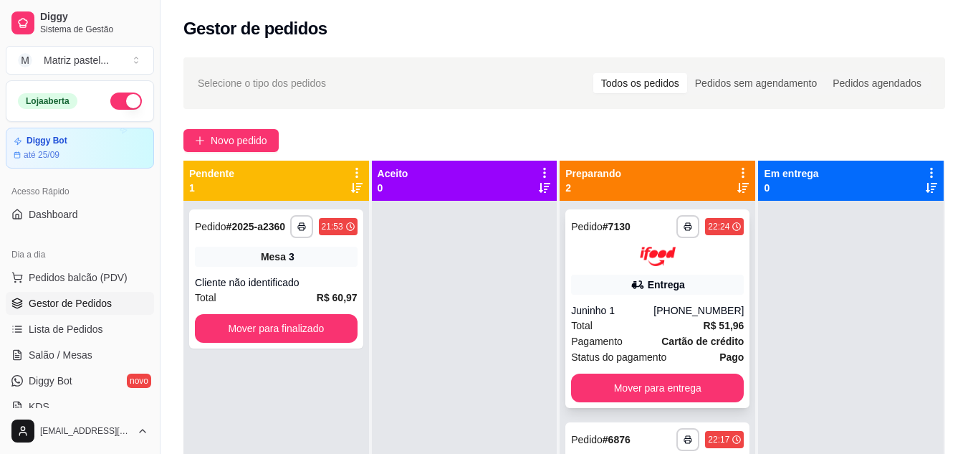
click at [719, 228] on div "22:24" at bounding box center [718, 226] width 21 height 11
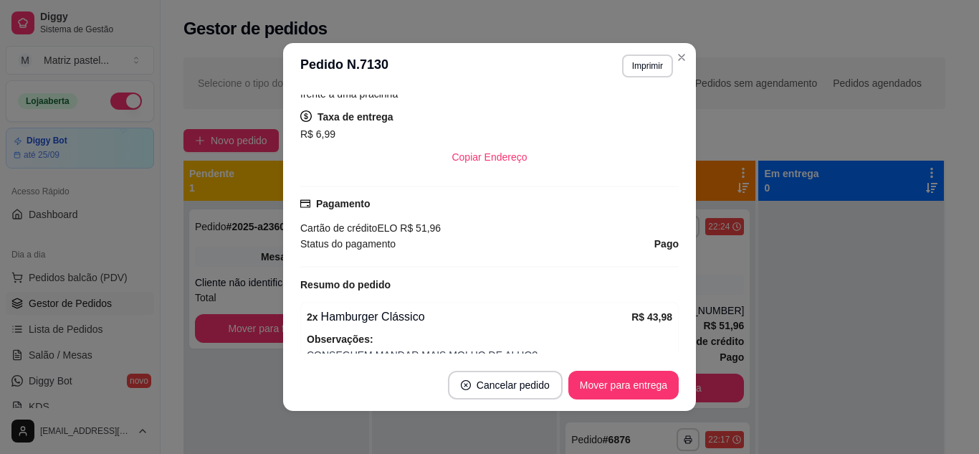
scroll to position [344, 0]
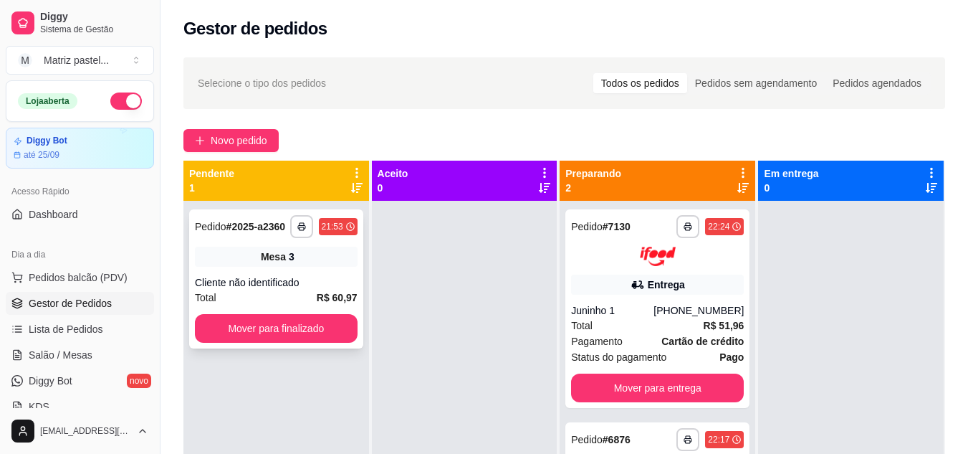
click at [336, 222] on div "21:53" at bounding box center [332, 226] width 21 height 11
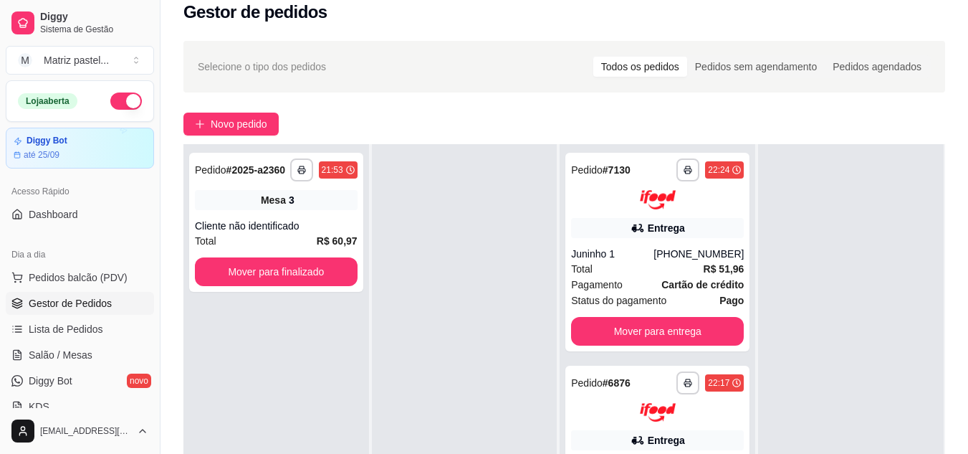
scroll to position [0, 0]
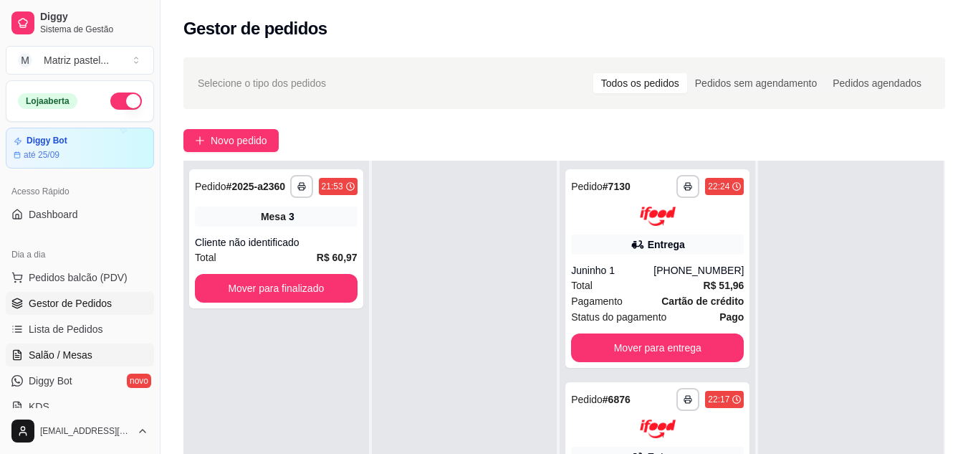
click at [44, 351] on span "Salão / Mesas" at bounding box center [61, 355] width 64 height 14
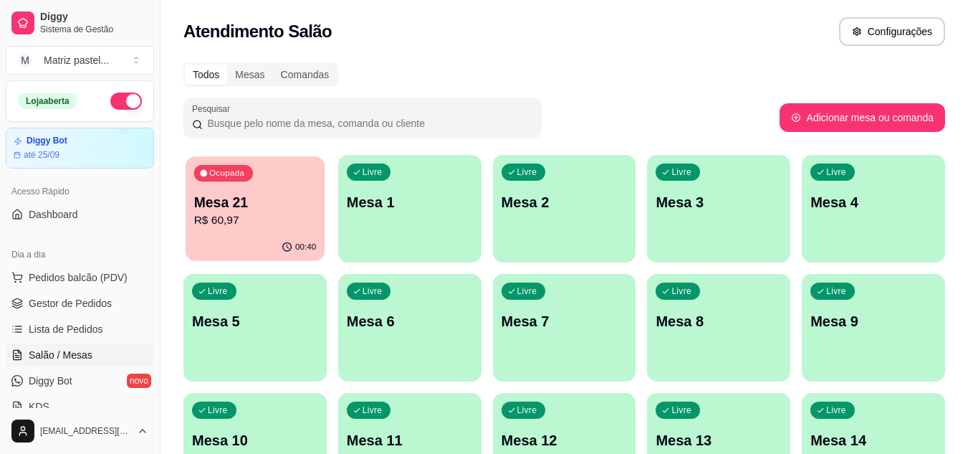
click at [237, 226] on p "R$ 60,97" at bounding box center [255, 220] width 123 height 16
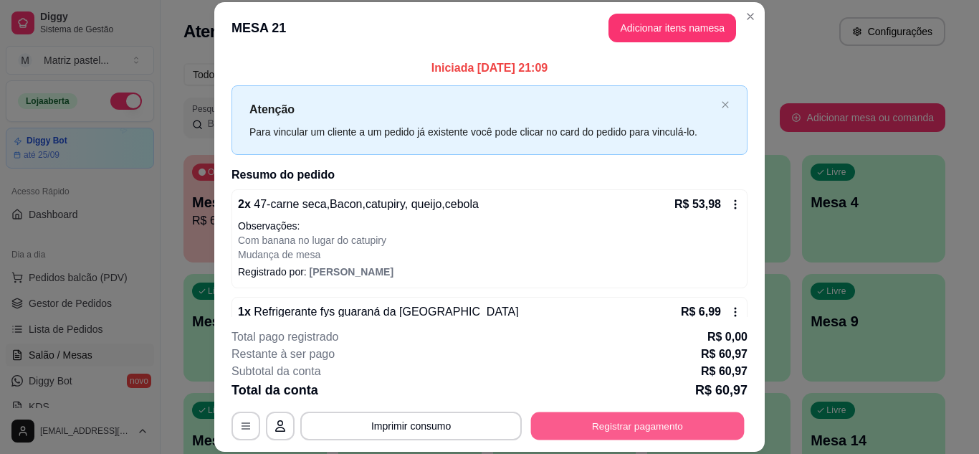
click at [636, 429] on button "Registrar pagamento" at bounding box center [638, 425] width 214 height 28
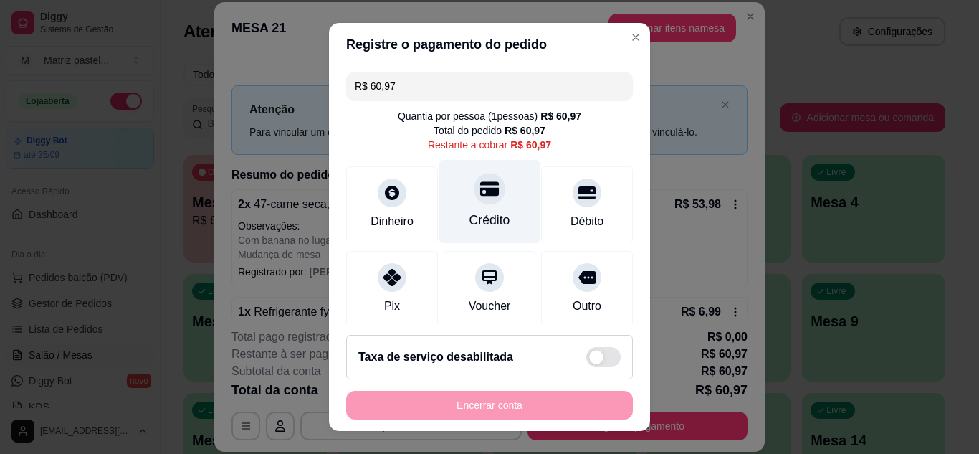
click at [480, 195] on icon at bounding box center [489, 188] width 19 height 14
type input "R$ 0,00"
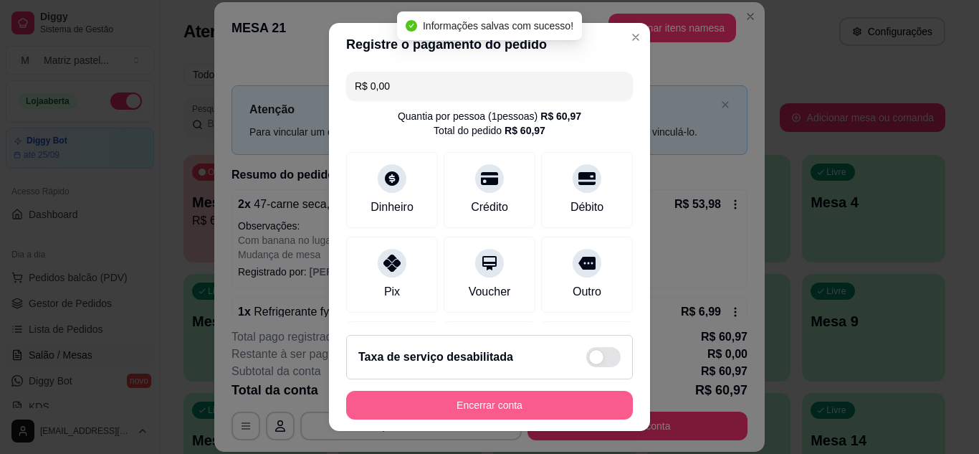
click at [462, 401] on button "Encerrar conta" at bounding box center [489, 405] width 287 height 29
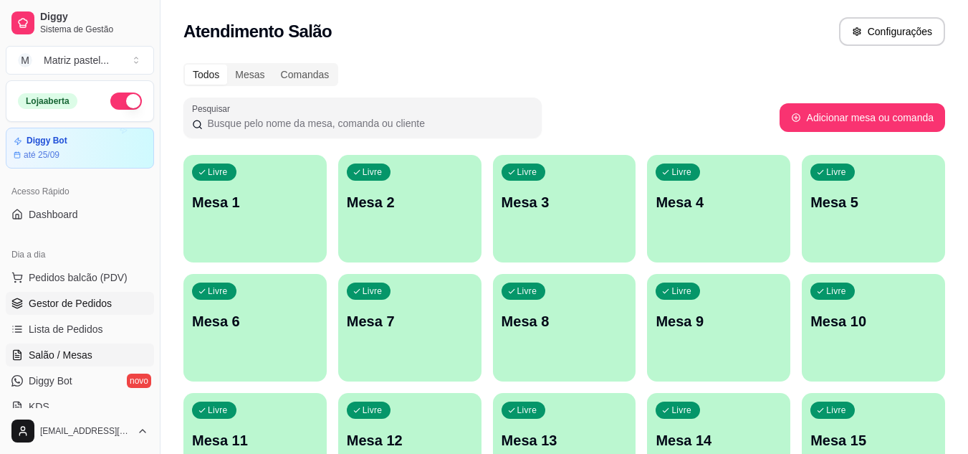
click at [64, 302] on span "Gestor de Pedidos" at bounding box center [70, 303] width 83 height 14
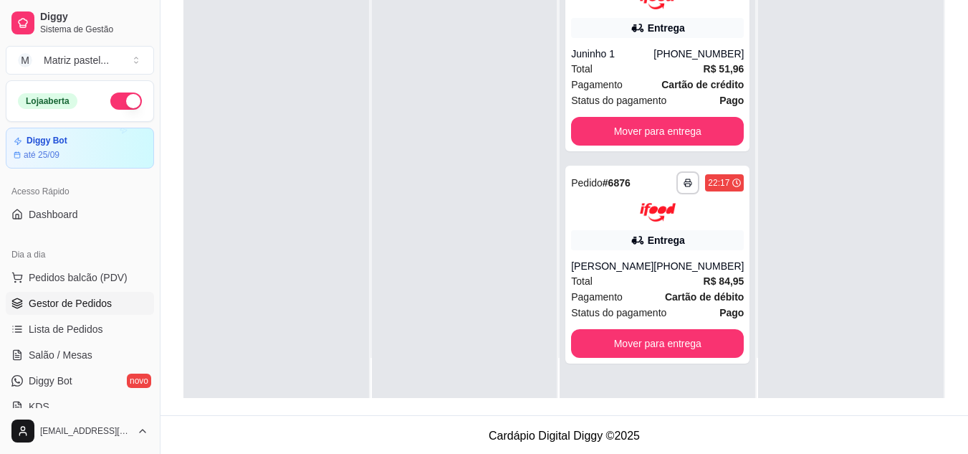
scroll to position [219, 0]
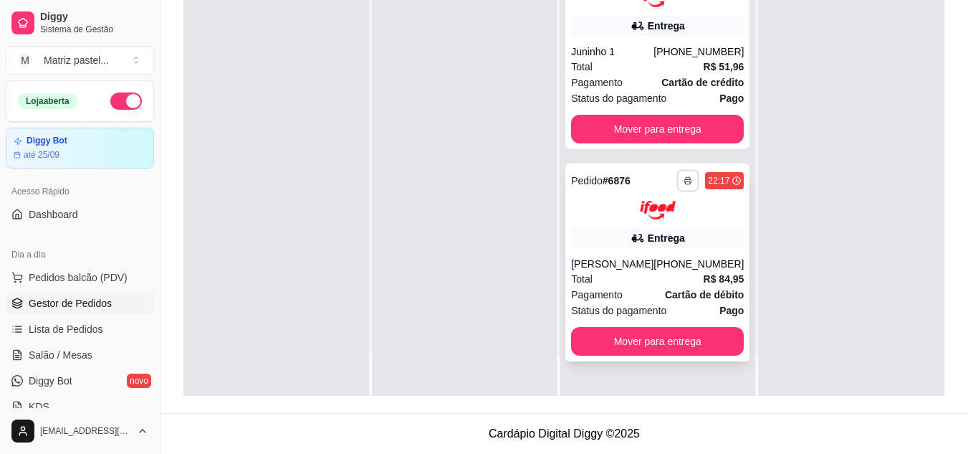
click at [684, 180] on icon "button" at bounding box center [688, 180] width 9 height 9
click at [645, 230] on button "IMPRESSORA" at bounding box center [639, 230] width 100 height 22
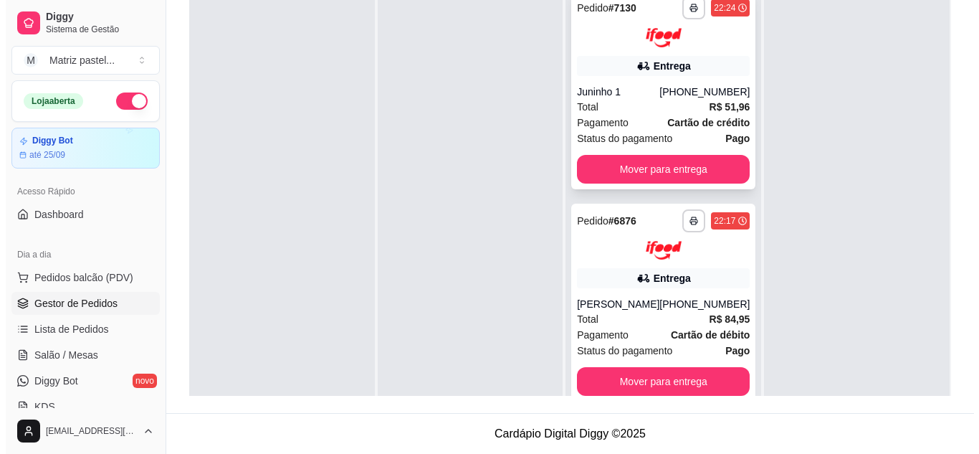
scroll to position [147, 0]
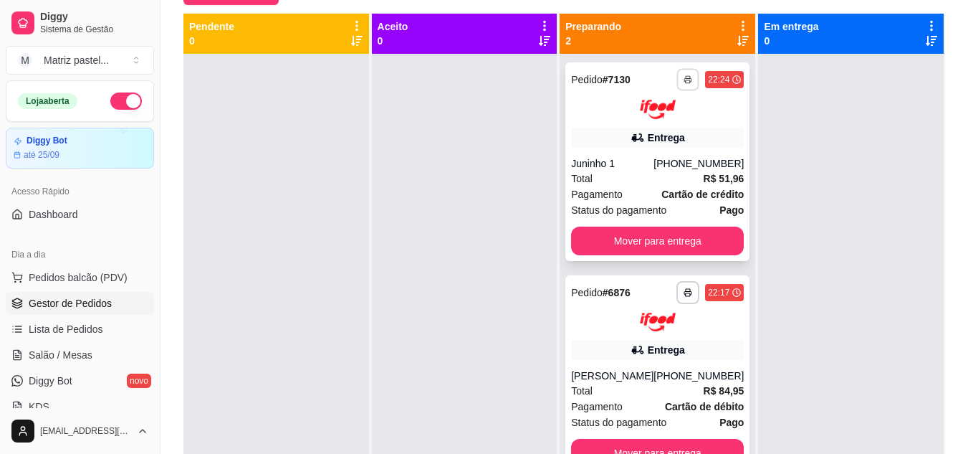
click at [685, 80] on icon "button" at bounding box center [688, 80] width 7 height 3
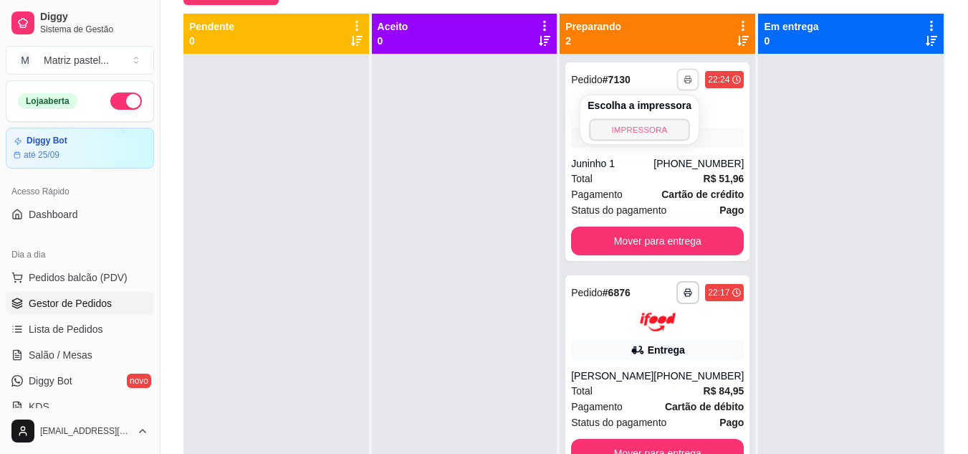
click at [649, 130] on button "IMPRESSORA" at bounding box center [639, 129] width 100 height 22
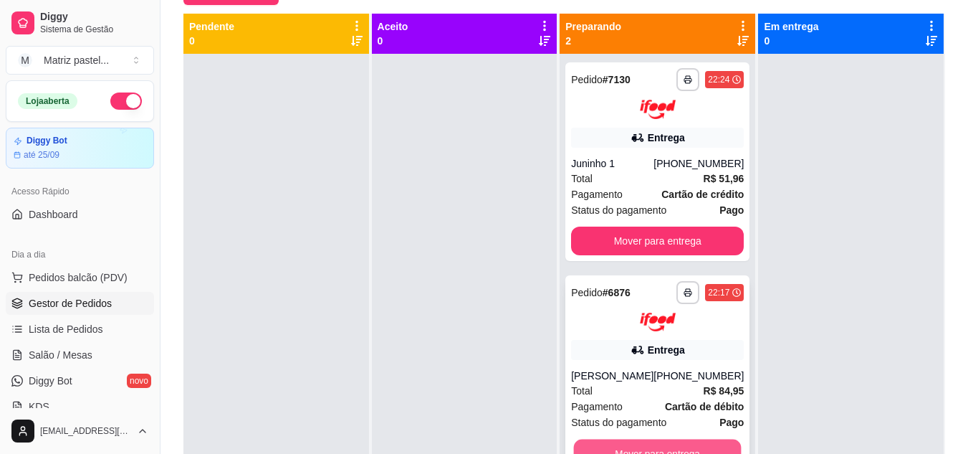
click at [613, 442] on button "Mover para entrega" at bounding box center [658, 453] width 168 height 28
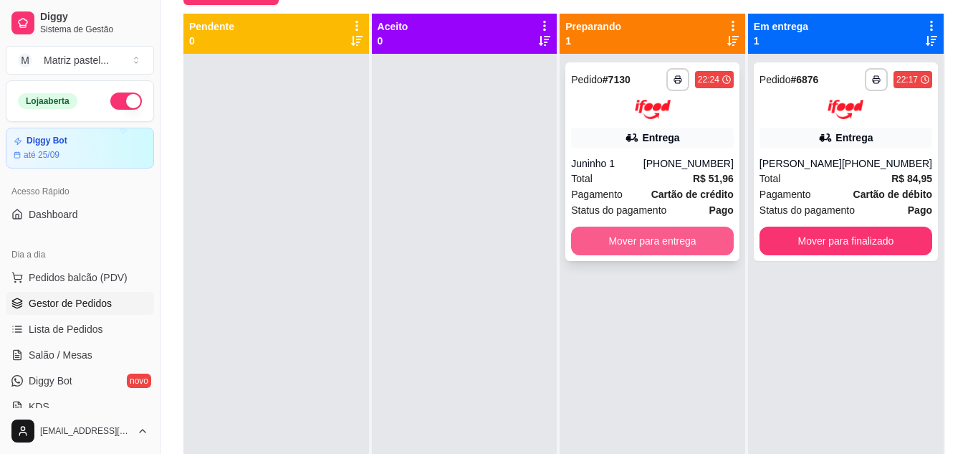
click at [685, 241] on button "Mover para entrega" at bounding box center [652, 240] width 163 height 29
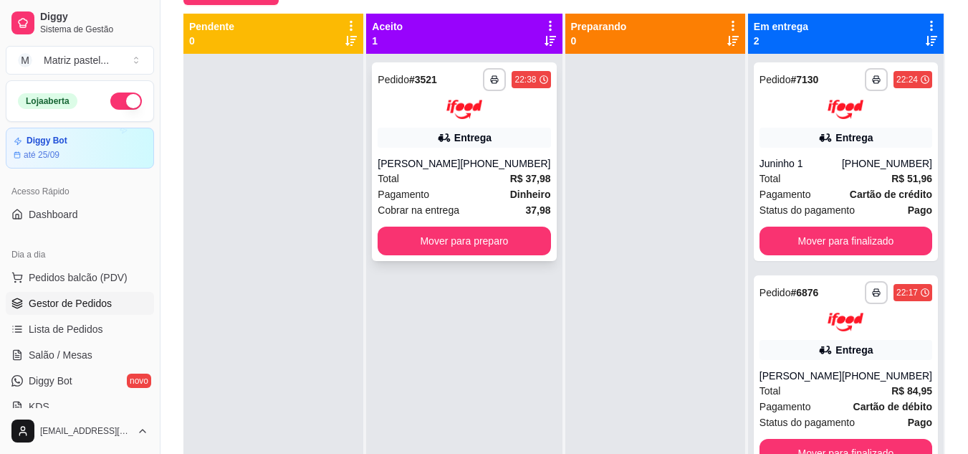
click at [525, 80] on div "22:38" at bounding box center [525, 79] width 21 height 11
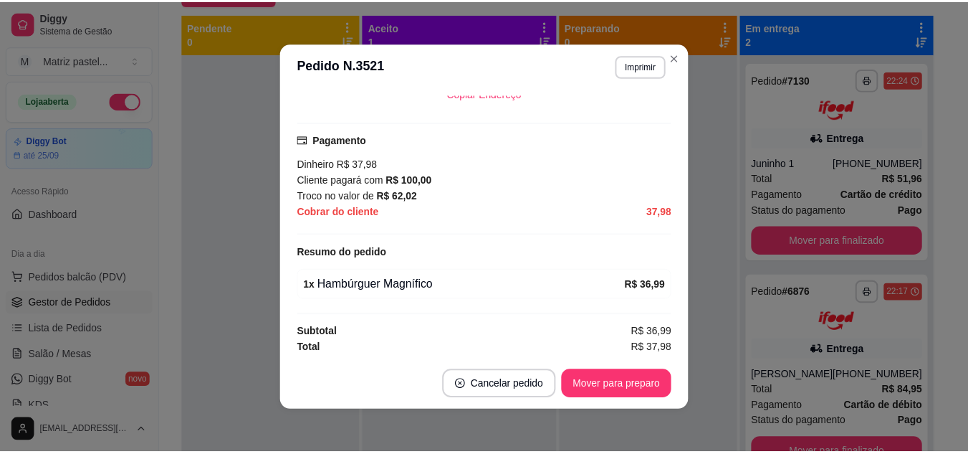
scroll to position [383, 0]
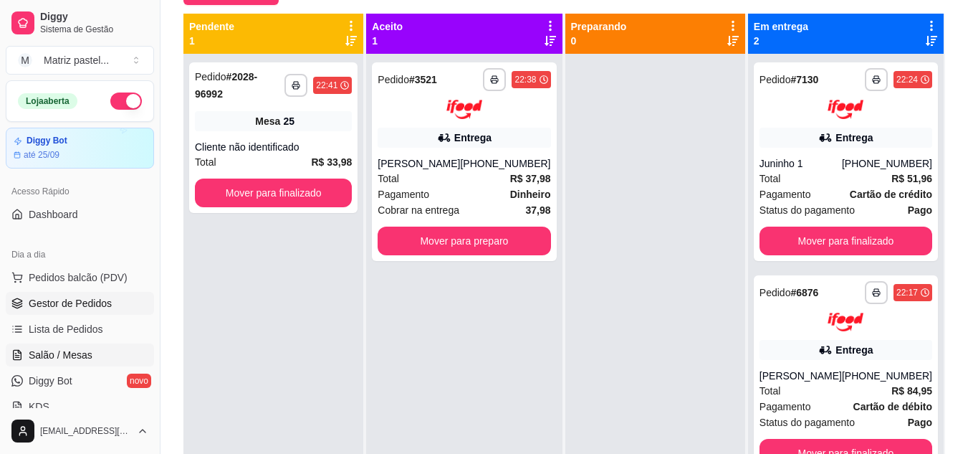
click at [59, 354] on span "Salão / Mesas" at bounding box center [61, 355] width 64 height 14
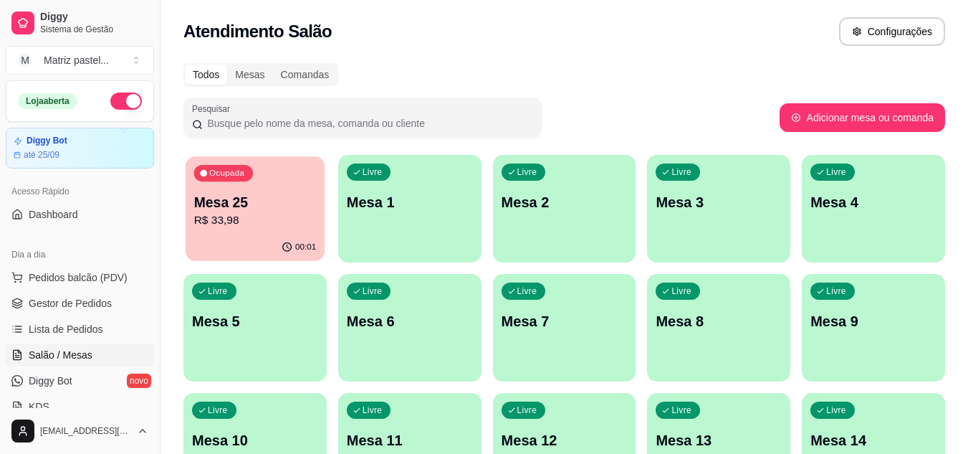
click at [277, 211] on p "Mesa 25" at bounding box center [255, 202] width 123 height 19
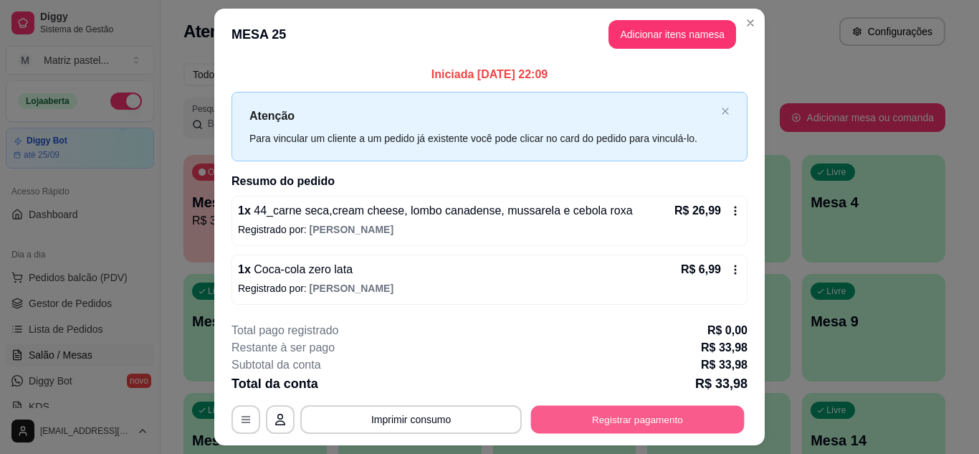
click at [629, 419] on button "Registrar pagamento" at bounding box center [638, 420] width 214 height 28
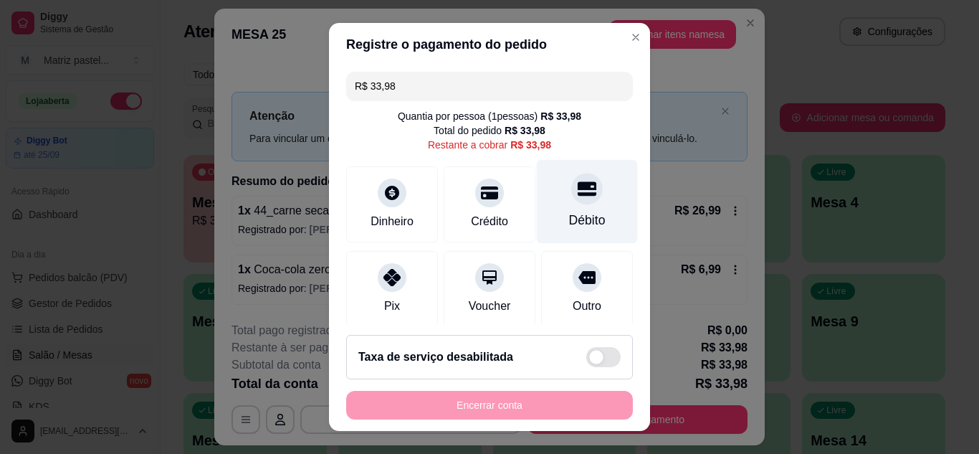
click at [574, 199] on div at bounding box center [587, 189] width 32 height 32
type input "R$ 0,00"
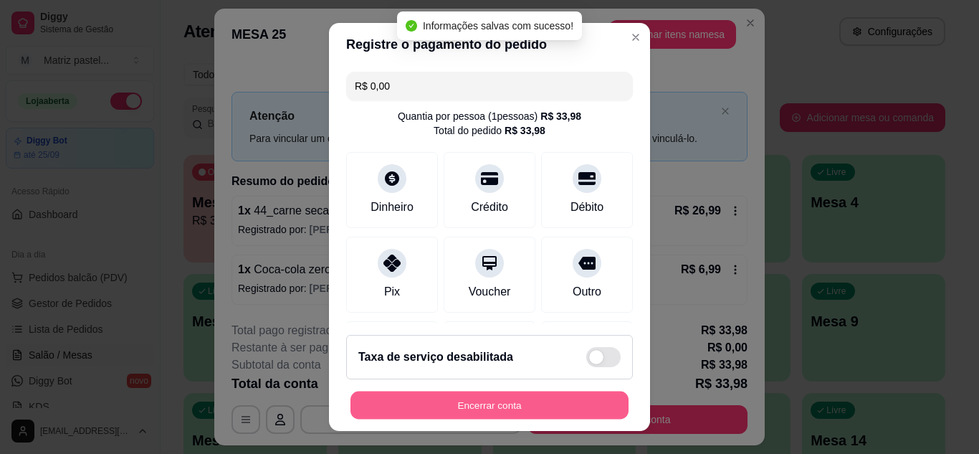
click at [494, 401] on button "Encerrar conta" at bounding box center [489, 405] width 278 height 28
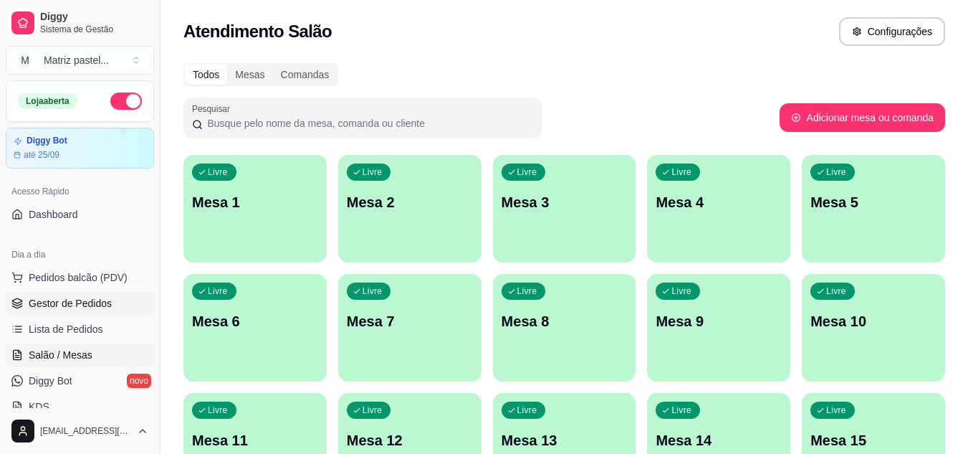
click at [88, 303] on span "Gestor de Pedidos" at bounding box center [70, 303] width 83 height 14
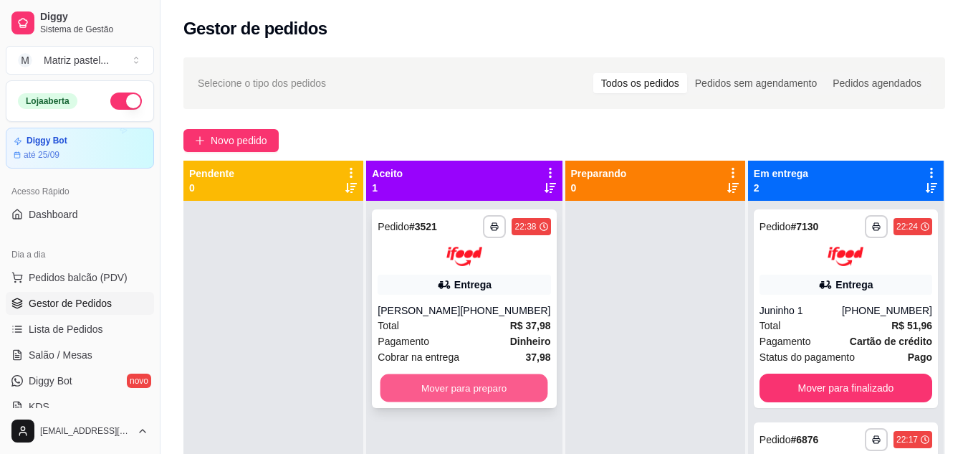
click at [464, 392] on button "Mover para preparo" at bounding box center [465, 387] width 168 height 28
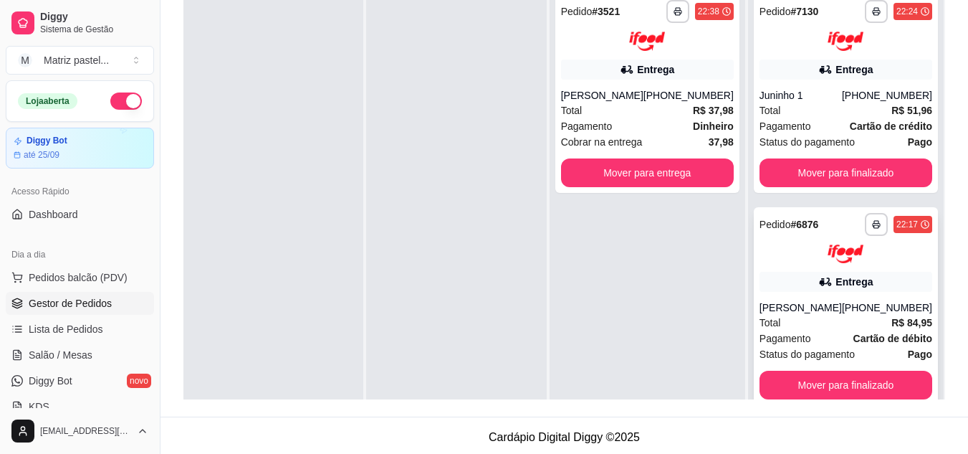
click at [840, 267] on div "**********" at bounding box center [846, 306] width 184 height 199
click at [835, 88] on div "Juninho 1" at bounding box center [801, 95] width 82 height 14
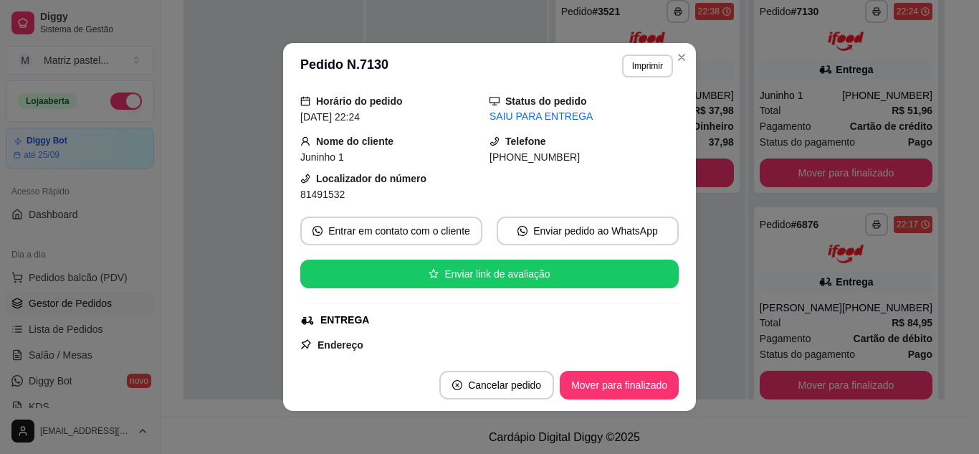
scroll to position [72, 0]
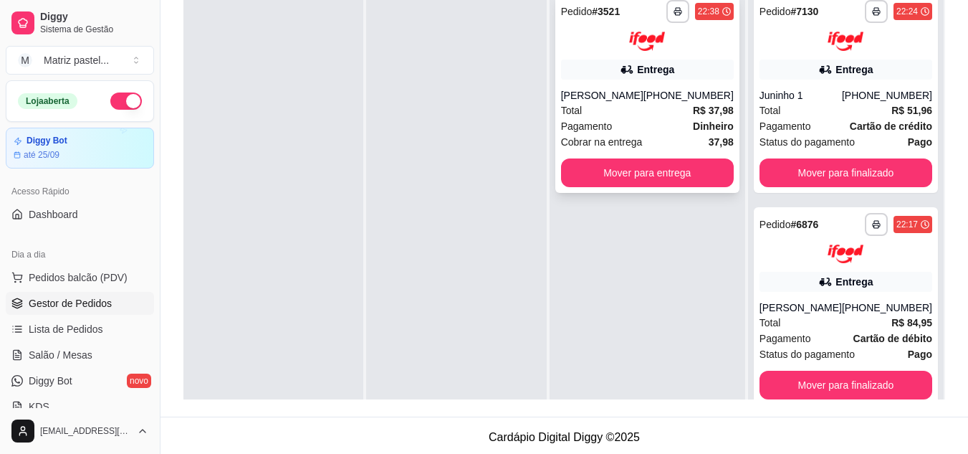
click at [656, 83] on div "**********" at bounding box center [647, 93] width 184 height 199
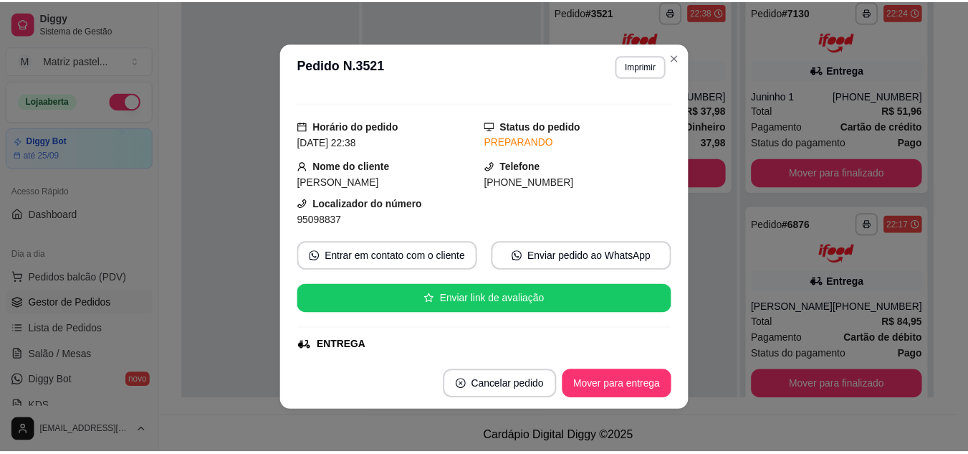
scroll to position [0, 0]
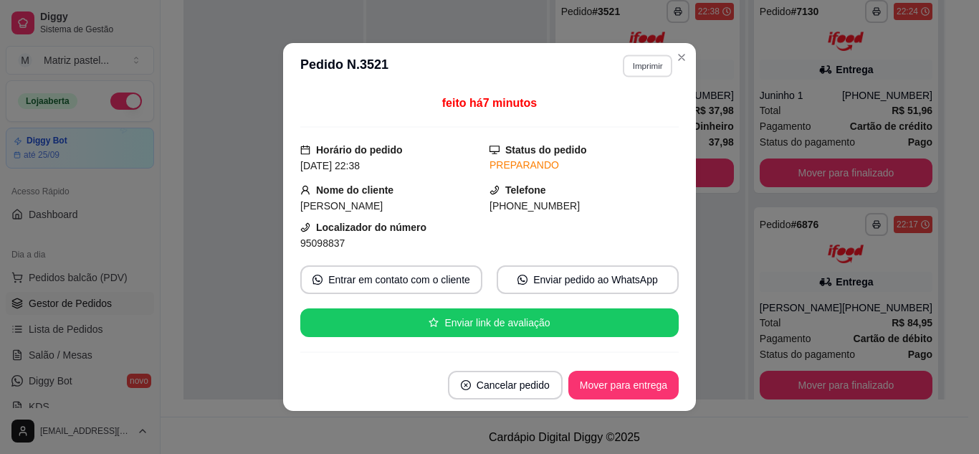
click at [632, 69] on button "Imprimir" at bounding box center [647, 65] width 49 height 22
click at [632, 115] on button "IMPRESSORA" at bounding box center [617, 116] width 100 height 22
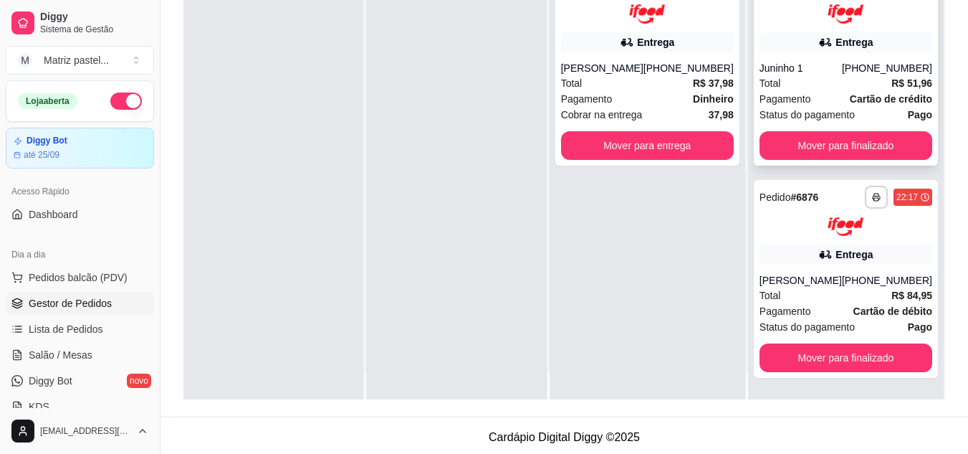
scroll to position [40, 0]
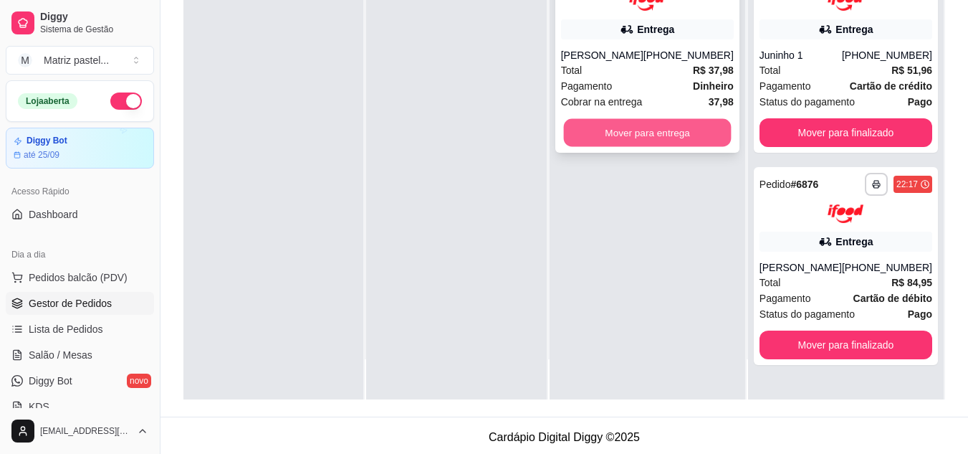
click at [662, 145] on button "Mover para entrega" at bounding box center [647, 132] width 168 height 28
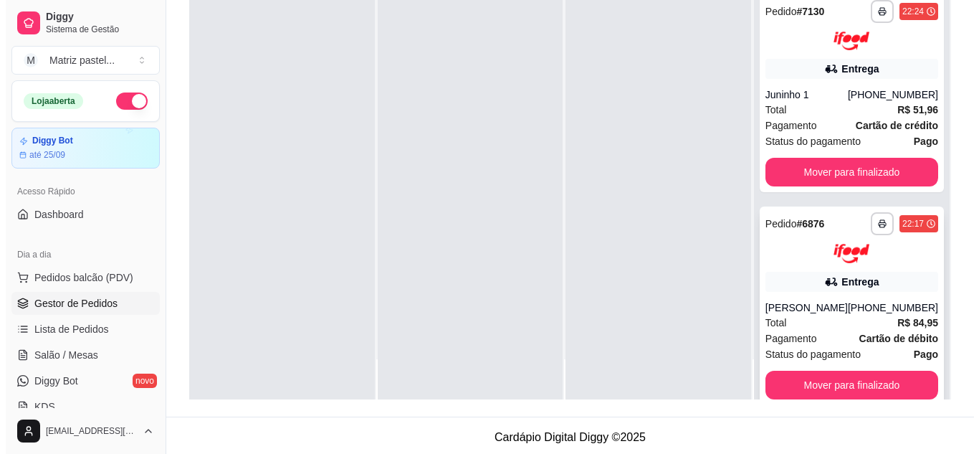
scroll to position [199, 0]
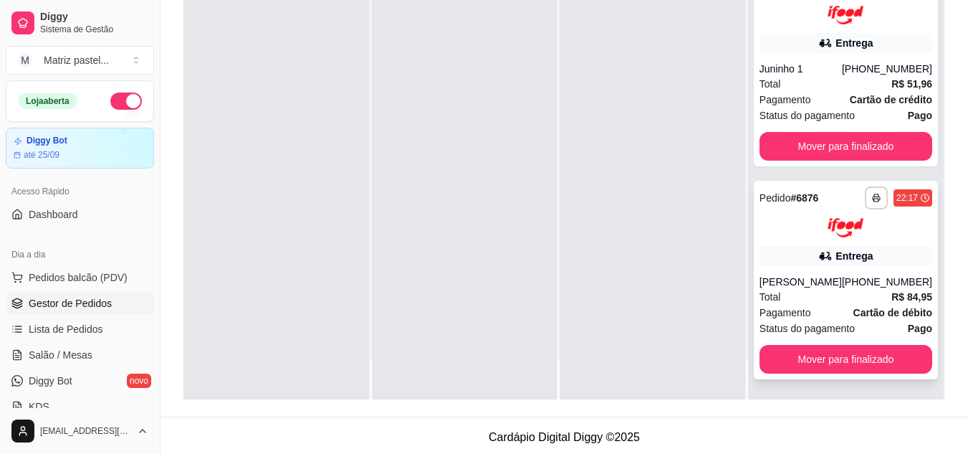
click at [819, 265] on div "Entrega" at bounding box center [846, 256] width 173 height 20
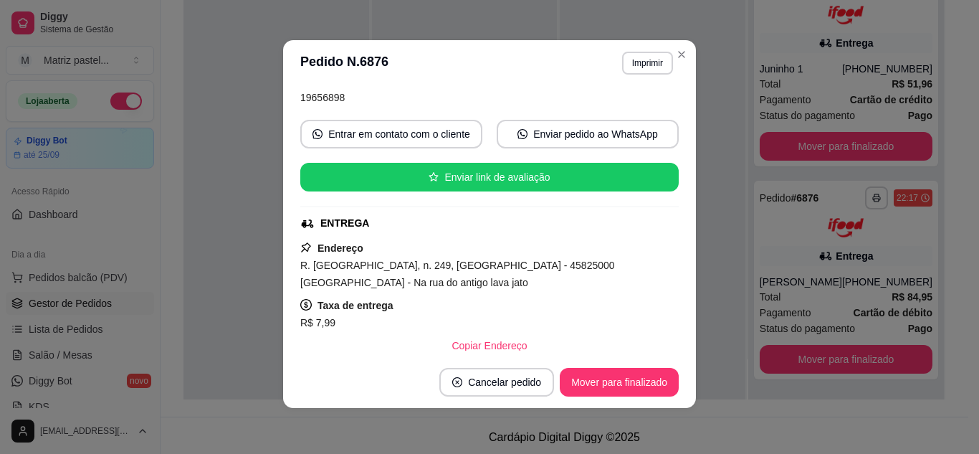
scroll to position [143, 0]
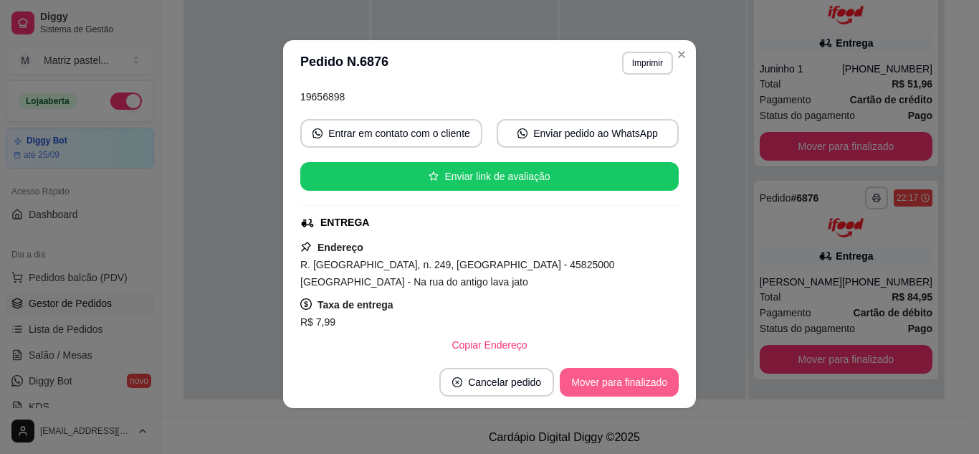
click at [609, 380] on button "Mover para finalizado" at bounding box center [619, 382] width 119 height 29
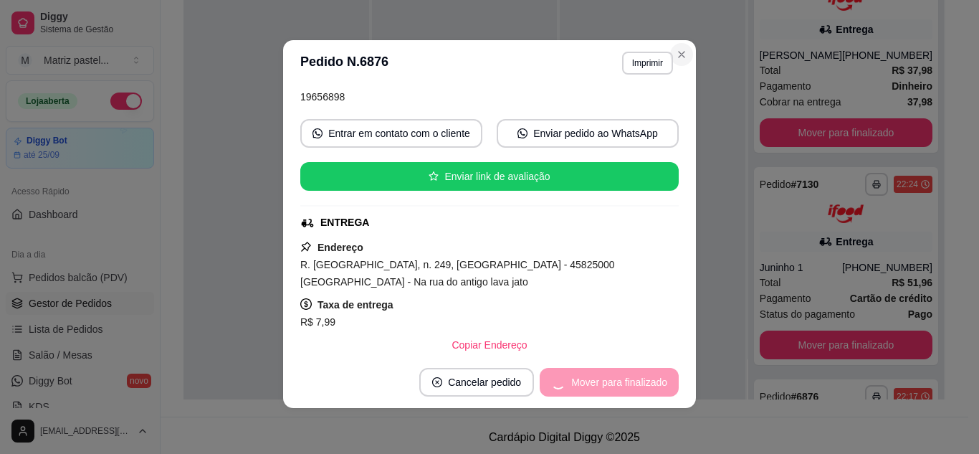
scroll to position [110, 0]
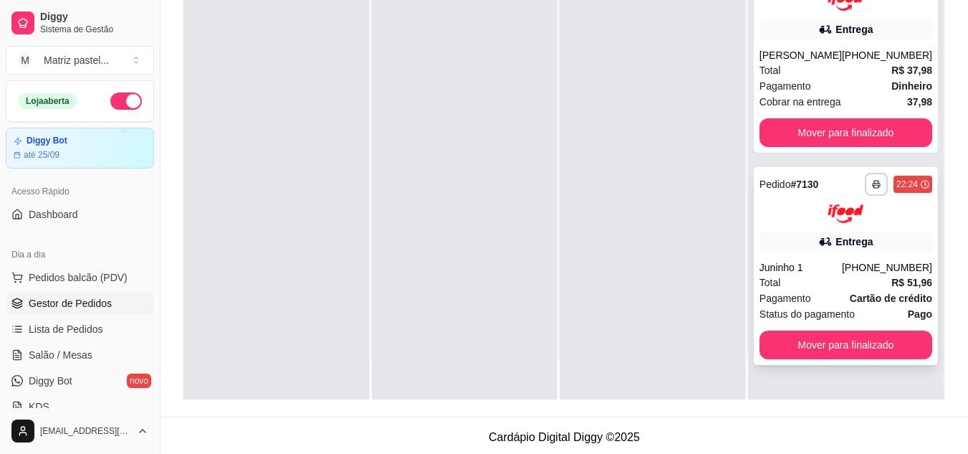
click at [825, 290] on div "Total R$ 51,96" at bounding box center [846, 282] width 173 height 16
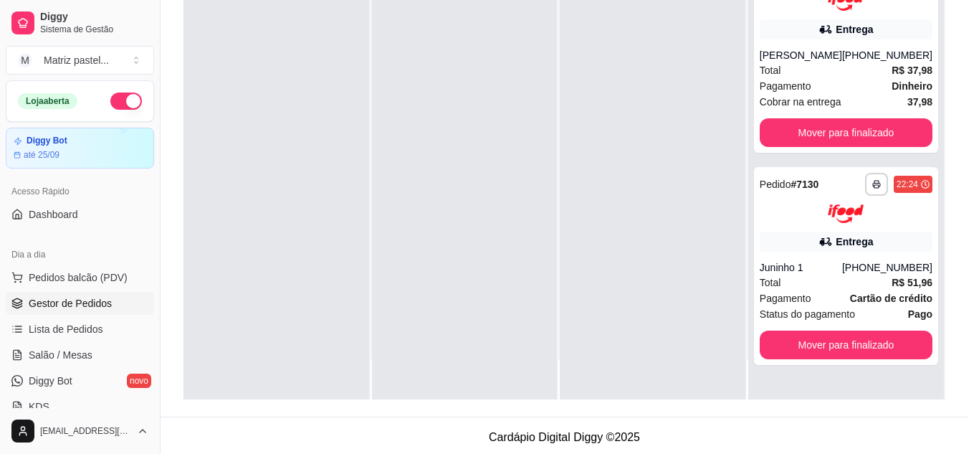
scroll to position [72, 0]
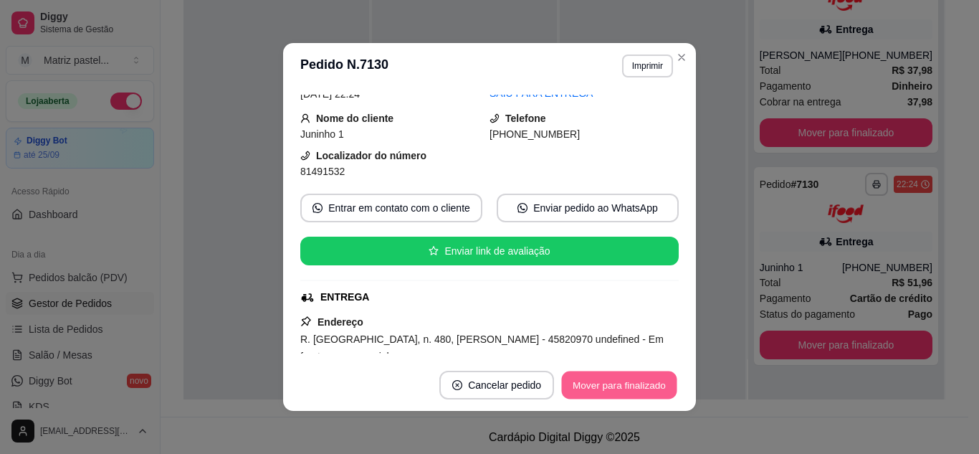
click at [617, 389] on button "Mover para finalizado" at bounding box center [619, 385] width 115 height 28
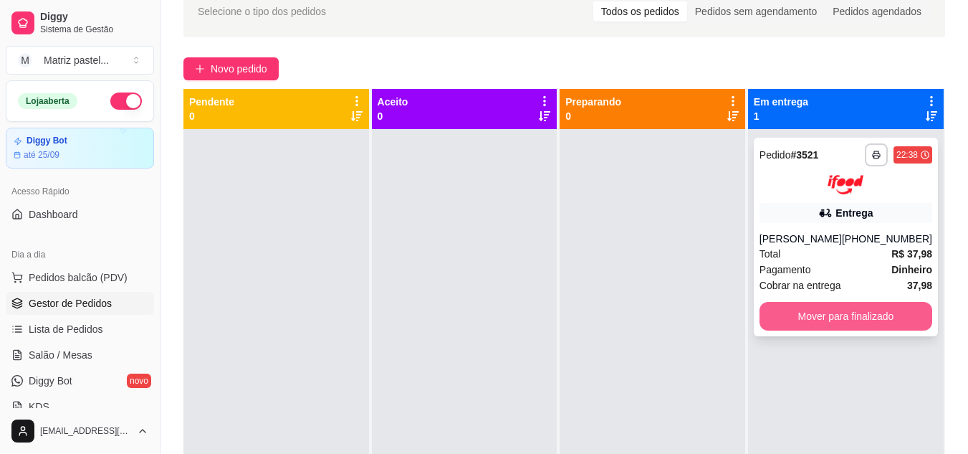
click at [884, 316] on button "Mover para finalizado" at bounding box center [846, 316] width 173 height 29
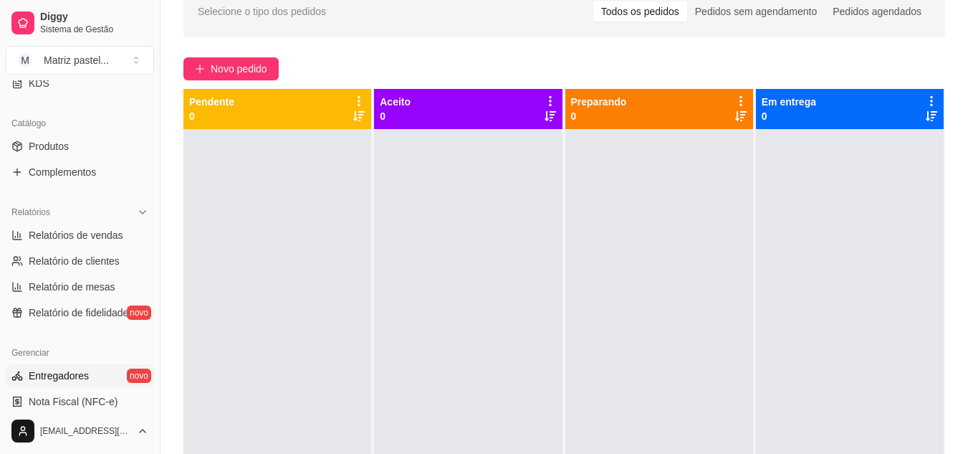
scroll to position [358, 0]
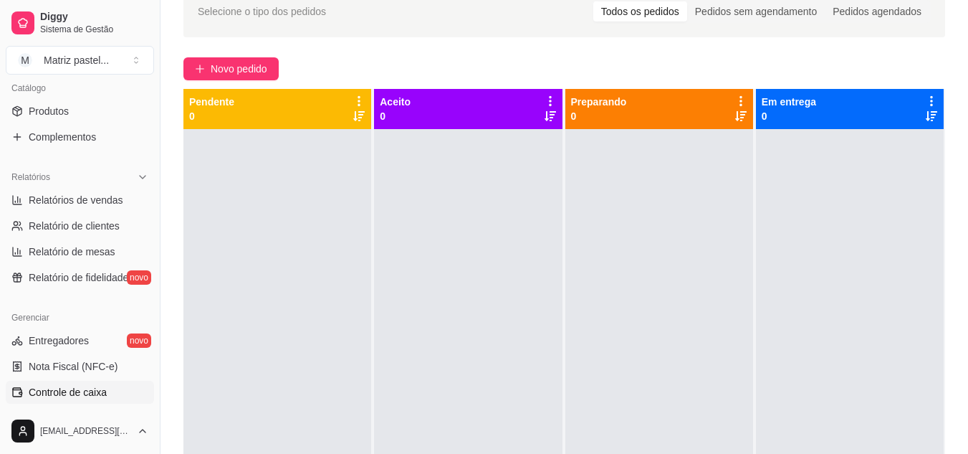
click at [62, 388] on span "Controle de caixa" at bounding box center [68, 392] width 78 height 14
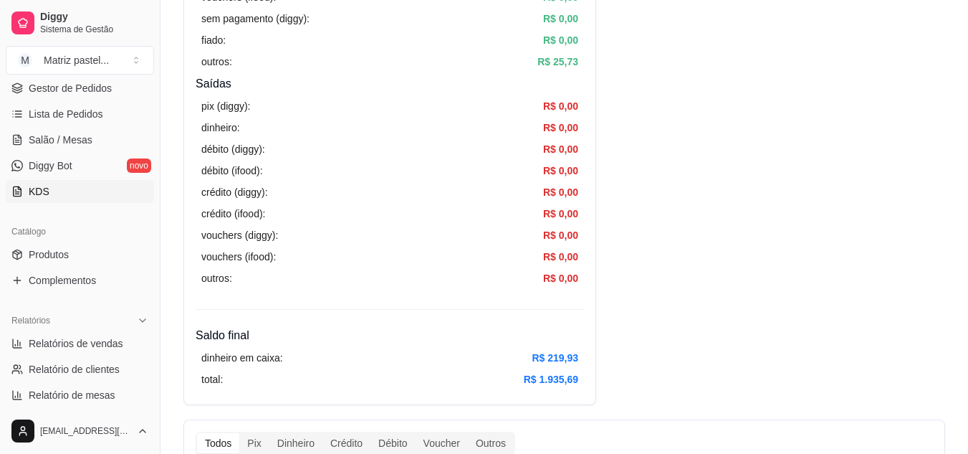
scroll to position [143, 0]
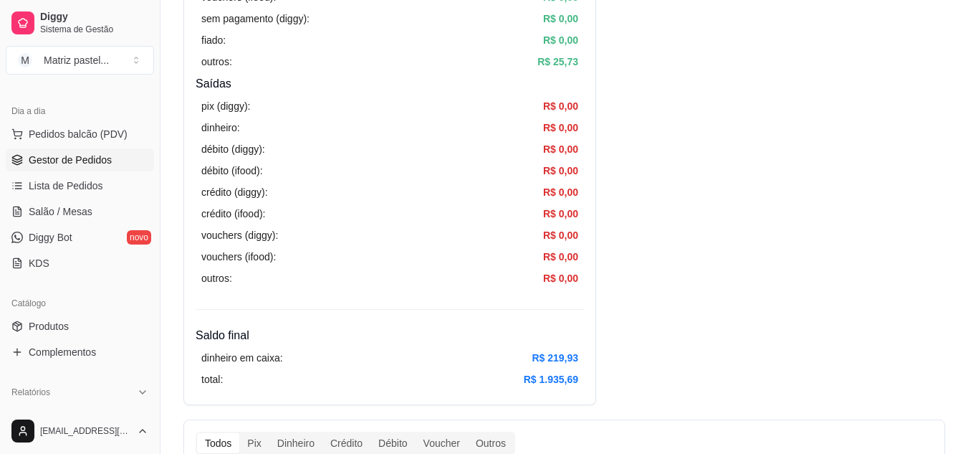
click at [53, 158] on span "Gestor de Pedidos" at bounding box center [70, 160] width 83 height 14
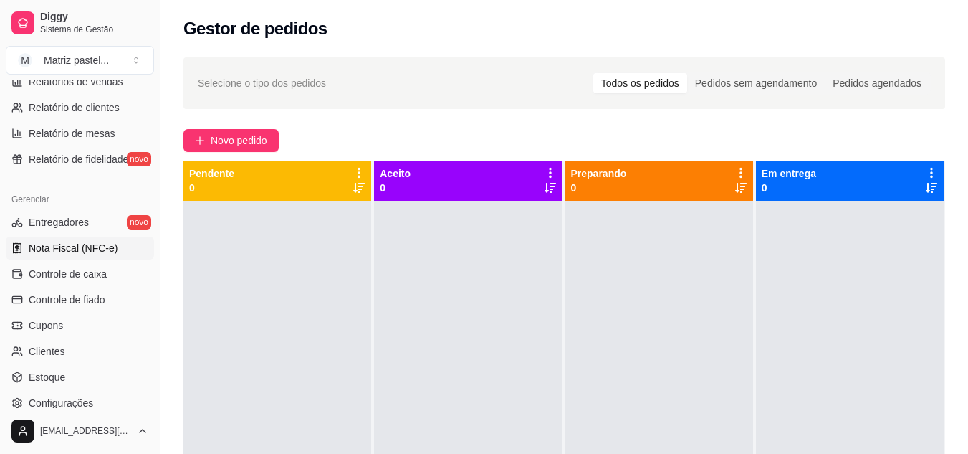
scroll to position [502, 0]
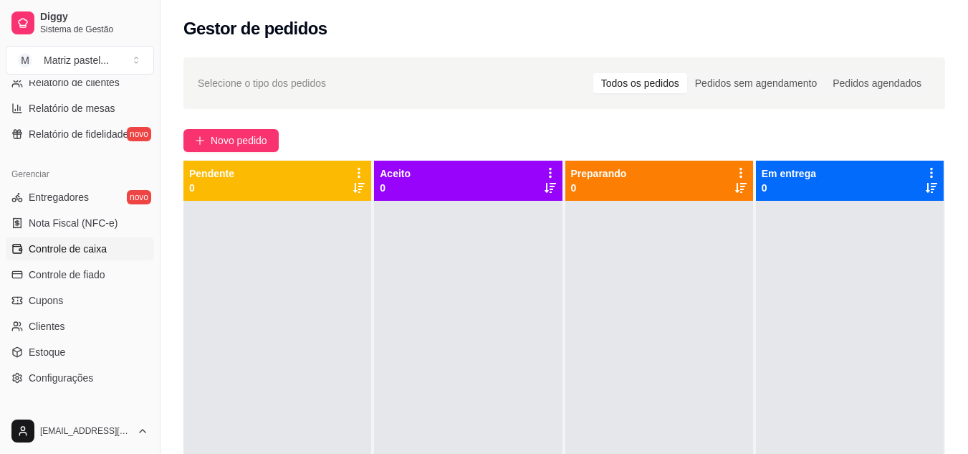
click at [67, 240] on link "Controle de caixa" at bounding box center [80, 248] width 148 height 23
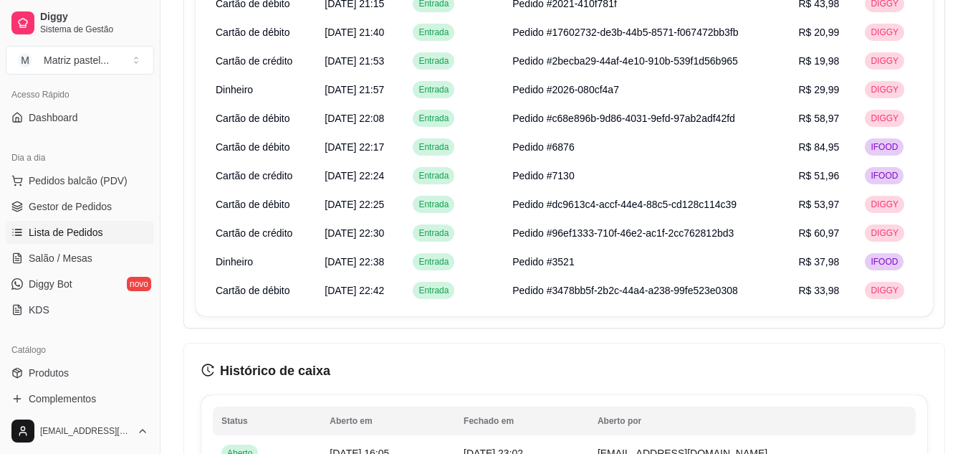
scroll to position [72, 0]
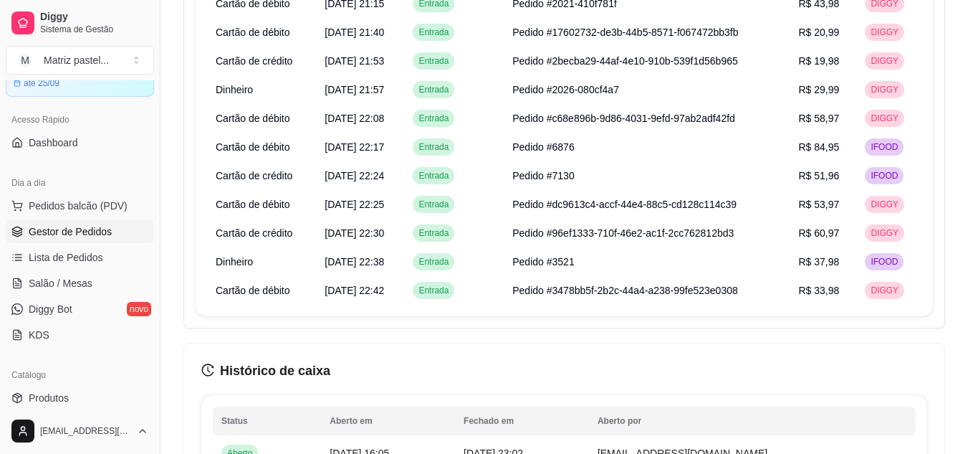
click at [82, 232] on span "Gestor de Pedidos" at bounding box center [70, 231] width 83 height 14
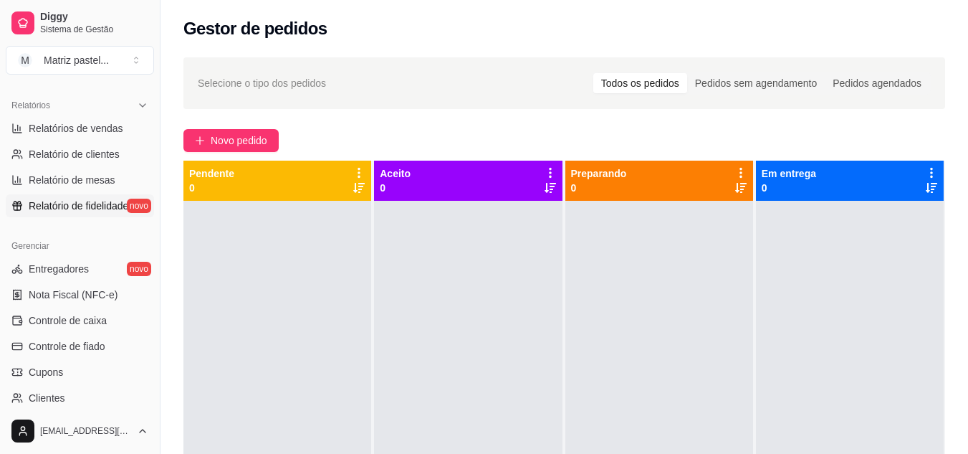
scroll to position [502, 0]
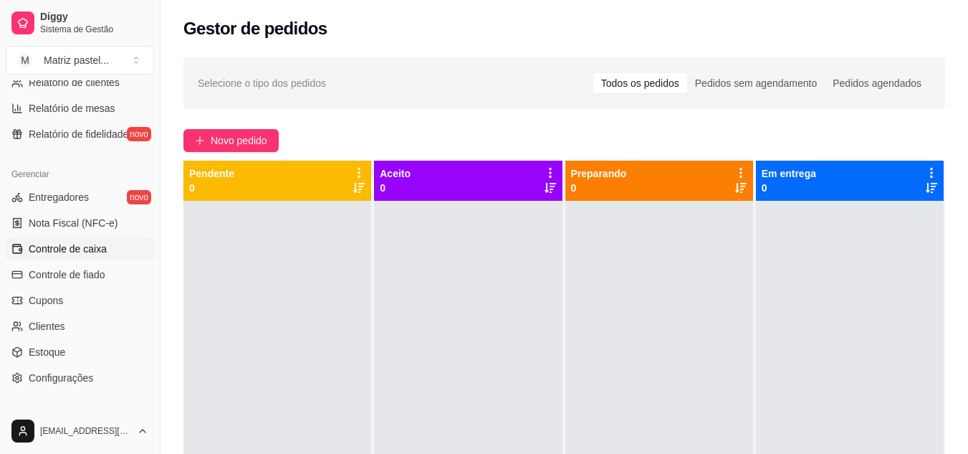
click at [70, 259] on link "Controle de caixa" at bounding box center [80, 248] width 148 height 23
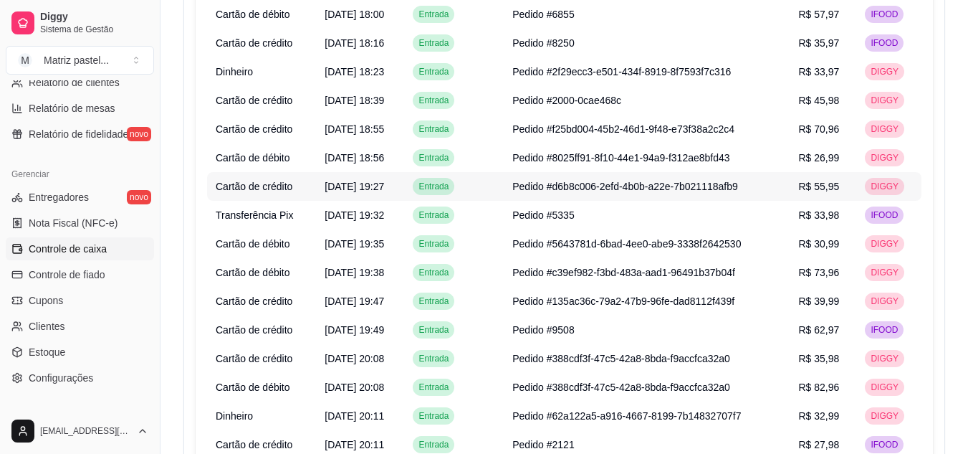
scroll to position [1075, 0]
